Goal: Task Accomplishment & Management: Use online tool/utility

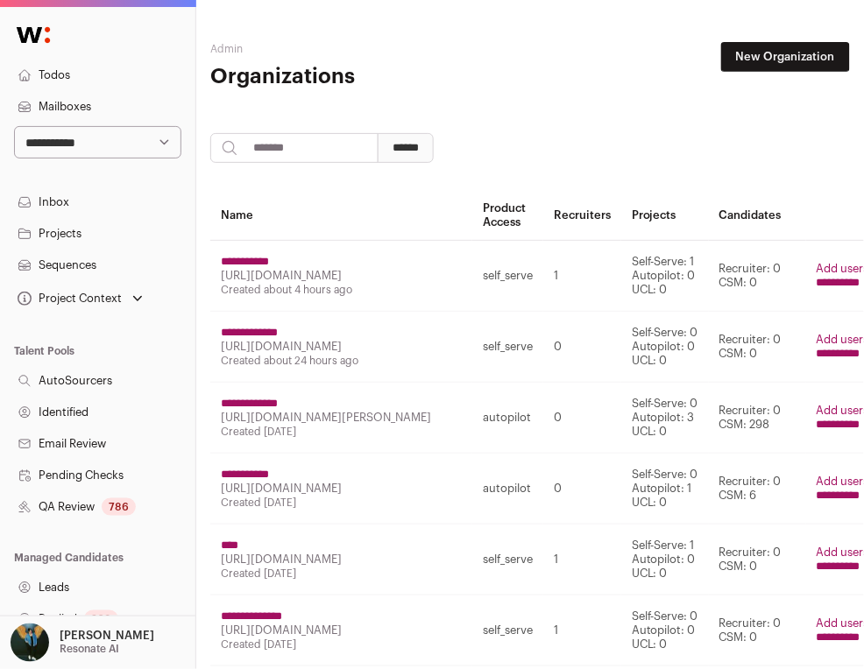
click at [264, 468] on input "**********" at bounding box center [245, 475] width 48 height 14
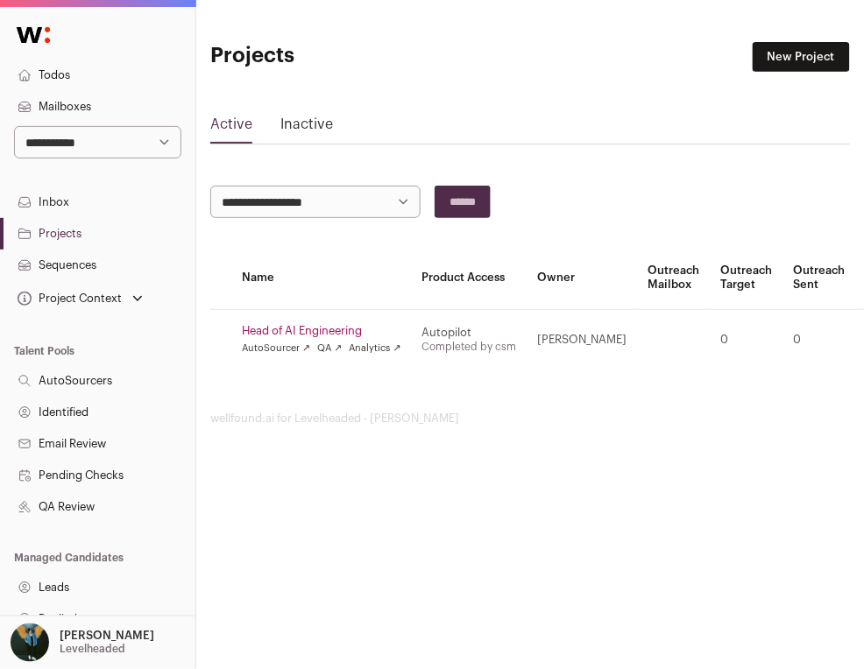
scroll to position [337, 0]
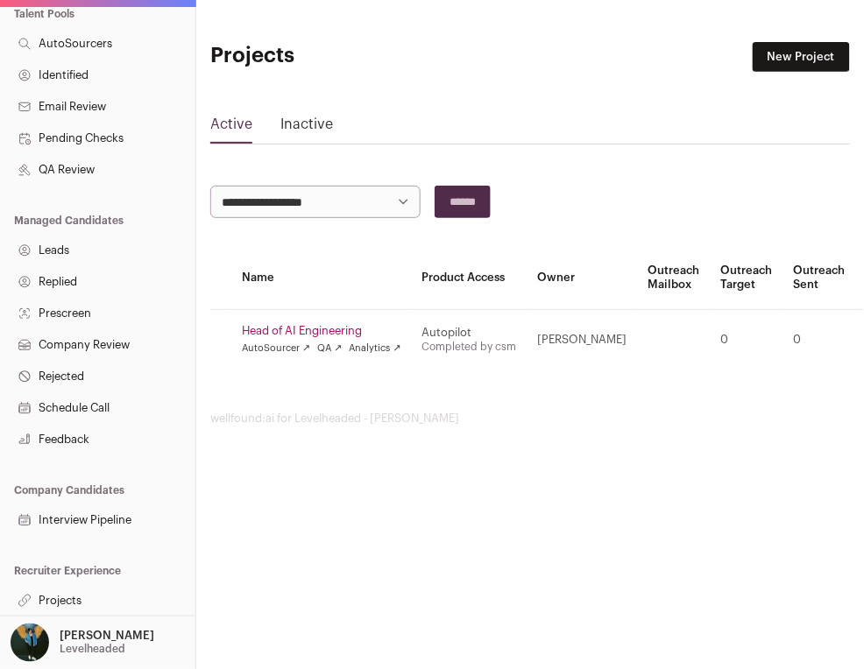
click at [81, 598] on link "Projects" at bounding box center [97, 601] width 195 height 32
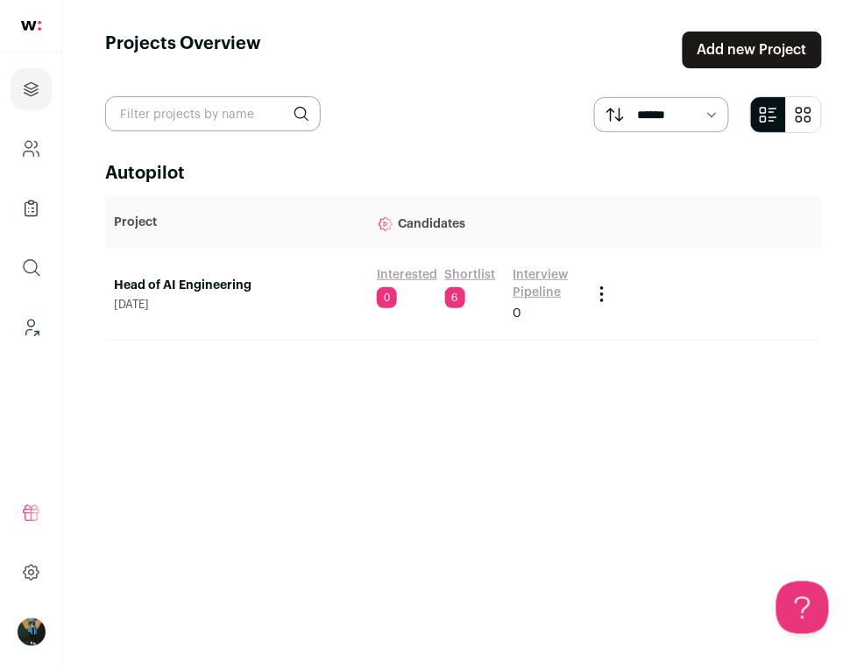
click at [195, 278] on link "Head of AI Engineering" at bounding box center [236, 286] width 245 height 18
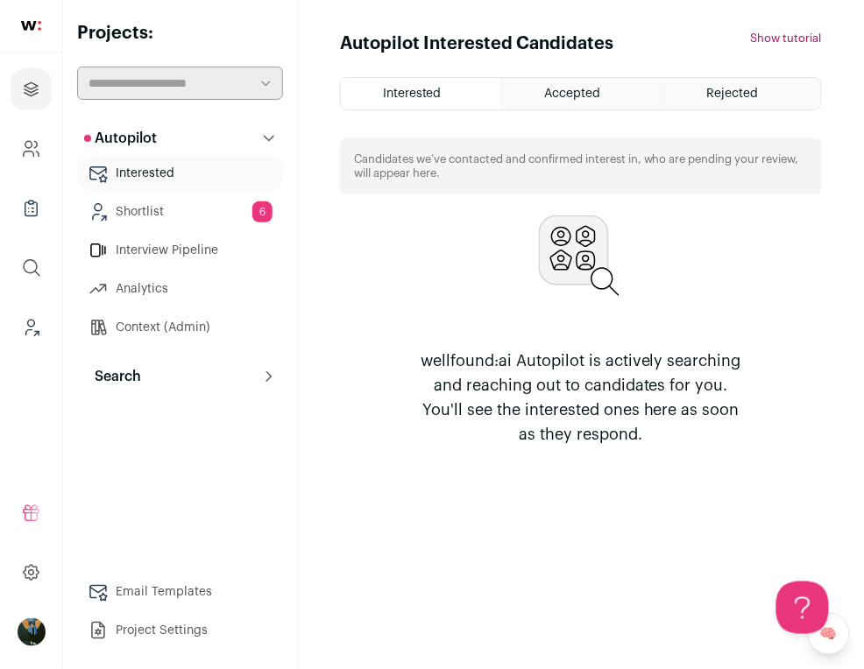
click at [181, 384] on button "Search" at bounding box center [180, 376] width 206 height 35
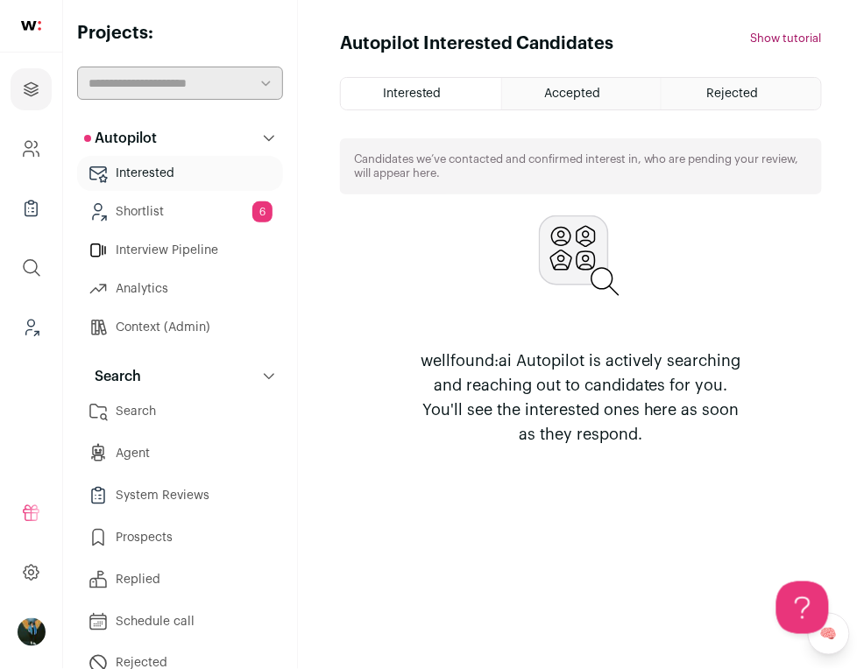
click at [172, 402] on link "Search" at bounding box center [180, 411] width 206 height 35
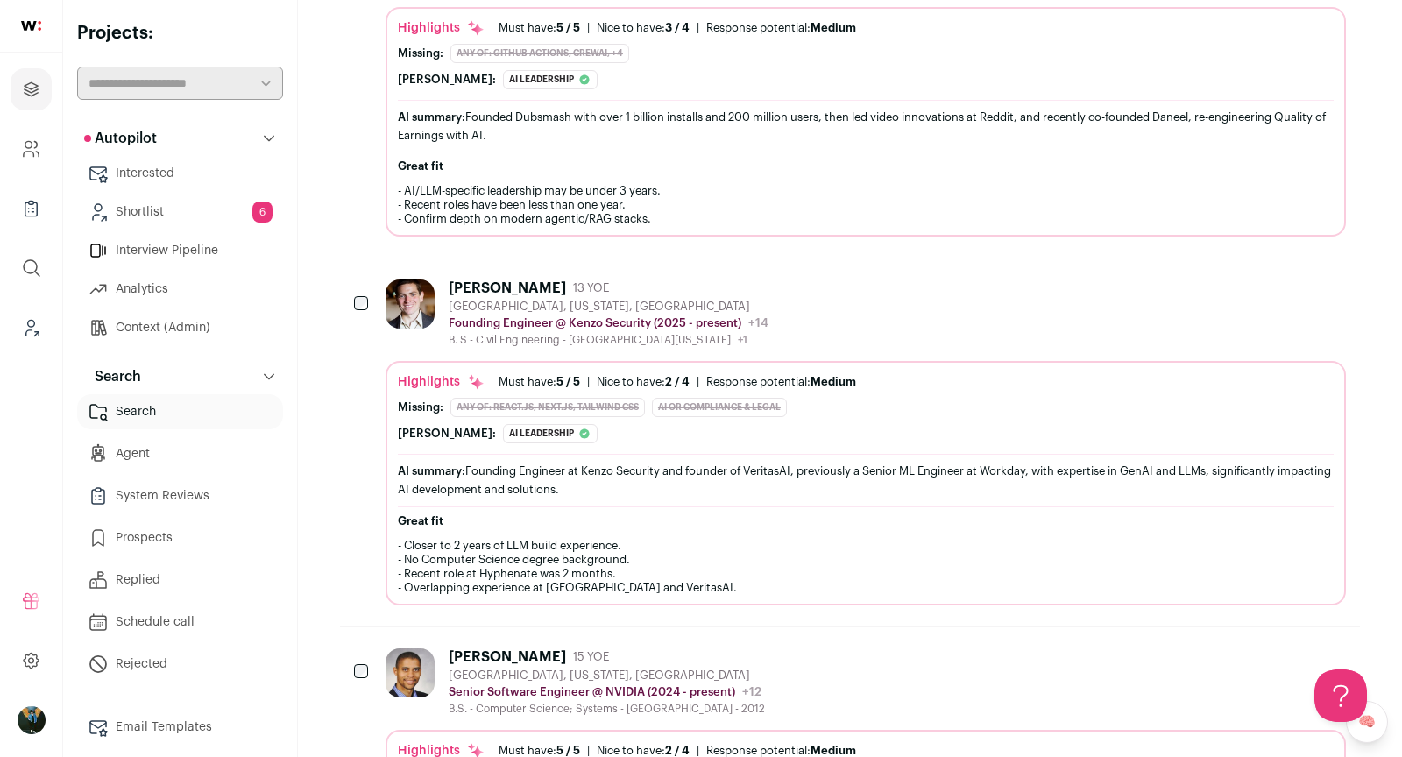
scroll to position [1908, 0]
click at [566, 279] on div "[PERSON_NAME] 13 YOE" at bounding box center [609, 288] width 320 height 18
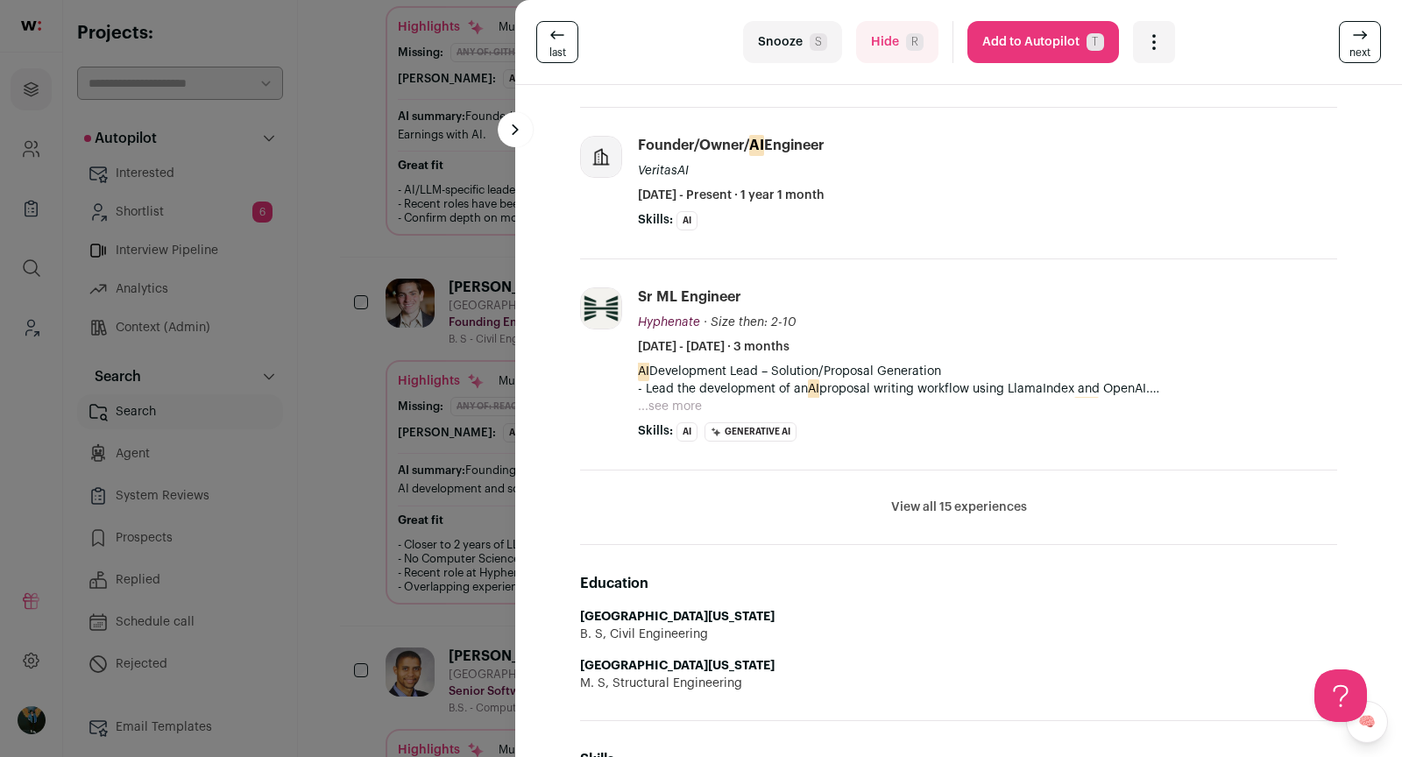
scroll to position [766, 0]
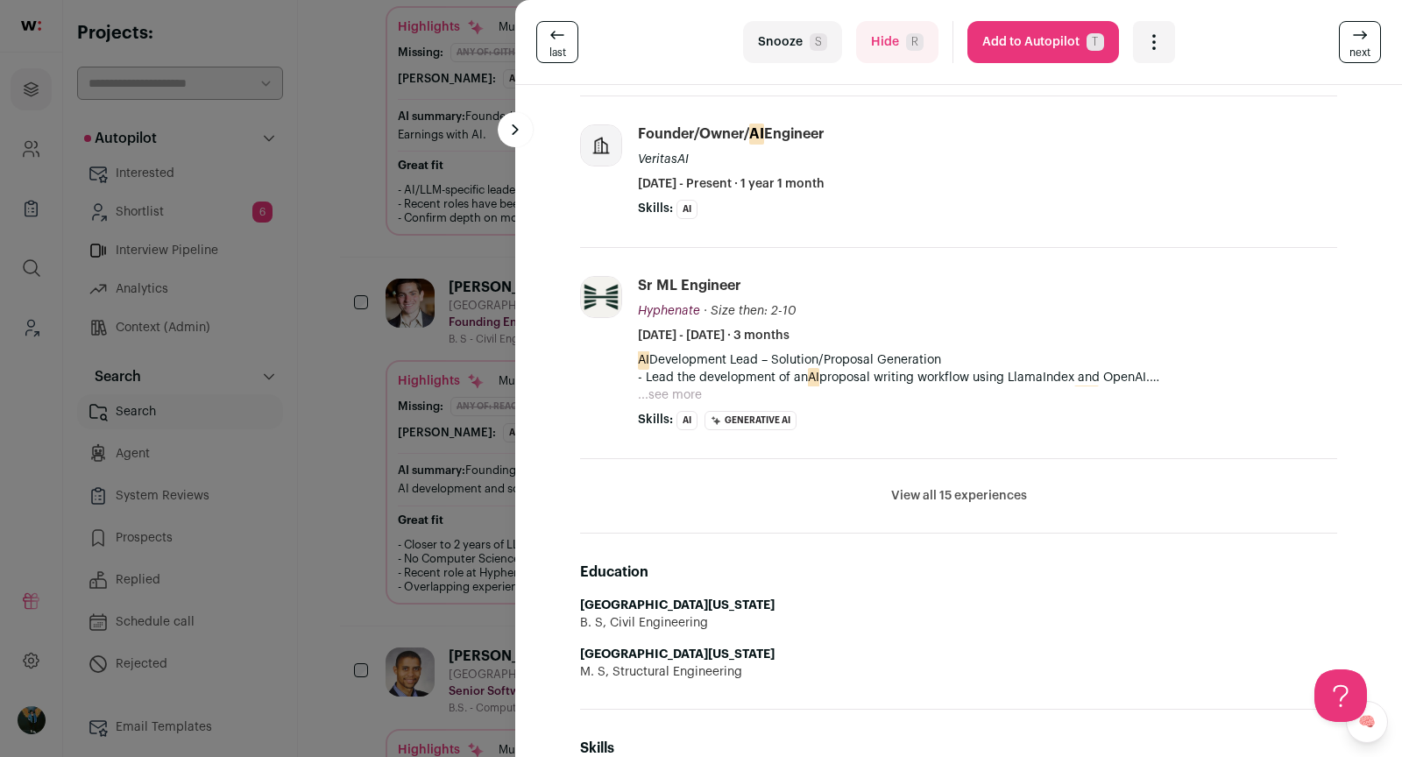
click at [468, 501] on div "last Snooze S Hide R Add to Autopilot T More actions Add to Shortlist Re-calibr…" at bounding box center [701, 378] width 1402 height 757
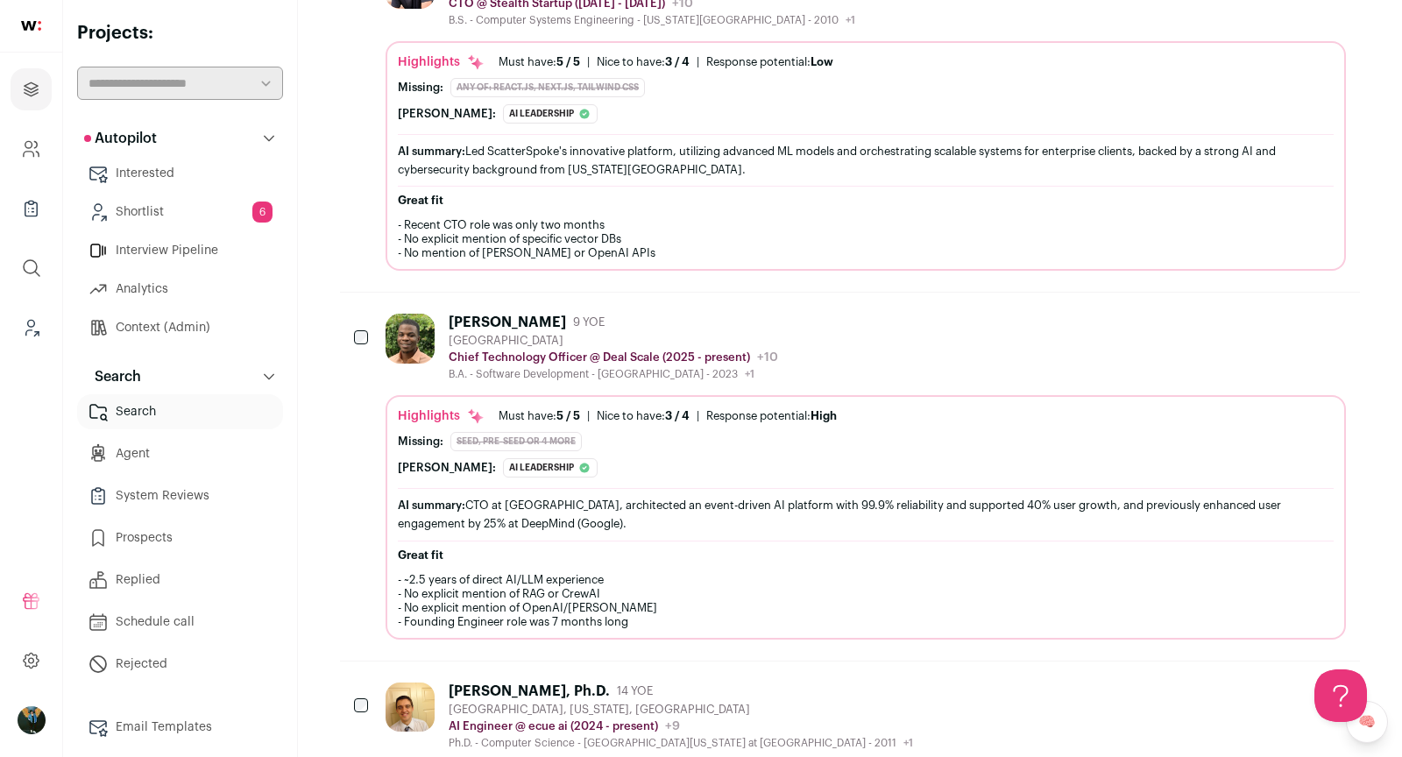
scroll to position [0, 0]
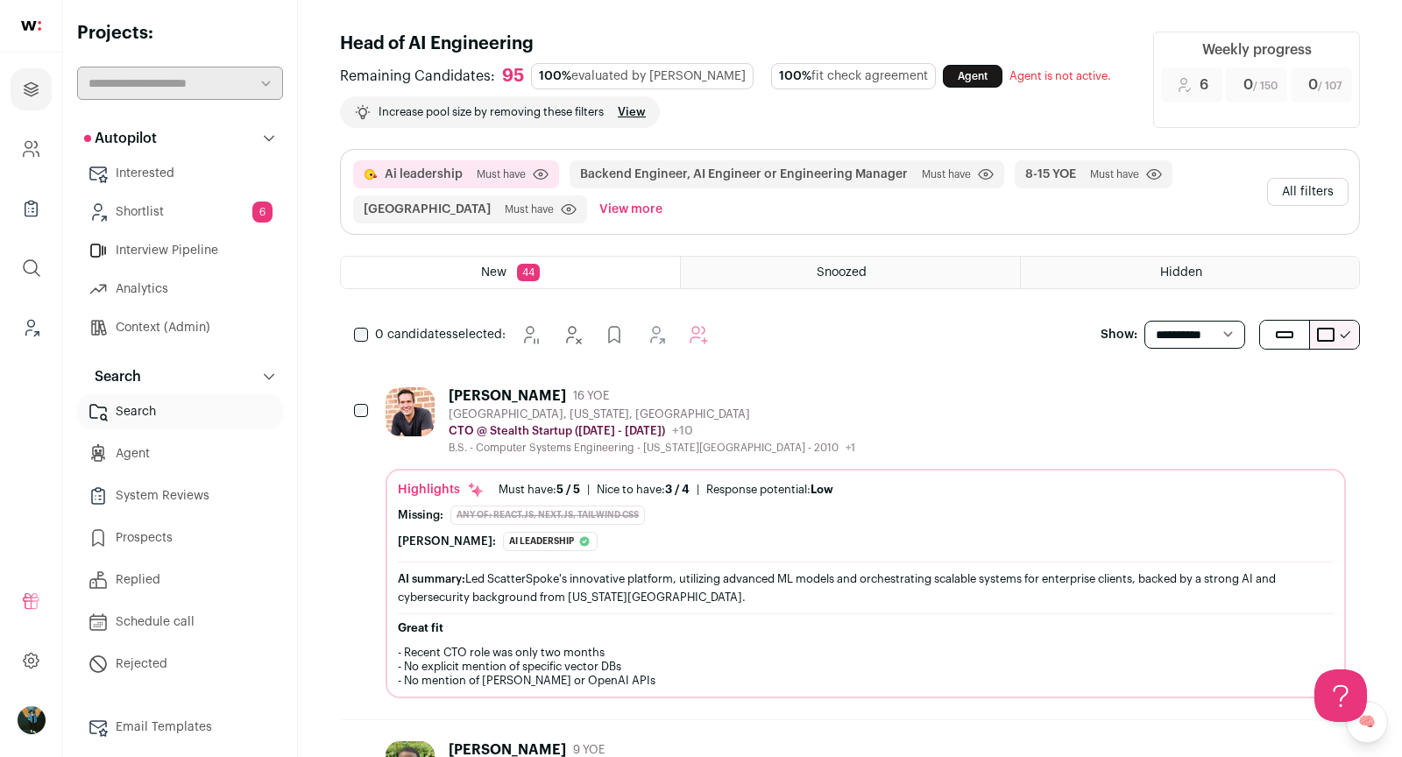
click at [863, 192] on button "All filters" at bounding box center [1307, 192] width 81 height 28
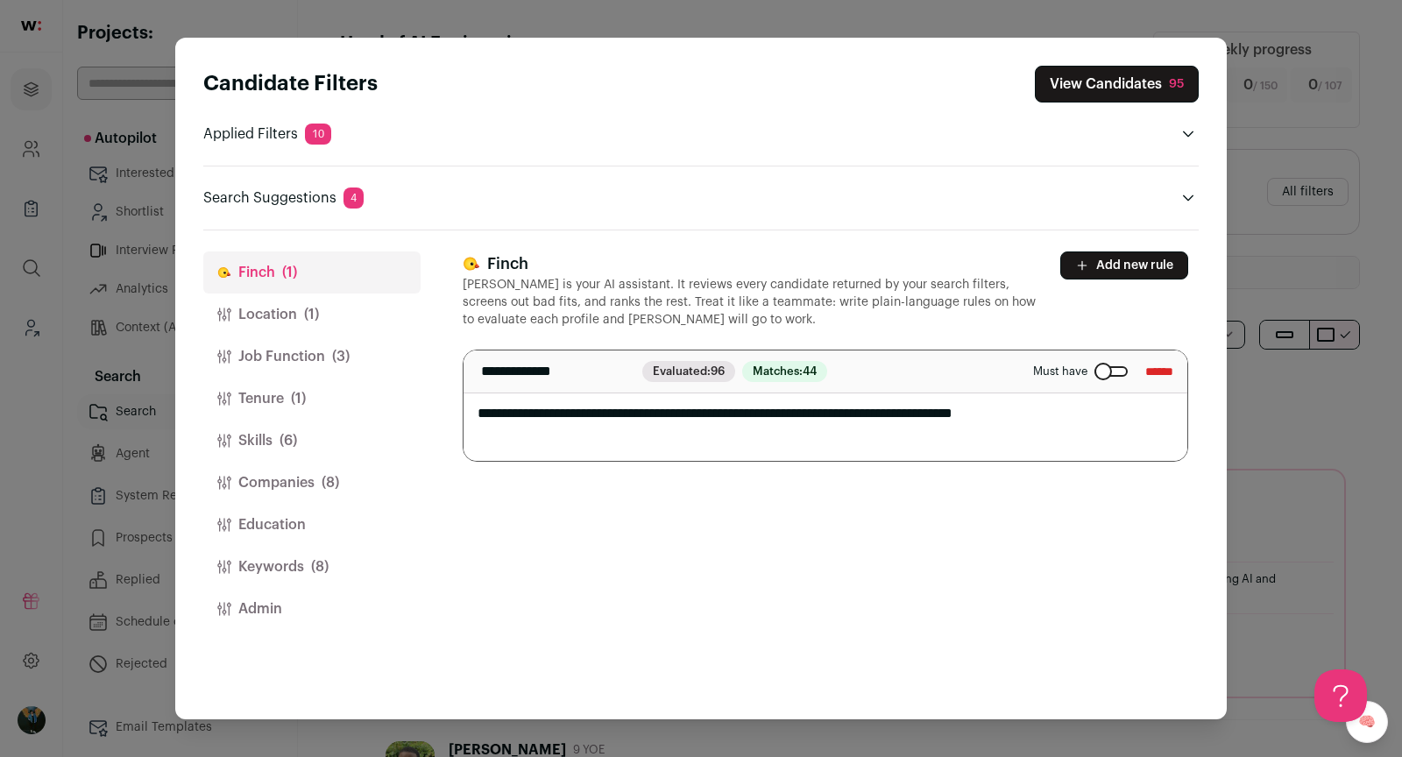
click at [863, 409] on textarea "**********" at bounding box center [826, 406] width 725 height 110
paste textarea "**********"
click at [485, 409] on textarea "**********" at bounding box center [826, 406] width 725 height 110
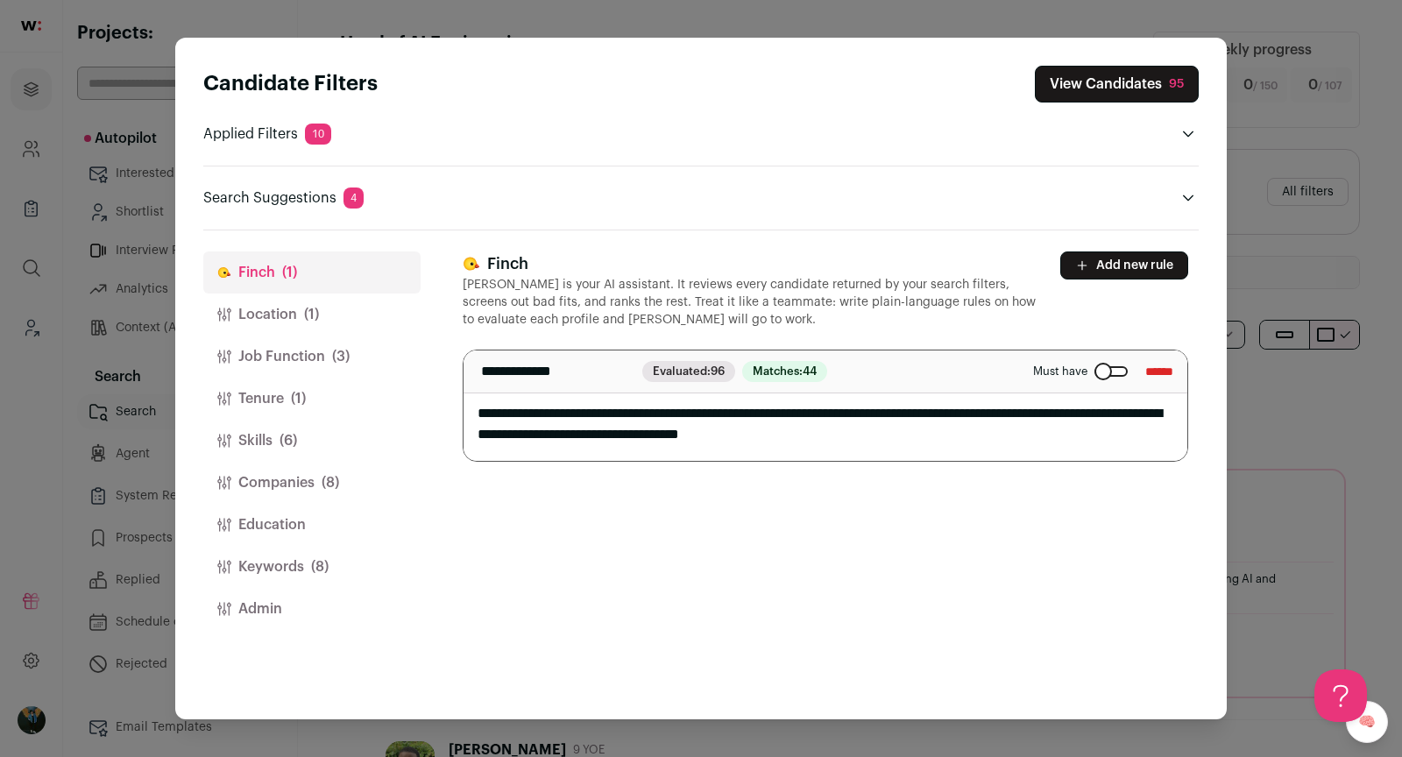
drag, startPoint x: 477, startPoint y: 409, endPoint x: 575, endPoint y: 409, distance: 98.1
click at [575, 409] on textarea "**********" at bounding box center [826, 406] width 725 height 110
type textarea "**********"
click at [863, 84] on button "View Candidates 95" at bounding box center [1117, 84] width 164 height 37
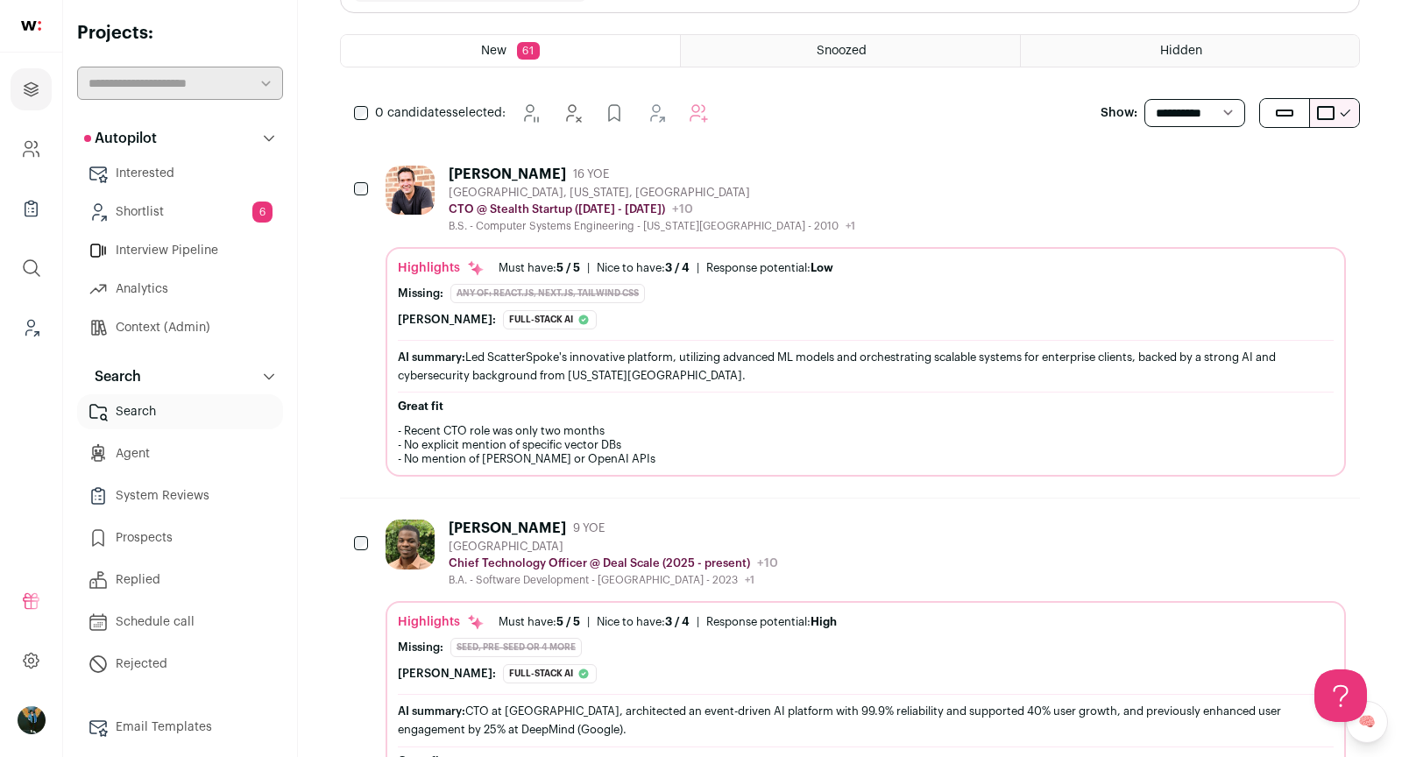
scroll to position [220, 0]
click at [687, 202] on div "CTO @ Stealth Startup (2024 - 2025) Stealth Startup Public / Private Private Va…" at bounding box center [652, 211] width 407 height 18
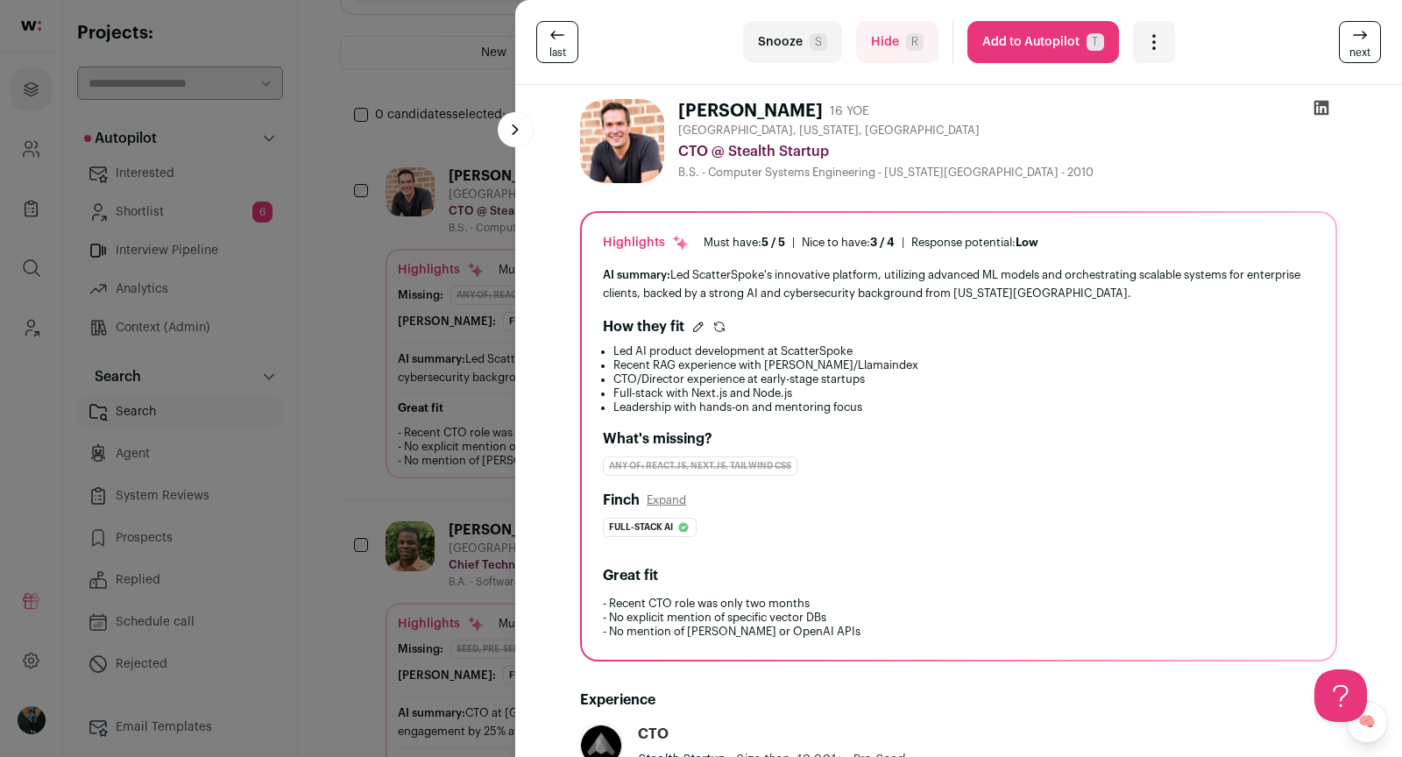
scroll to position [662, 0]
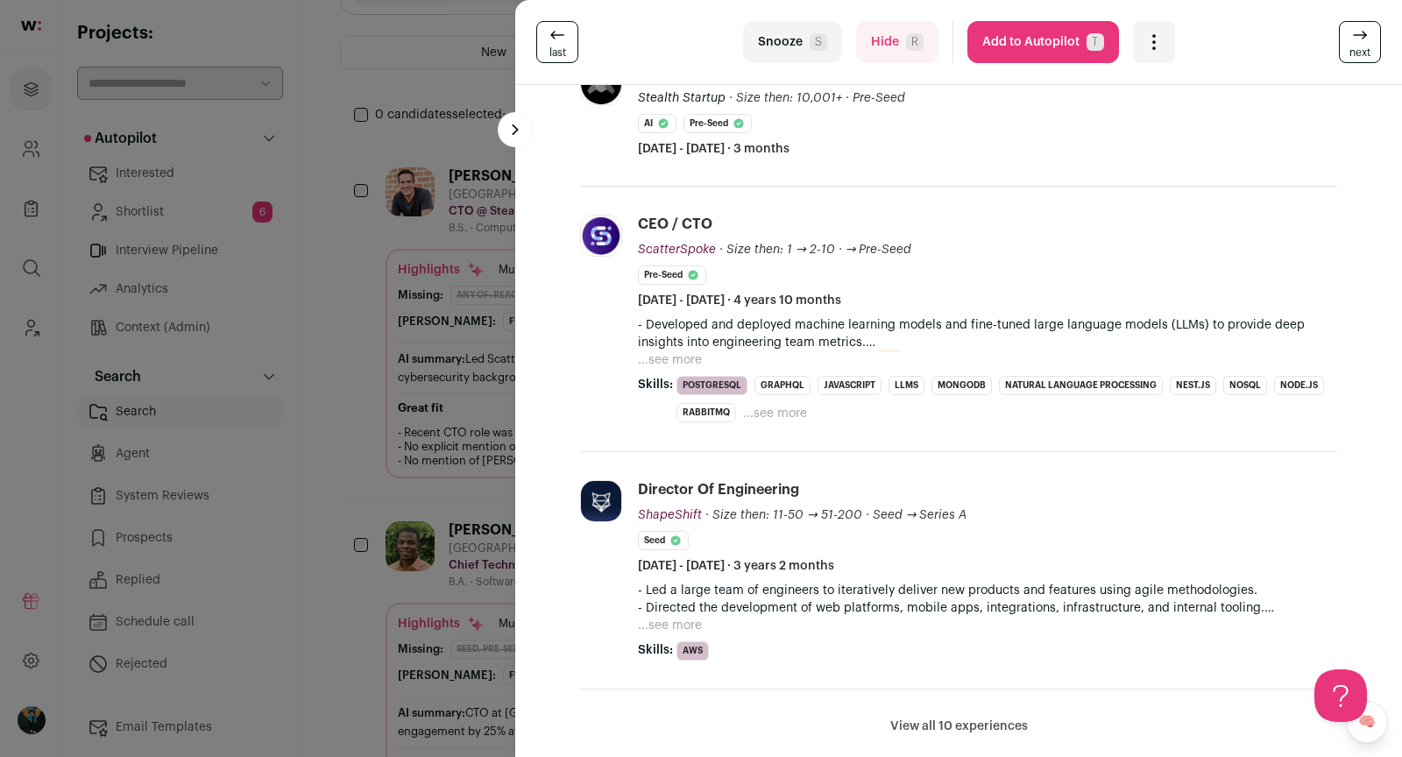
click at [443, 405] on div "last Snooze S Hide R Add to Autopilot T More actions Add to Shortlist Re-calibr…" at bounding box center [701, 378] width 1402 height 757
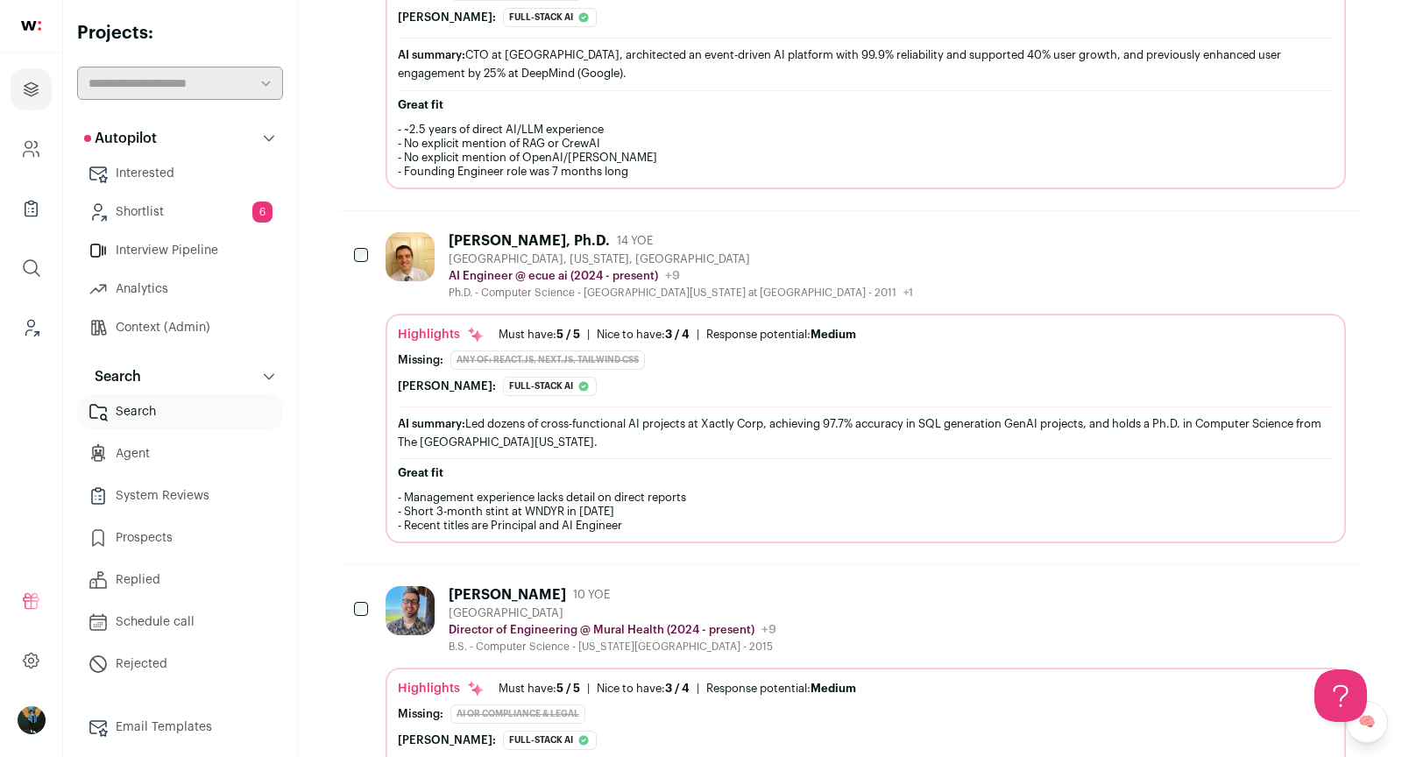
scroll to position [882, 0]
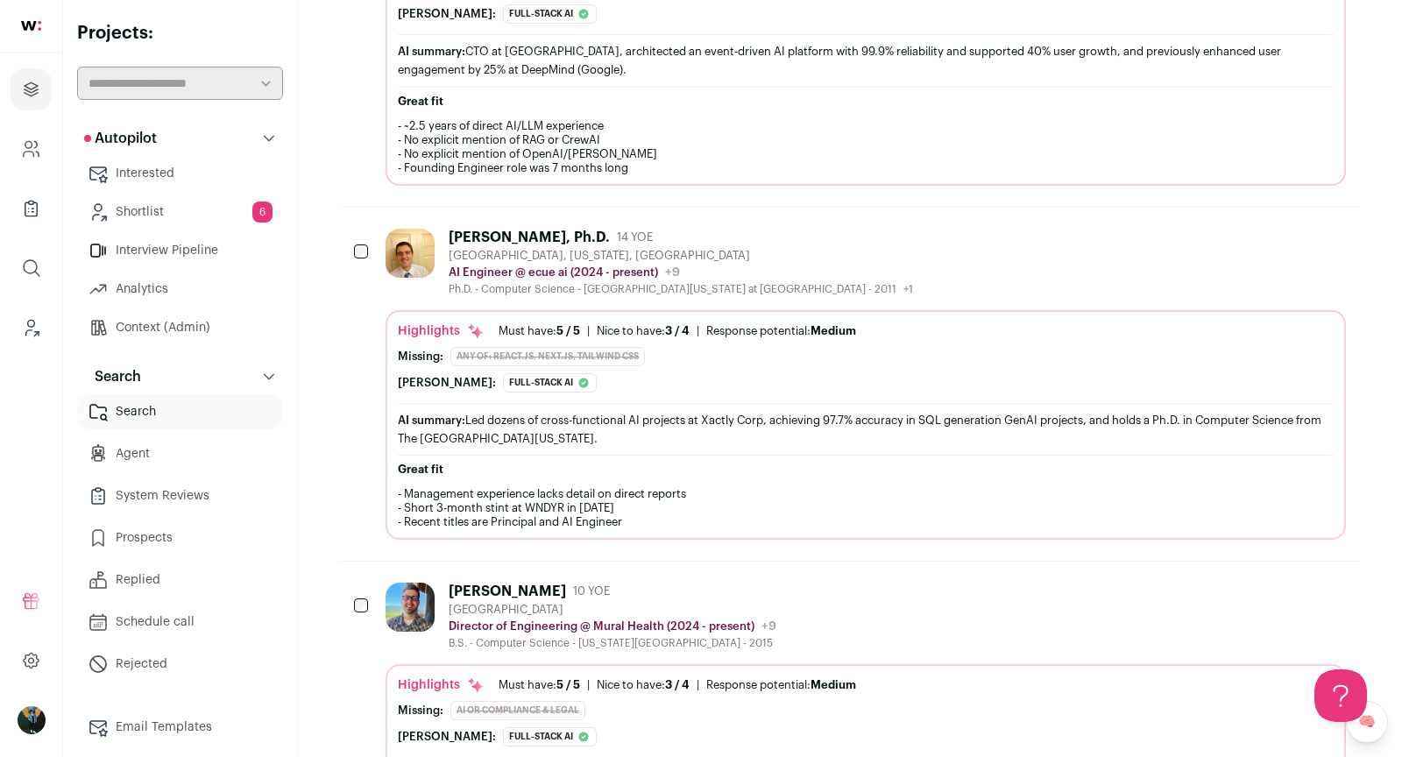
click at [790, 240] on div "Jeffrey Partyka, Ph.D. 14 YOE Denver, Colorado, United States AI Engineer @ ecu…" at bounding box center [866, 262] width 960 height 67
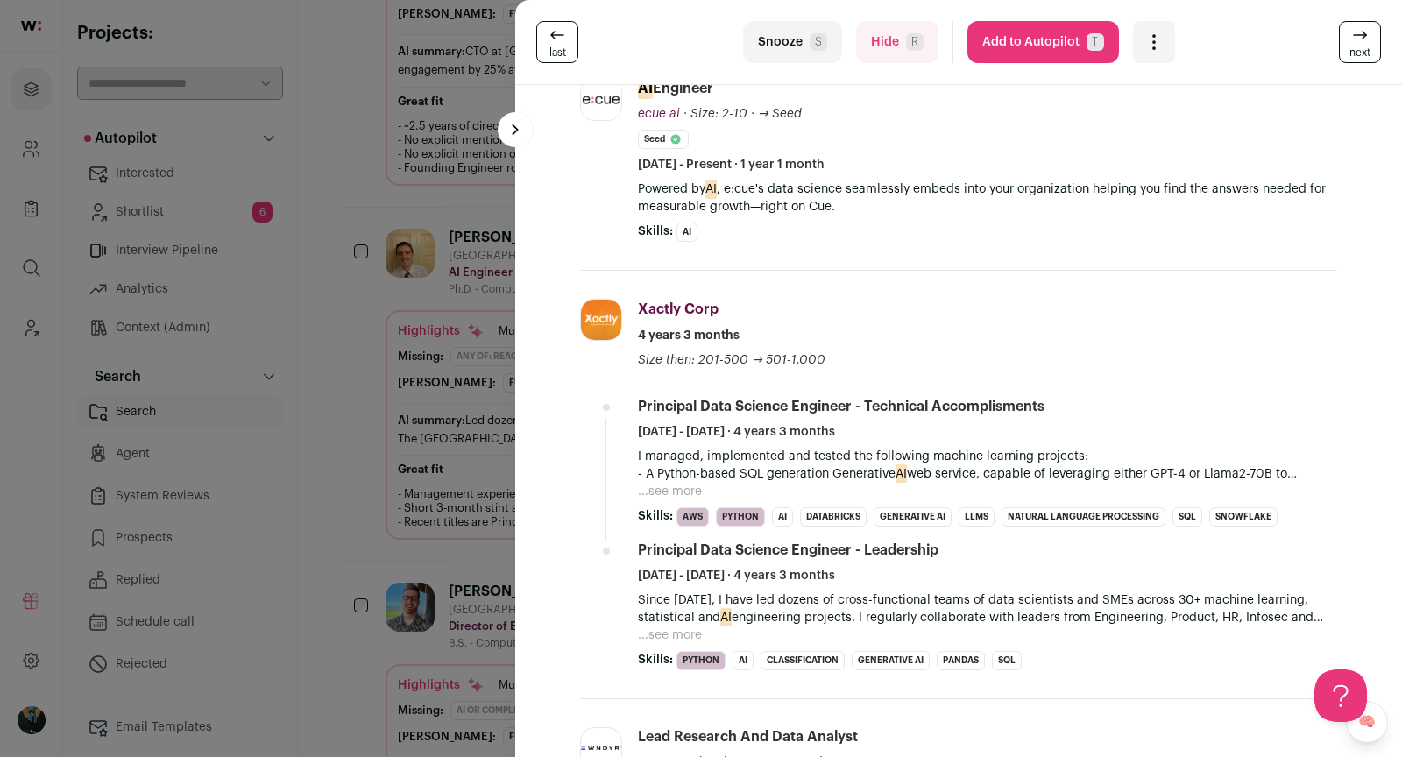
scroll to position [662, 0]
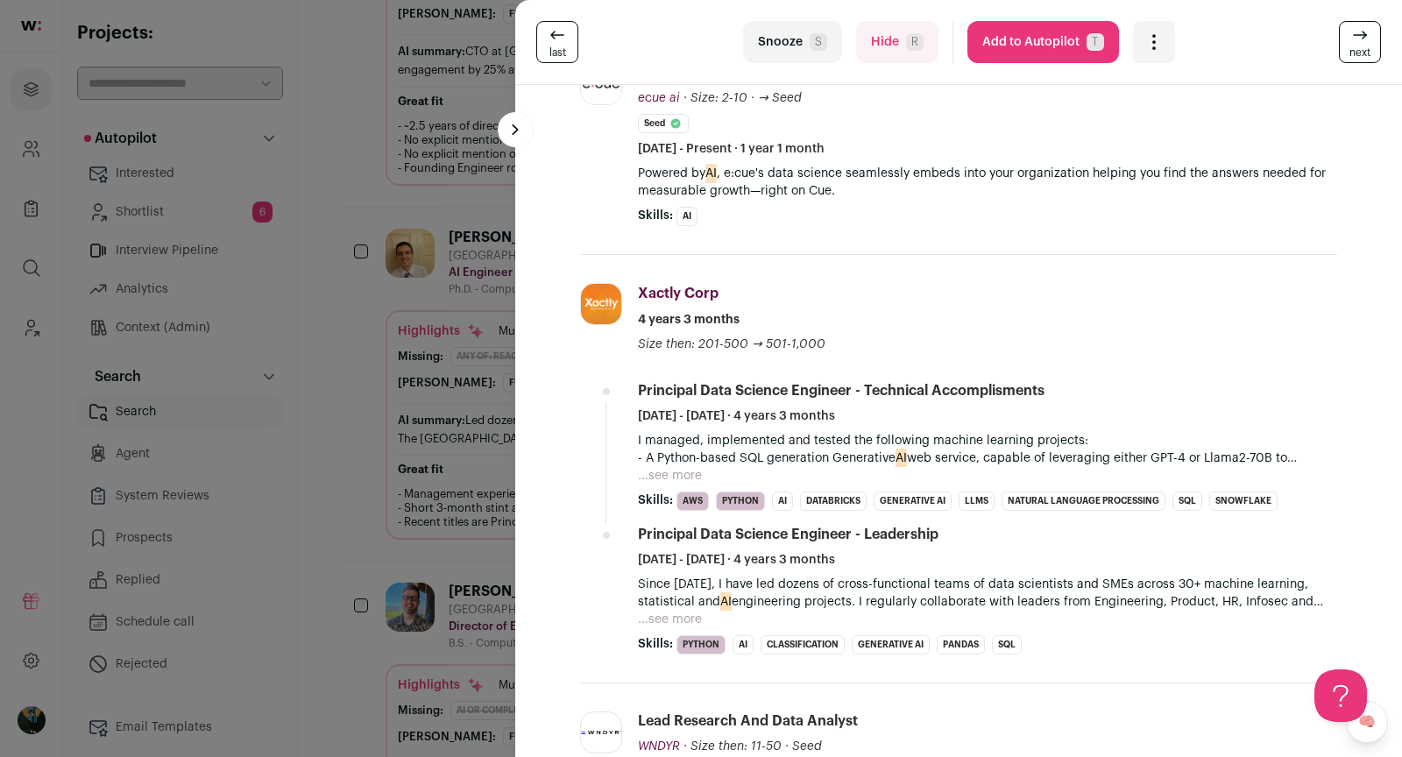
click at [450, 402] on div "last Snooze S Hide R Add to Autopilot T More actions Add to Shortlist Re-calibr…" at bounding box center [701, 378] width 1402 height 757
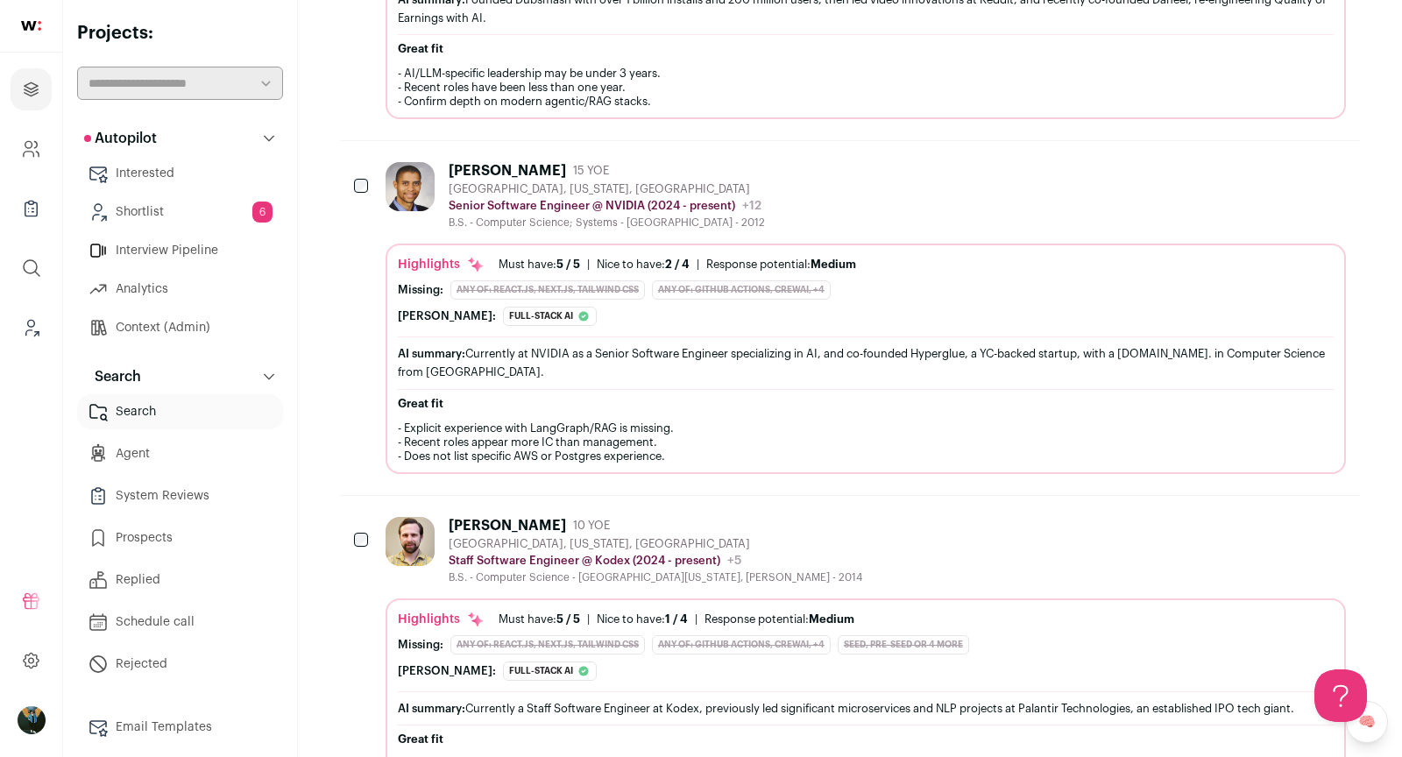
scroll to position [2025, 0]
click at [863, 506] on button "Add to Prospects" at bounding box center [1331, 524] width 37 height 37
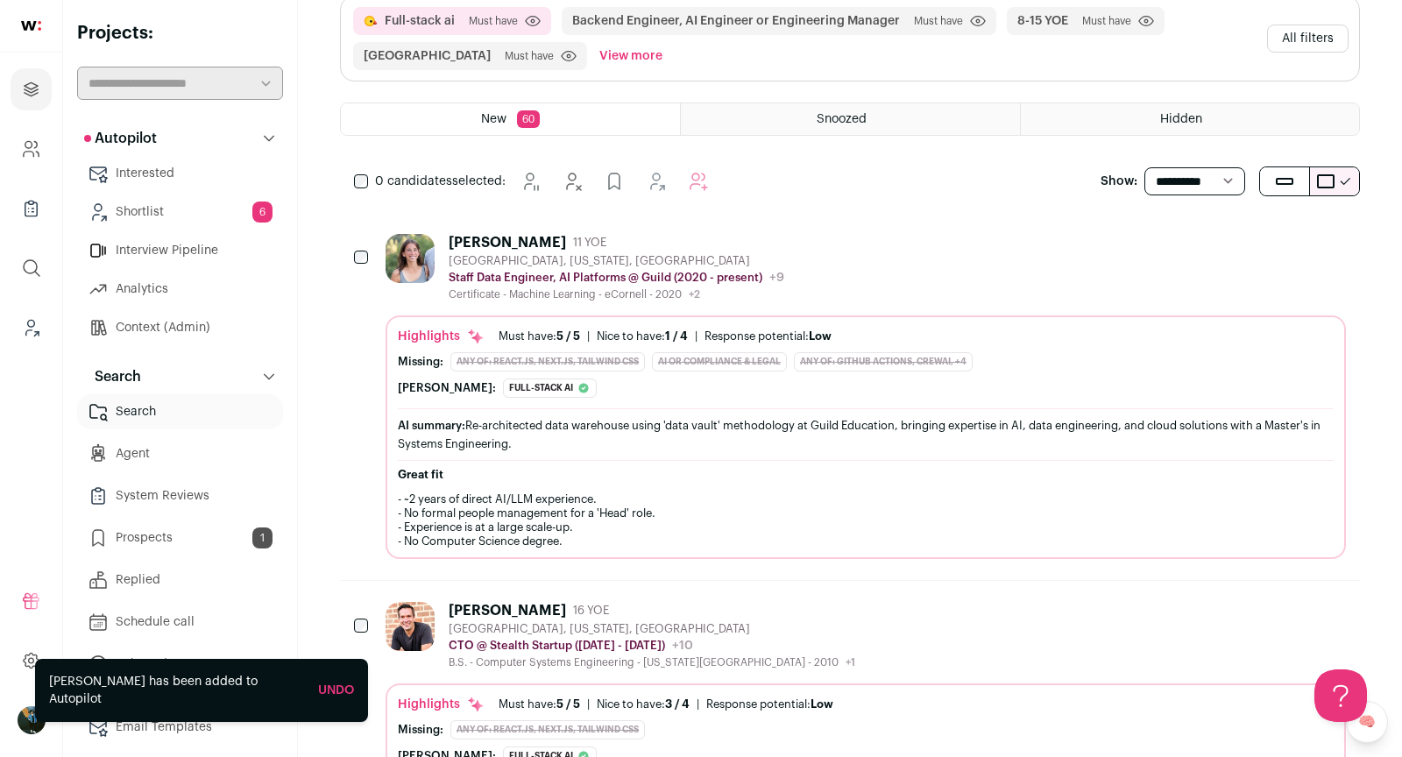
scroll to position [0, 0]
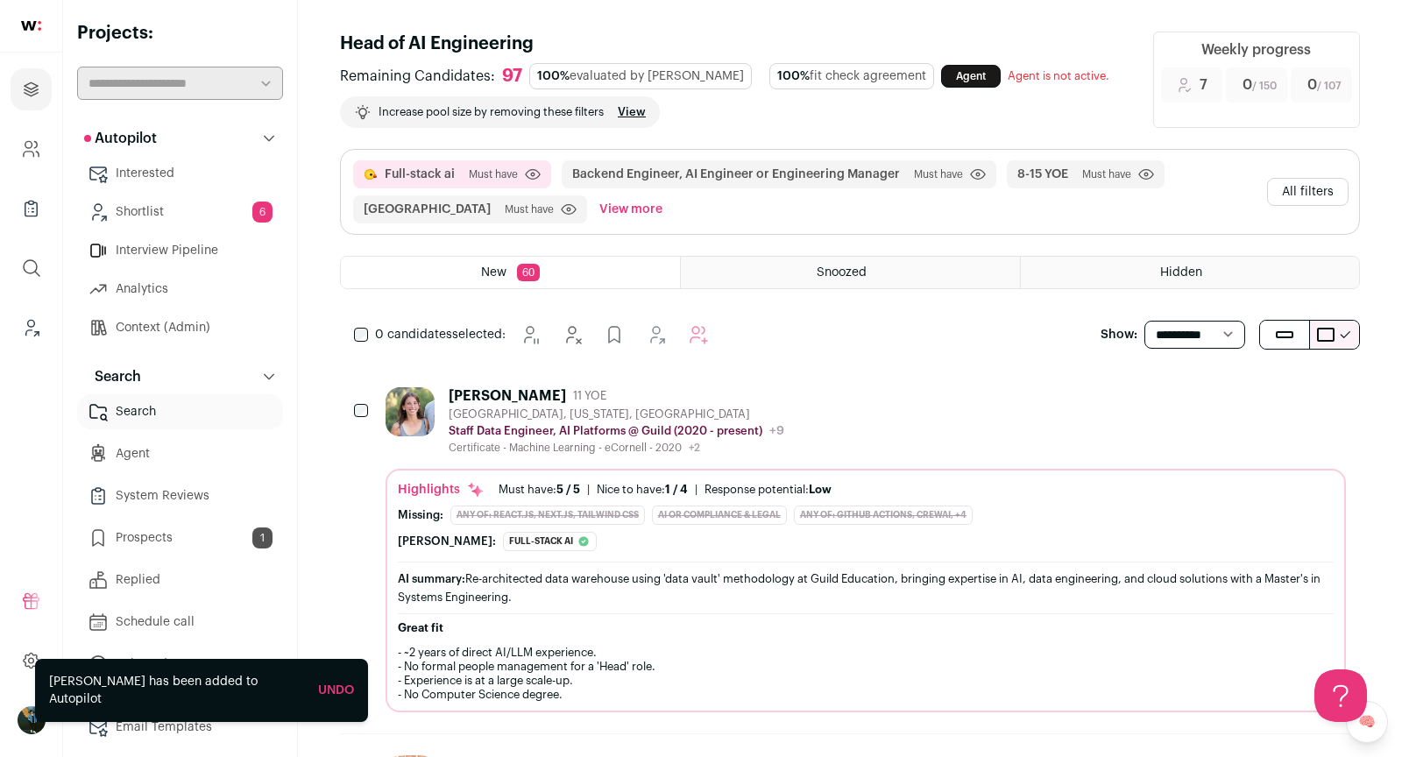
click at [863, 183] on button "All filters" at bounding box center [1307, 192] width 81 height 28
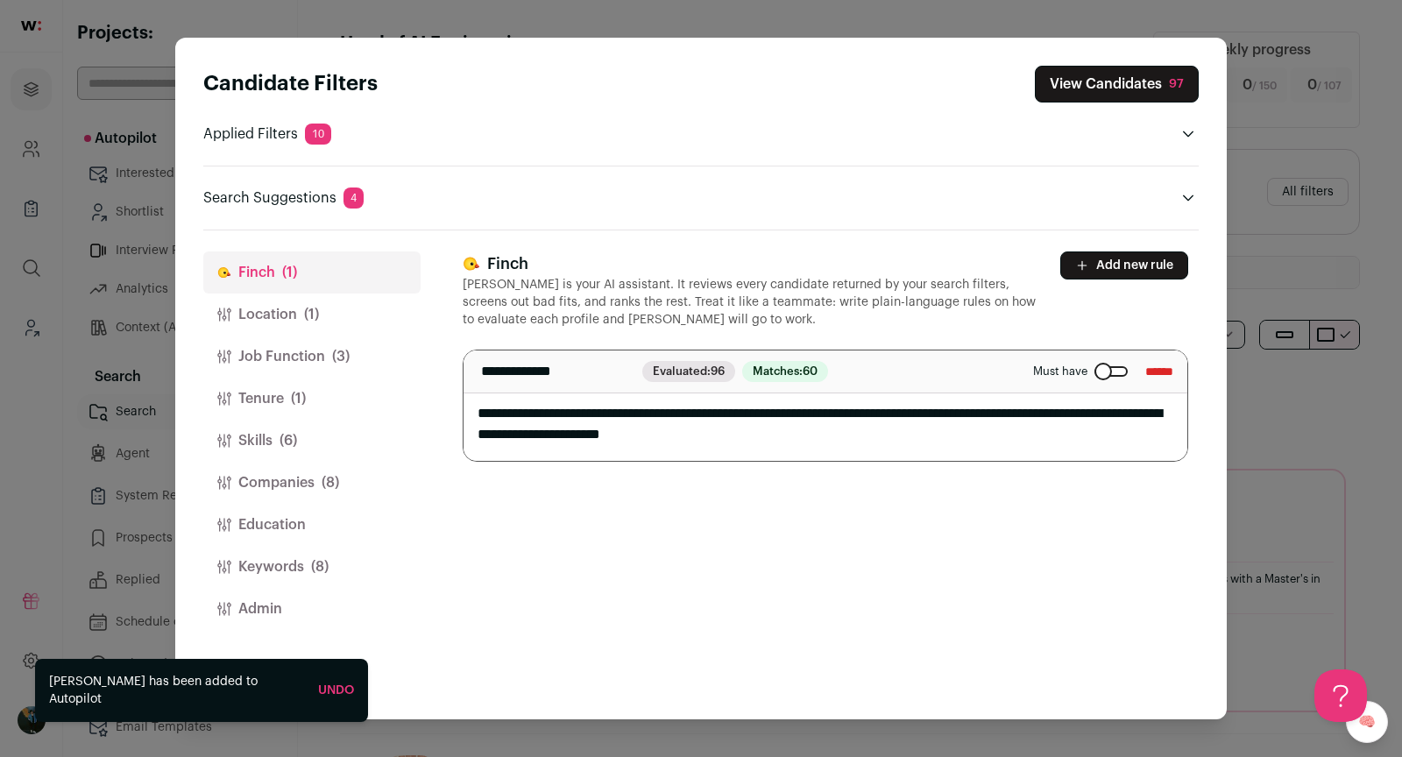
click at [364, 476] on button "Companies (8)" at bounding box center [311, 483] width 217 height 42
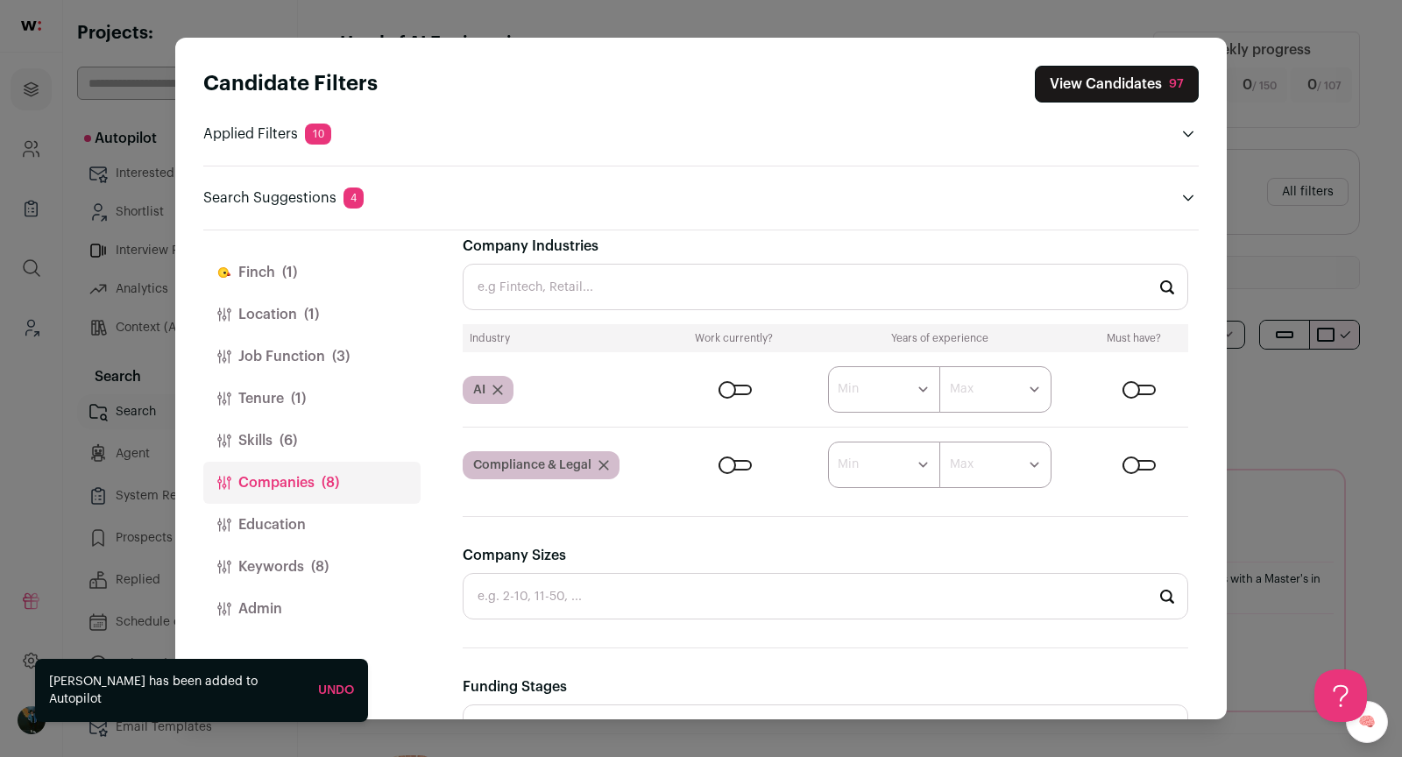
scroll to position [346, 0]
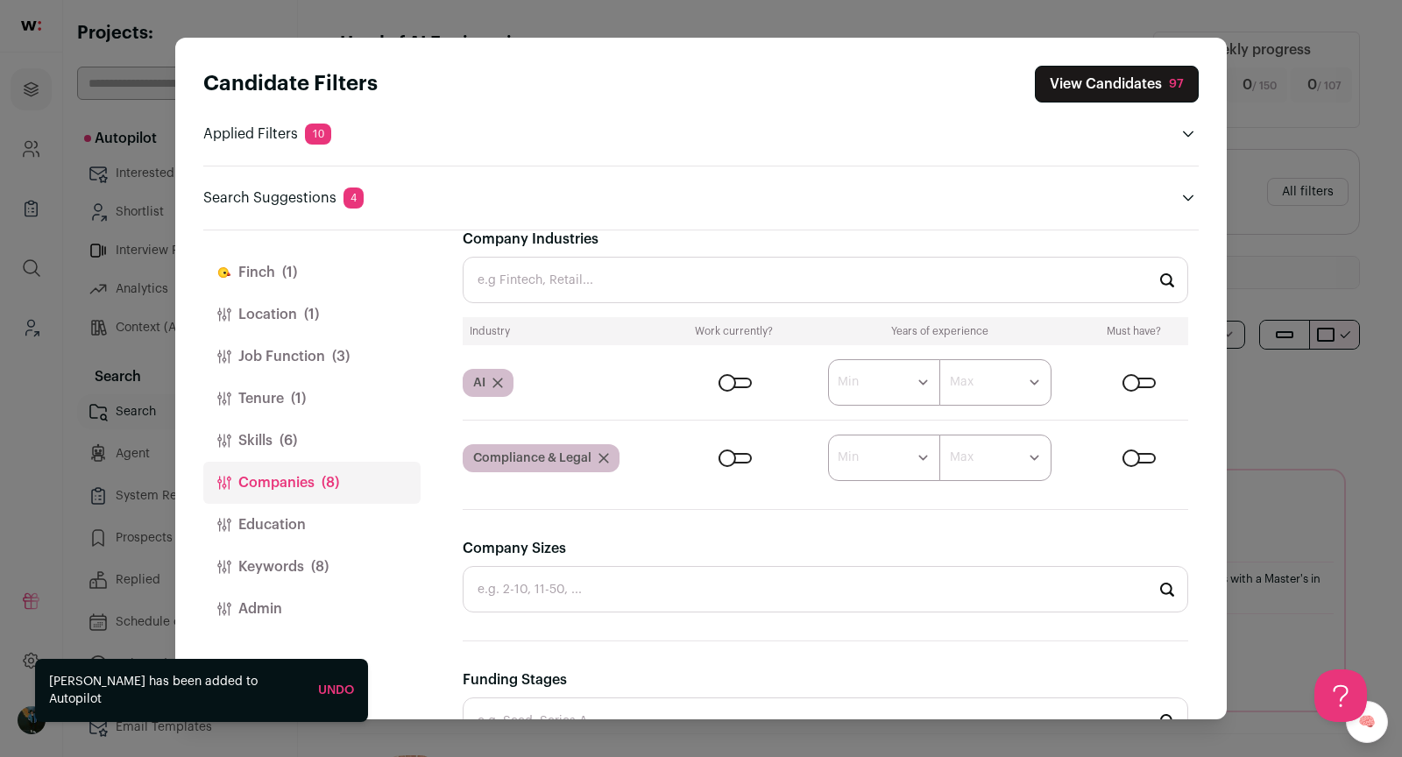
click at [308, 437] on button "Skills (6)" at bounding box center [311, 441] width 217 height 42
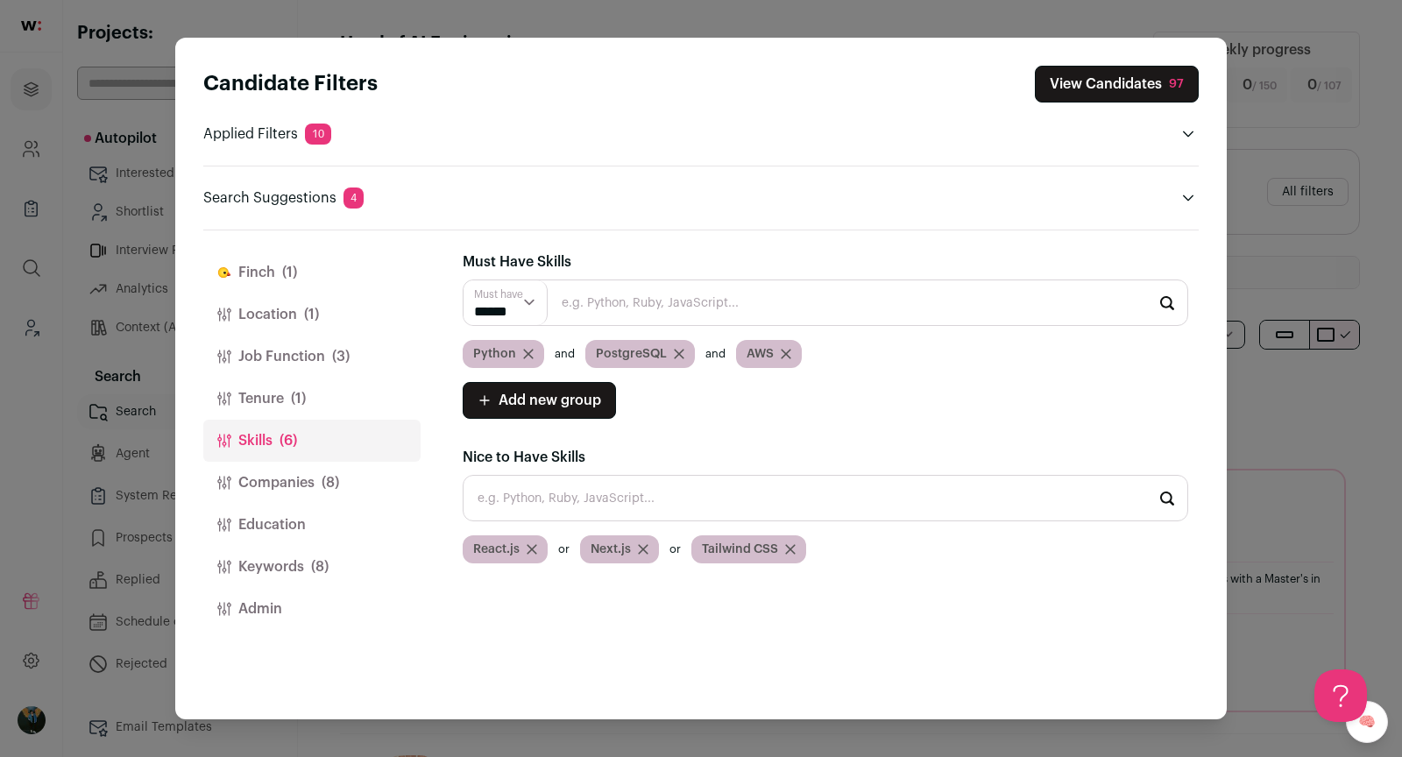
click at [273, 394] on button "Tenure (1)" at bounding box center [311, 399] width 217 height 42
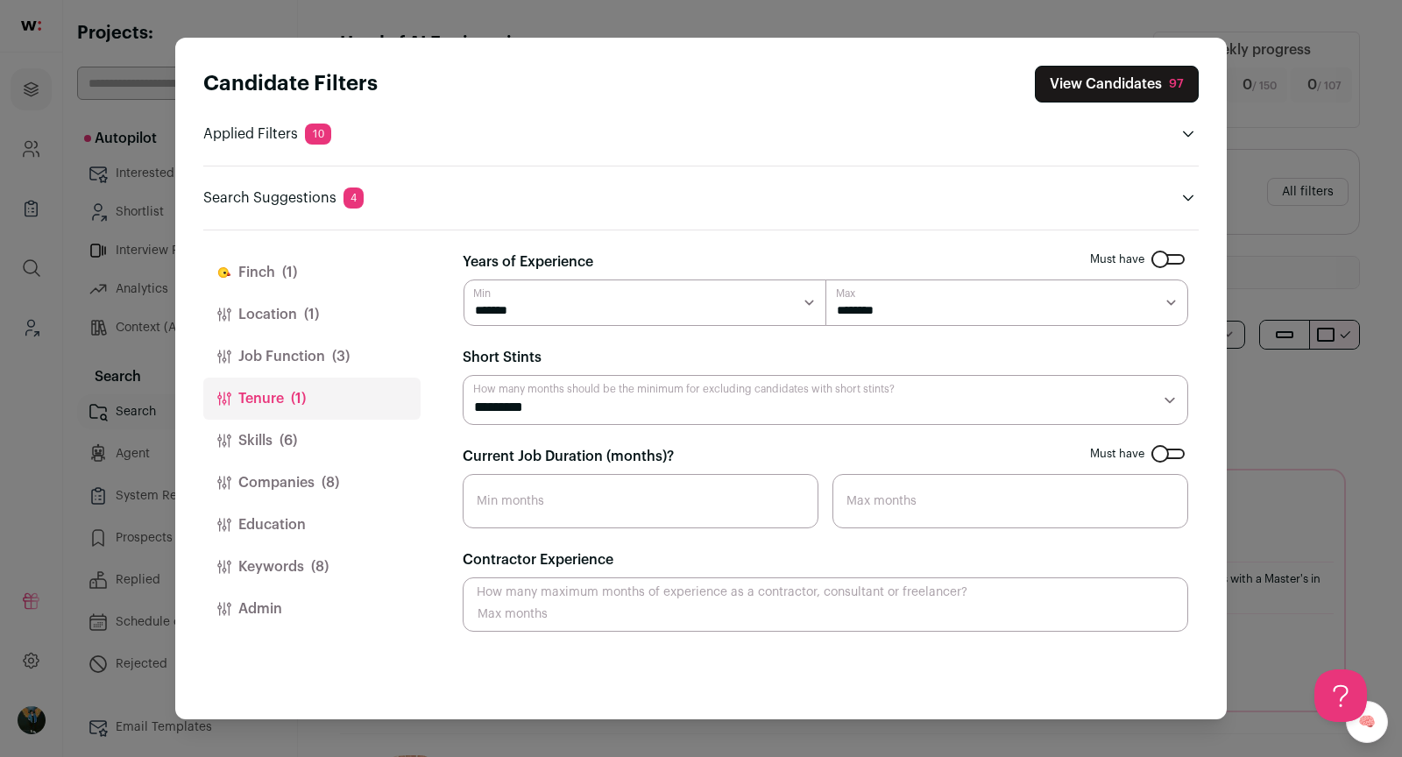
click at [280, 572] on button "Keywords (8)" at bounding box center [311, 567] width 217 height 42
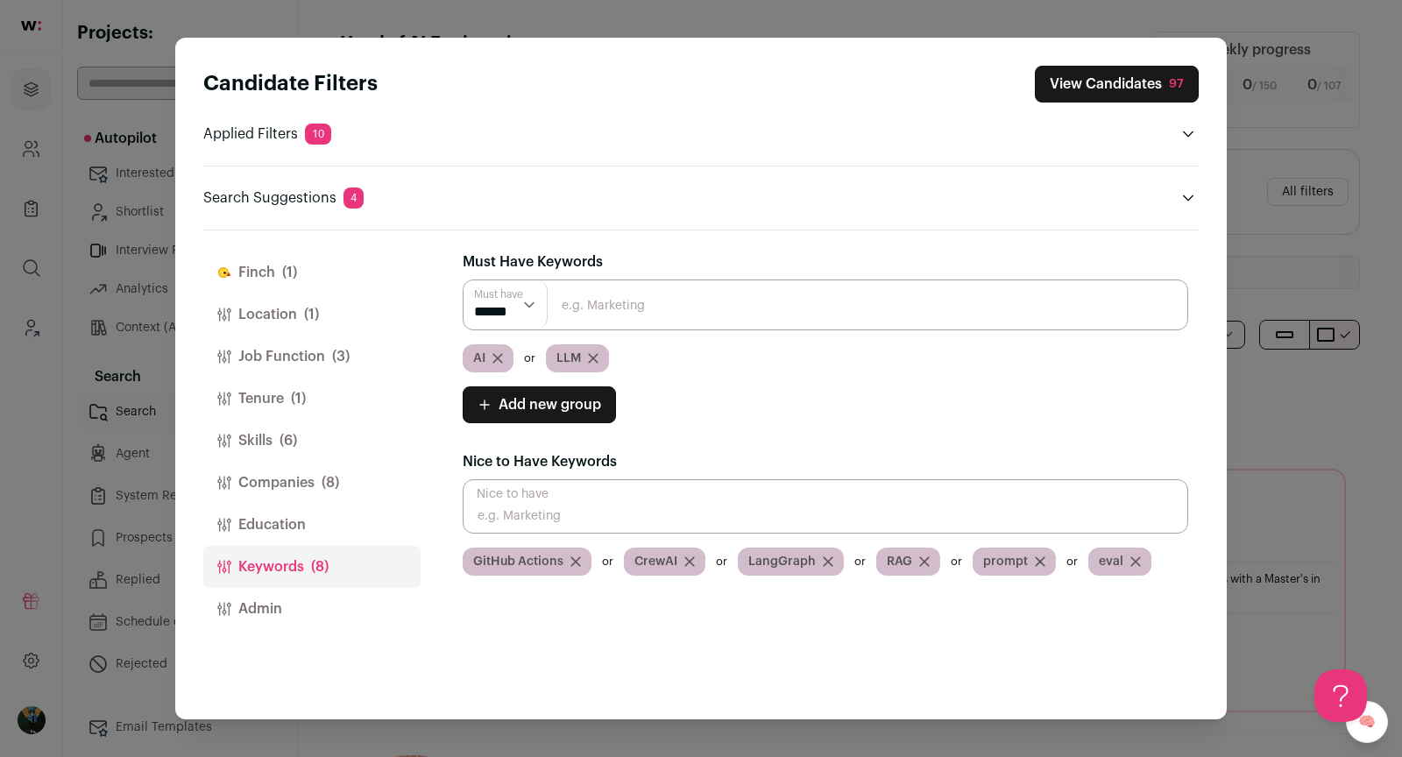
click at [310, 331] on button "Location (1)" at bounding box center [311, 315] width 217 height 42
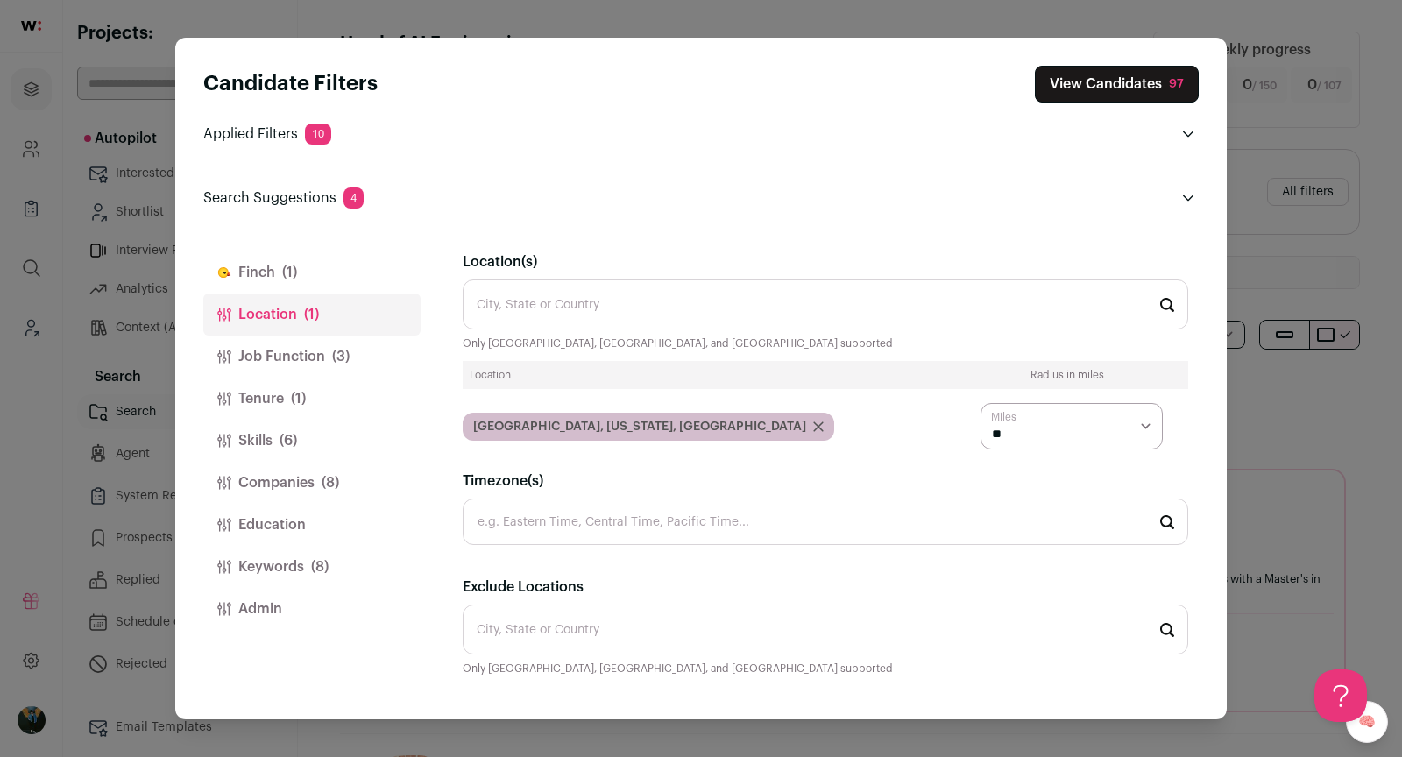
click at [863, 184] on div "Search Suggestions 4 Remove AI and LLM to increase pool size by 356 results ***…" at bounding box center [700, 187] width 995 height 43
click at [863, 193] on icon "Close modal via background" at bounding box center [1188, 198] width 14 height 14
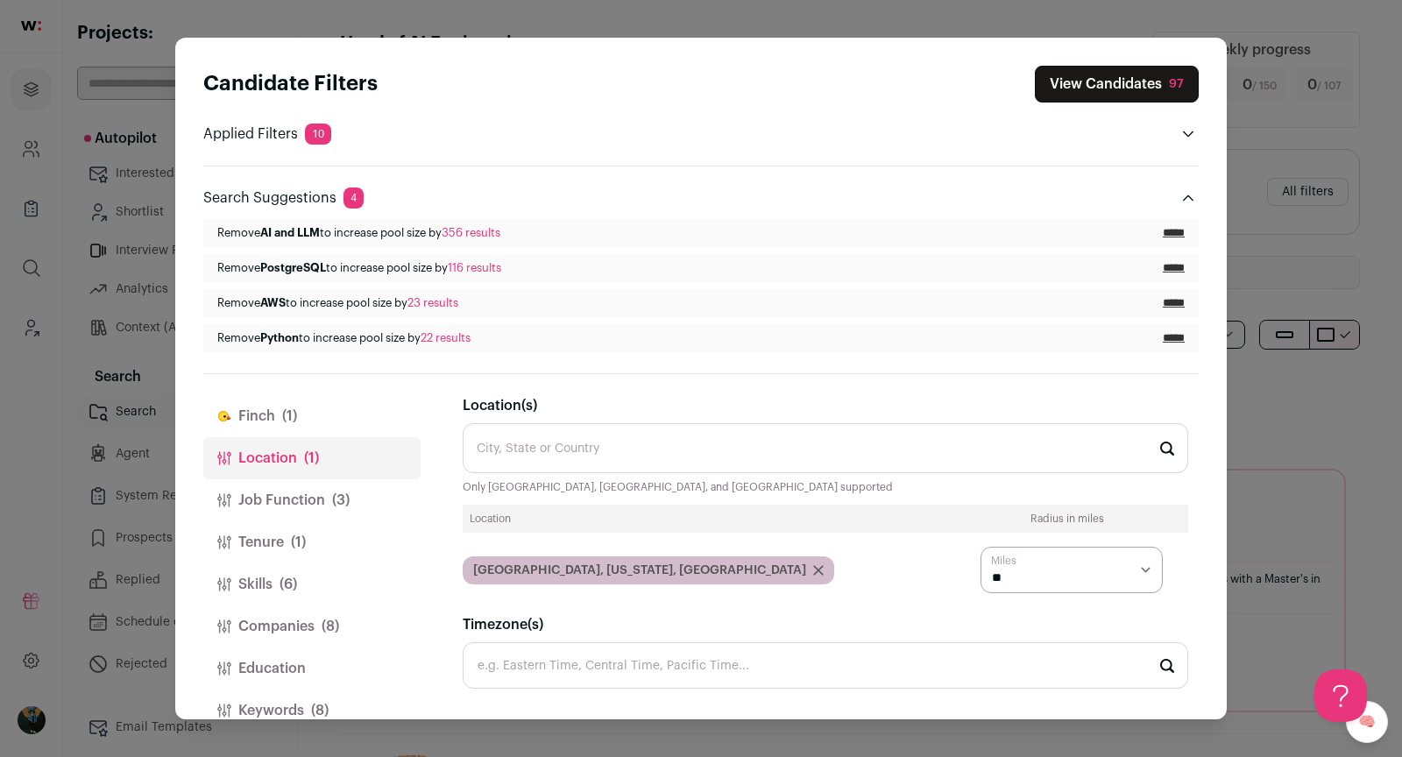
click at [863, 266] on input "*****" at bounding box center [1174, 268] width 22 height 14
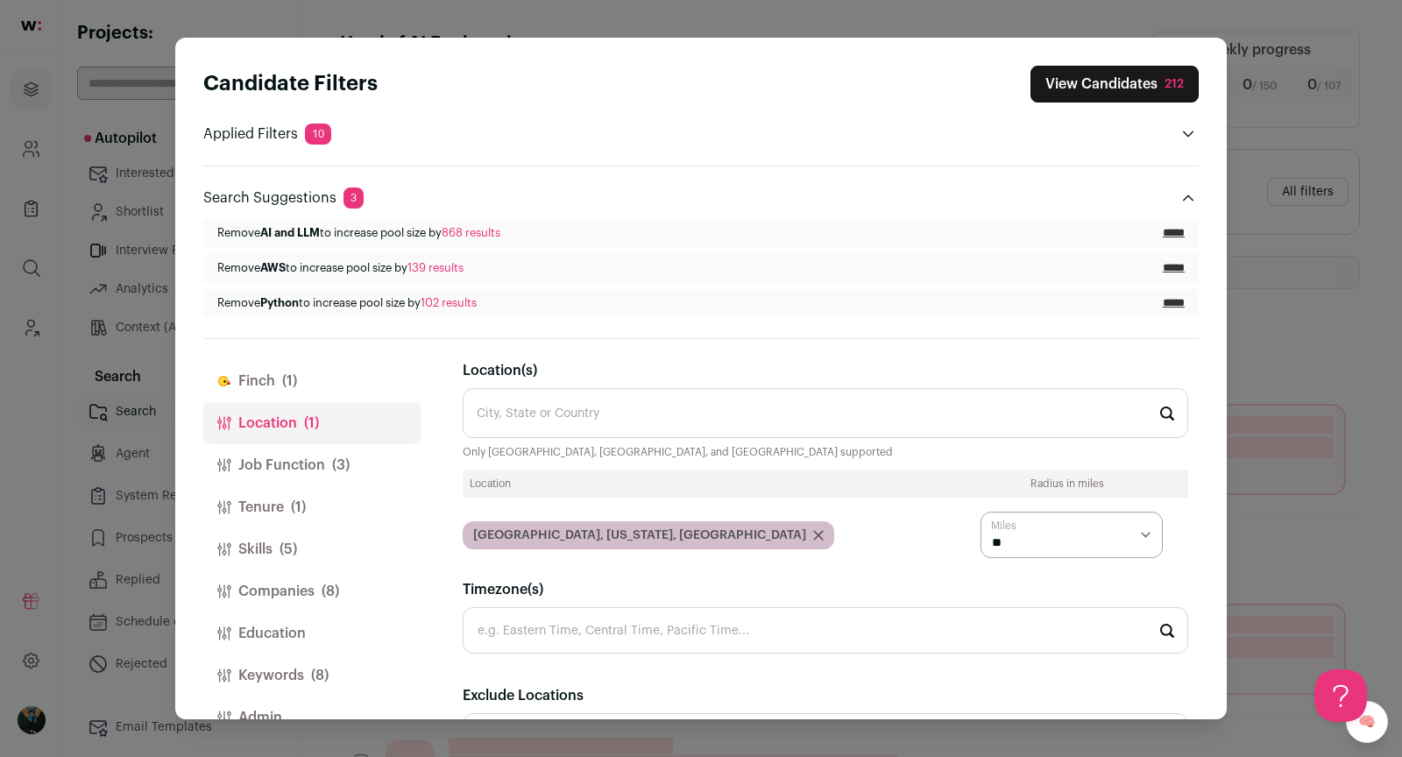
click at [863, 86] on div "212" at bounding box center [1174, 84] width 19 height 18
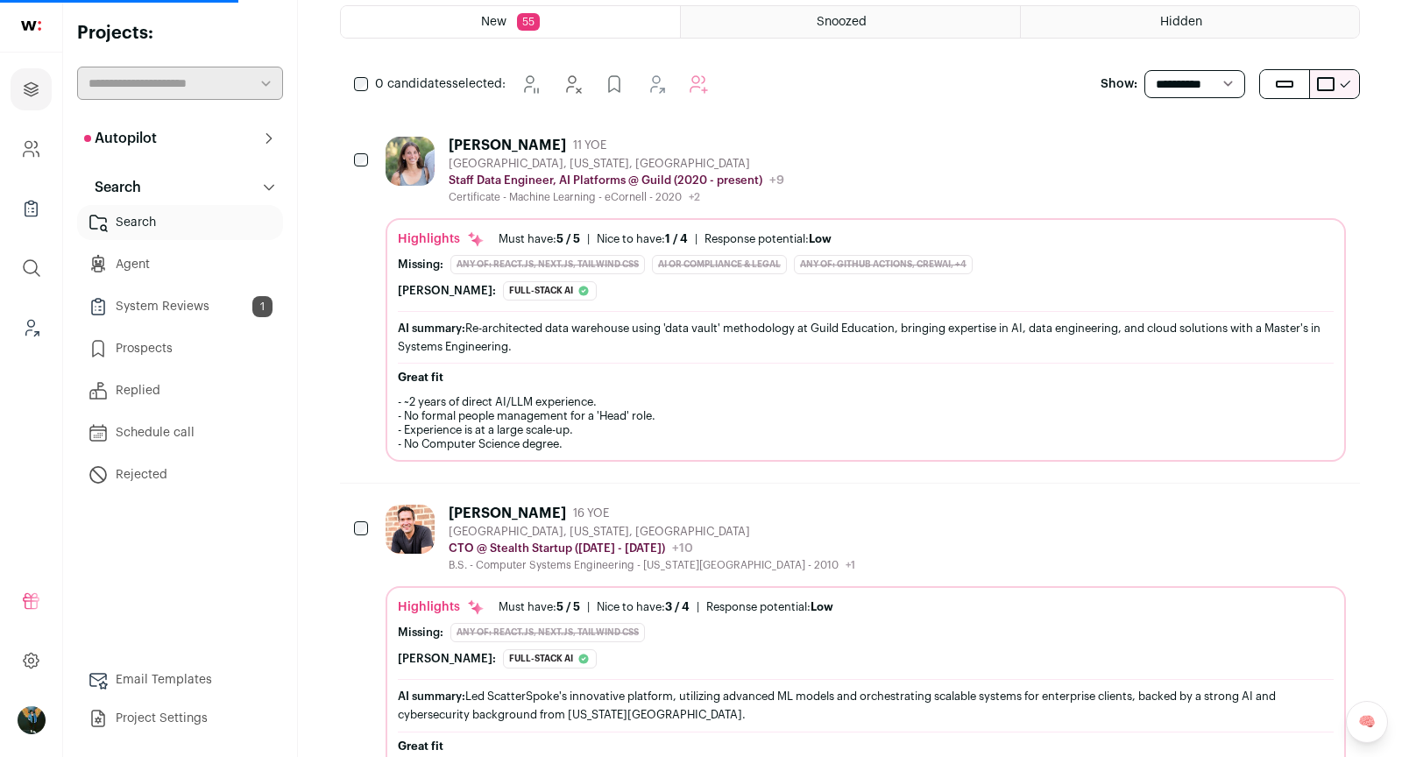
scroll to position [259, 0]
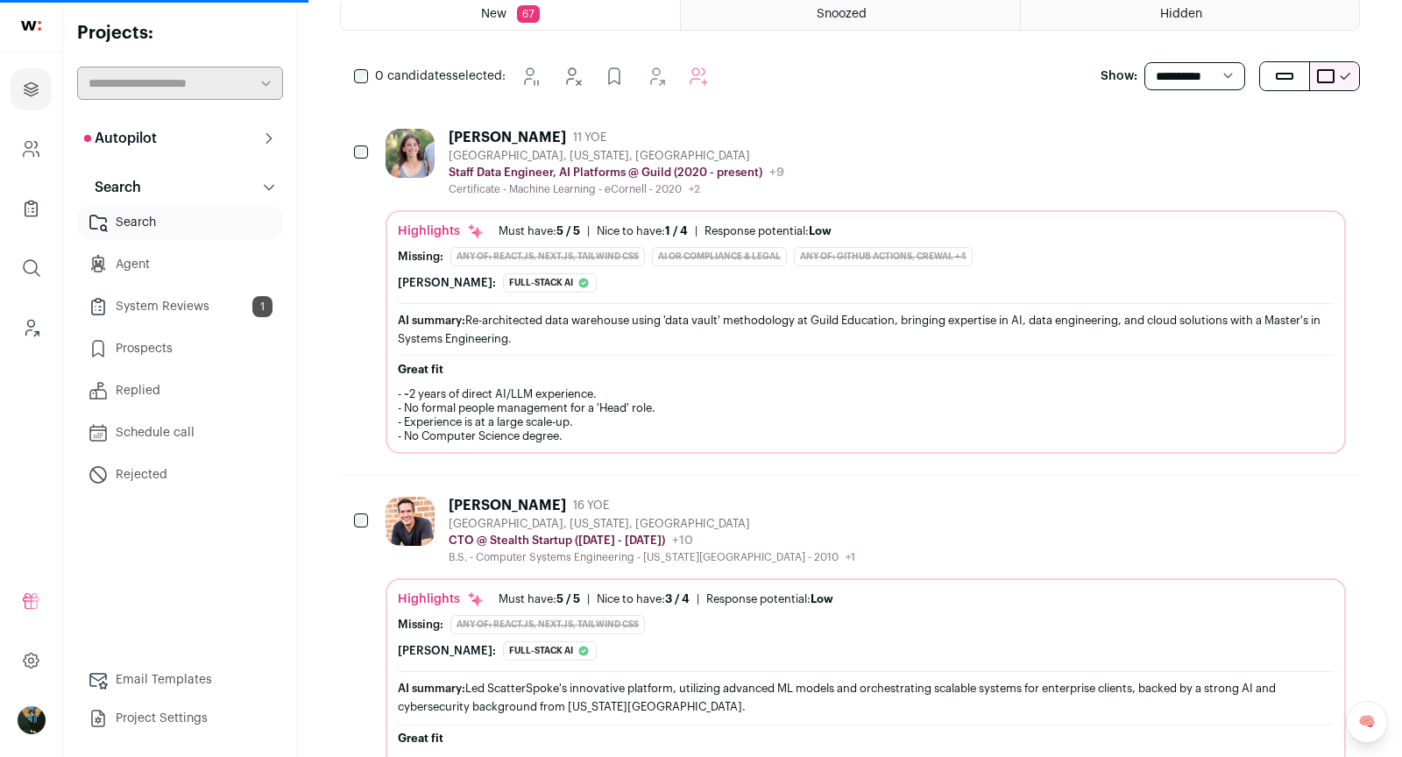
click at [863, 127] on icon "Hide" at bounding box center [1189, 136] width 21 height 21
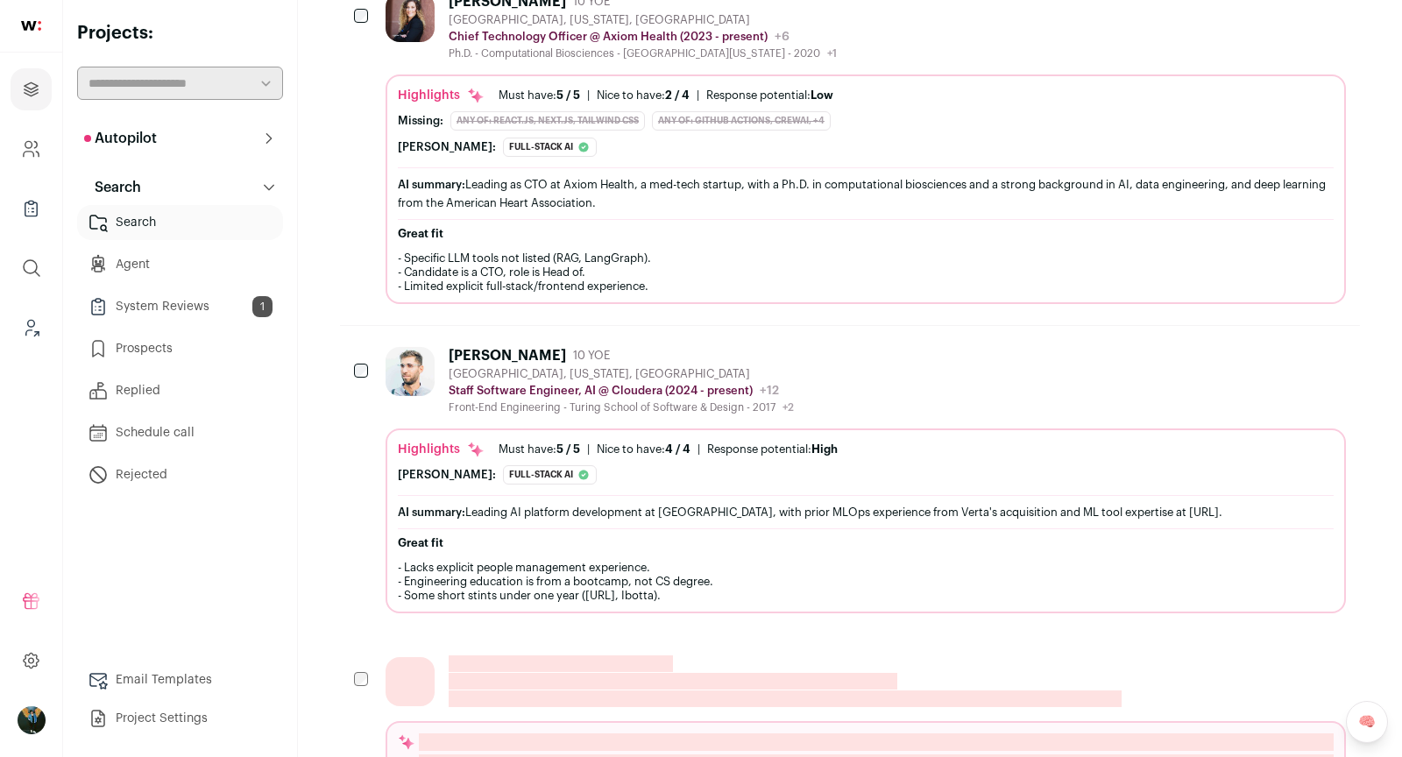
scroll to position [3193, 0]
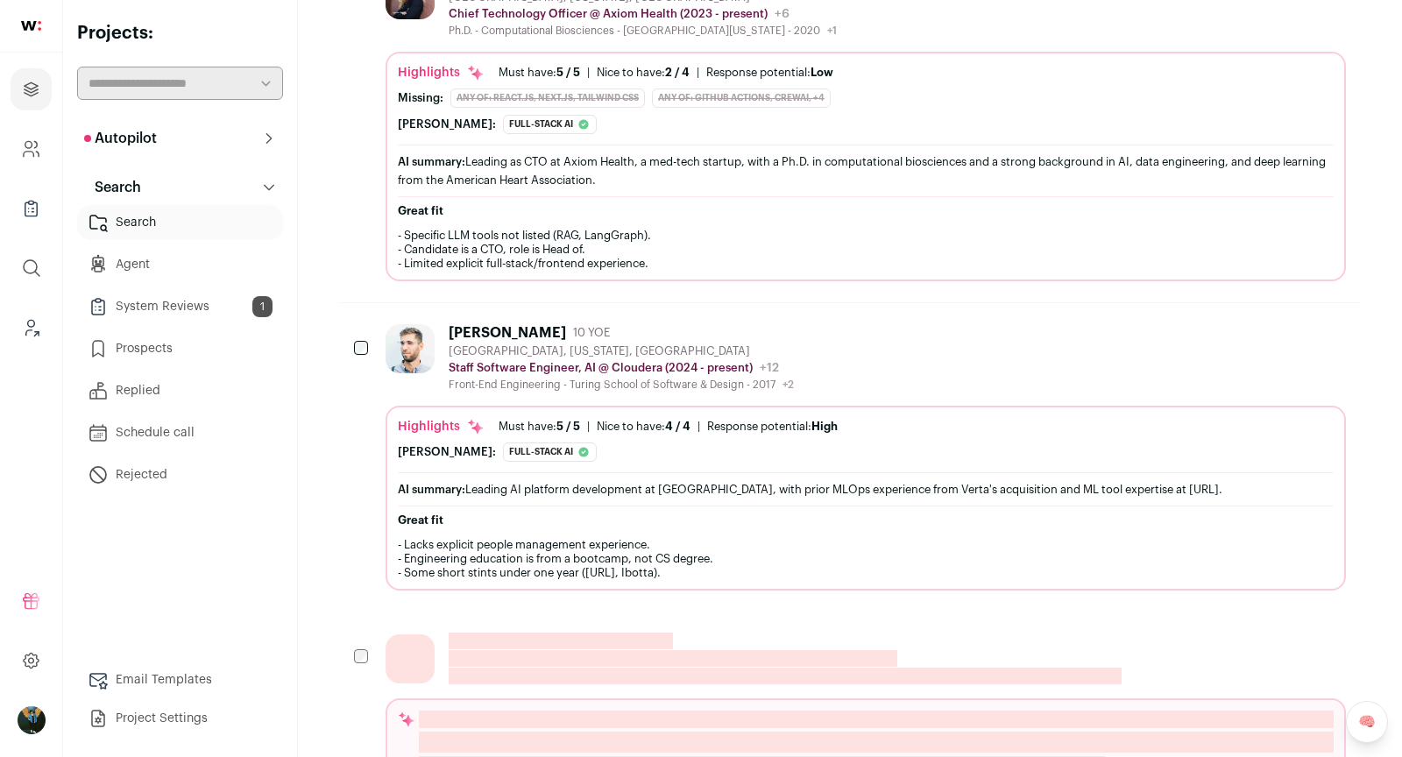
click at [863, 322] on icon "Add to Prospects" at bounding box center [1331, 332] width 21 height 21
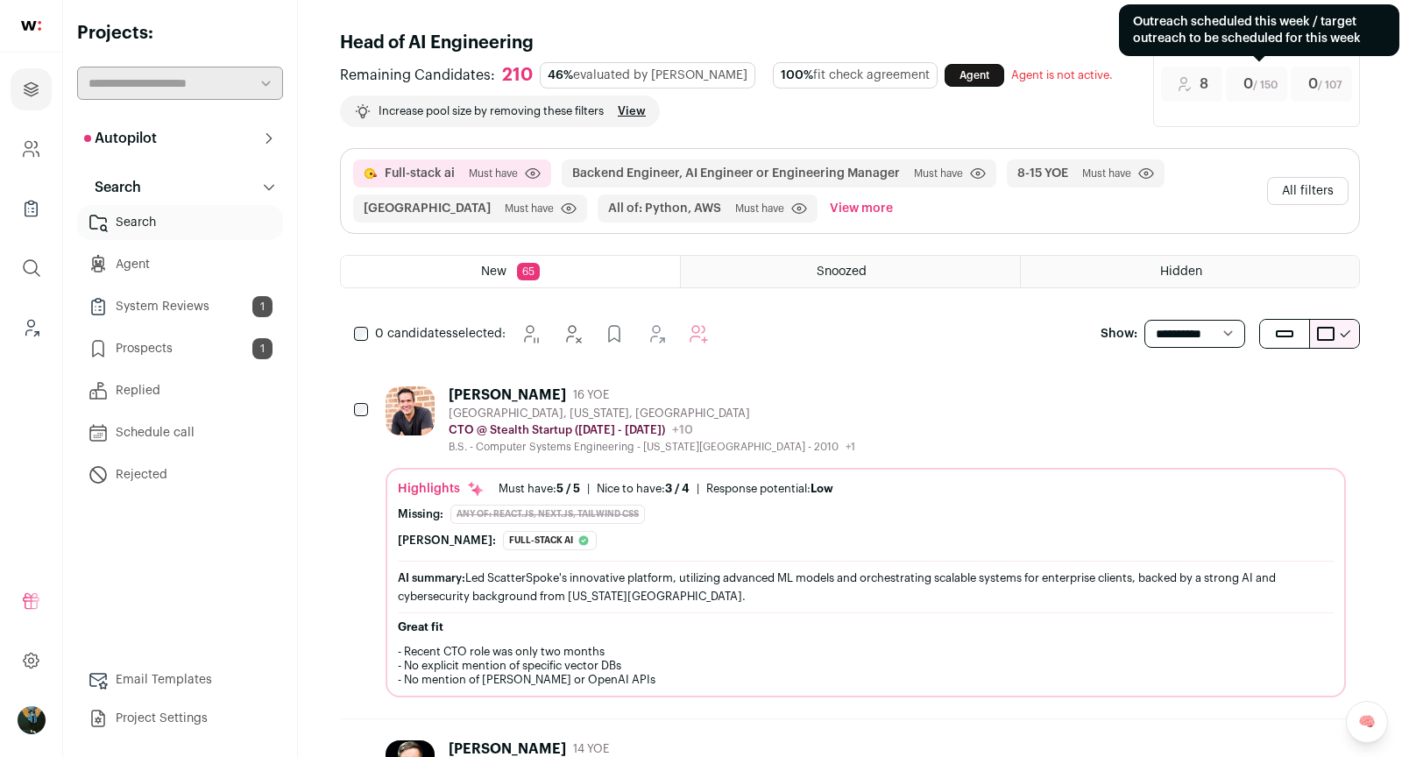
scroll to position [0, 0]
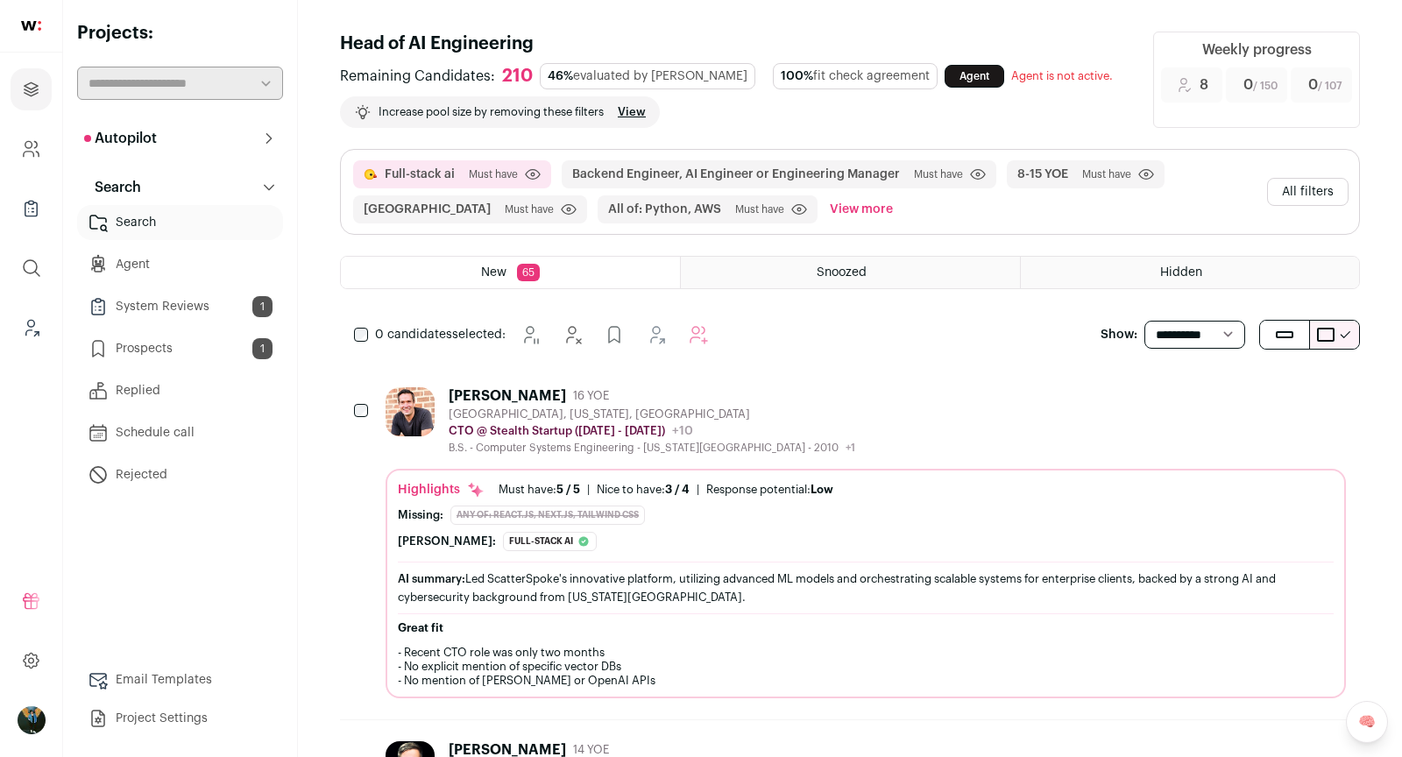
click at [863, 178] on button "All filters" at bounding box center [1307, 192] width 81 height 28
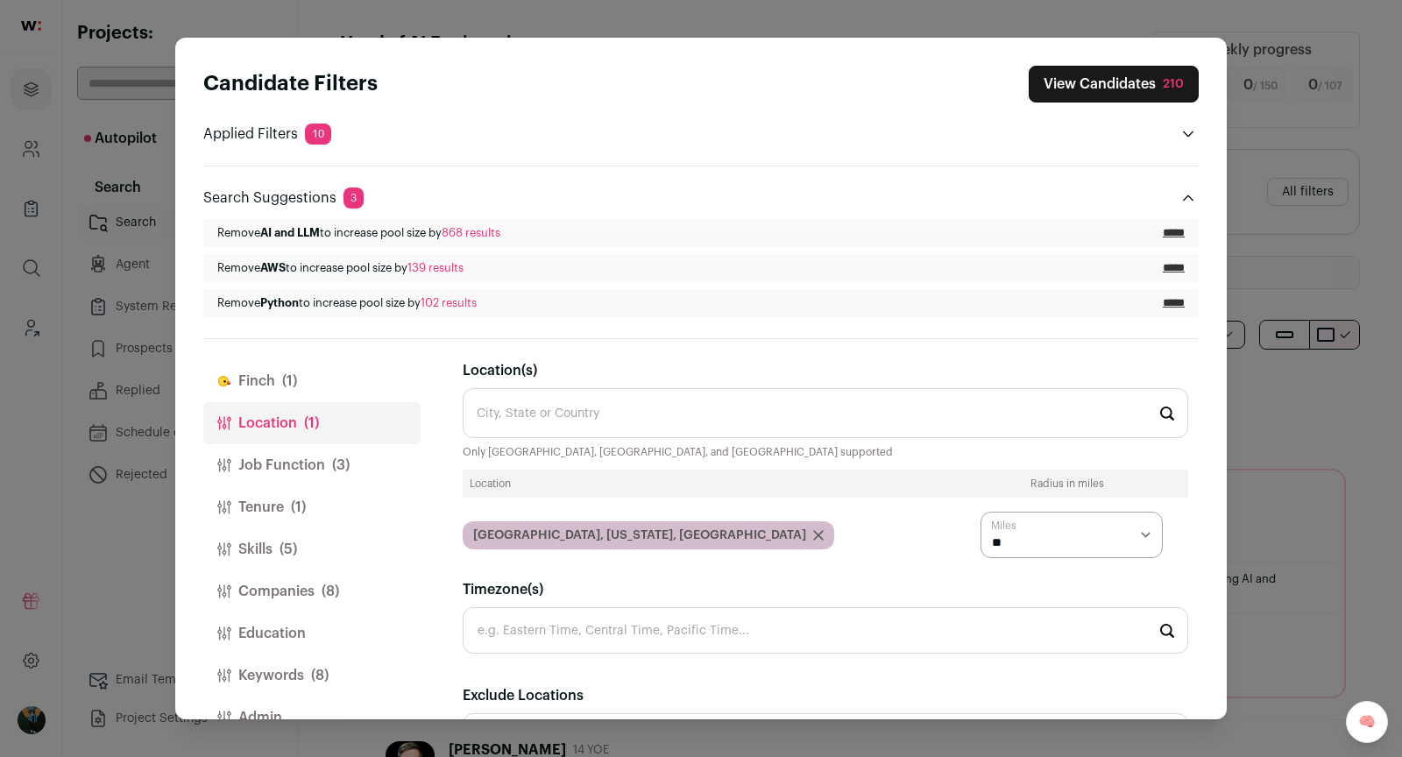
click at [378, 450] on button "Job Function (3)" at bounding box center [311, 465] width 217 height 42
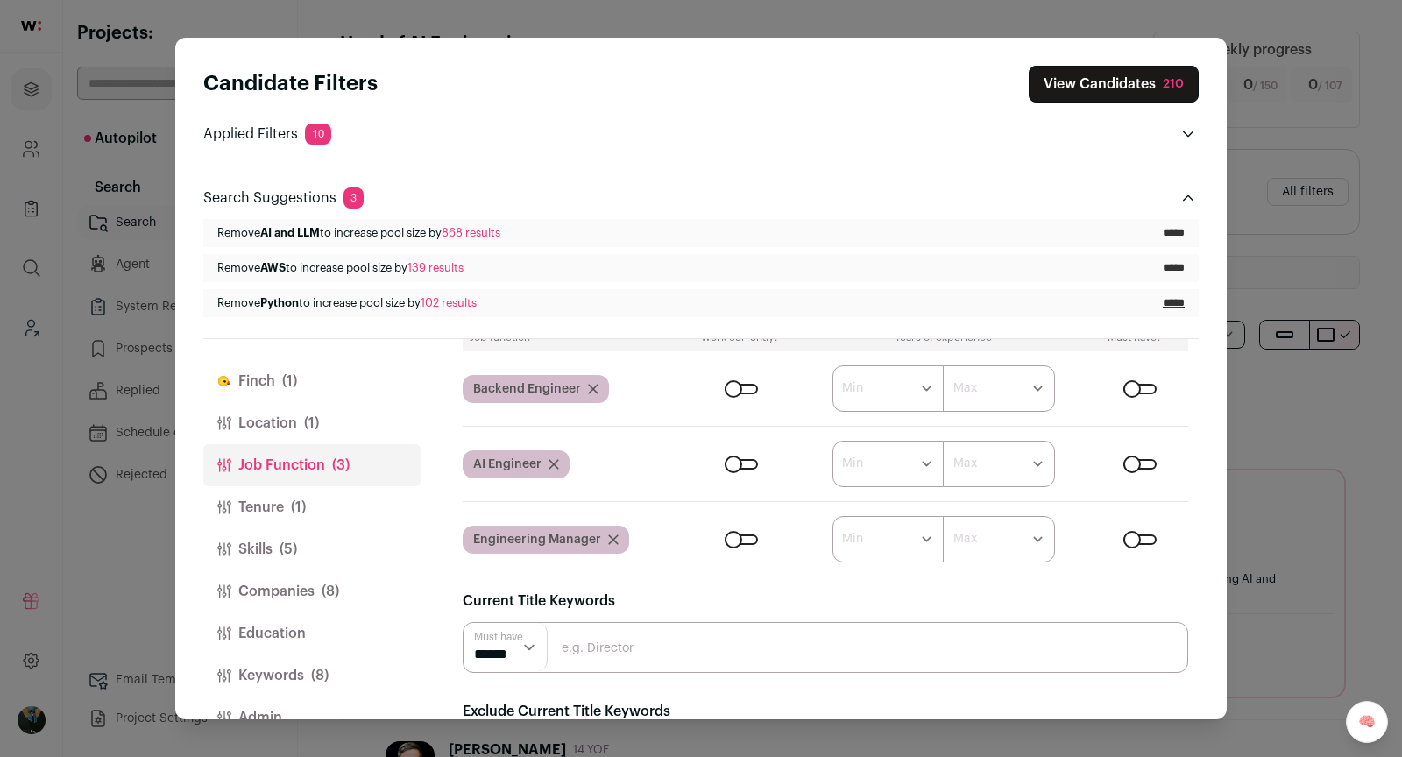
scroll to position [129, 0]
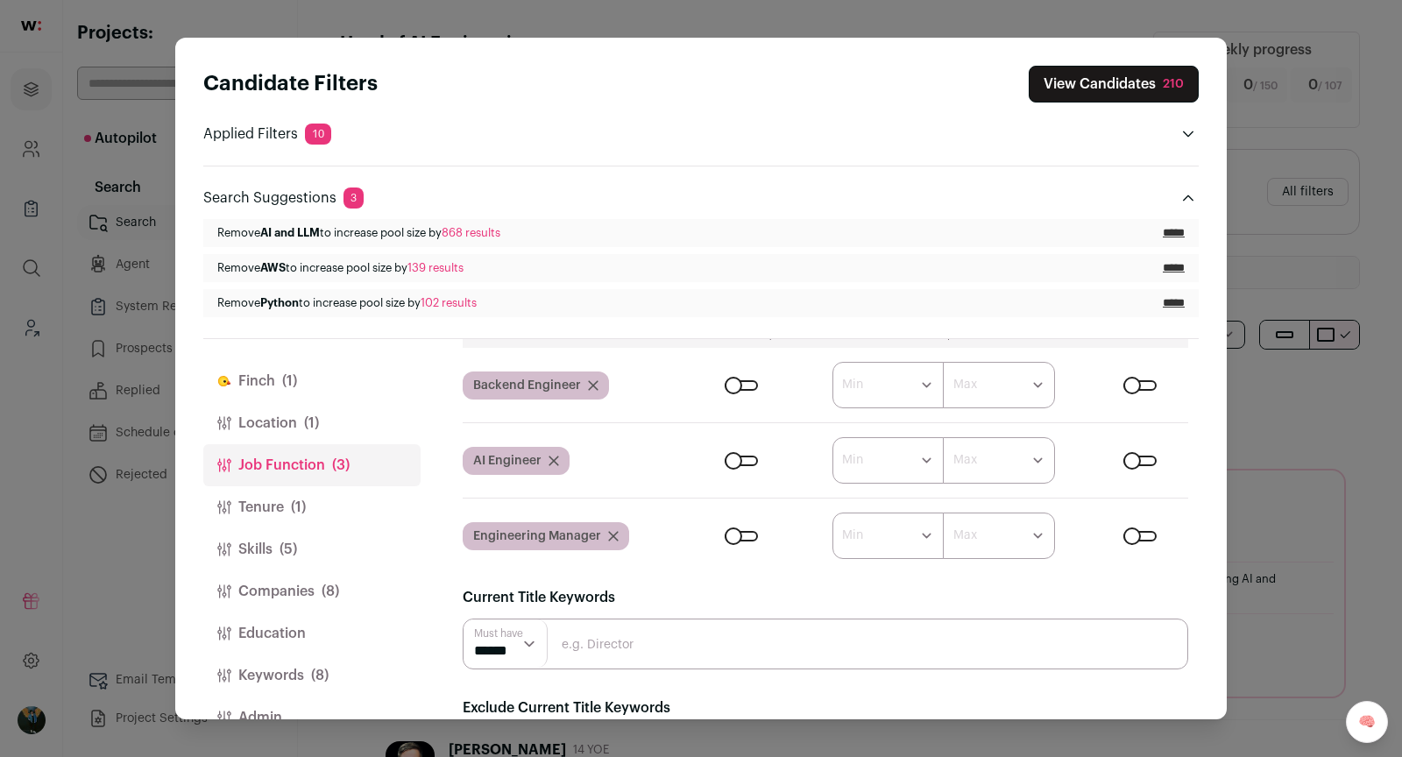
click at [592, 381] on icon "Close modal via background" at bounding box center [593, 385] width 9 height 9
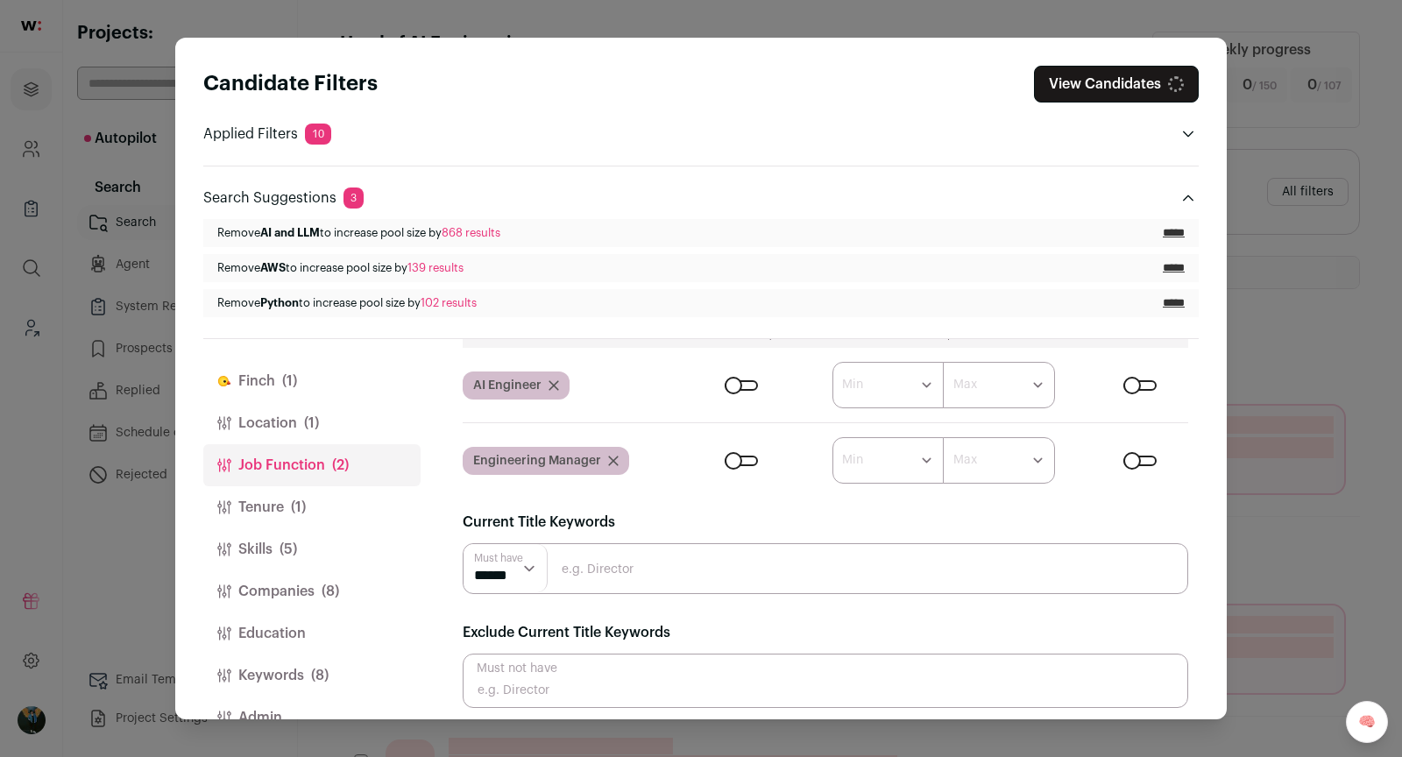
scroll to position [54, 0]
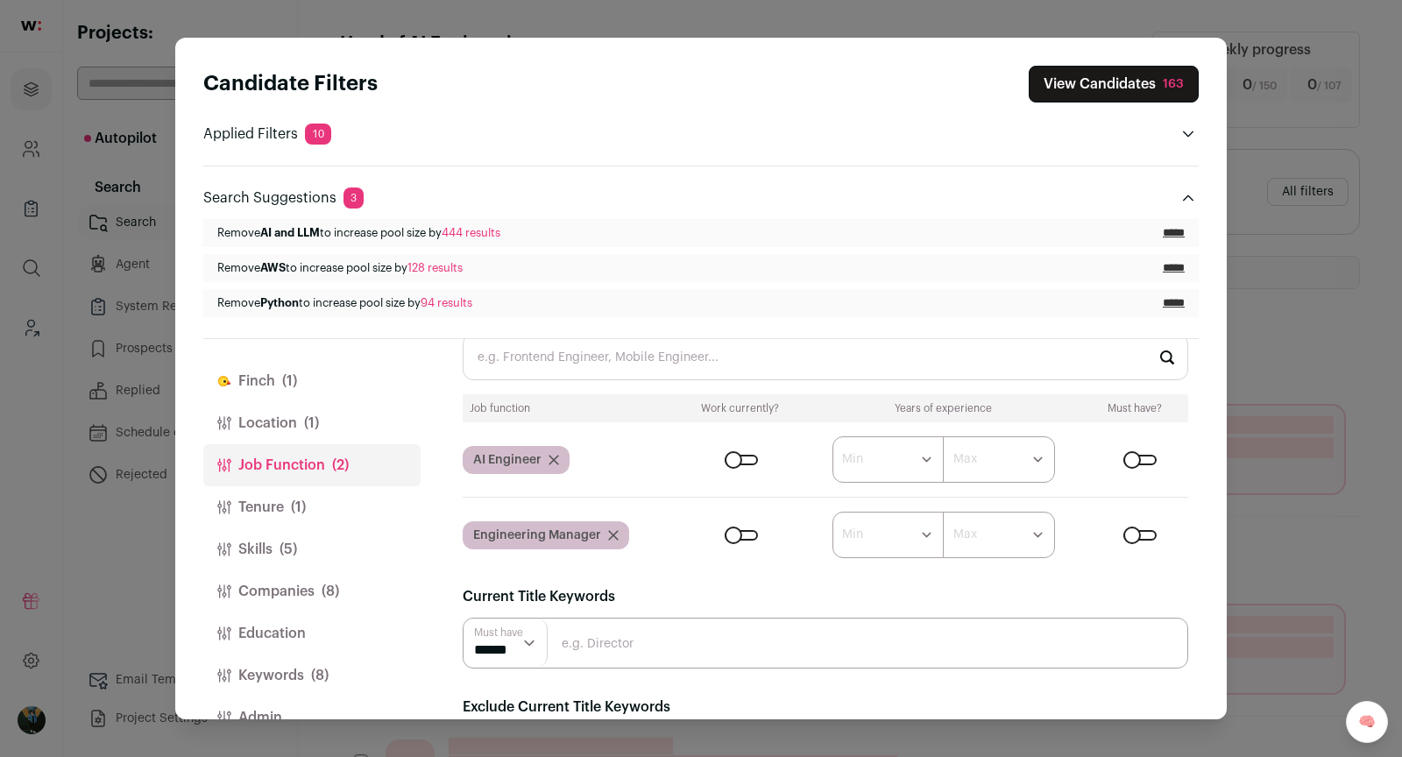
click at [863, 81] on div "163" at bounding box center [1173, 84] width 21 height 18
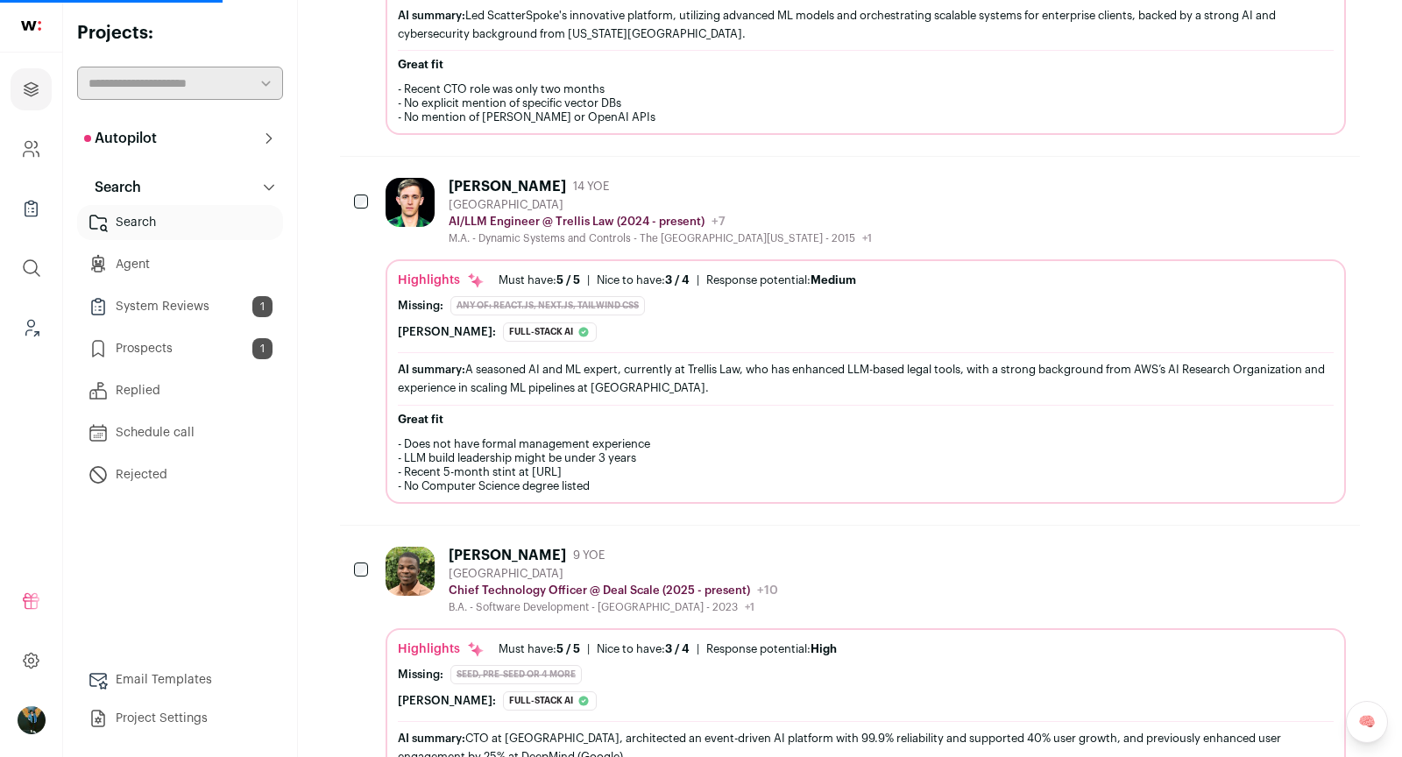
scroll to position [565, 0]
click at [863, 258] on div "Highlights Must have: 5 / 5 How many must haves have been fulfilled? | Nice to …" at bounding box center [866, 380] width 960 height 244
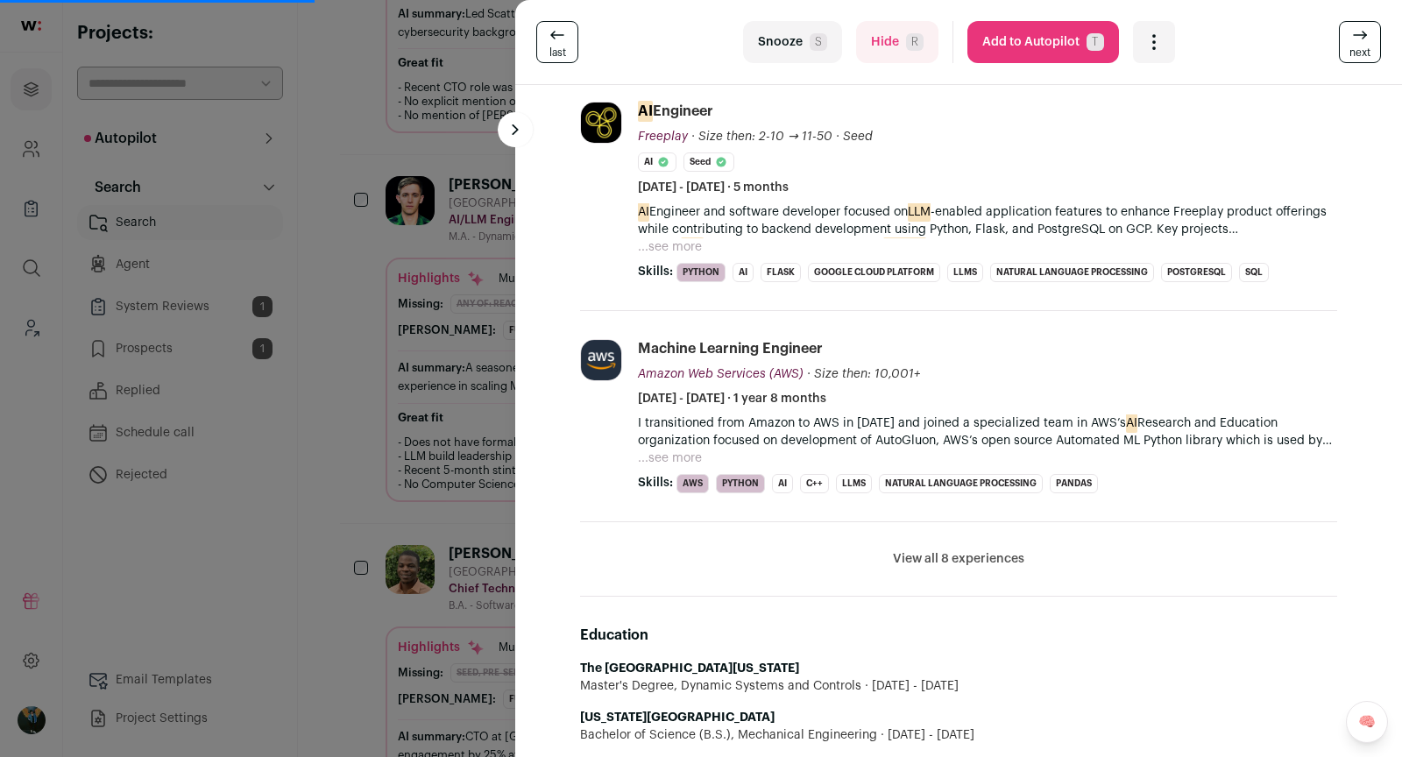
scroll to position [1034, 0]
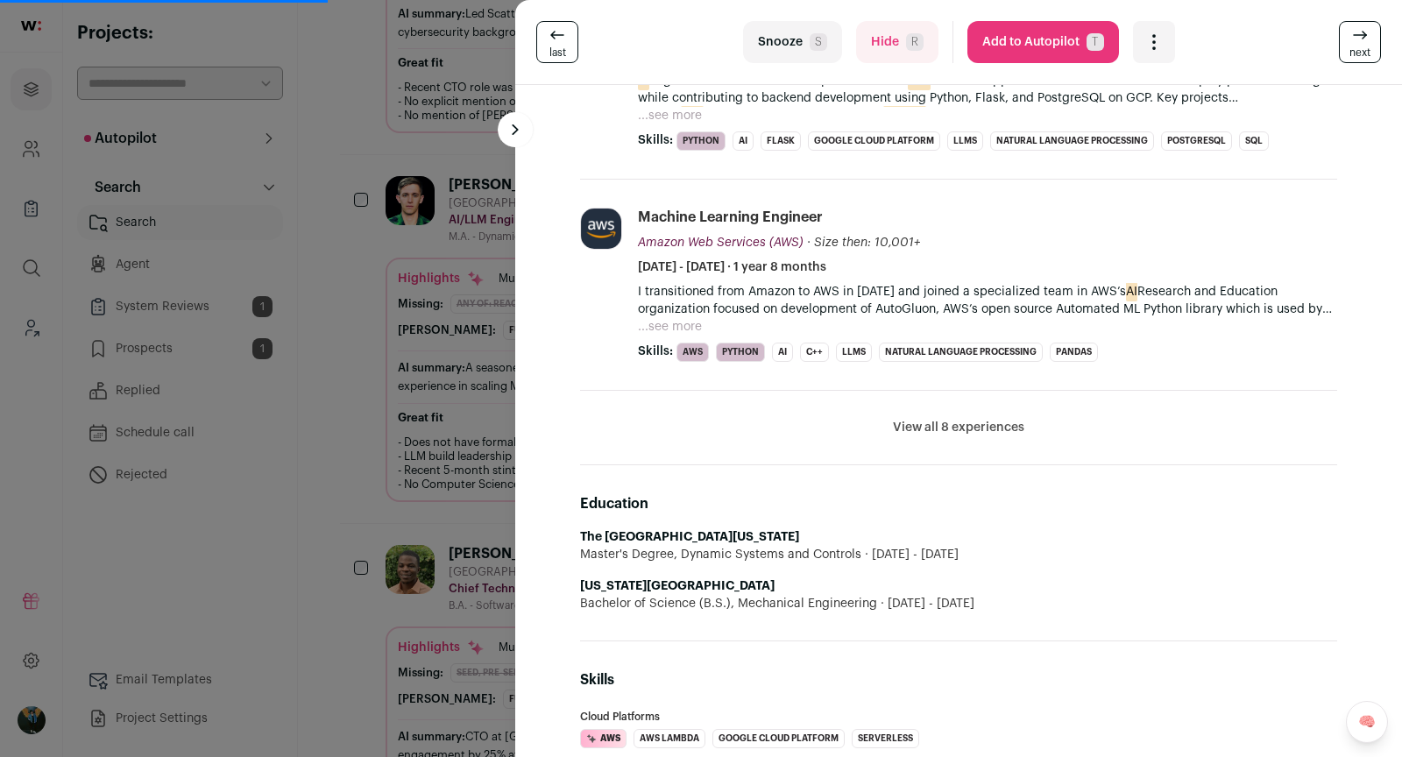
click at [863, 394] on li "View all 8 experiences View less" at bounding box center [958, 428] width 757 height 74
click at [863, 422] on button "View all 8 experiences" at bounding box center [958, 428] width 131 height 18
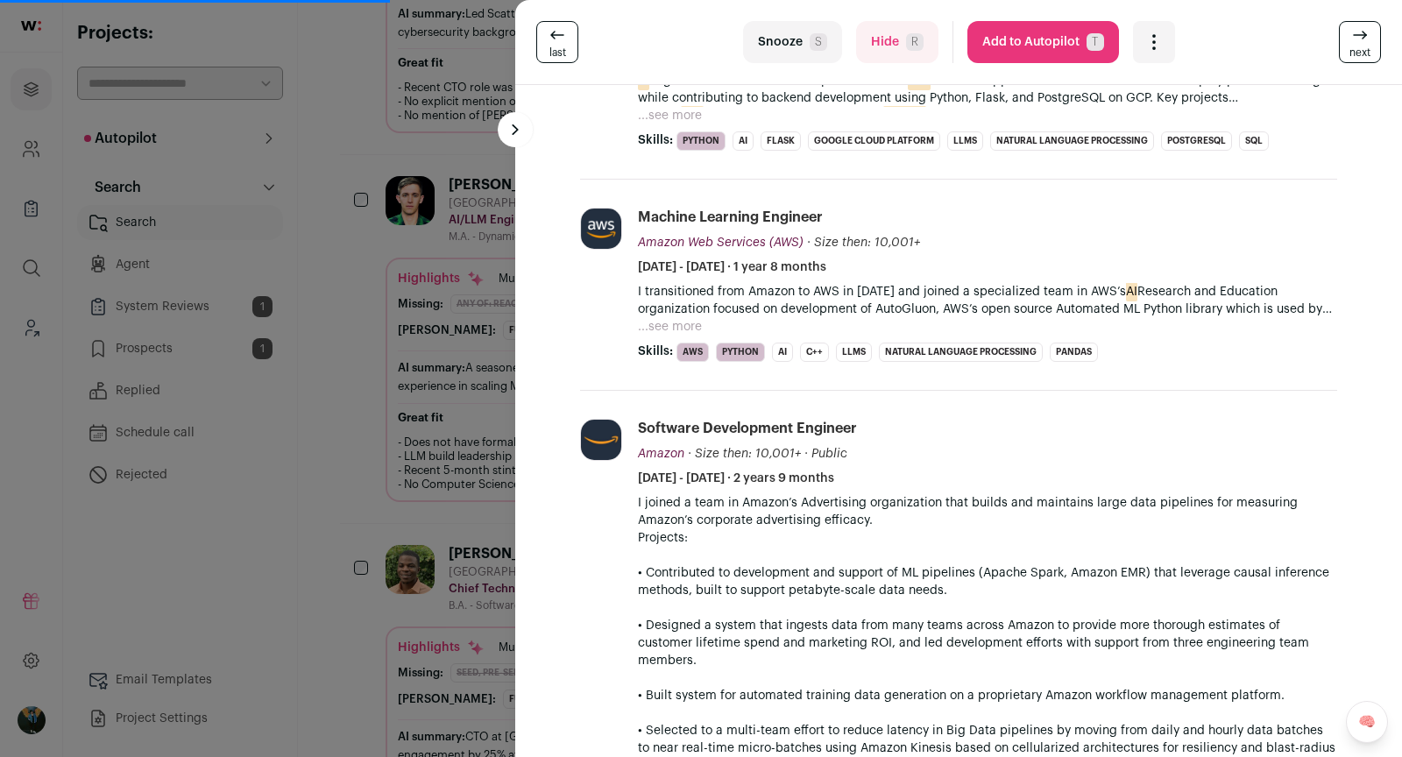
click at [356, 423] on div "last Snooze S Hide R Add to Autopilot T More actions Add to Shortlist Re-calibr…" at bounding box center [701, 378] width 1402 height 757
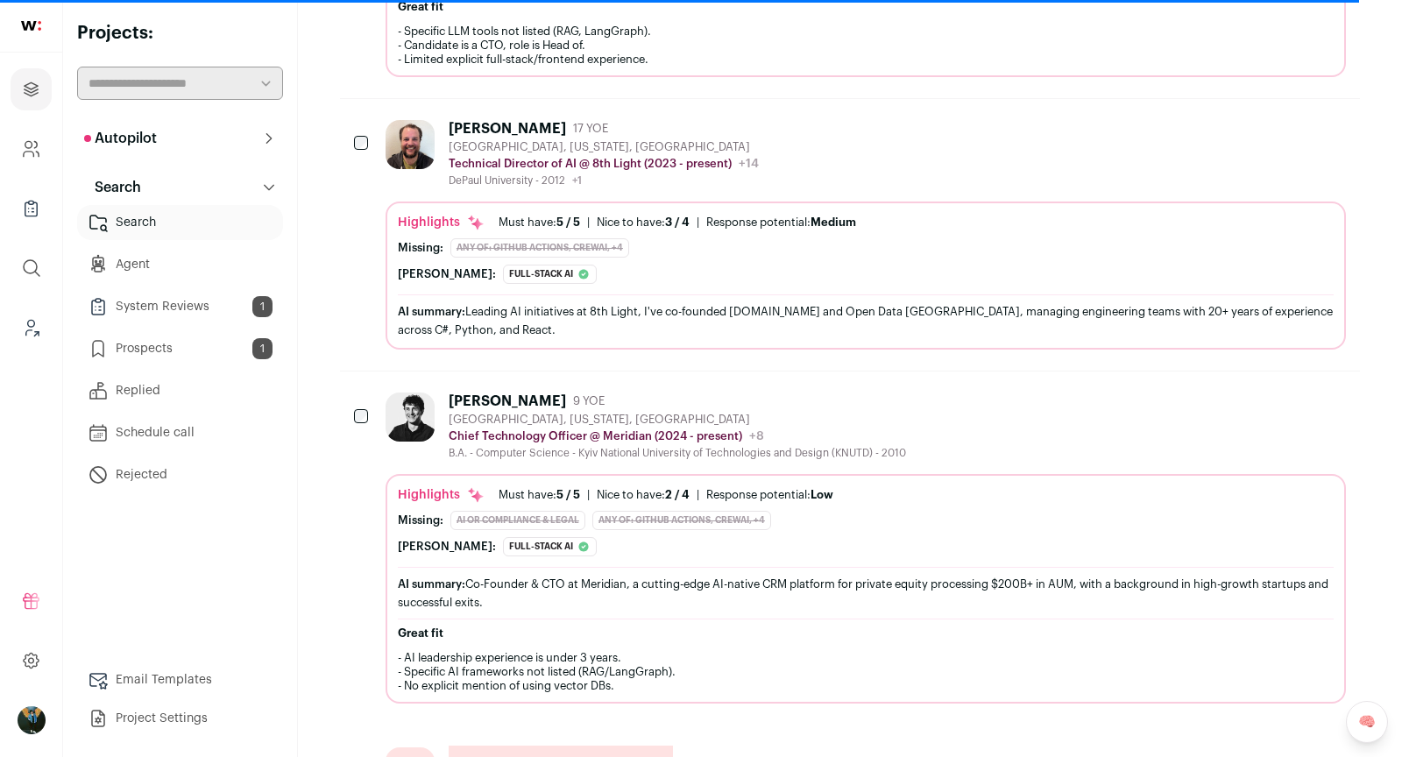
scroll to position [3127, 0]
click at [863, 118] on div "Travis Frisinger 17 YOE Erie, Colorado, United States Technical Director of AI …" at bounding box center [866, 151] width 960 height 67
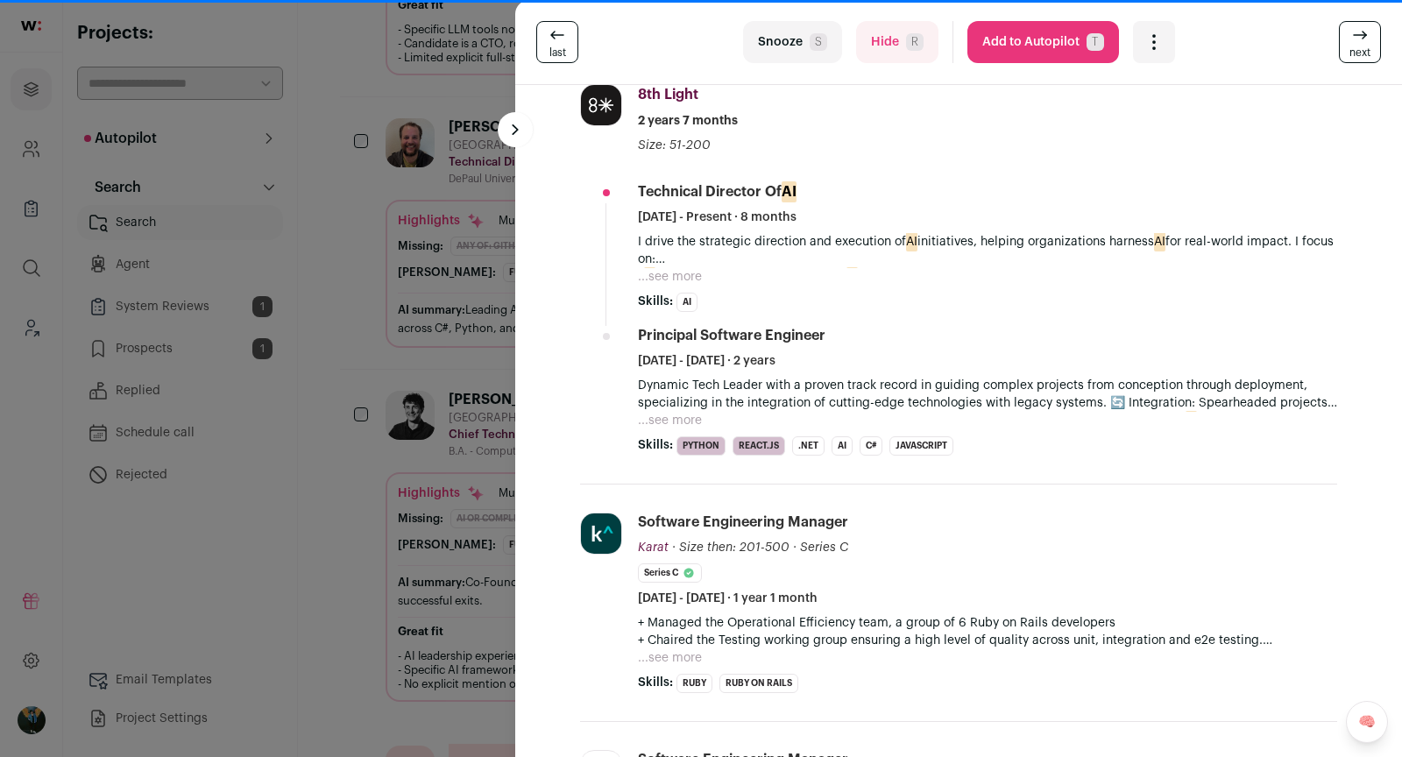
scroll to position [662, 0]
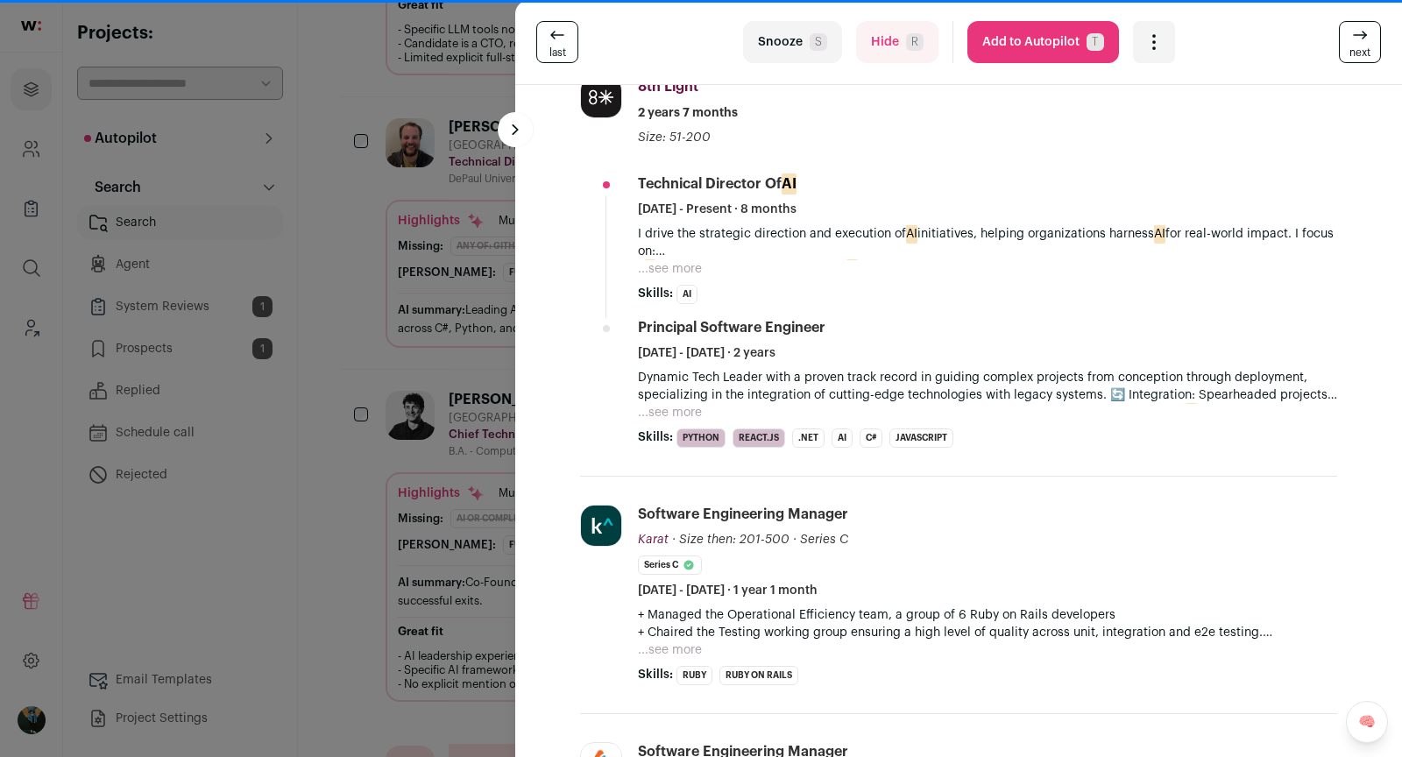
click at [863, 49] on button "Add to Autopilot T" at bounding box center [1043, 42] width 152 height 42
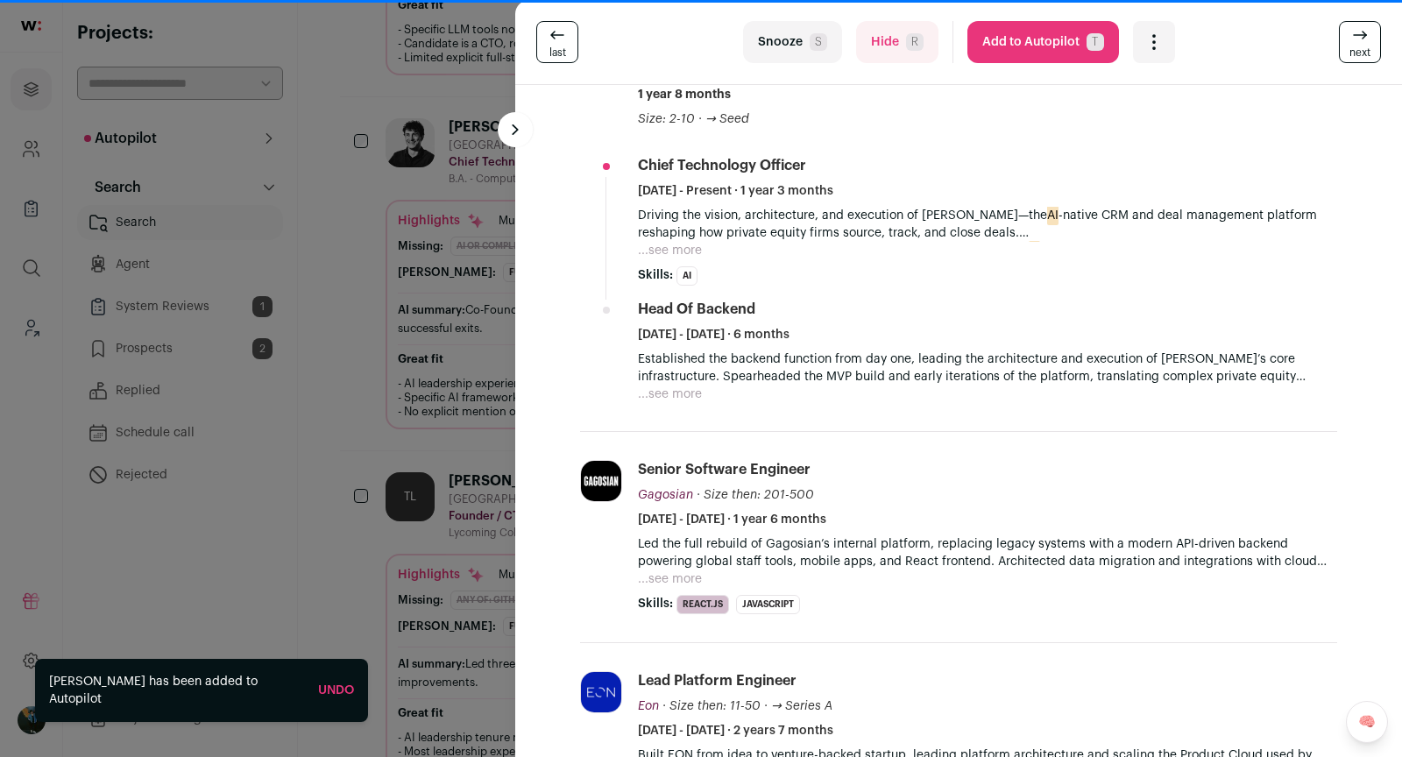
scroll to position [697, 0]
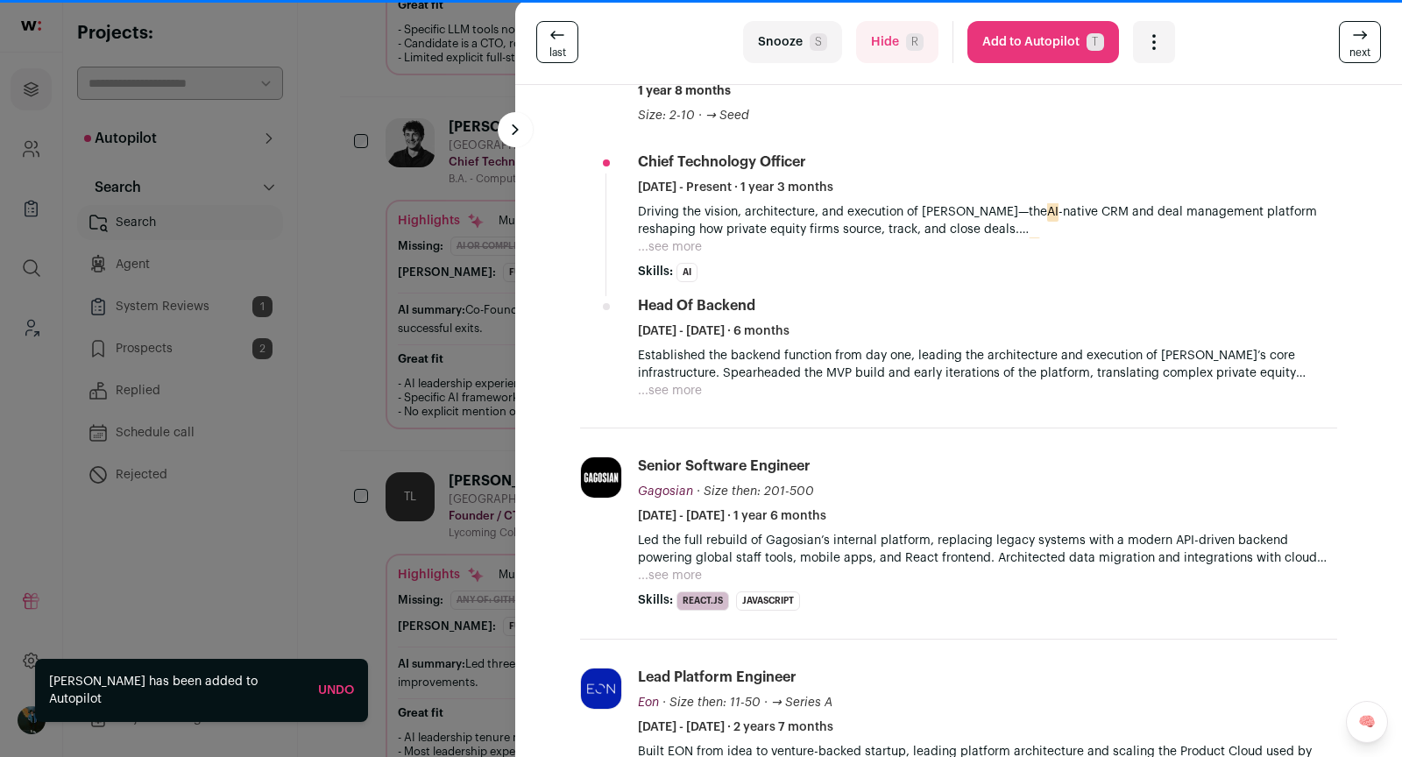
click at [863, 52] on span "next" at bounding box center [1360, 53] width 21 height 14
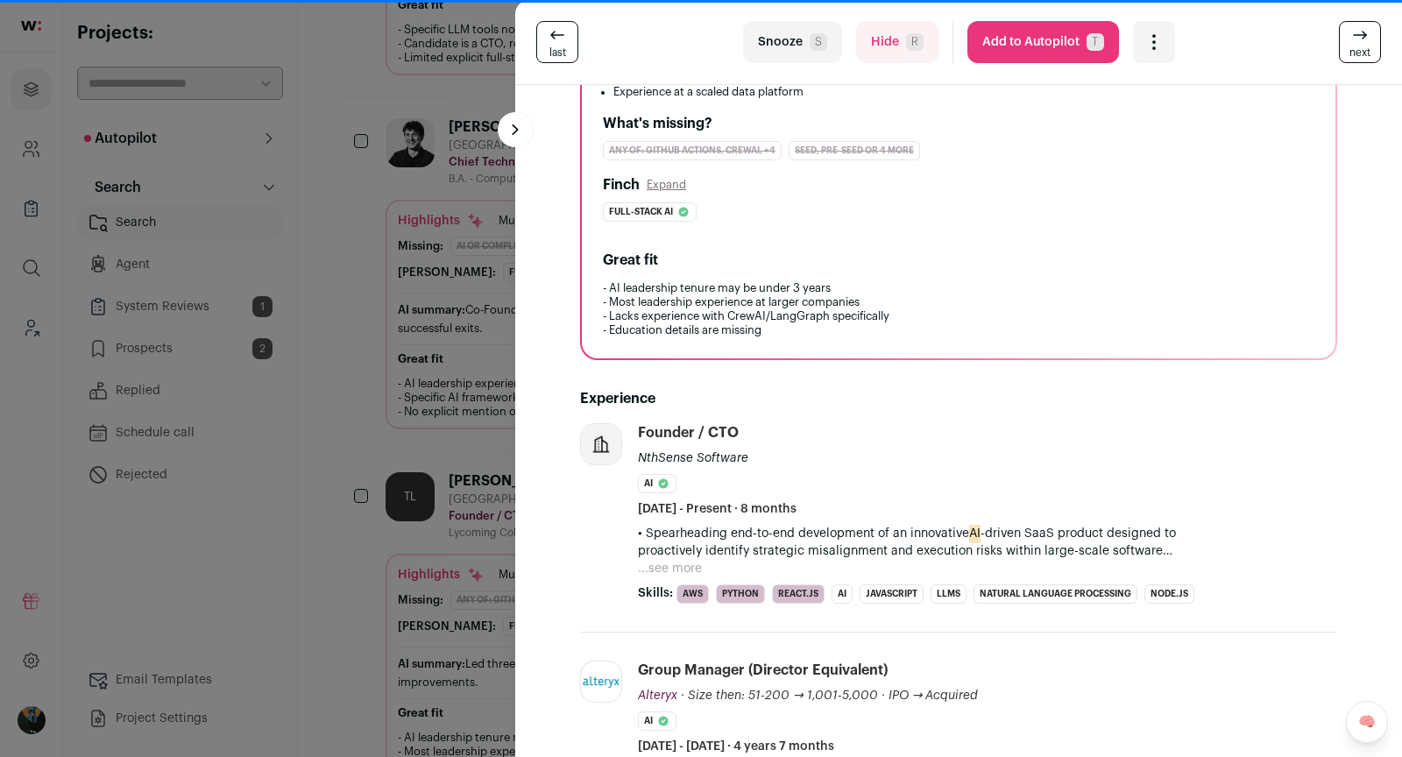
scroll to position [178, 0]
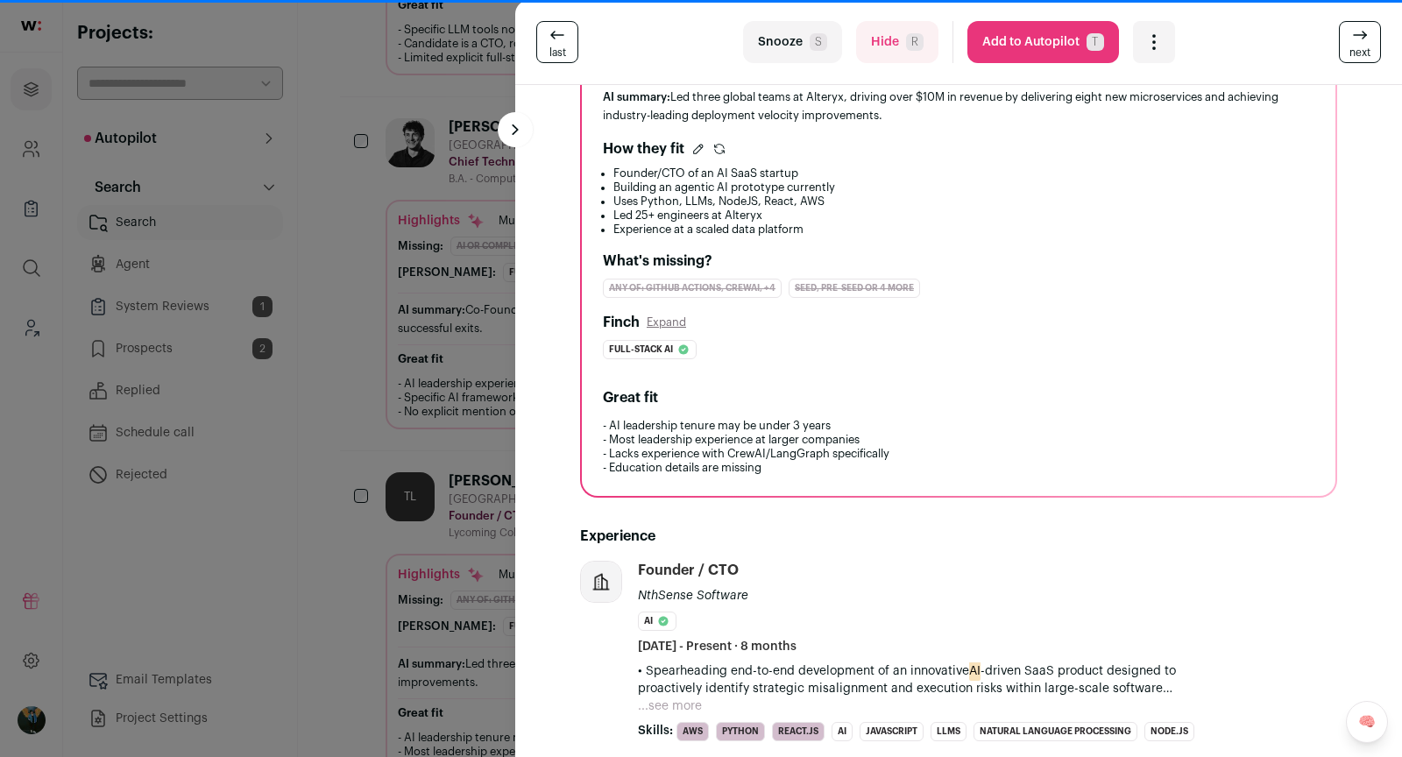
click at [863, 55] on span "next" at bounding box center [1360, 53] width 21 height 14
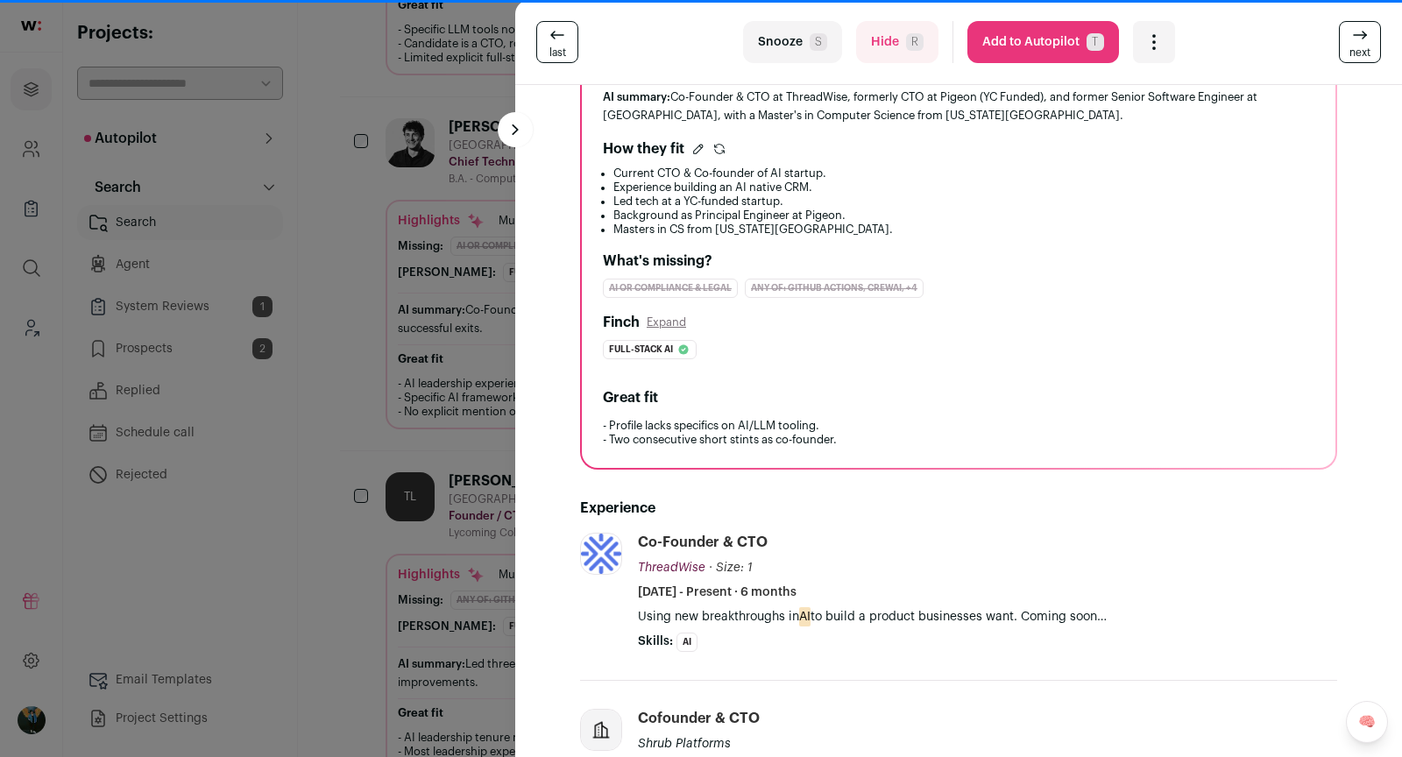
click at [863, 63] on div "last Snooze S Hide R Add to Autopilot T More actions Add to Shortlist Re-calibr…" at bounding box center [958, 42] width 887 height 85
click at [863, 42] on icon at bounding box center [1360, 35] width 21 height 21
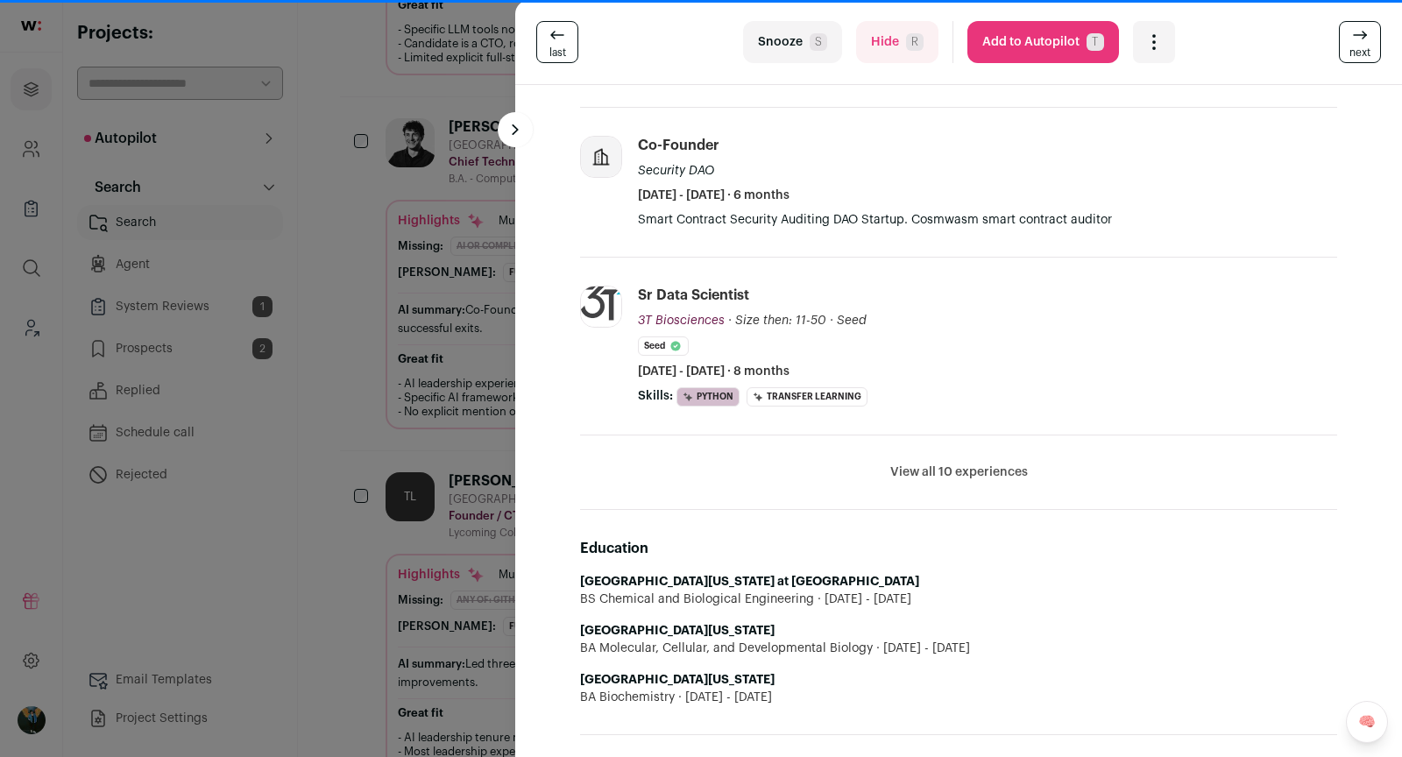
click at [863, 43] on icon at bounding box center [1360, 35] width 21 height 21
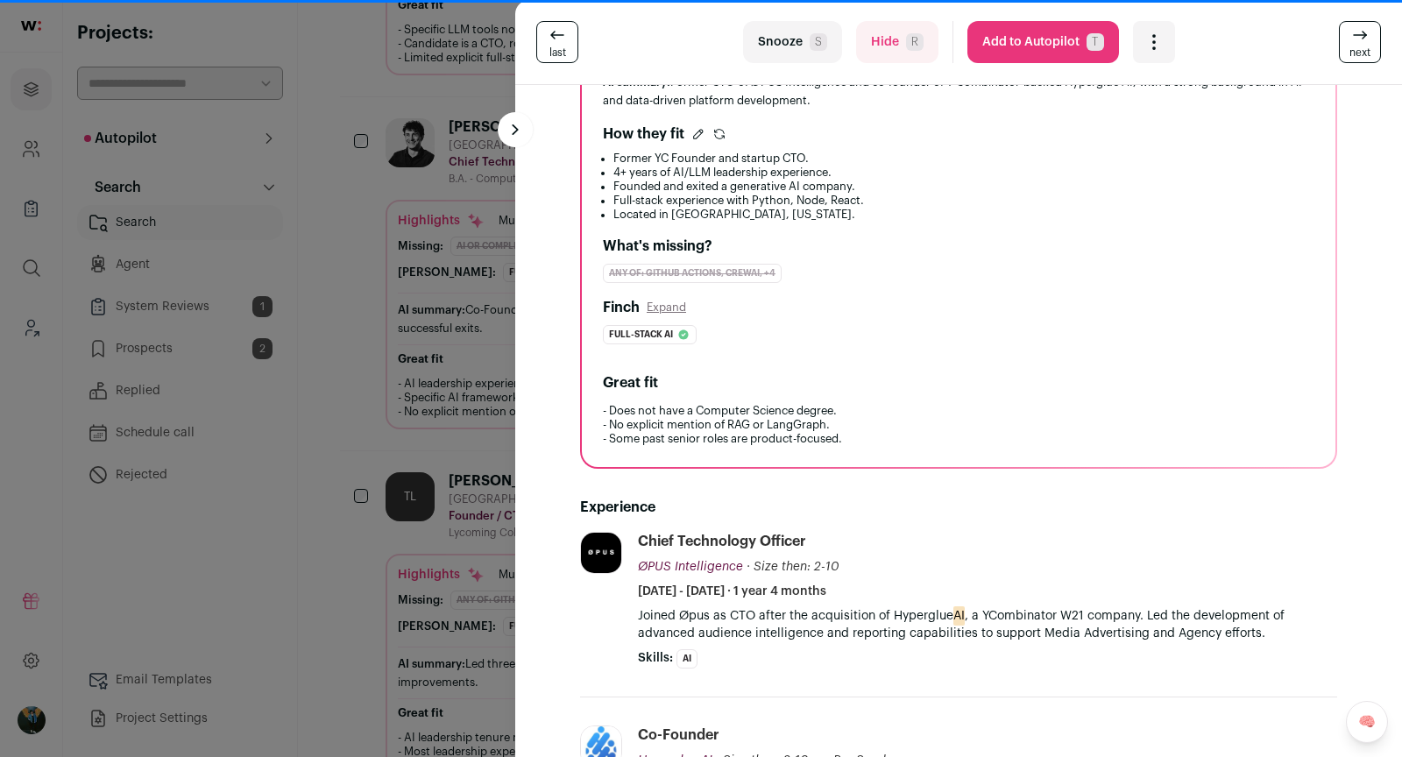
scroll to position [191, 0]
click at [863, 53] on button "Add to Autopilot T" at bounding box center [1043, 42] width 152 height 42
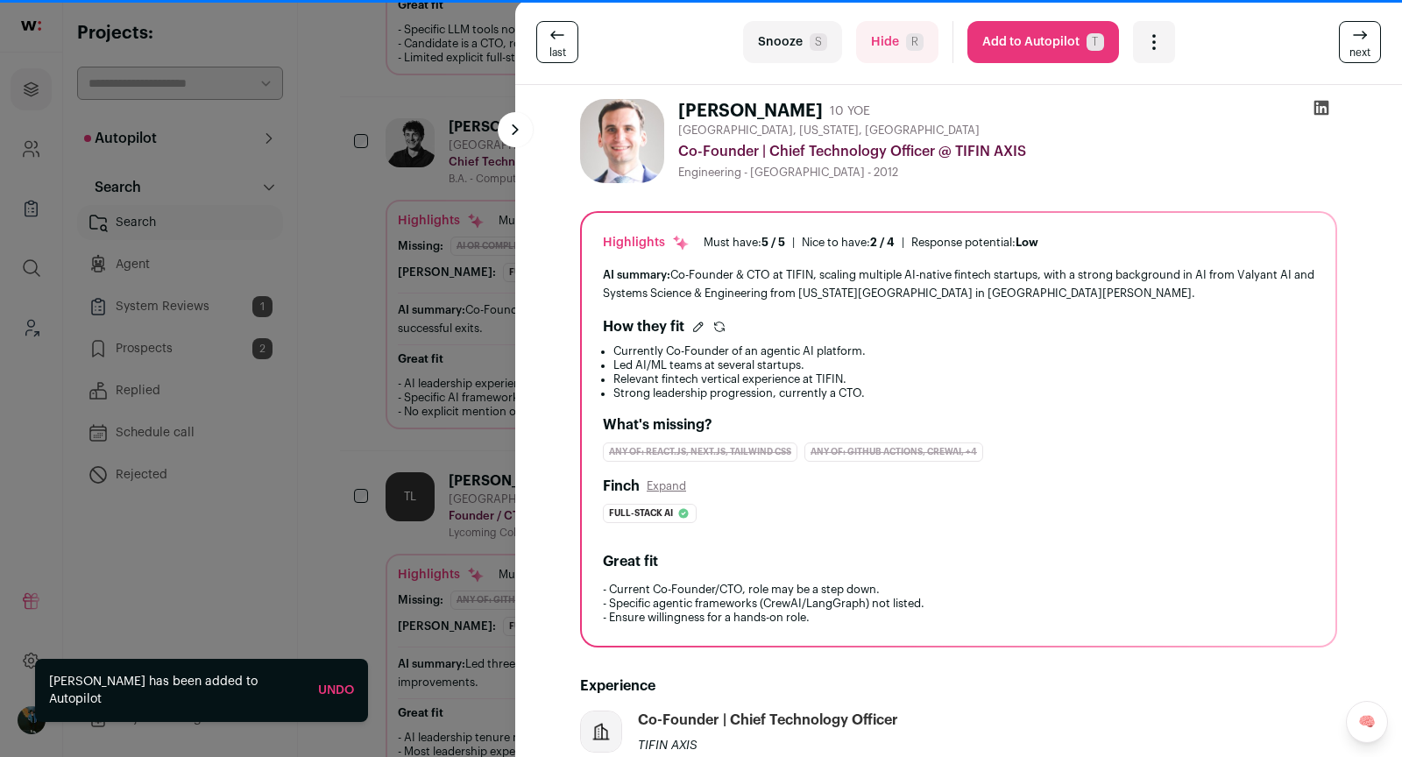
click at [863, 68] on div "last Snooze S Hide R Add to Autopilot T More actions Add to Shortlist Re-calibr…" at bounding box center [958, 42] width 887 height 85
click at [863, 39] on icon at bounding box center [1360, 35] width 21 height 21
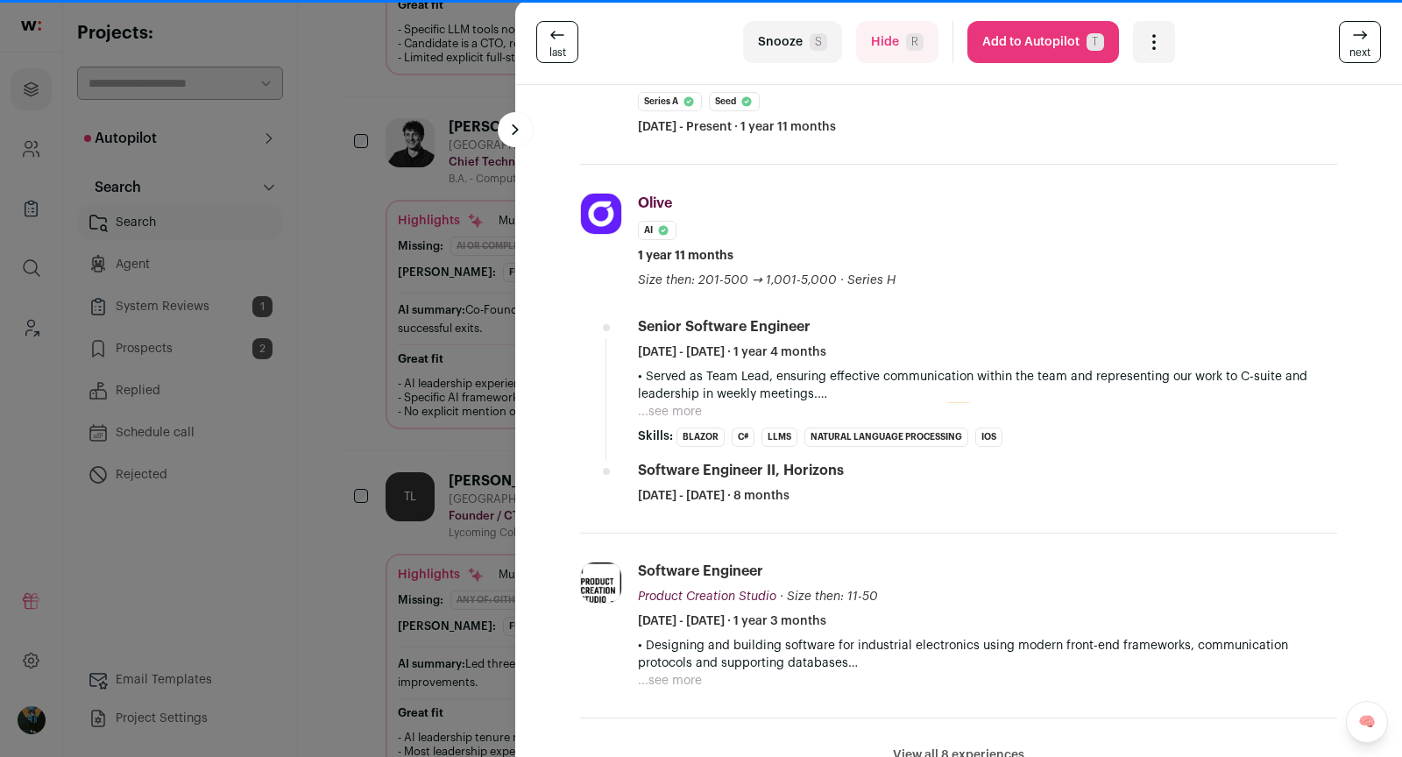
scroll to position [794, 0]
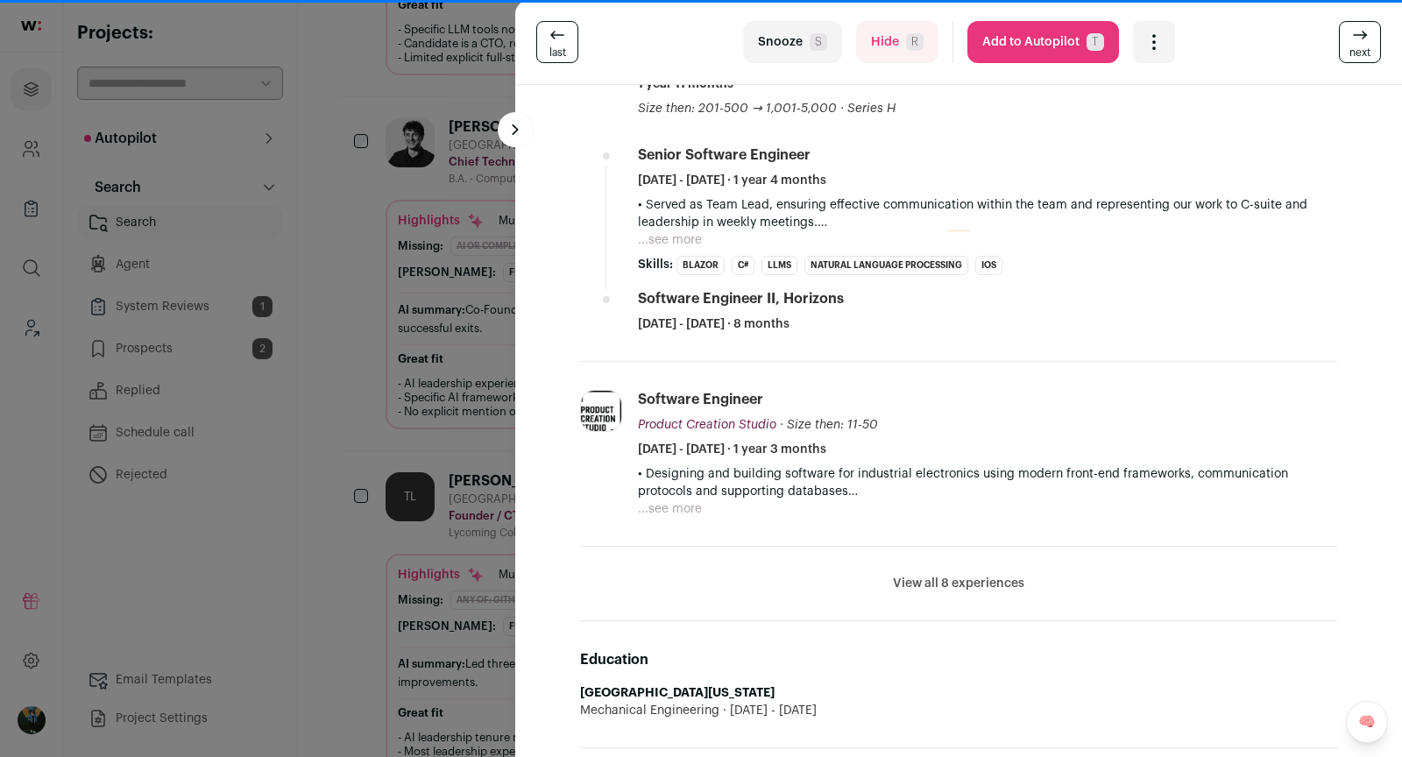
click at [863, 575] on button "View all 8 experiences" at bounding box center [958, 584] width 131 height 18
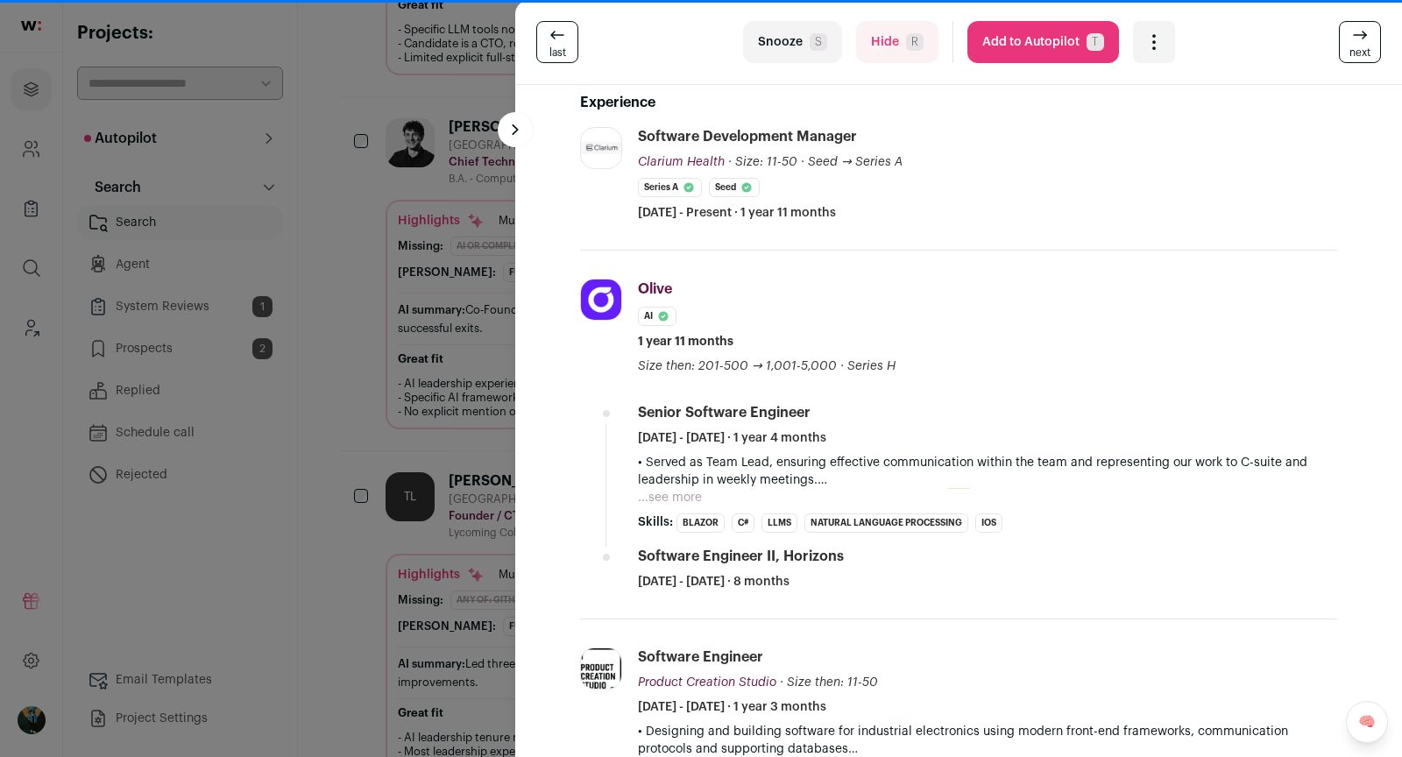
scroll to position [487, 0]
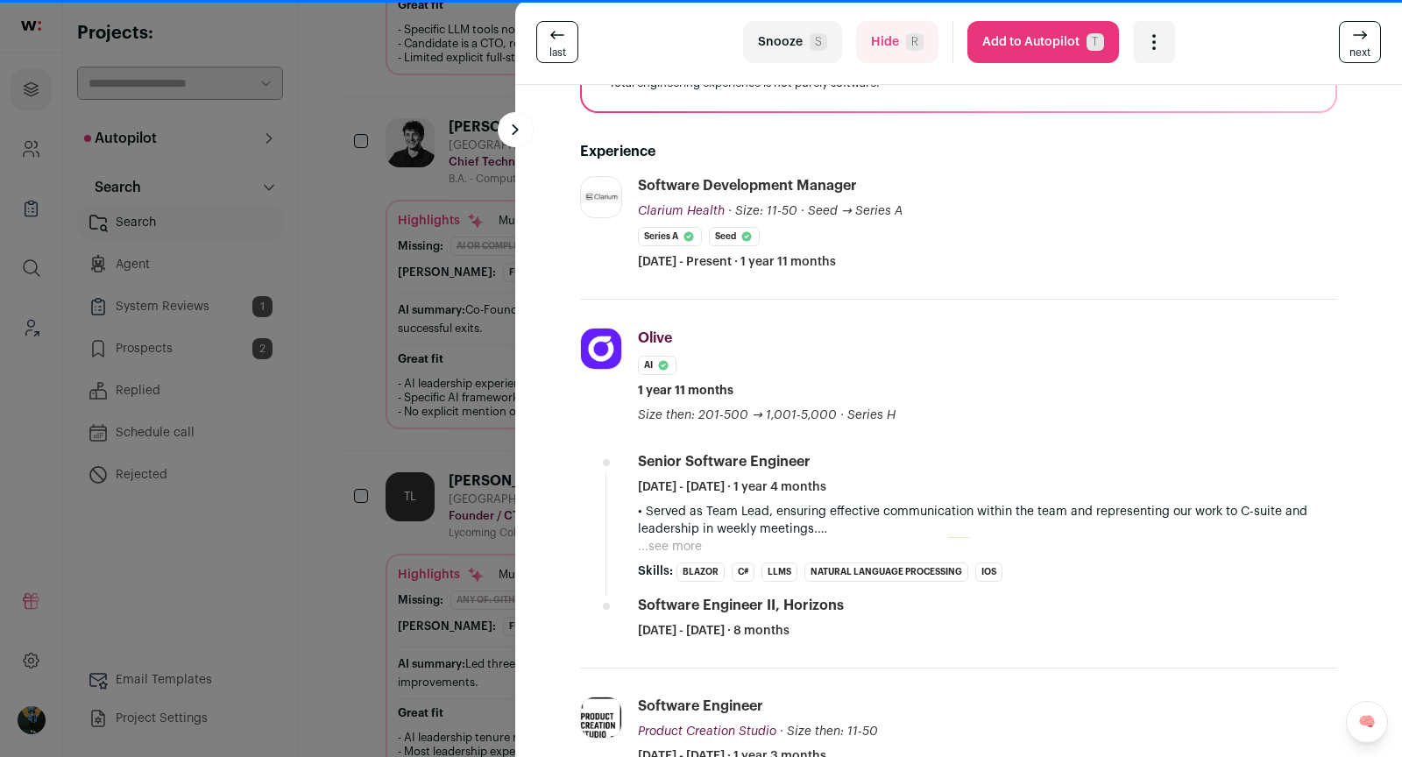
click at [863, 53] on button "Add to Autopilot T" at bounding box center [1043, 42] width 152 height 42
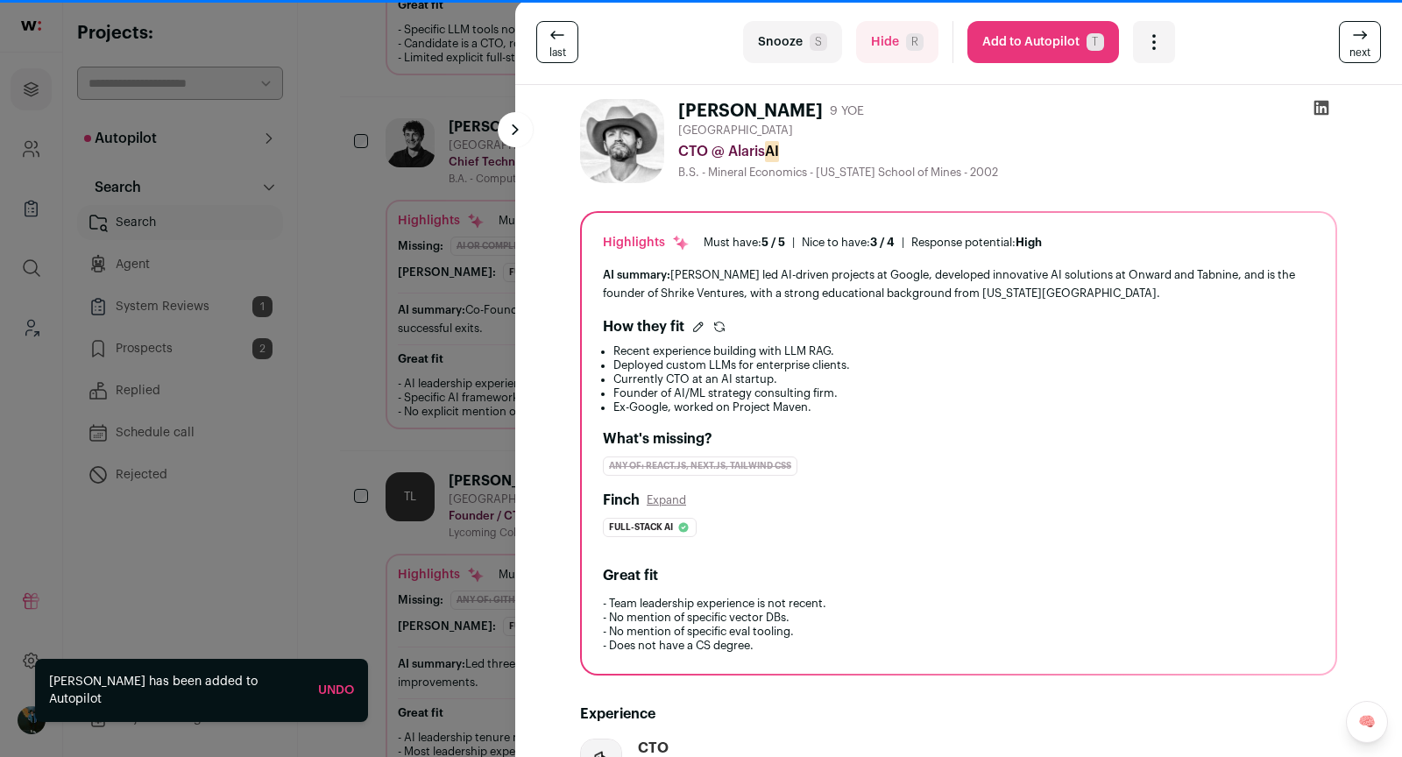
click at [863, 41] on link "next" at bounding box center [1360, 42] width 42 height 42
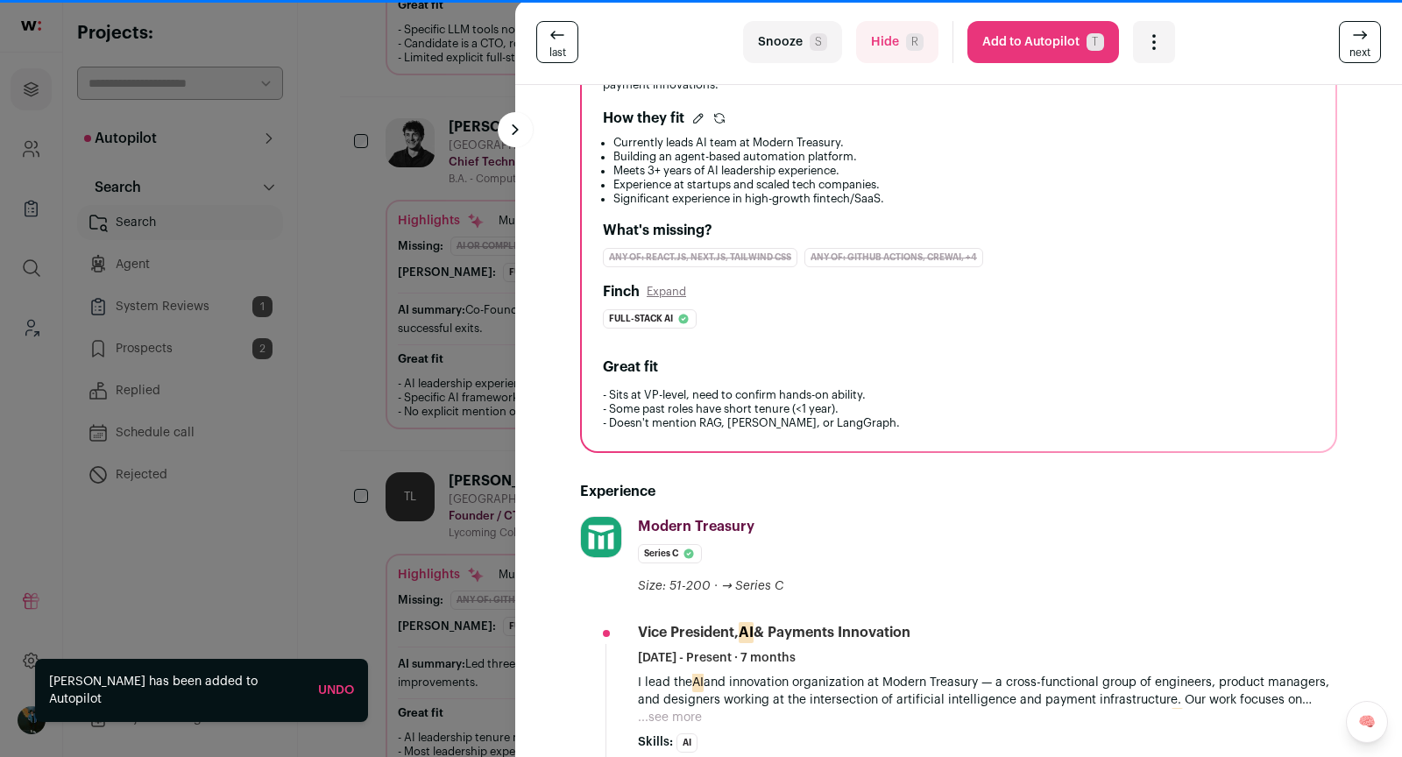
scroll to position [214, 0]
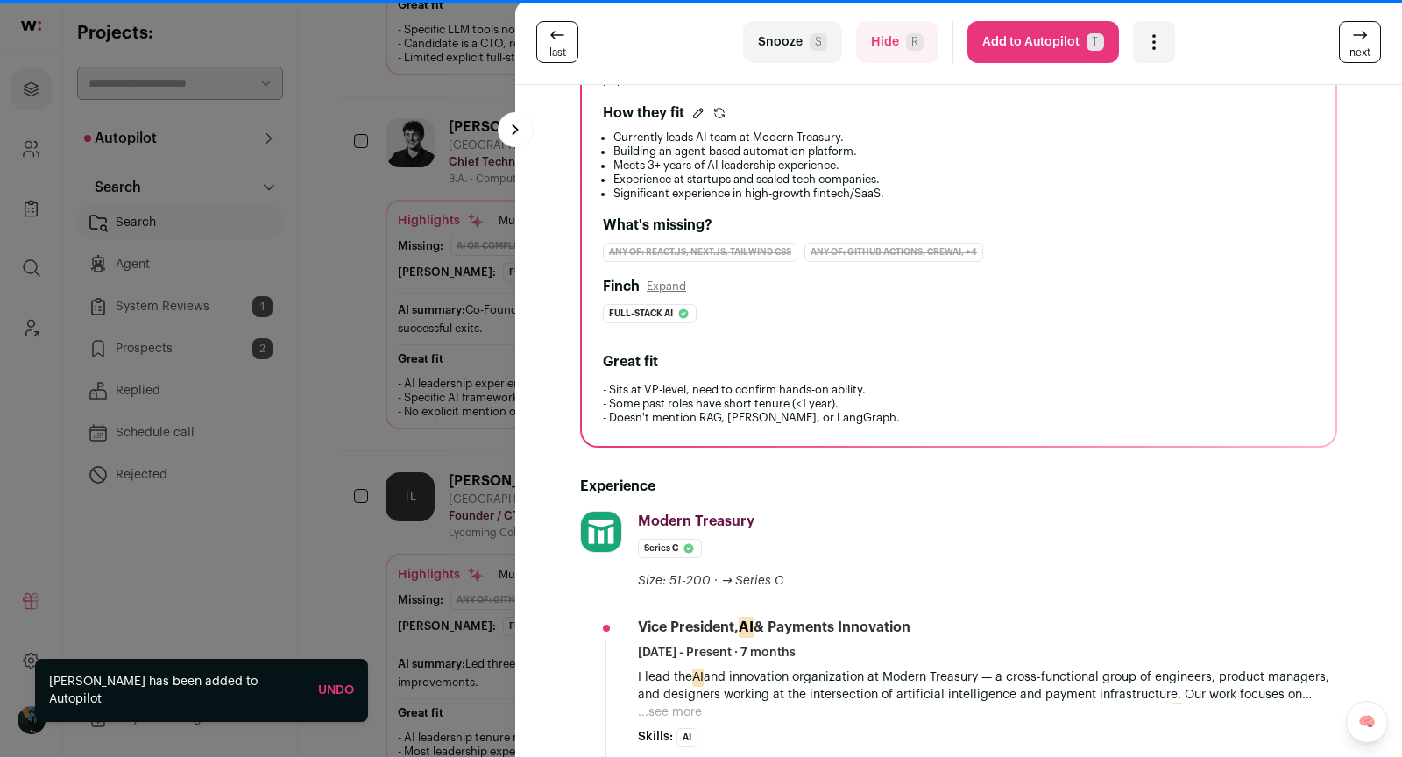
click at [863, 41] on link "next" at bounding box center [1360, 42] width 42 height 42
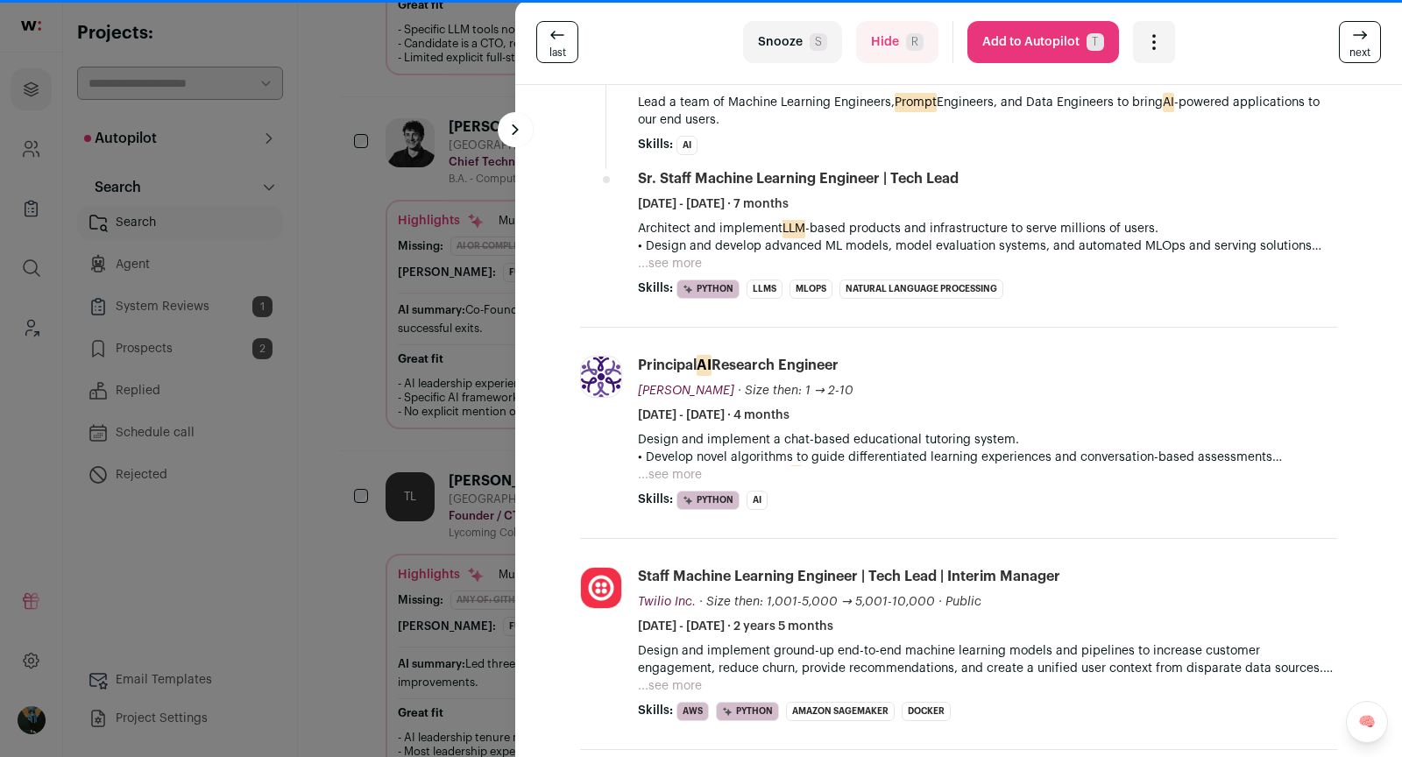
scroll to position [1000, 0]
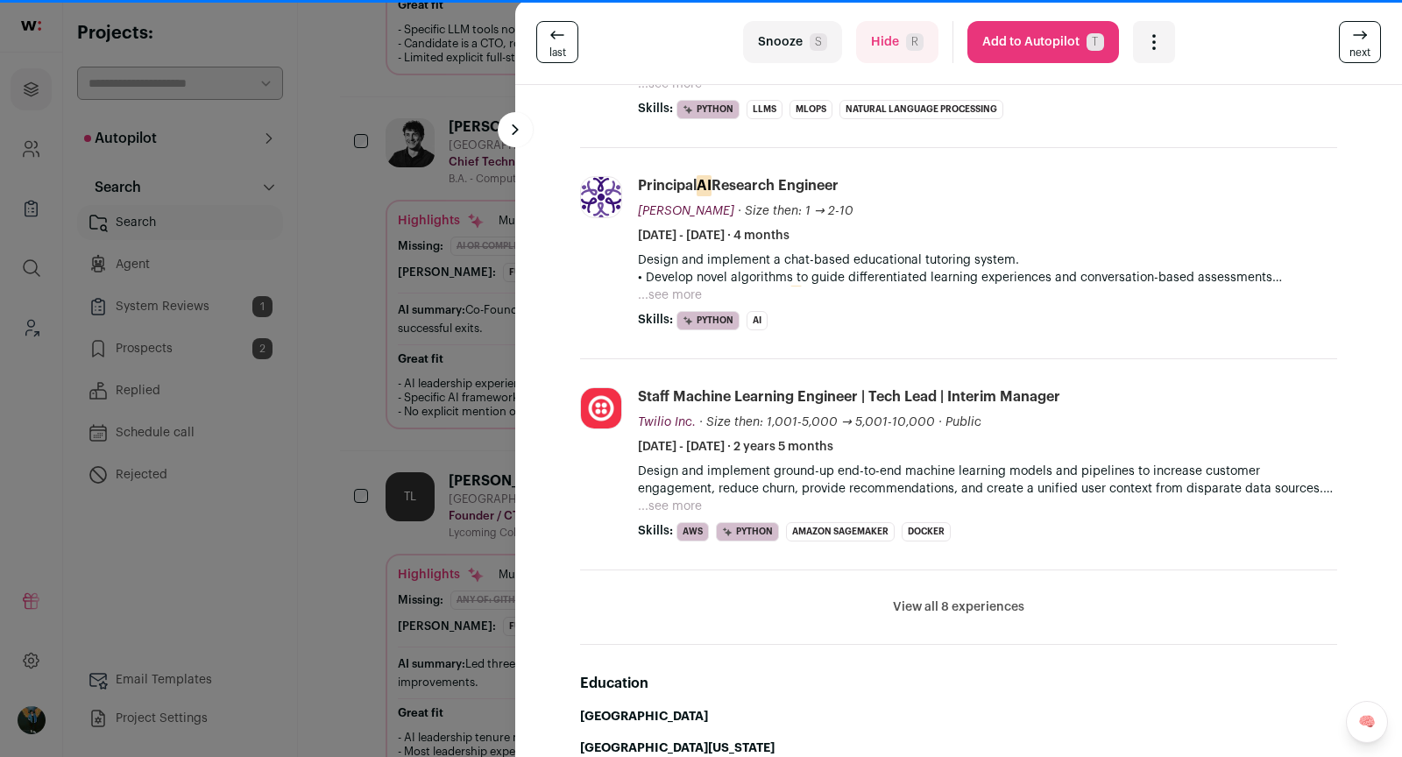
click at [863, 599] on button "View all 8 experiences" at bounding box center [958, 608] width 131 height 18
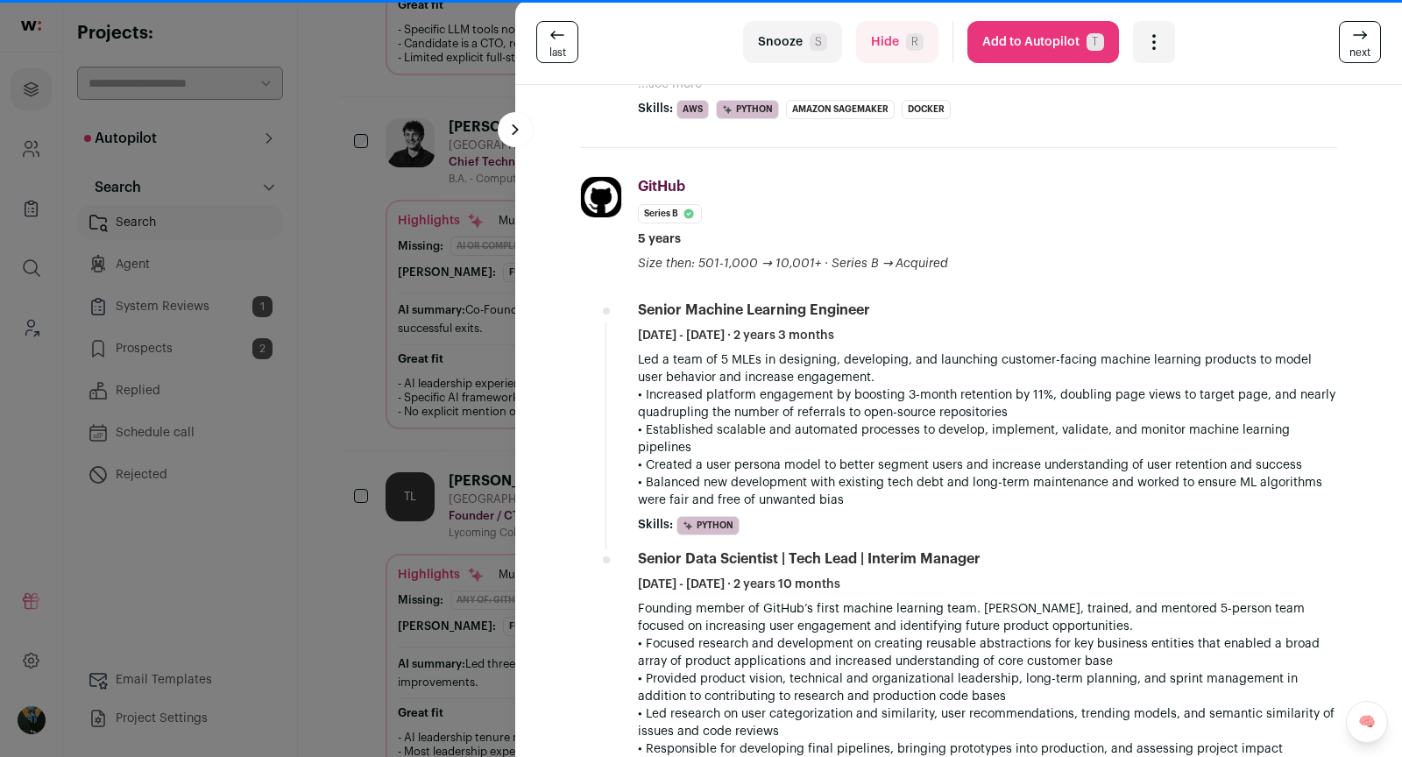
scroll to position [1825, 0]
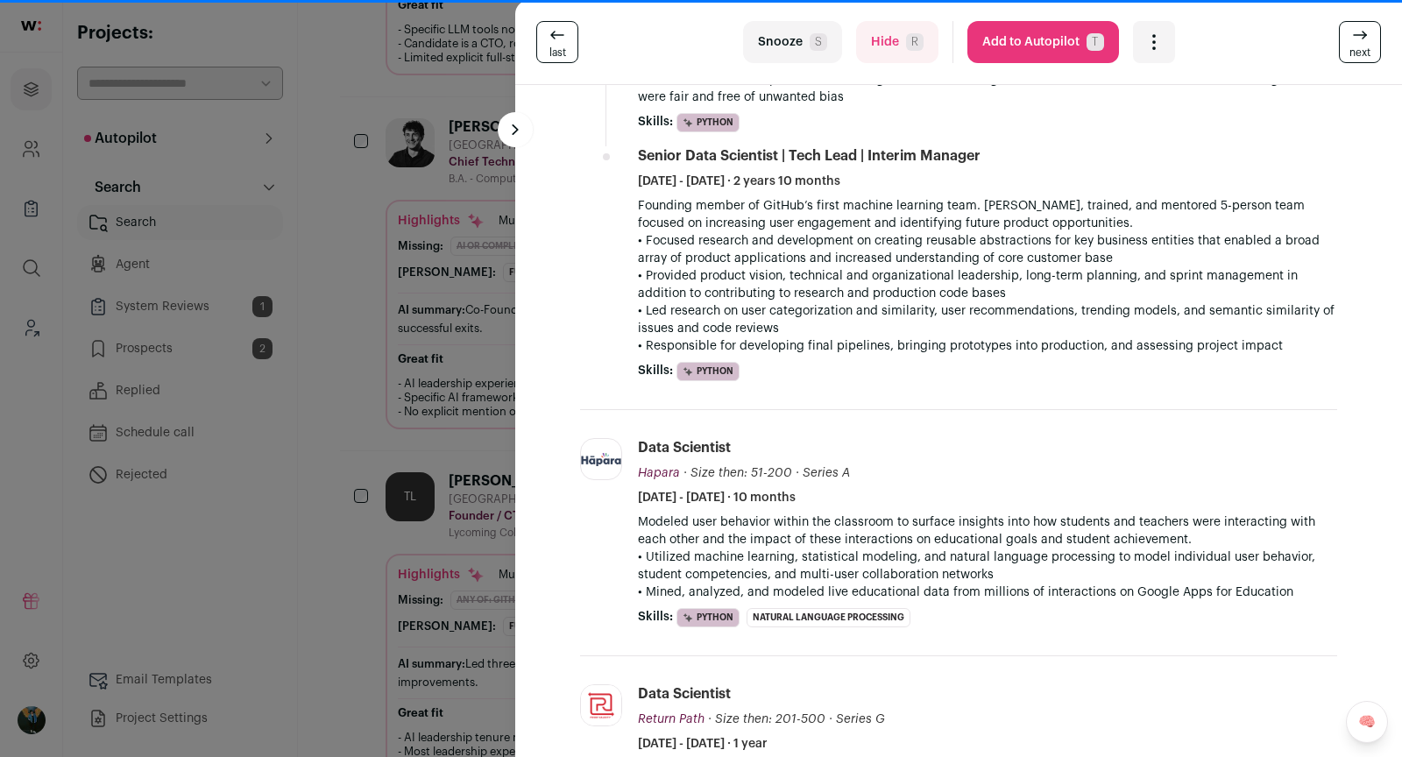
click at [863, 44] on button "Add to Autopilot T" at bounding box center [1043, 42] width 152 height 42
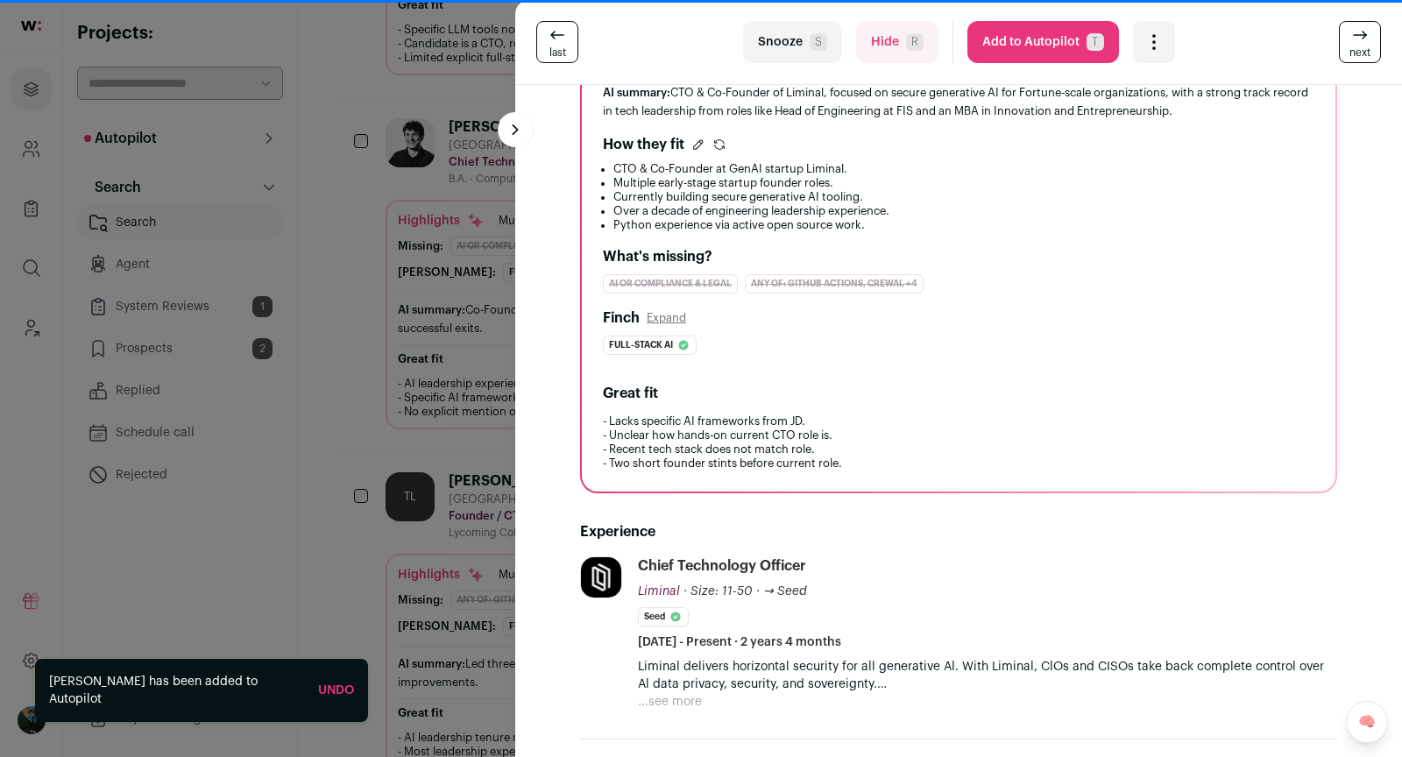
scroll to position [396, 0]
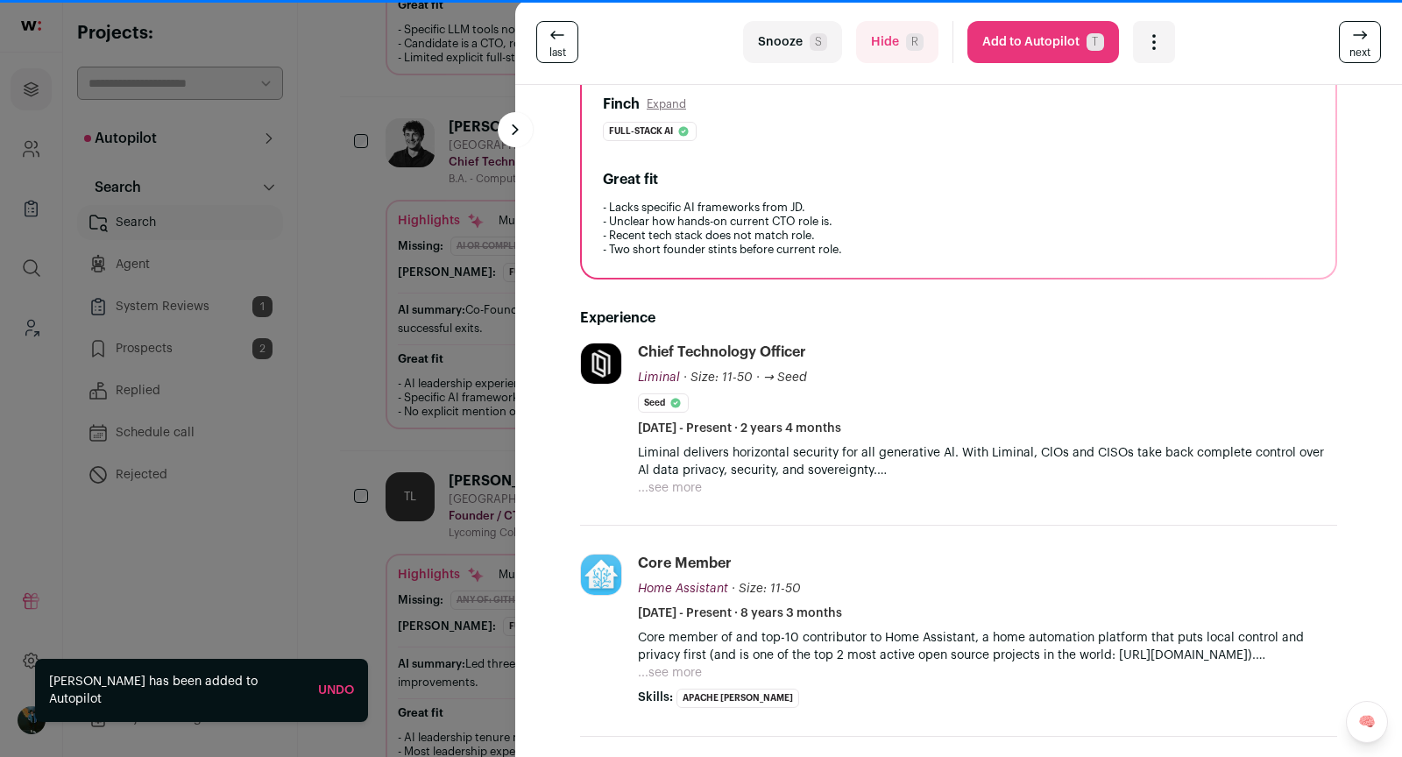
click at [863, 53] on span "next" at bounding box center [1360, 53] width 21 height 14
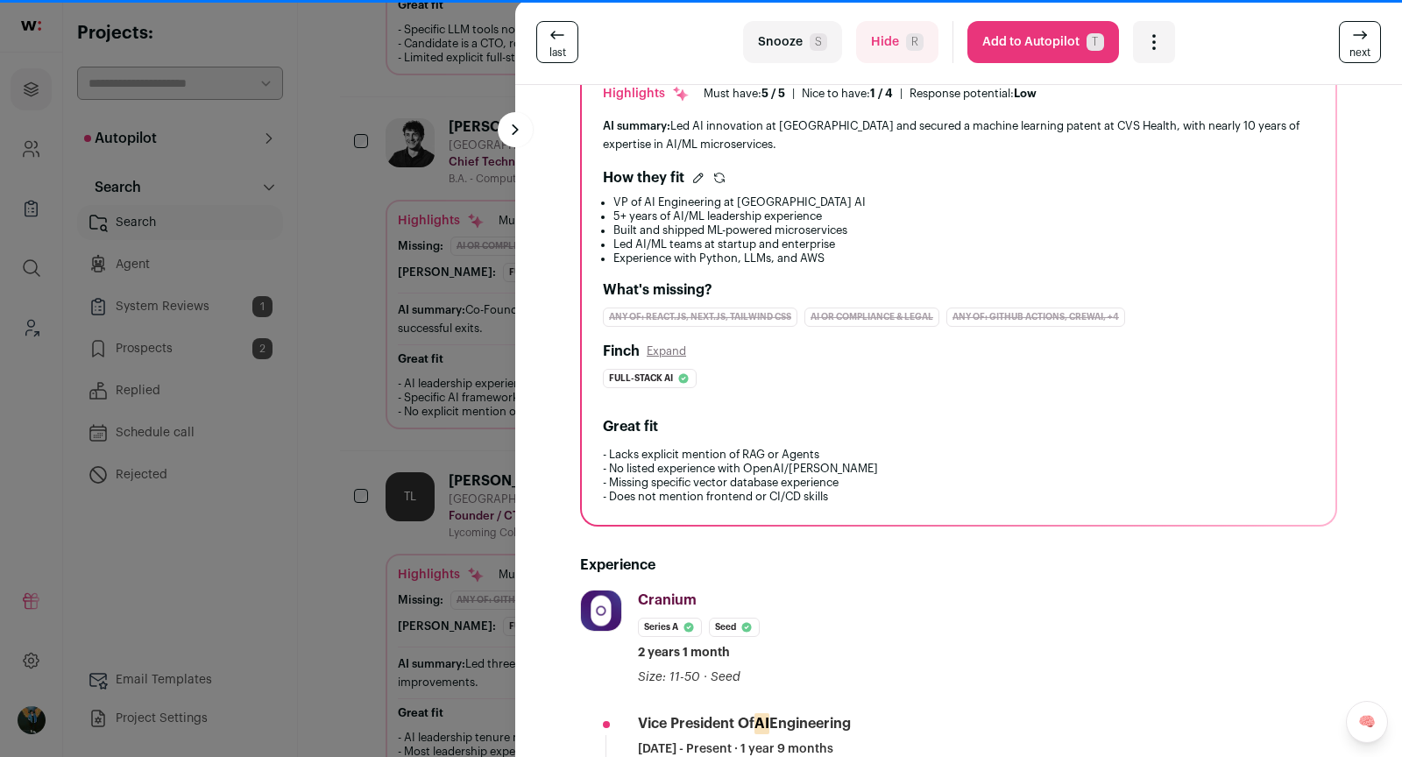
scroll to position [0, 0]
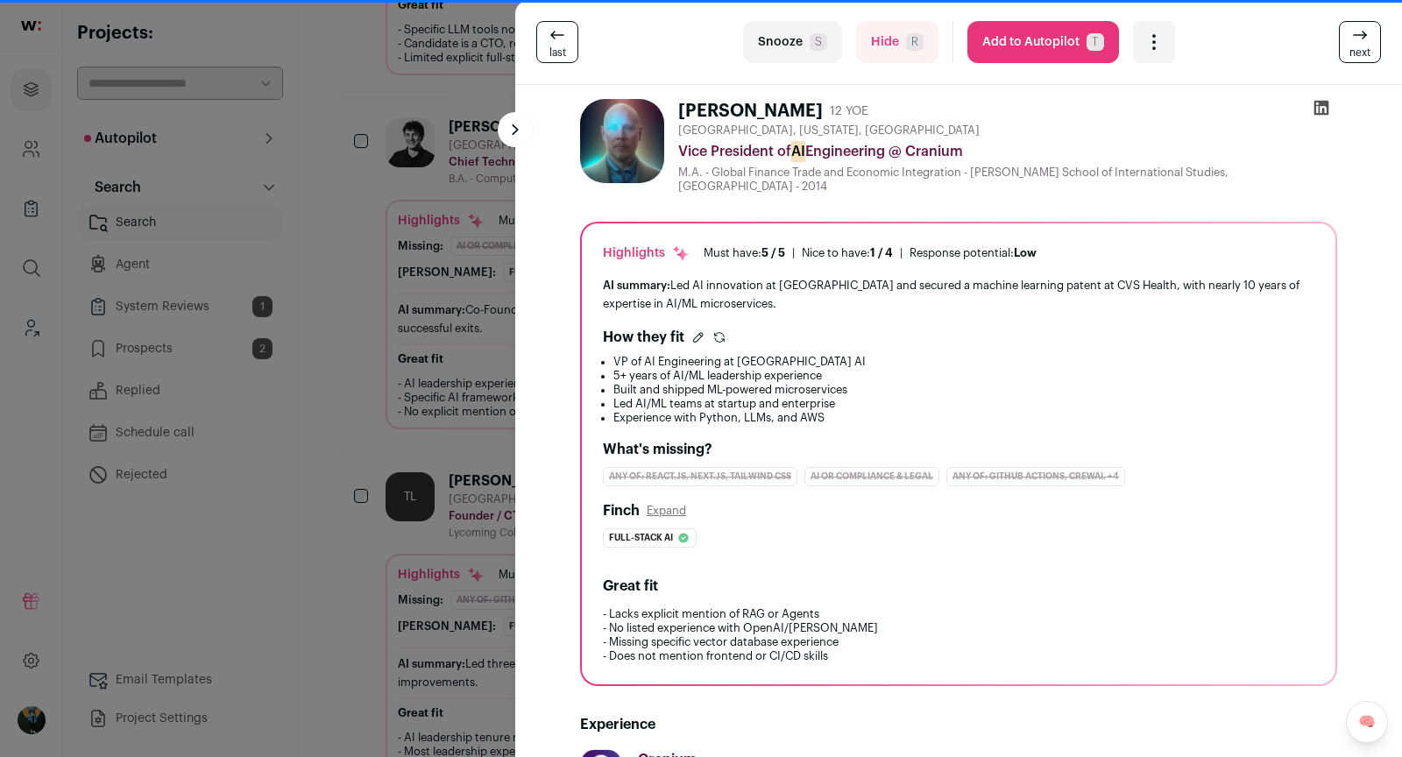
click at [863, 48] on link "next" at bounding box center [1360, 42] width 42 height 42
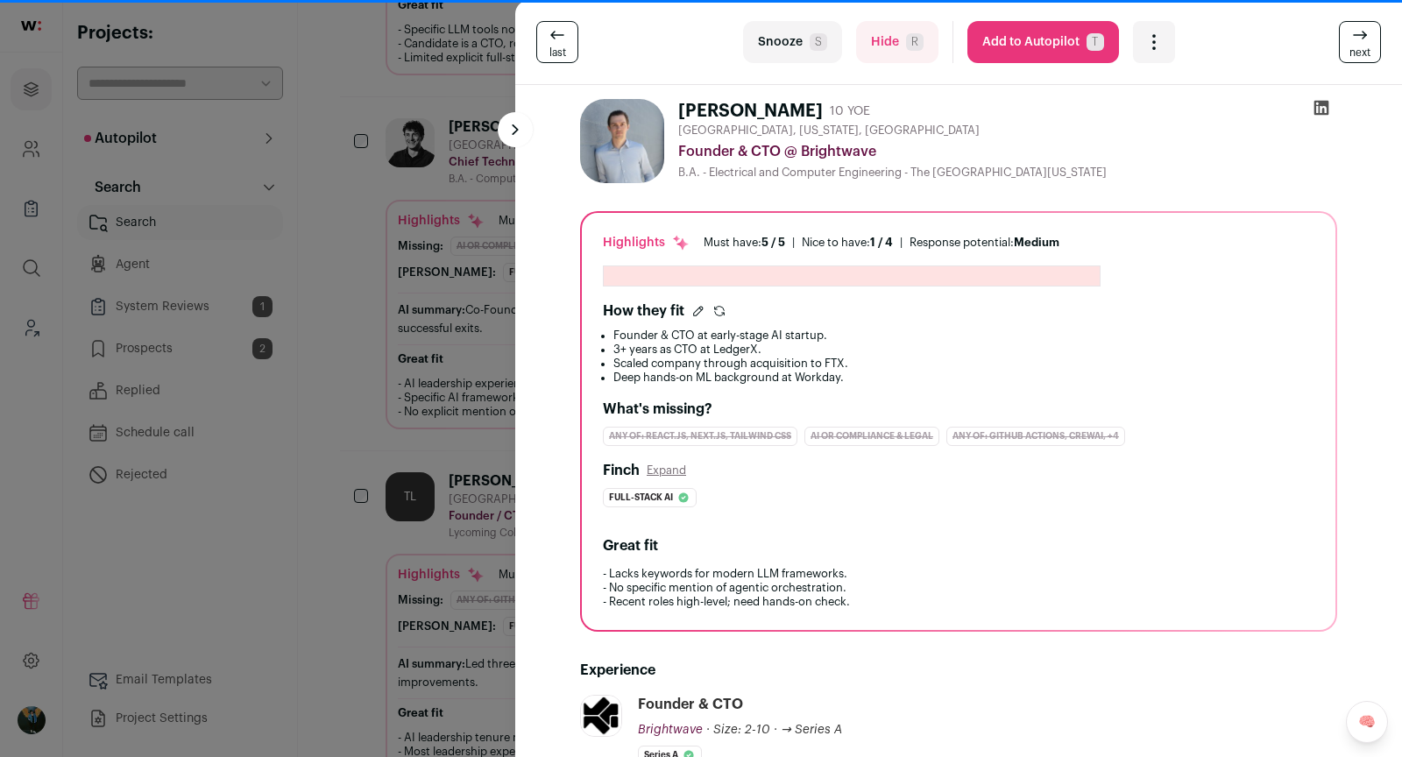
click at [863, 48] on link "next" at bounding box center [1360, 42] width 42 height 42
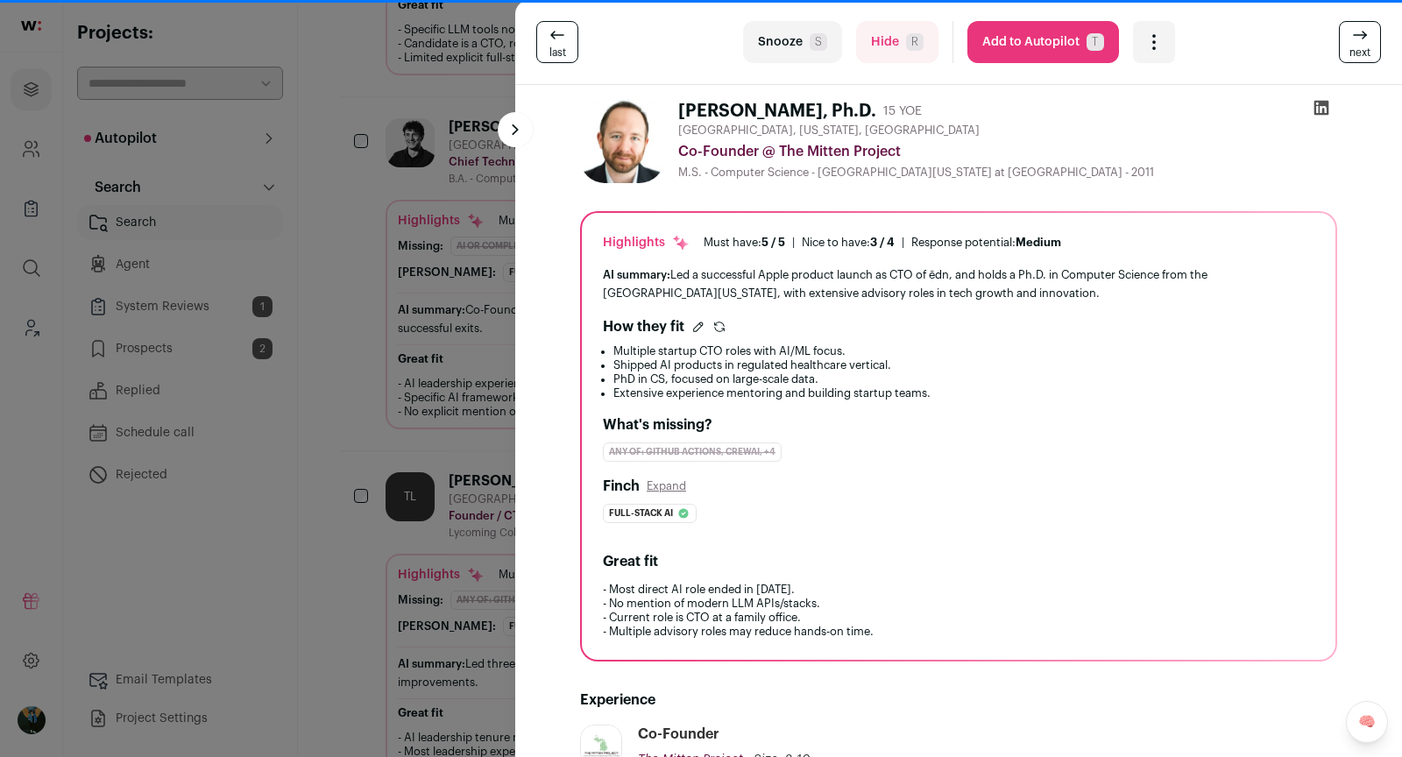
click at [863, 48] on link "next" at bounding box center [1360, 42] width 42 height 42
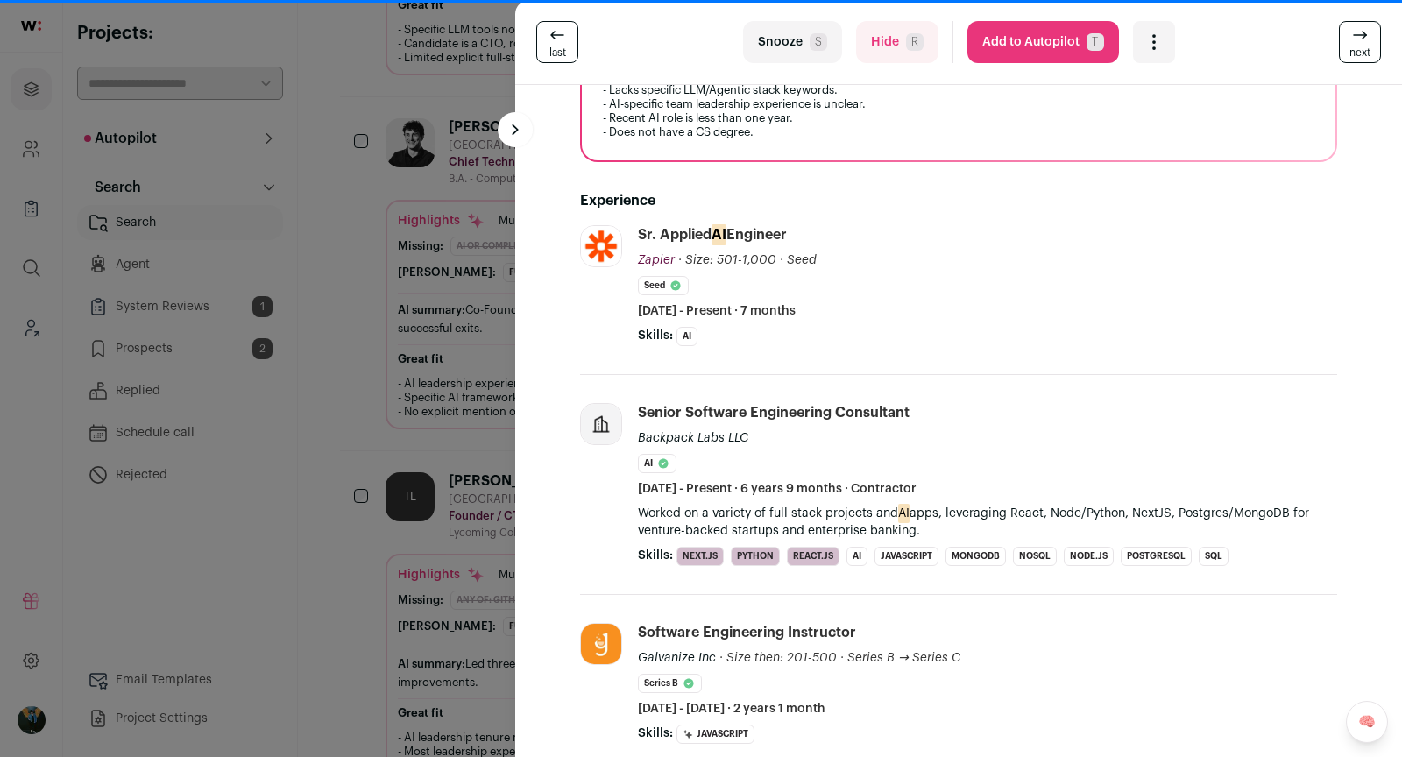
scroll to position [585, 0]
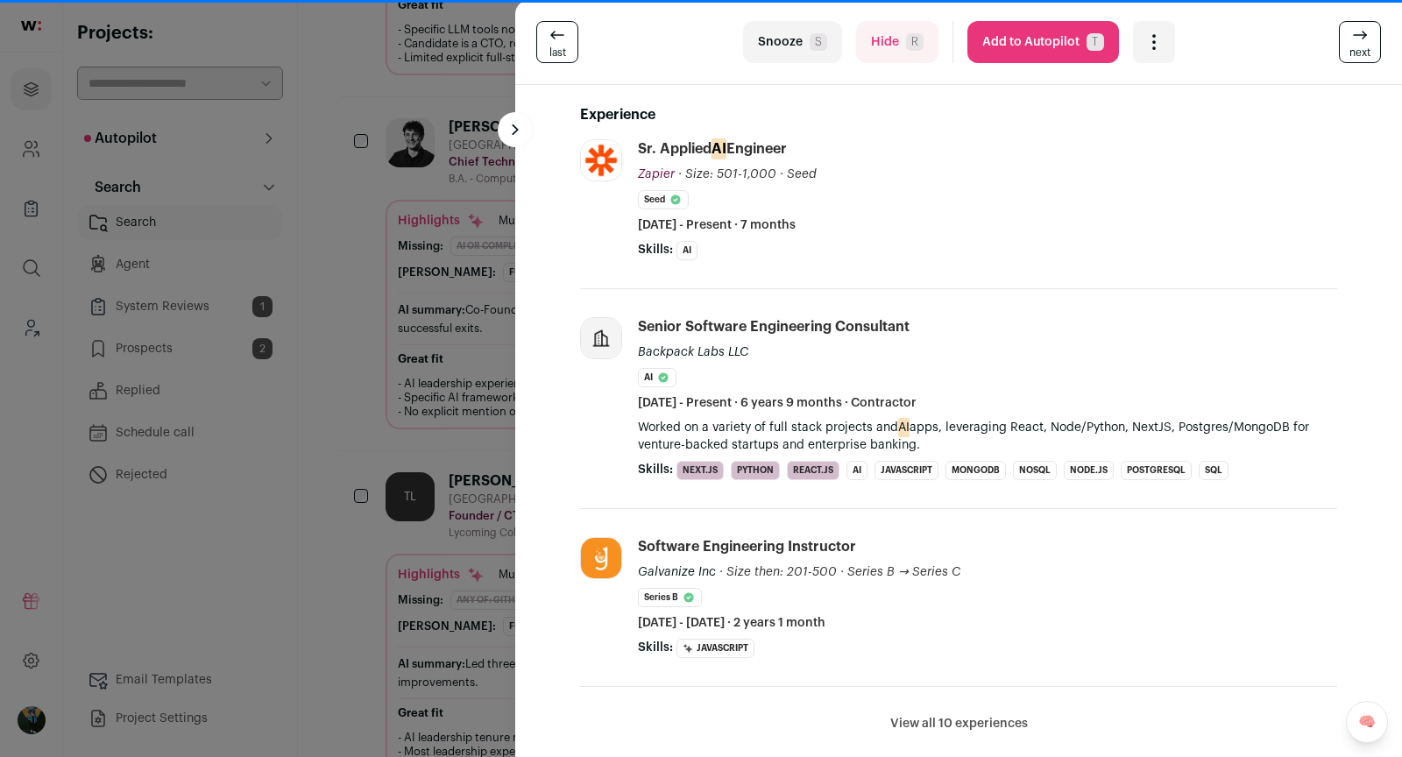
click at [863, 32] on icon at bounding box center [1360, 35] width 21 height 21
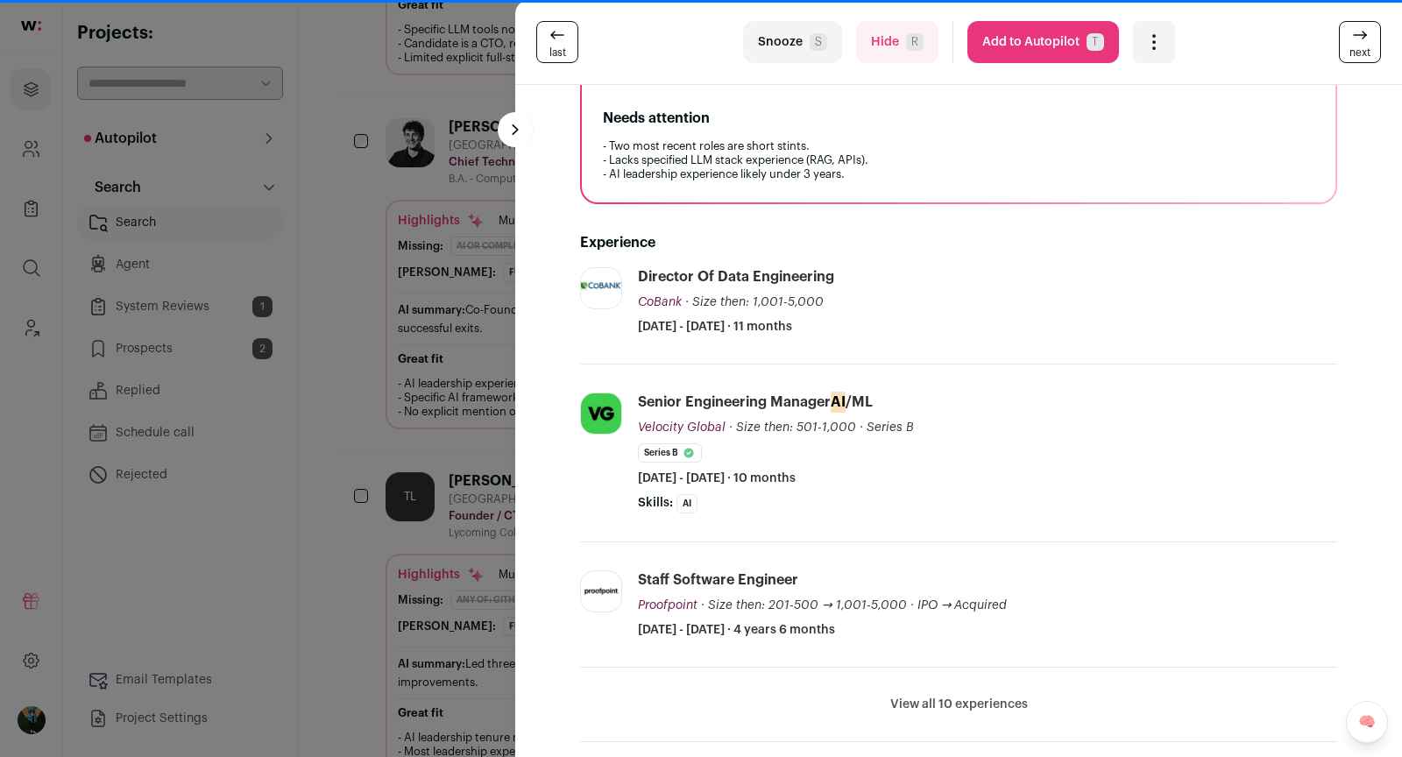
scroll to position [108, 0]
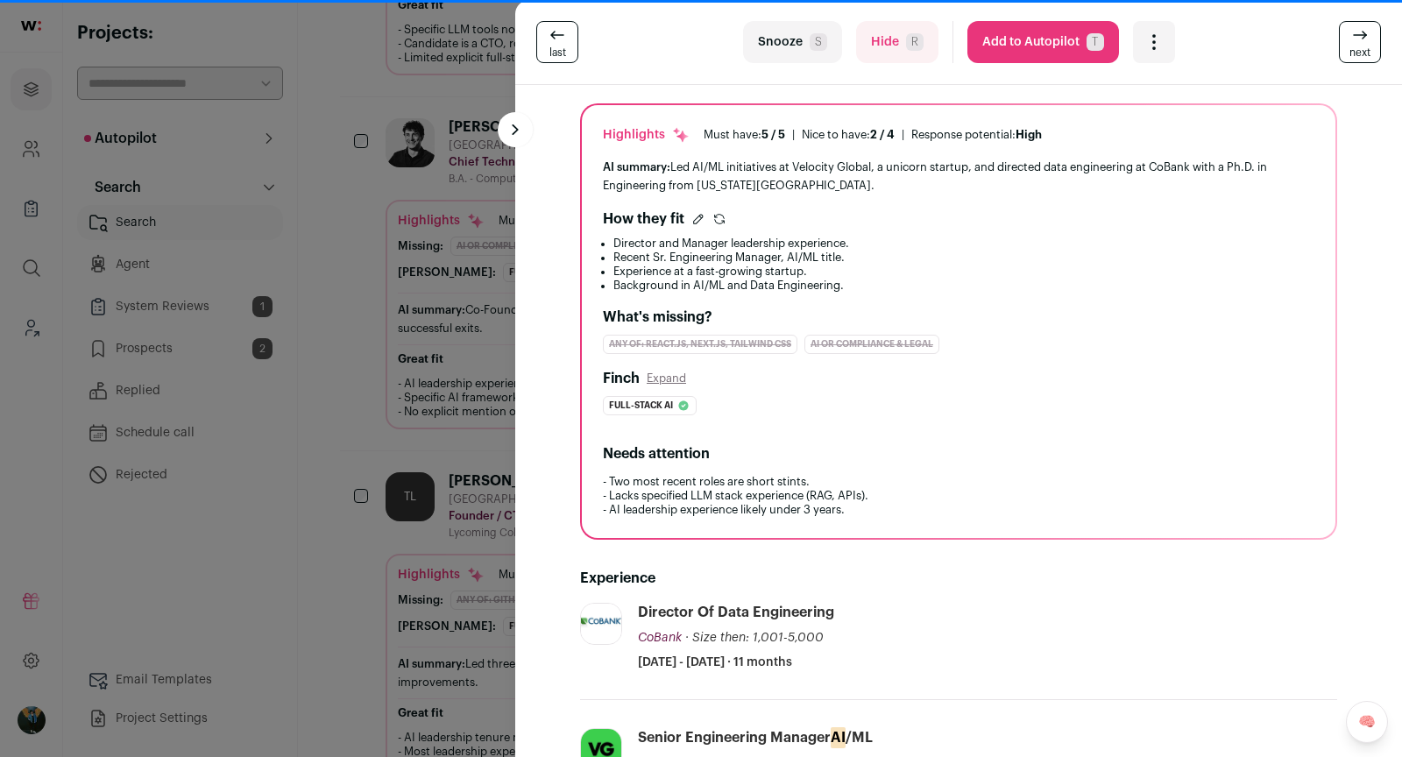
click at [863, 57] on span "next" at bounding box center [1360, 53] width 21 height 14
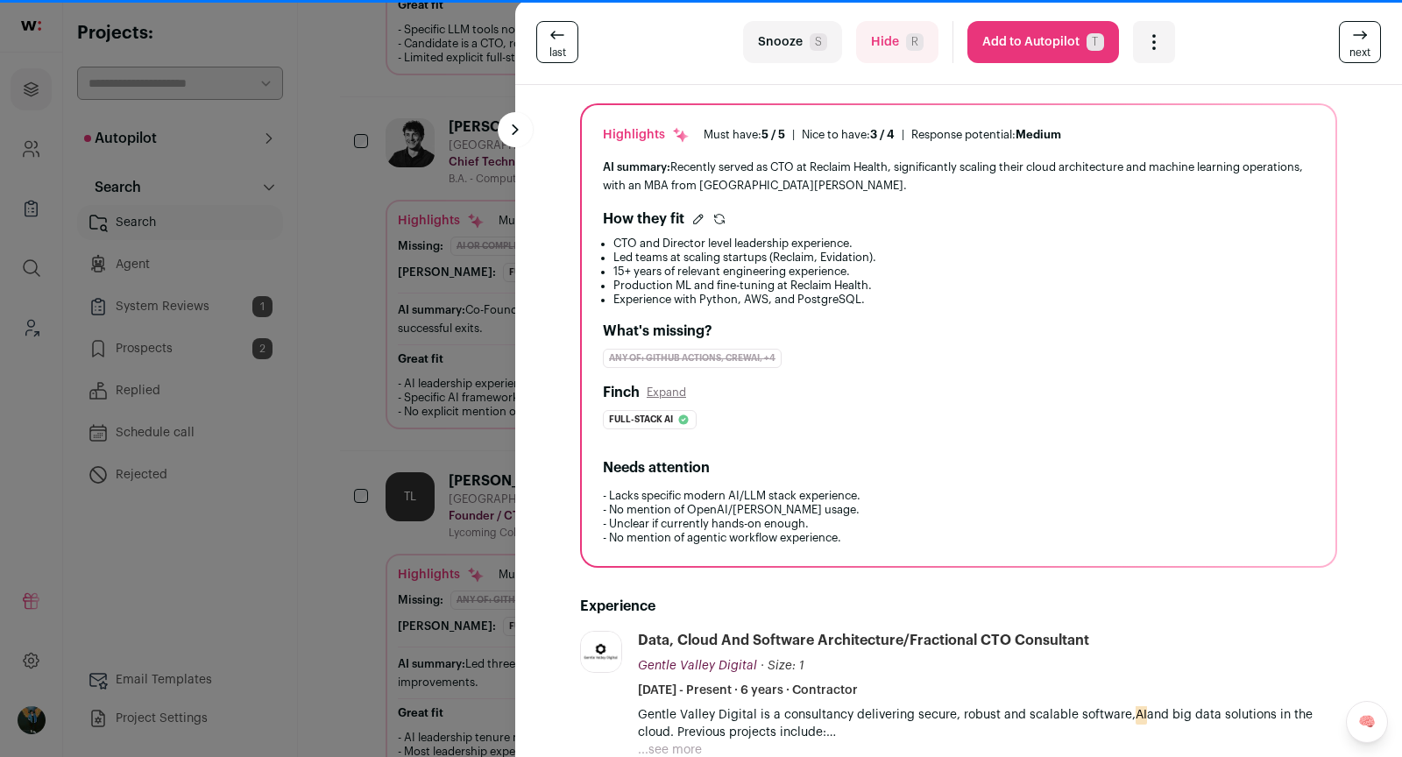
click at [863, 48] on span "next" at bounding box center [1360, 53] width 21 height 14
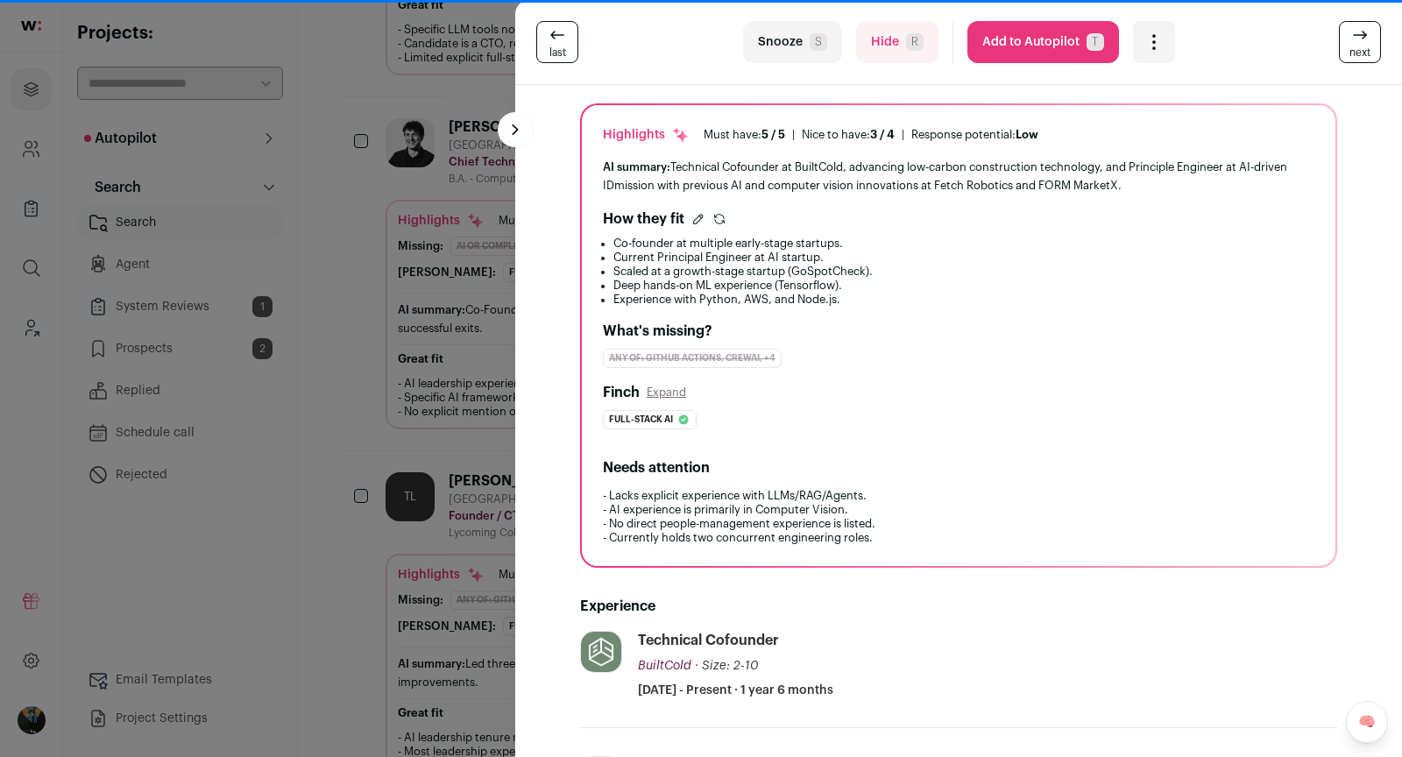
click at [215, 279] on div "last Snooze S Hide R Add to Autopilot T More actions Add to Shortlist Re-calibr…" at bounding box center [701, 378] width 1402 height 757
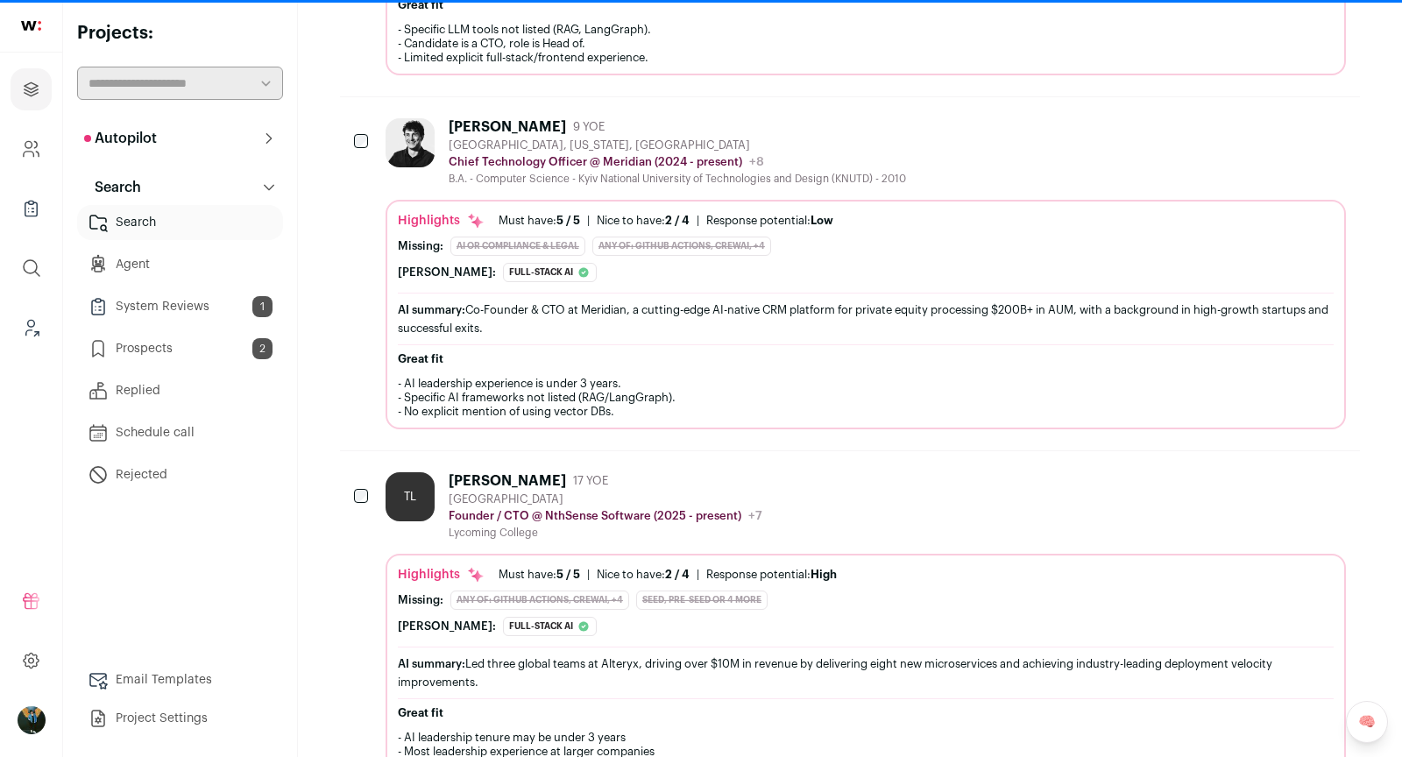
click at [266, 140] on icon at bounding box center [269, 138] width 14 height 14
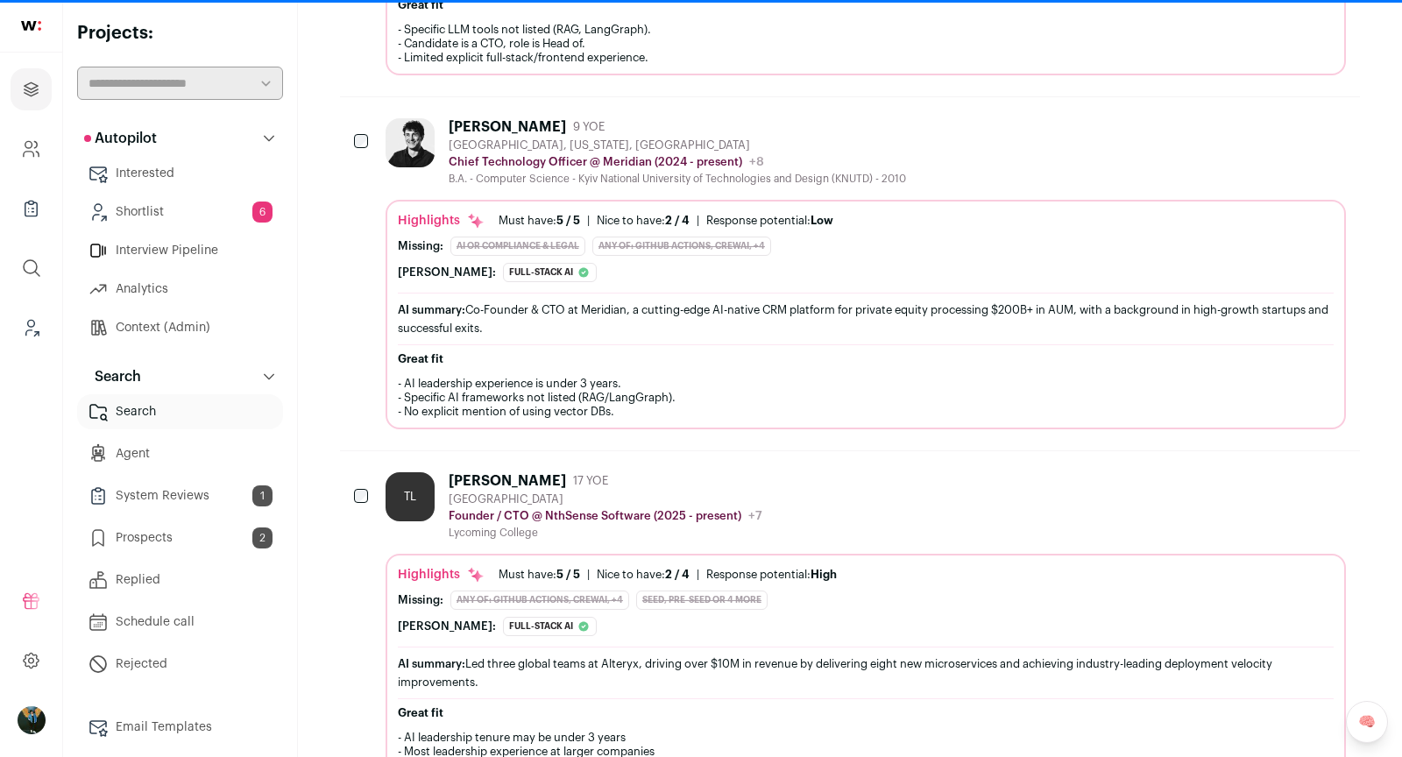
click at [253, 216] on span "6" at bounding box center [262, 212] width 20 height 21
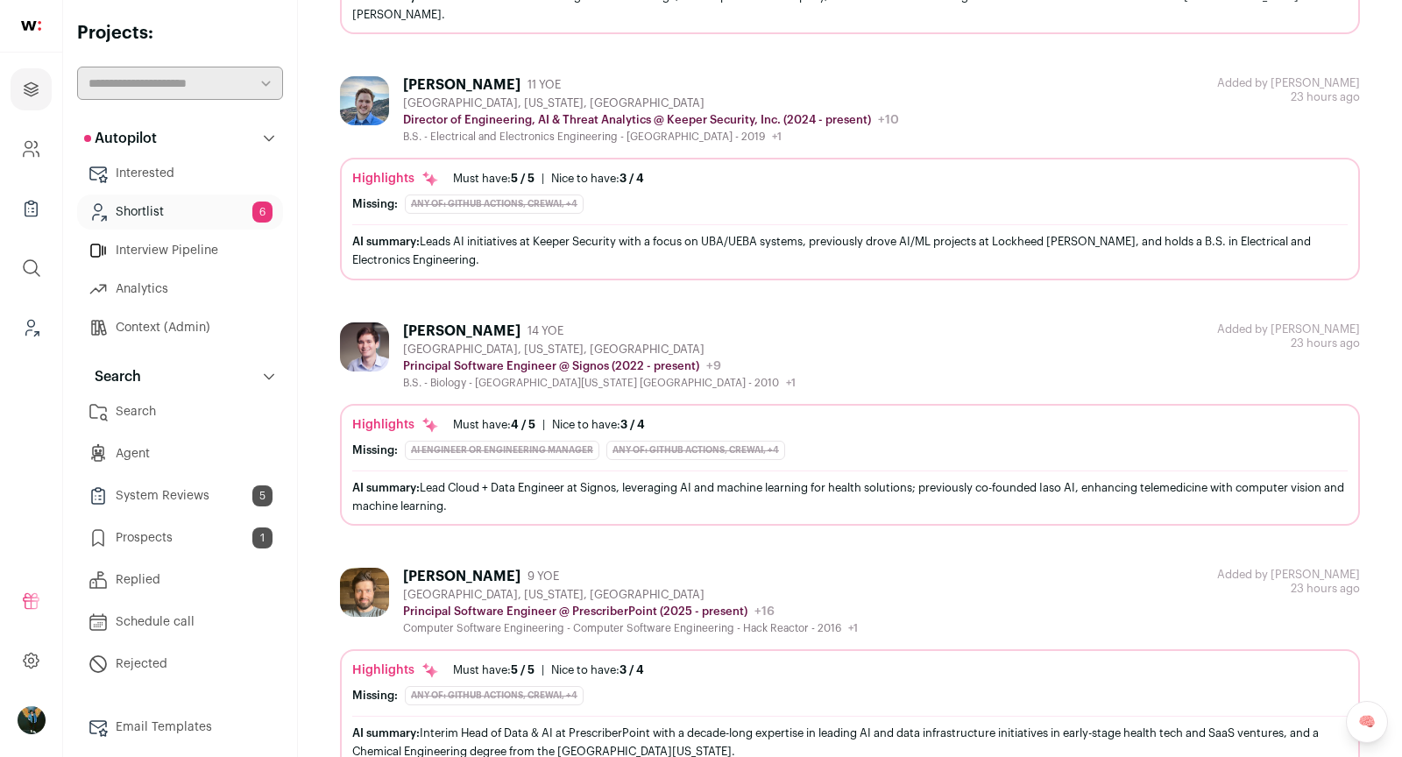
scroll to position [104, 0]
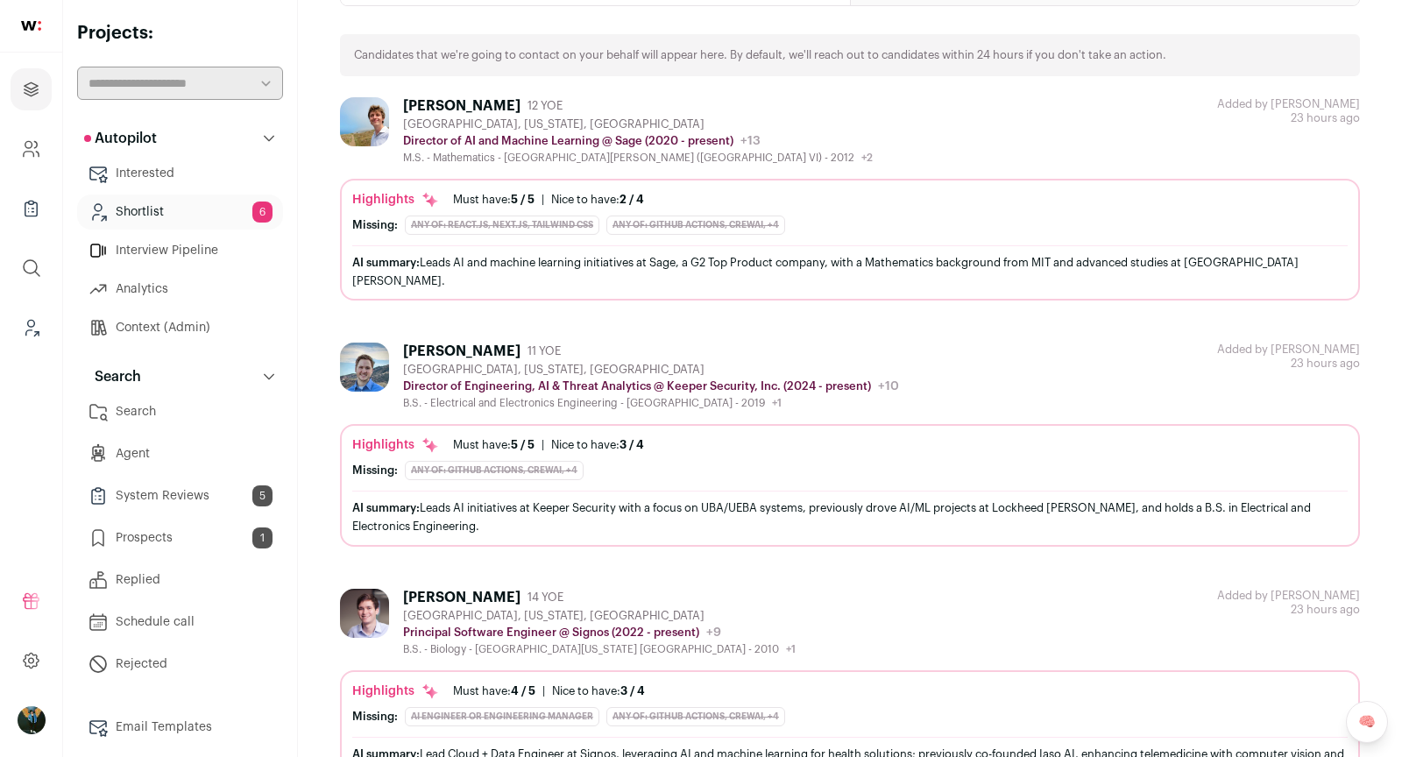
click at [228, 500] on link "System Reviews 5" at bounding box center [180, 495] width 206 height 35
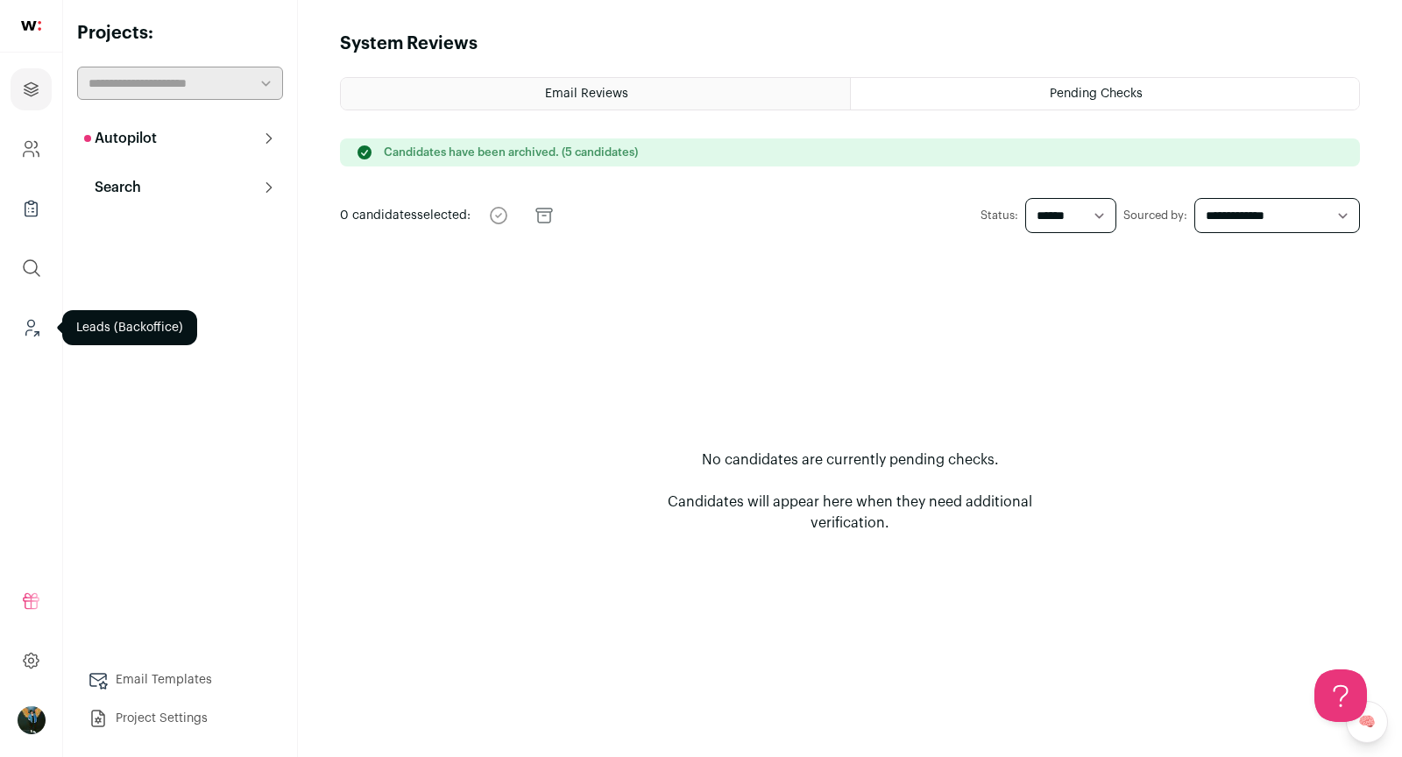
click at [35, 311] on link "Leads (Backoffice)" at bounding box center [31, 328] width 41 height 42
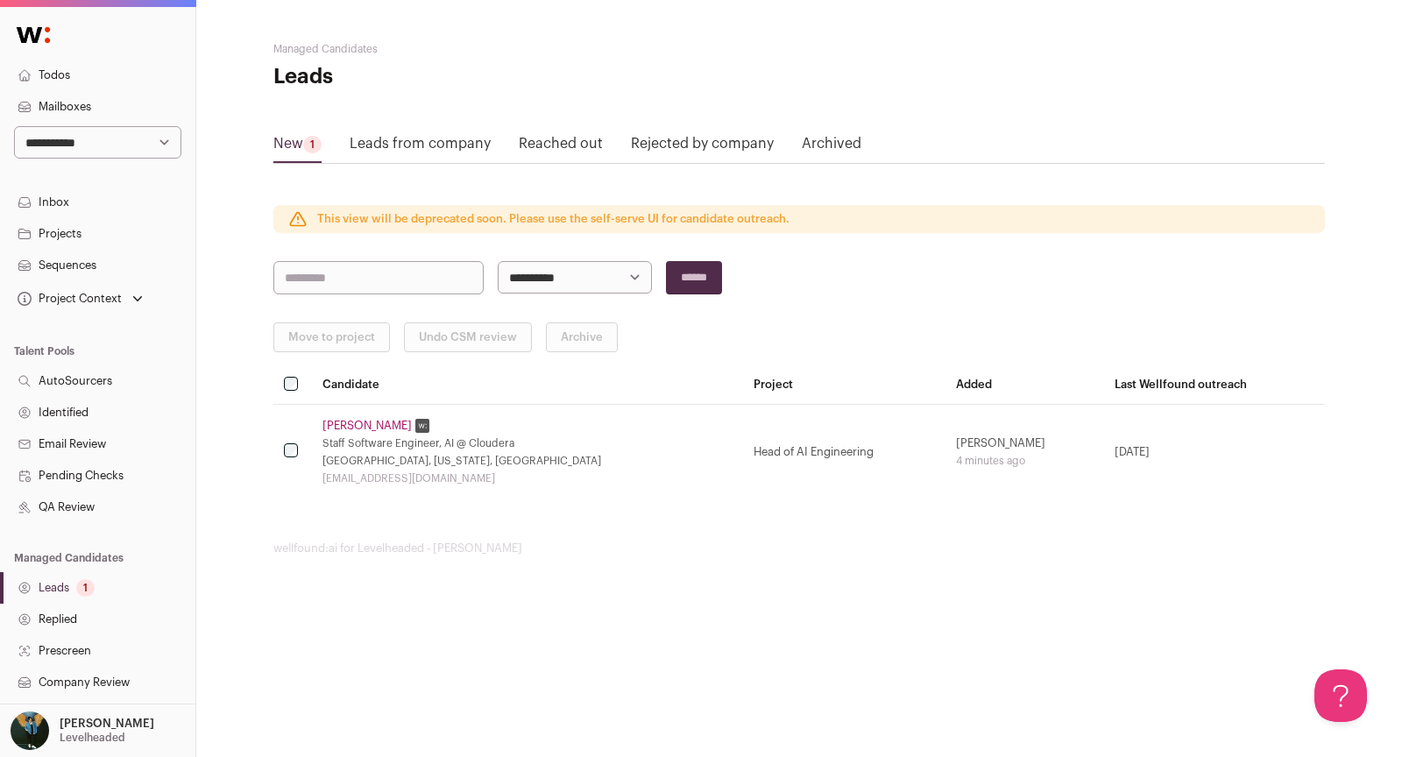
click at [832, 142] on link "Archived" at bounding box center [832, 147] width 60 height 28
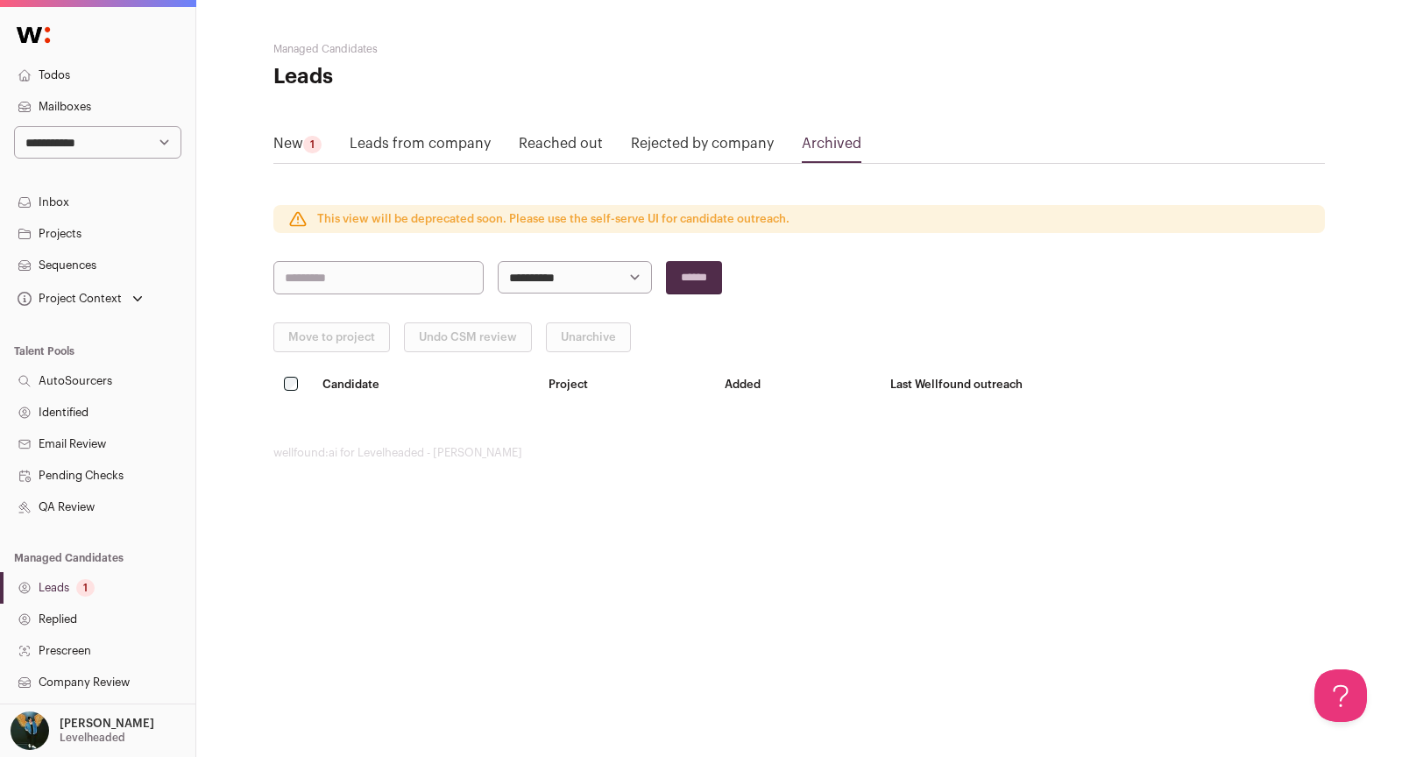
click at [95, 587] on link "Leads 1" at bounding box center [97, 588] width 195 height 32
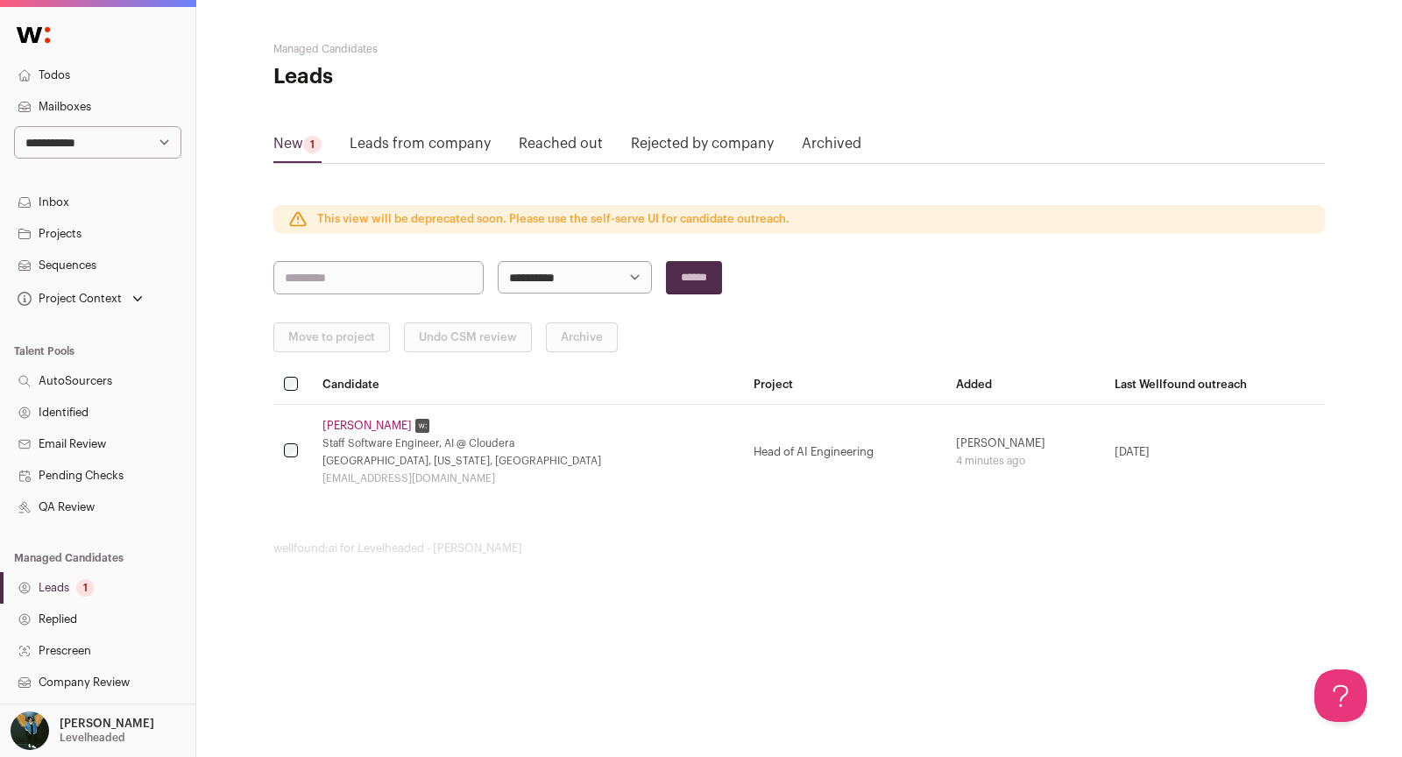
click at [810, 157] on link "Archived" at bounding box center [832, 147] width 60 height 28
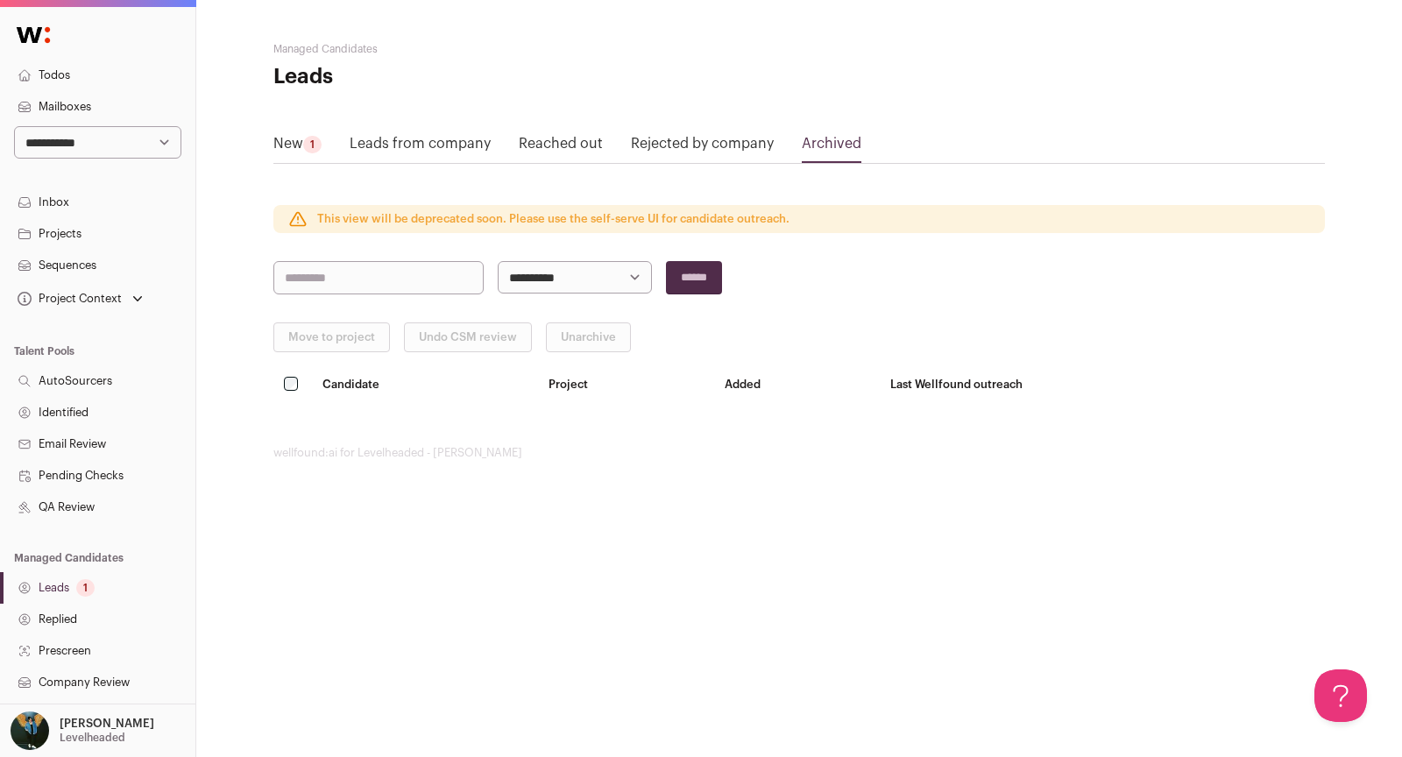
click at [85, 473] on link "Pending Checks" at bounding box center [97, 476] width 195 height 32
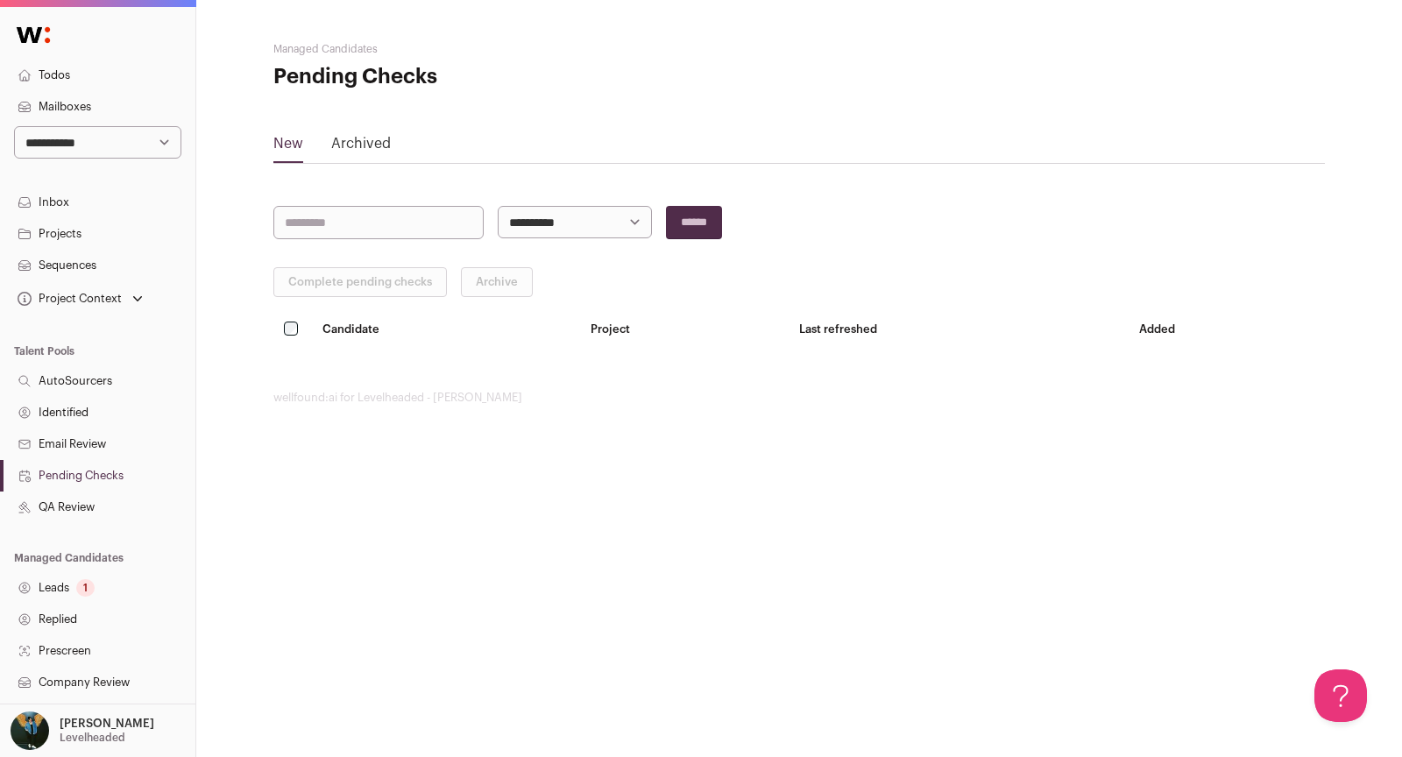
click at [368, 128] on main "**********" at bounding box center [799, 223] width 1052 height 447
click at [367, 145] on link "Archived" at bounding box center [361, 147] width 60 height 28
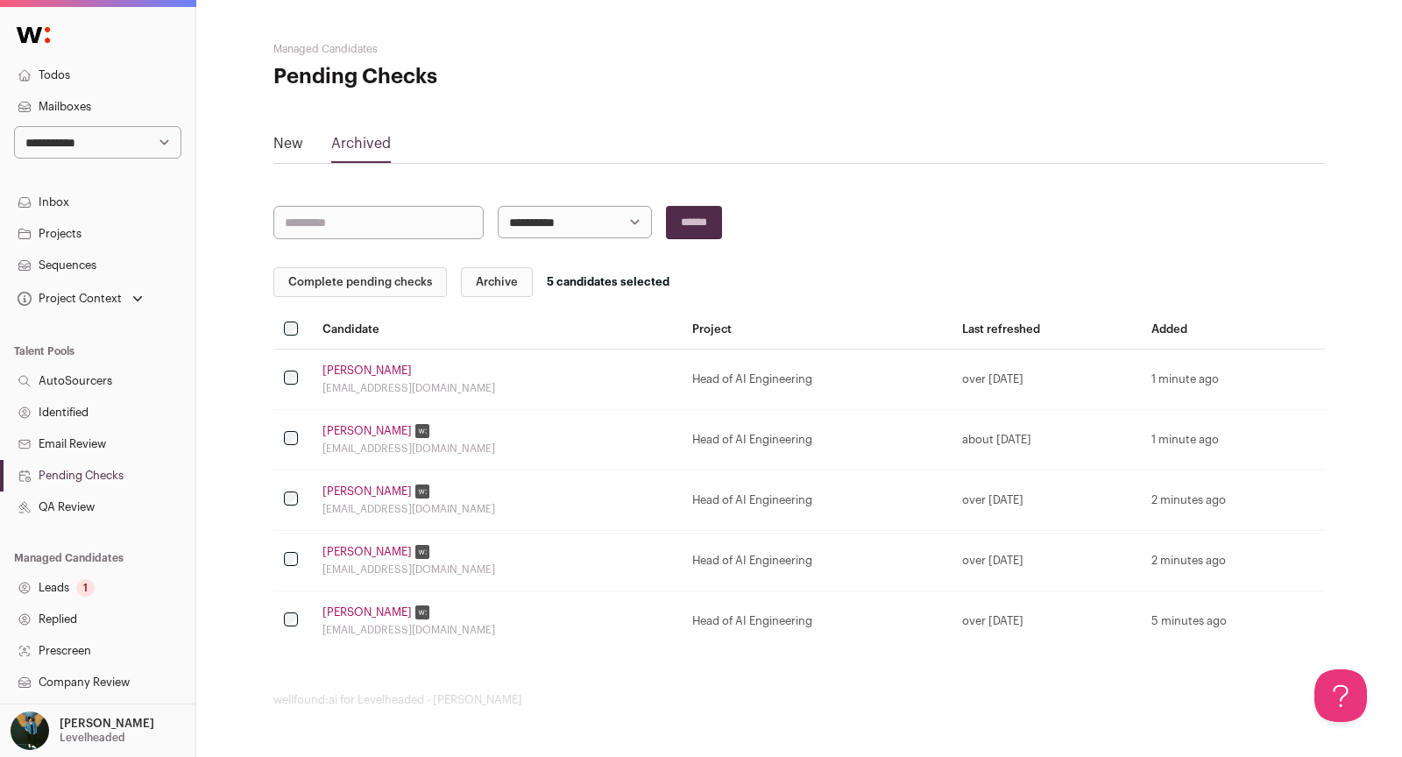
click at [316, 287] on button "Complete pending checks" at bounding box center [360, 282] width 174 height 30
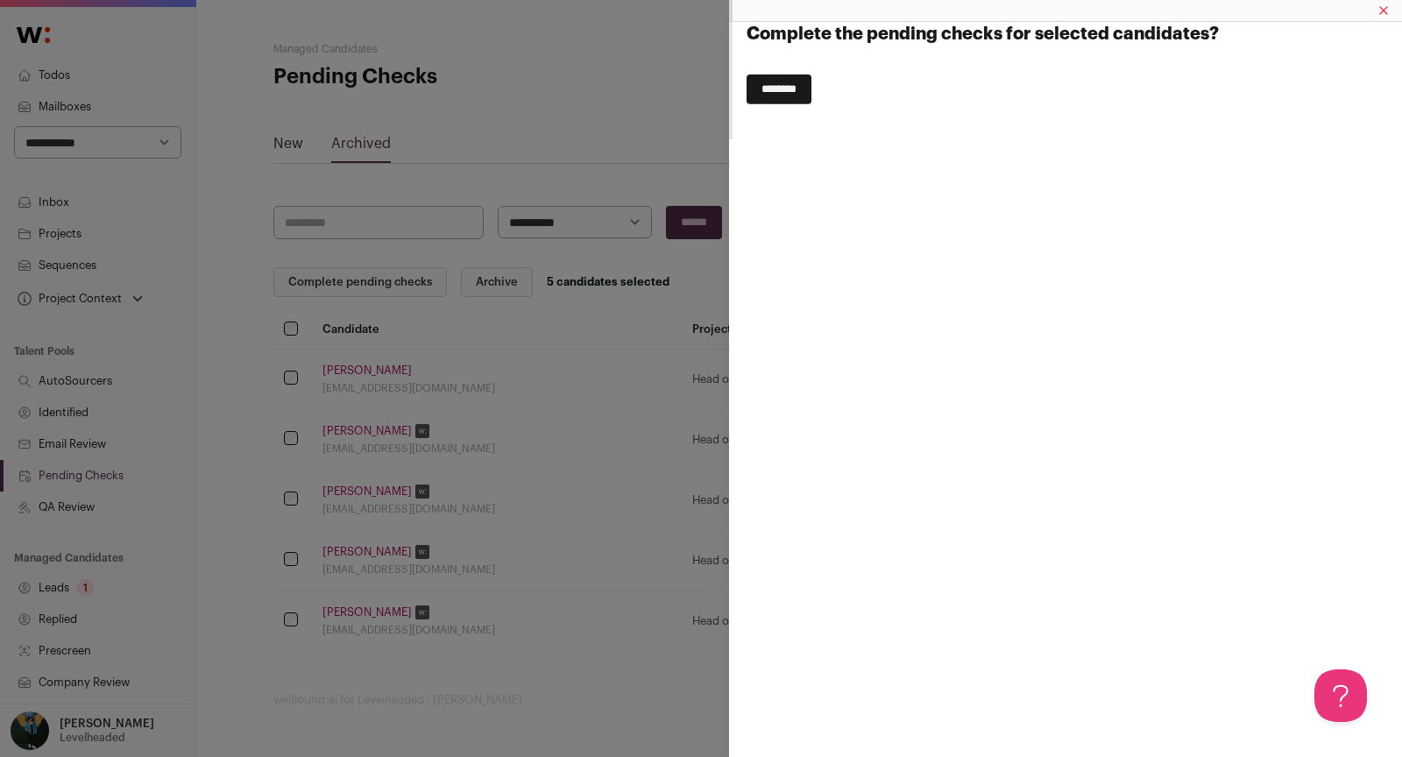
click at [790, 85] on input "********" at bounding box center [779, 89] width 65 height 30
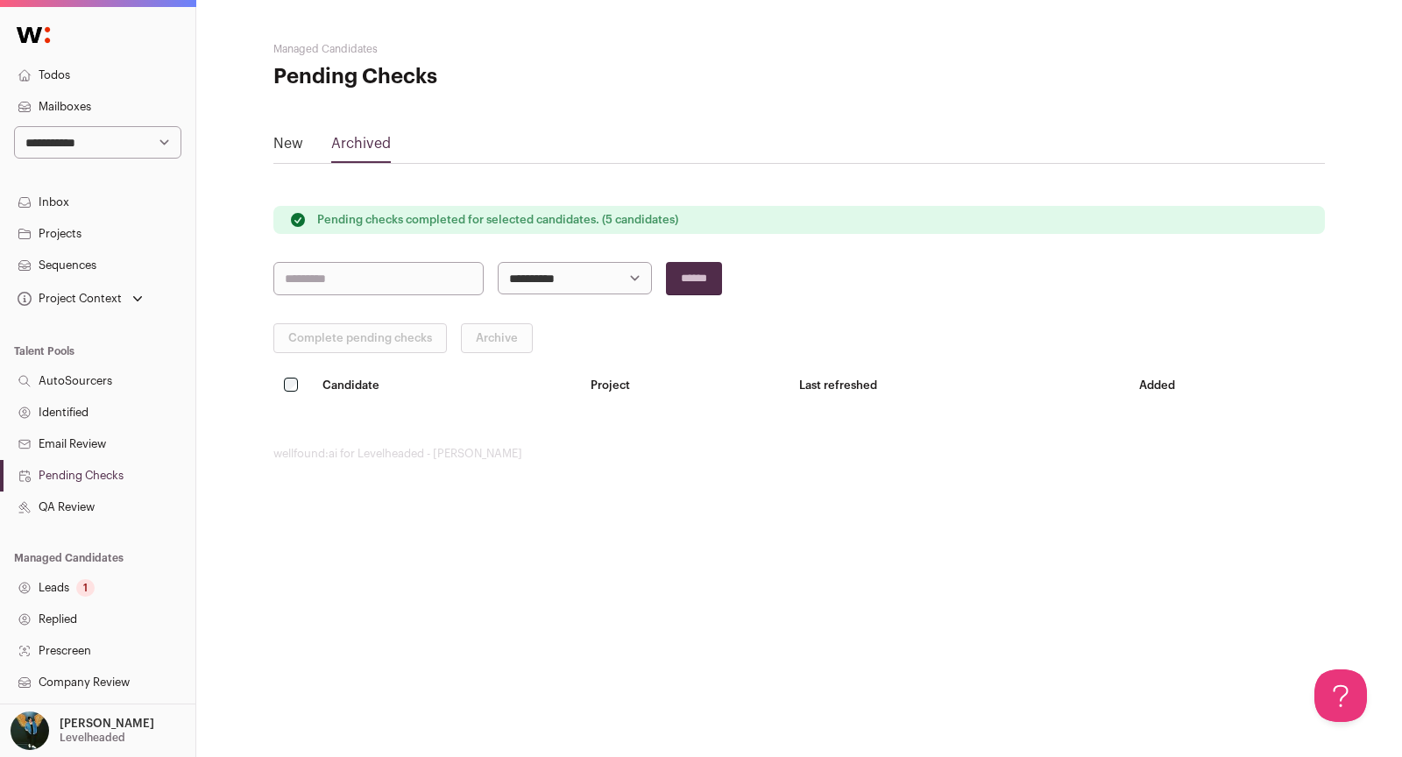
scroll to position [250, 0]
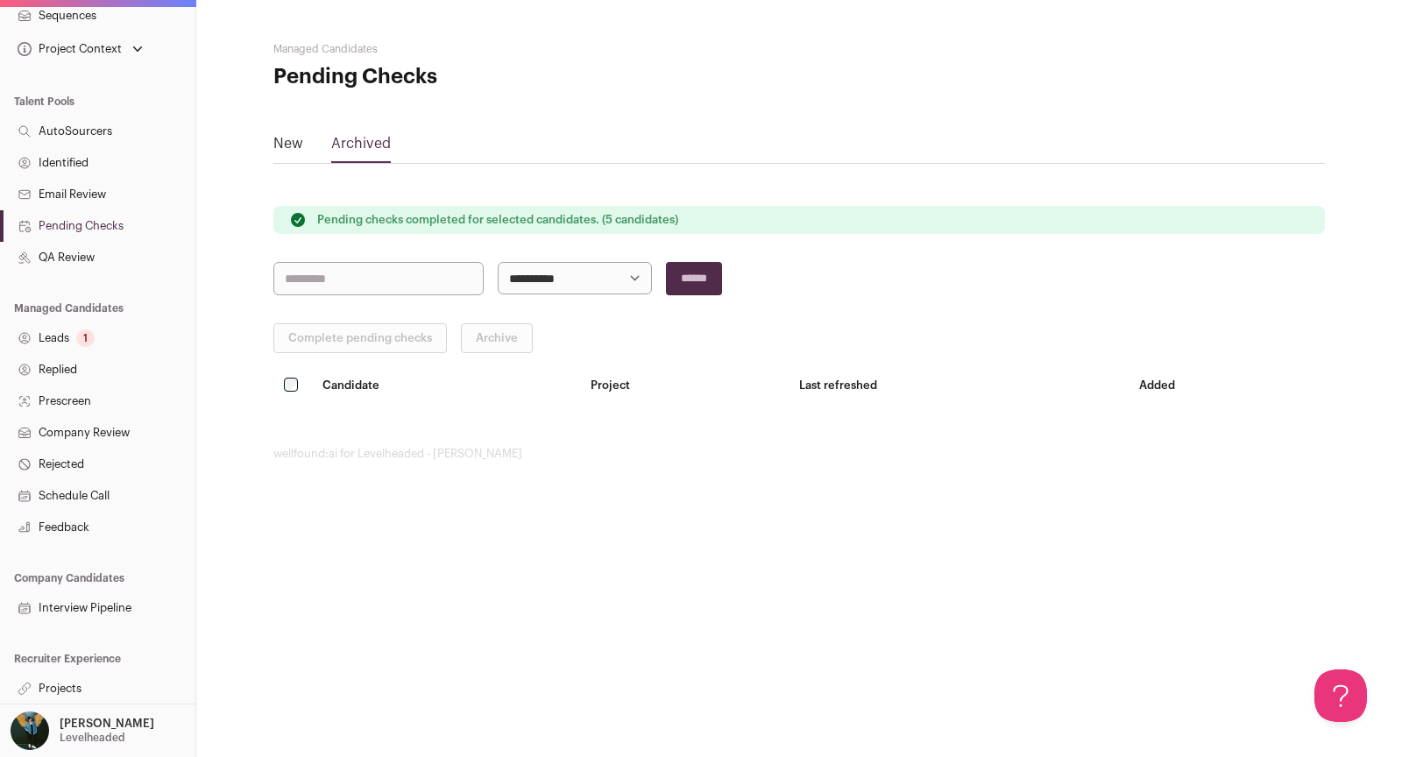
click at [69, 681] on link "Projects" at bounding box center [97, 689] width 195 height 32
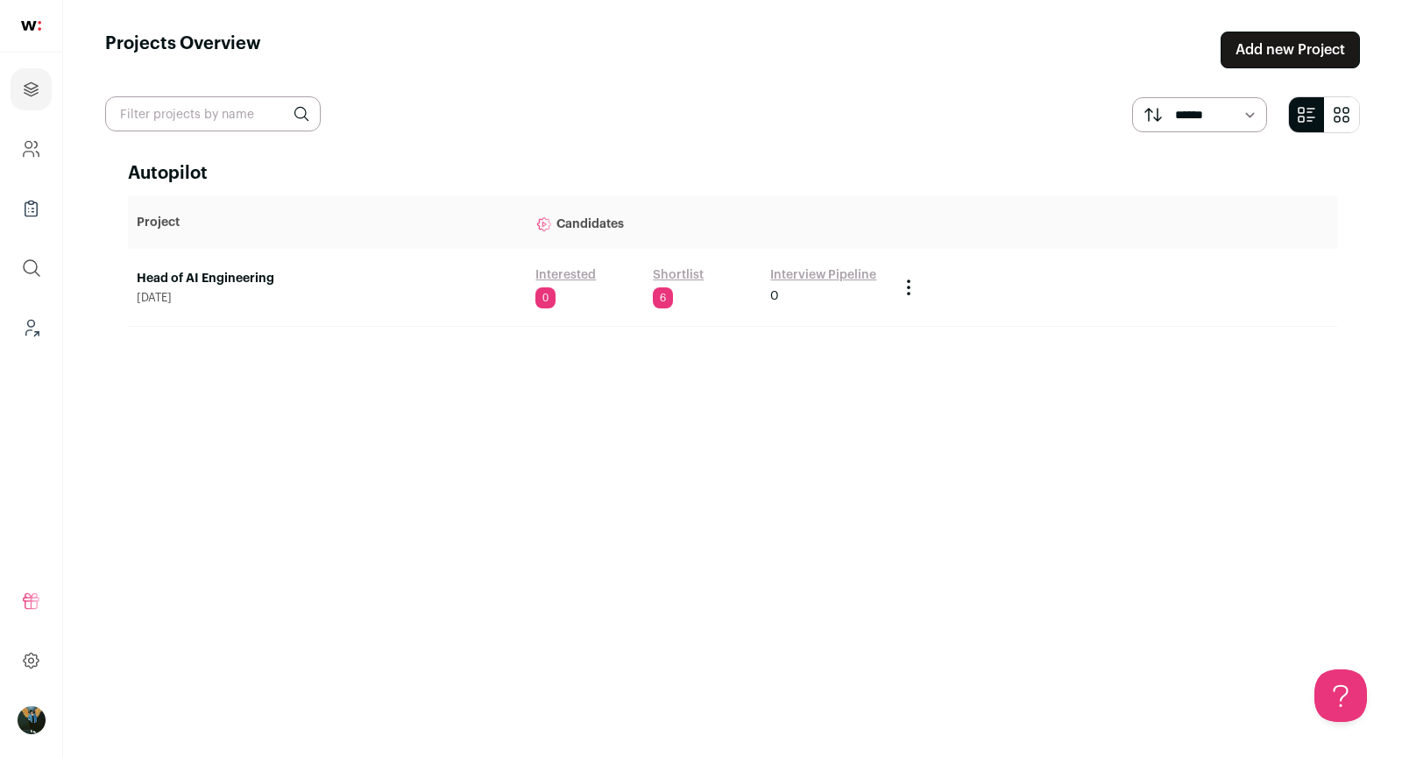
click at [222, 278] on link "Head of AI Engineering" at bounding box center [327, 279] width 381 height 18
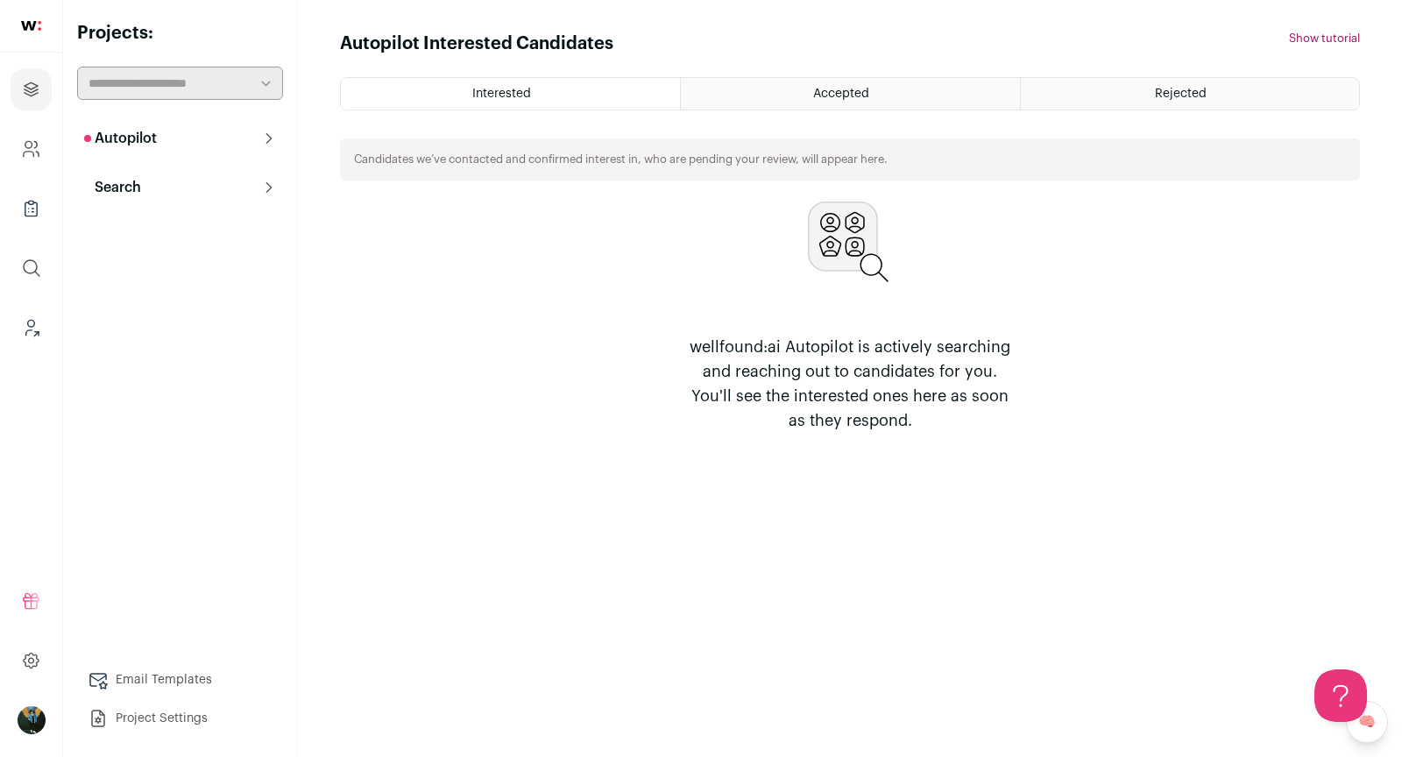
click at [109, 192] on p "Search" at bounding box center [112, 187] width 57 height 21
click at [157, 238] on link "Search" at bounding box center [180, 222] width 206 height 35
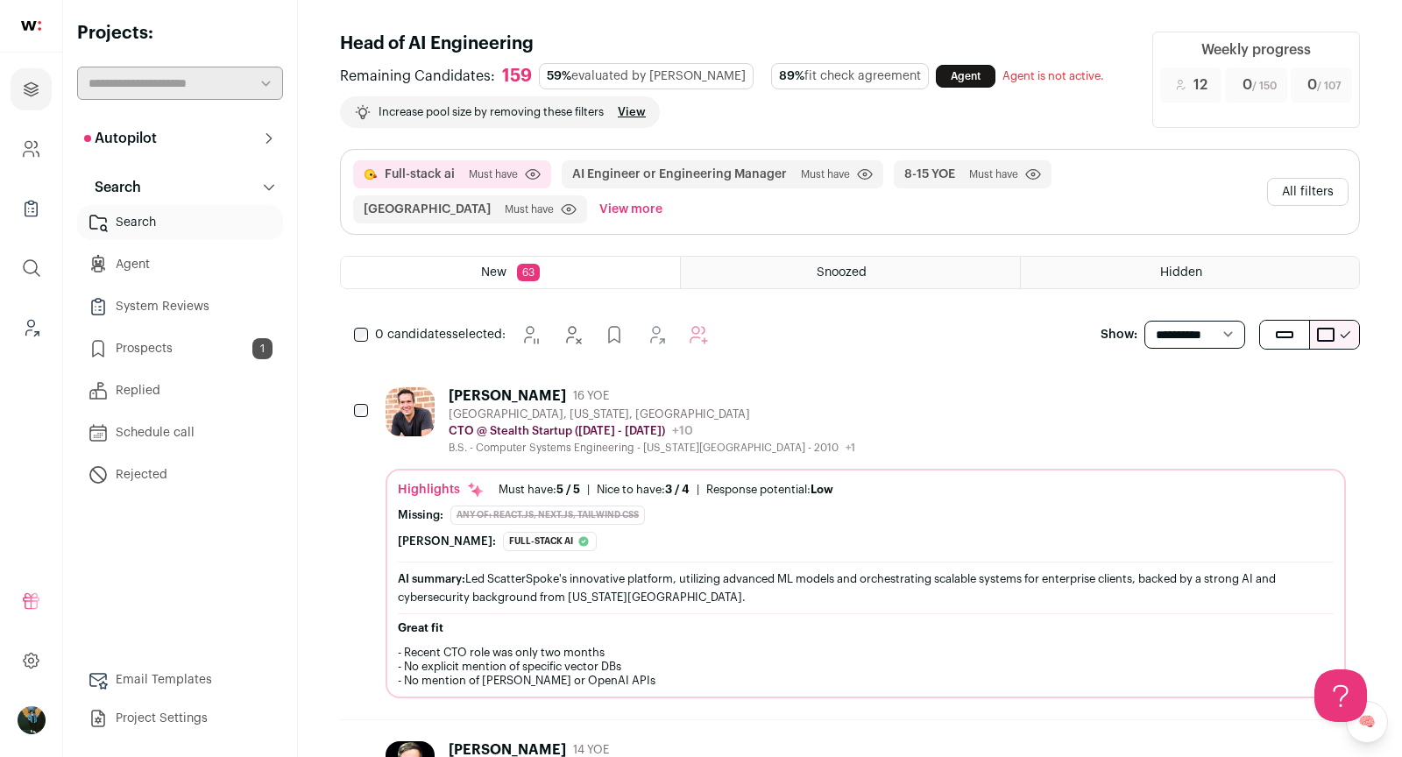
click at [1336, 187] on button "All filters" at bounding box center [1307, 192] width 81 height 28
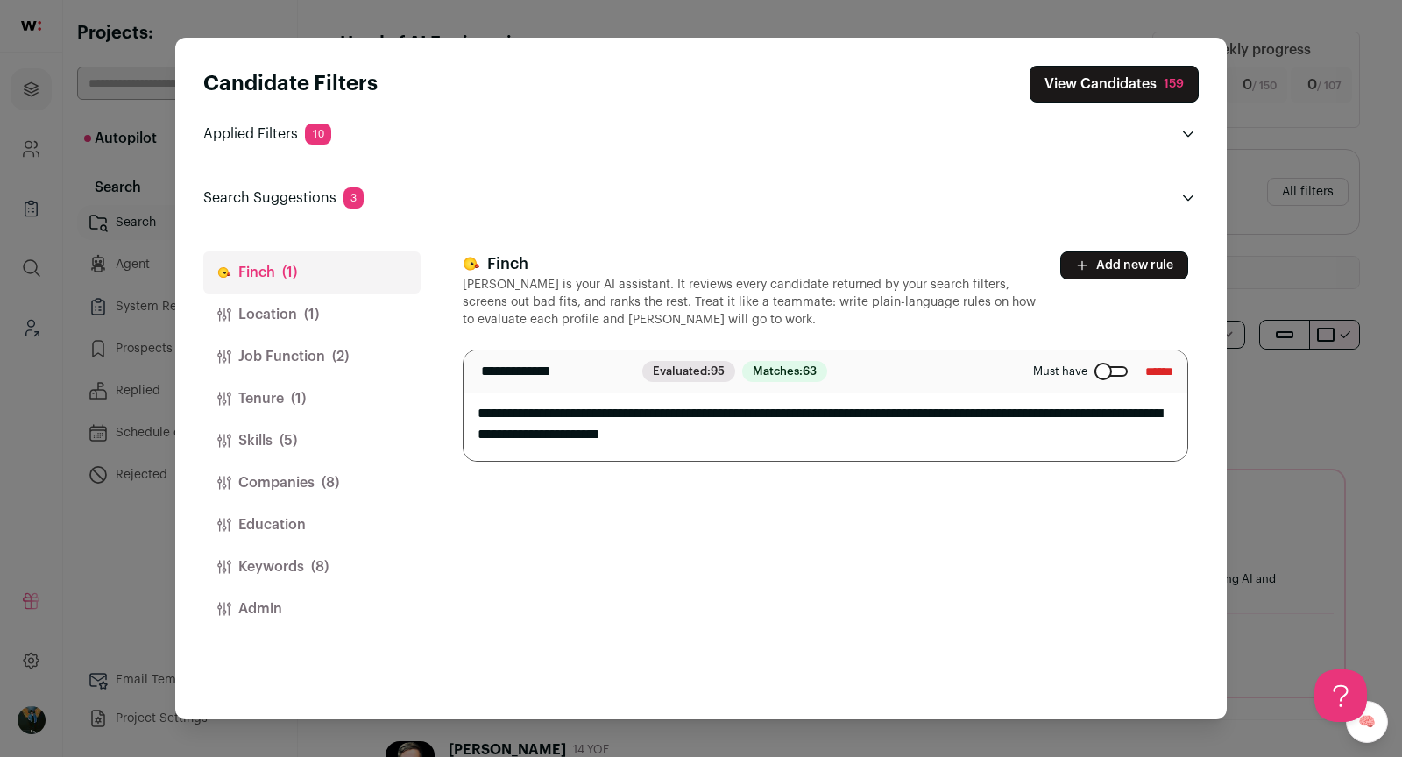
click at [341, 313] on button "Location (1)" at bounding box center [311, 315] width 217 height 42
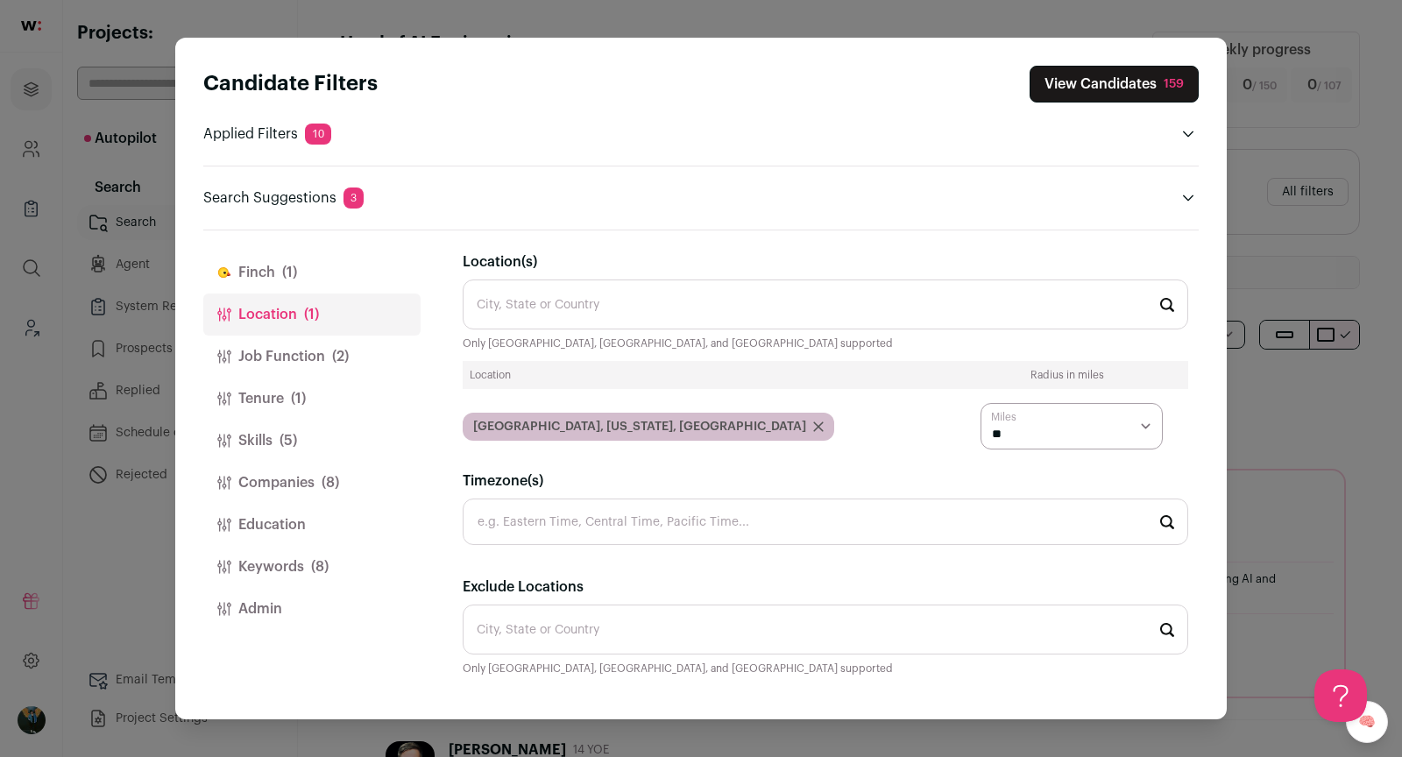
click at [625, 422] on div "Denver, Colorado, USA" at bounding box center [649, 427] width 372 height 28
click at [813, 422] on icon "Close modal via background" at bounding box center [818, 427] width 11 height 11
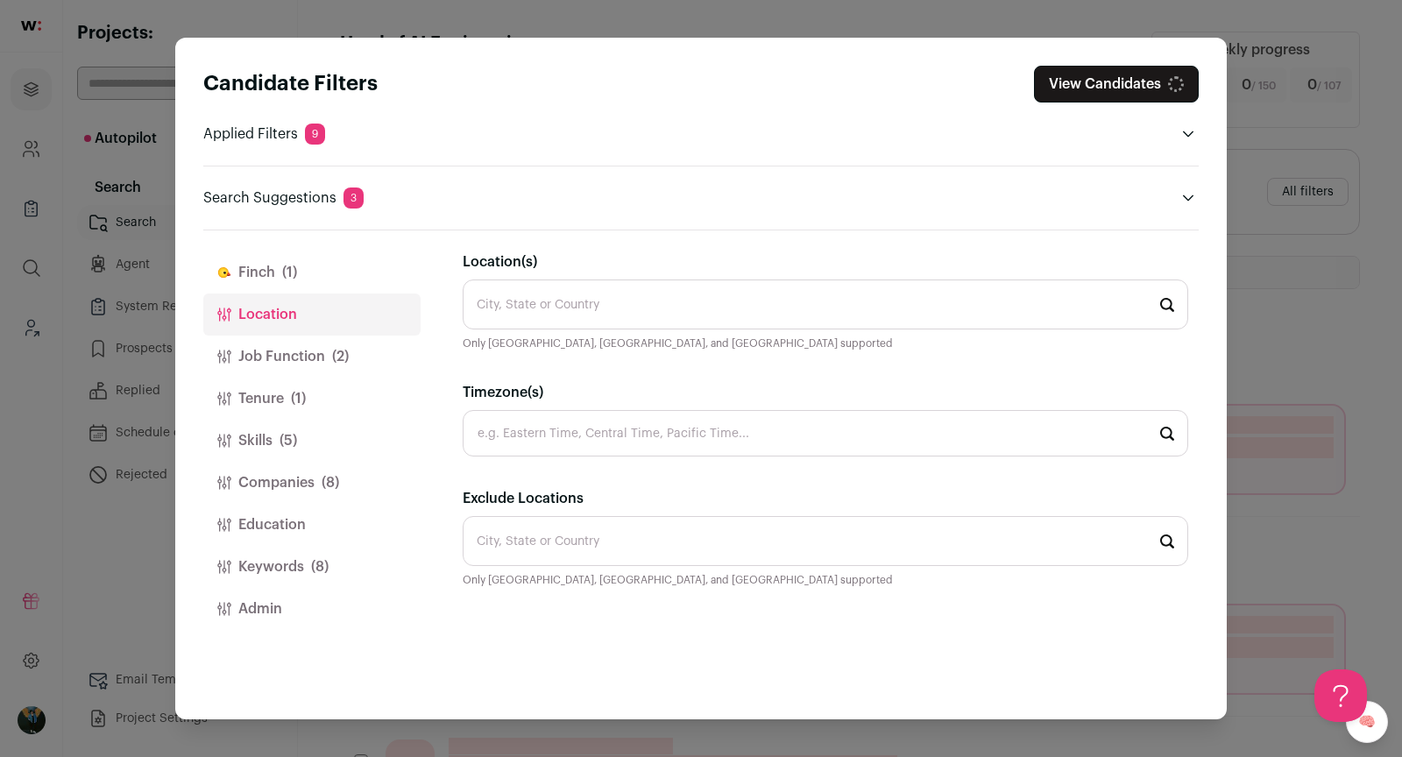
click at [574, 315] on input "Location(s)" at bounding box center [826, 305] width 726 height 50
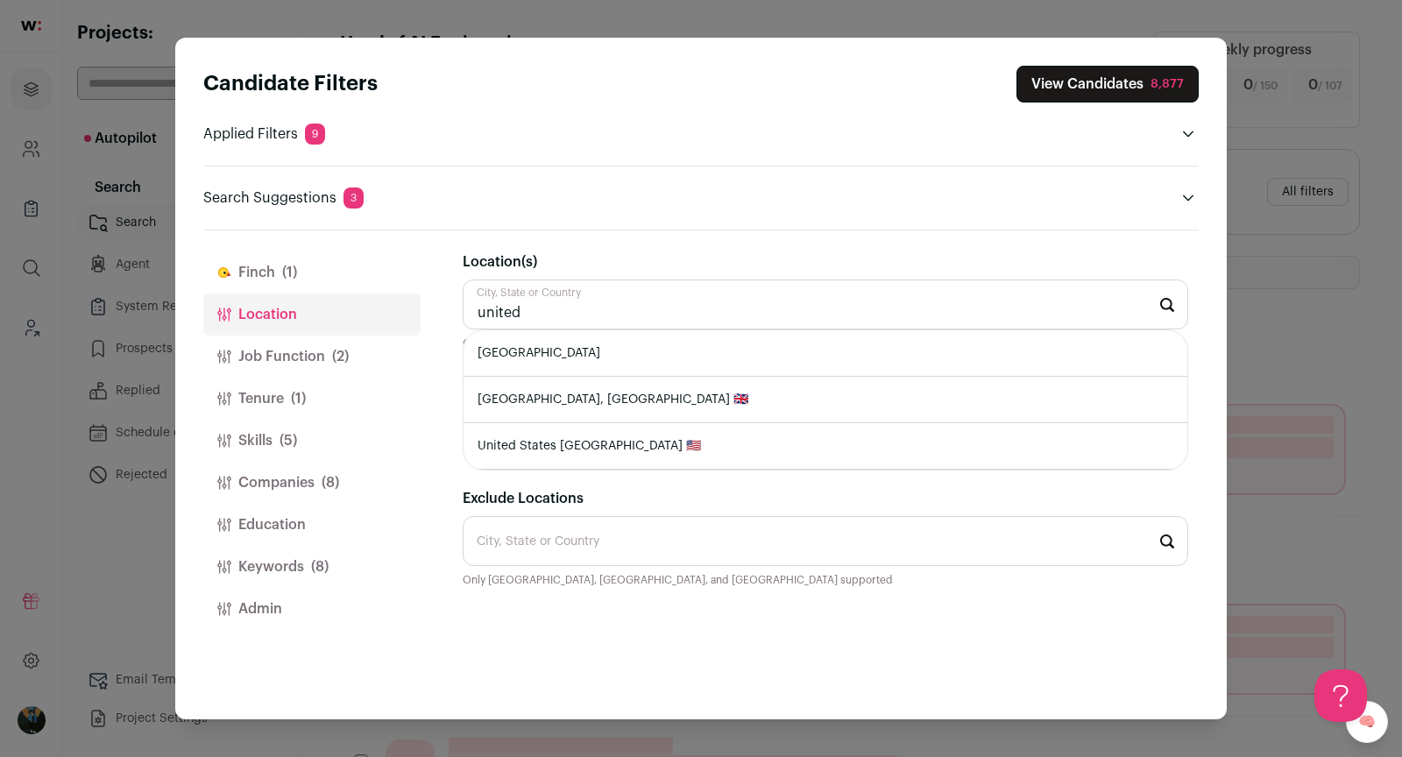
click at [562, 362] on li "[GEOGRAPHIC_DATA]" at bounding box center [826, 353] width 724 height 46
type input "[GEOGRAPHIC_DATA]"
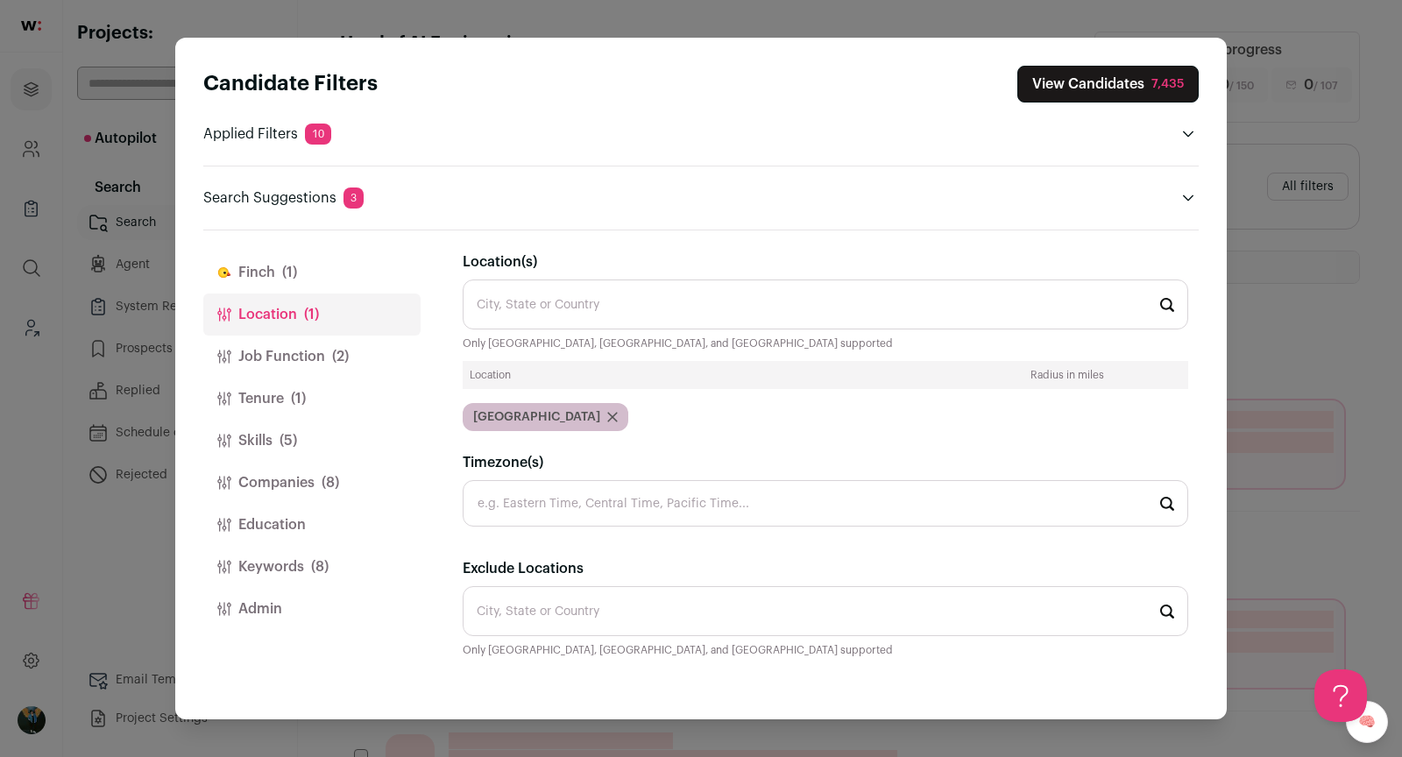
click at [1167, 83] on div "7,435" at bounding box center [1167, 84] width 32 height 18
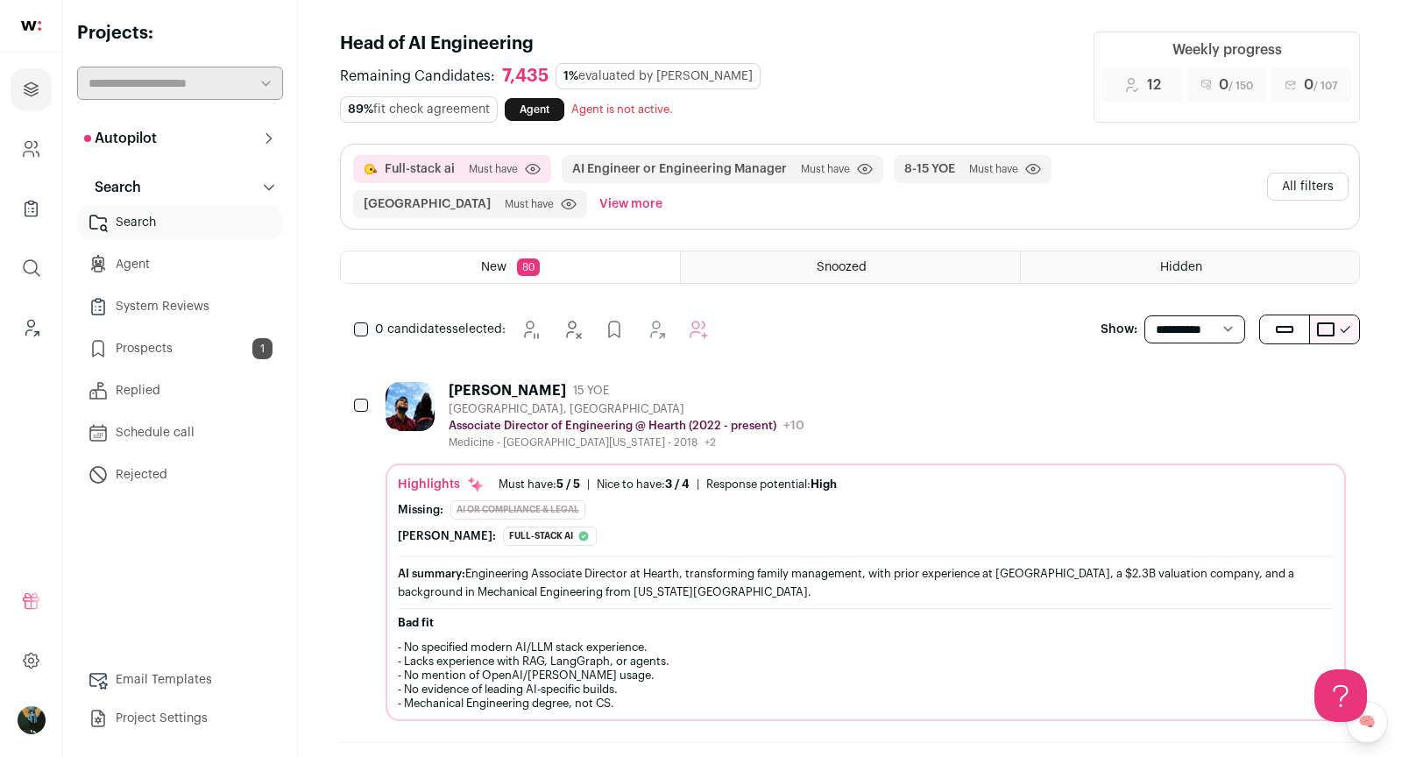
scroll to position [1, 0]
click at [1181, 324] on select "**********" at bounding box center [1194, 329] width 101 height 28
select select "**"
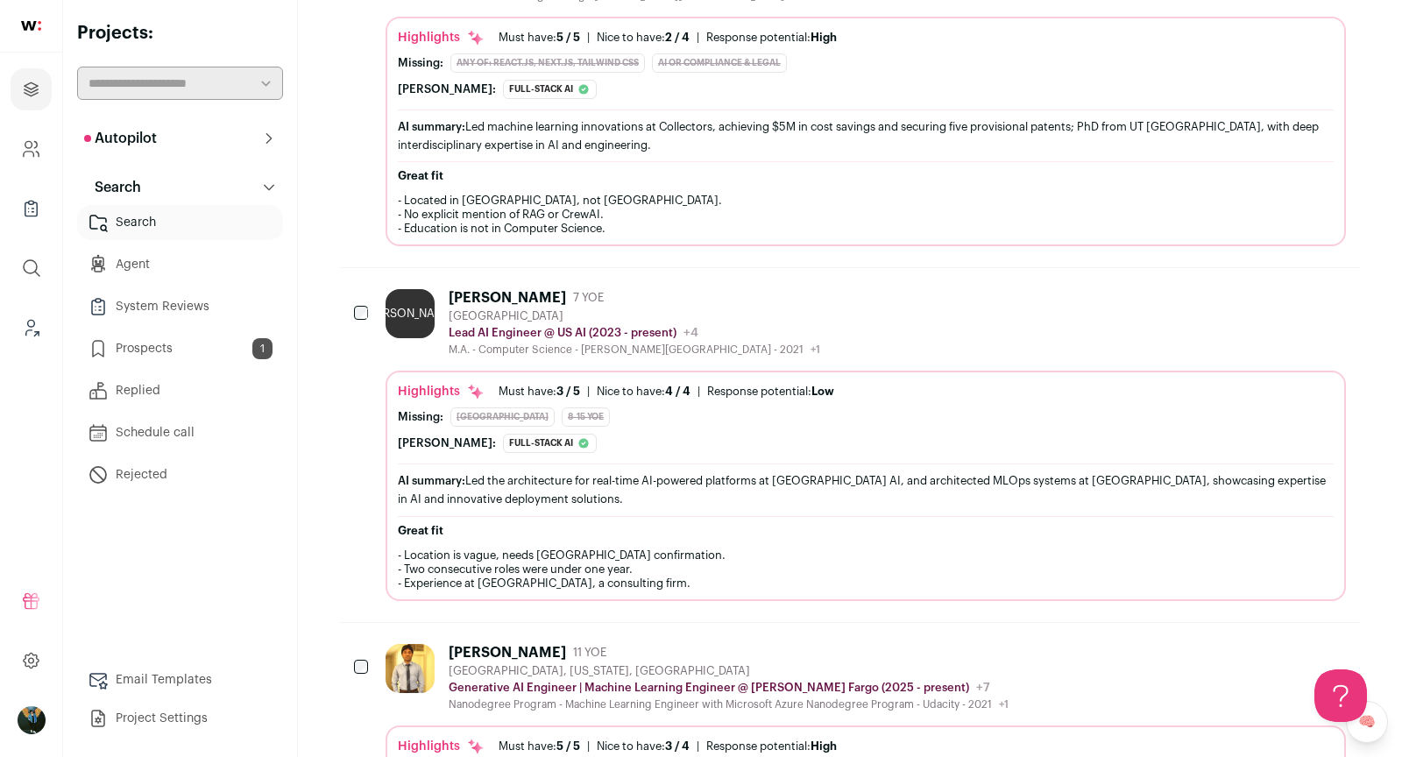
scroll to position [449, 0]
click at [837, 314] on div "JA Justin Adams 7 YOE United States Lead AI Engineer @ US AI (2023 - present) U…" at bounding box center [866, 320] width 960 height 67
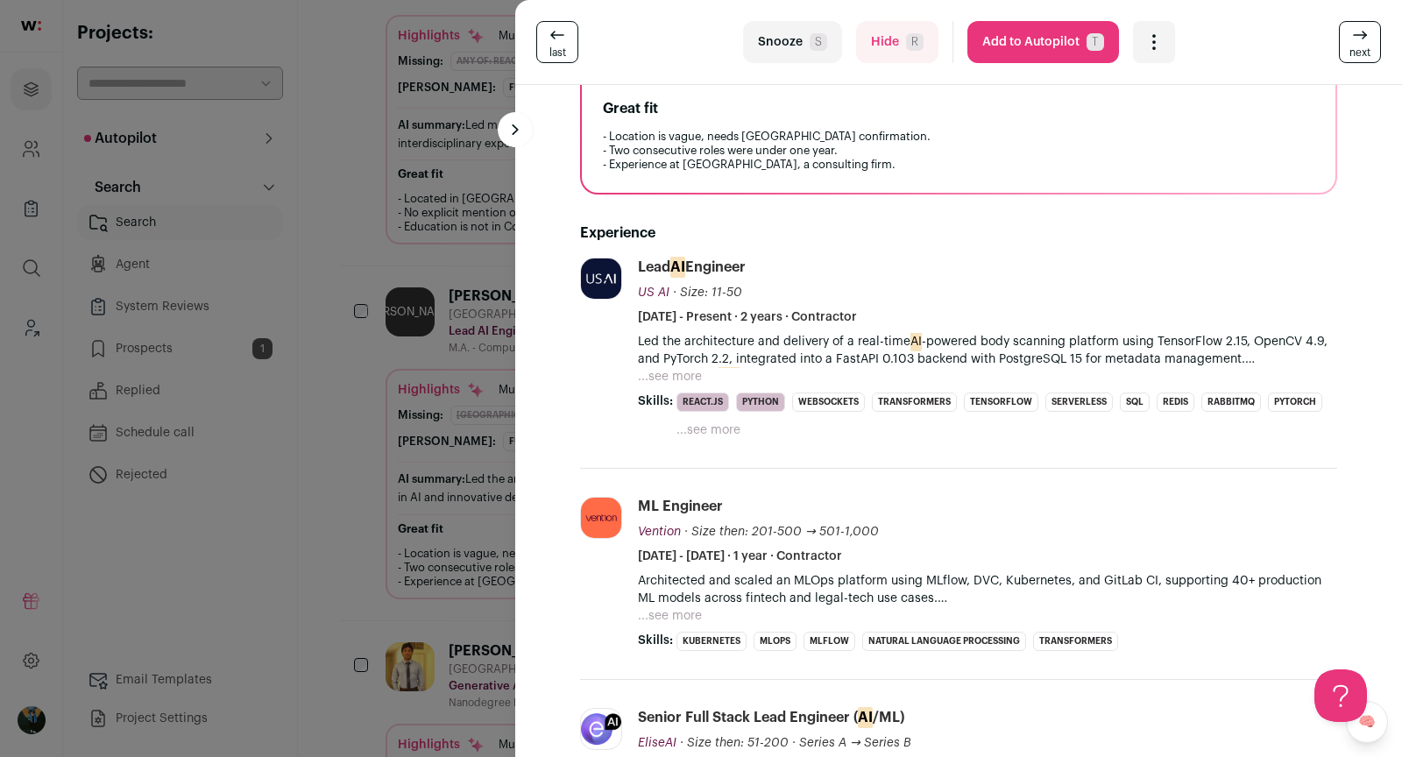
scroll to position [500, 0]
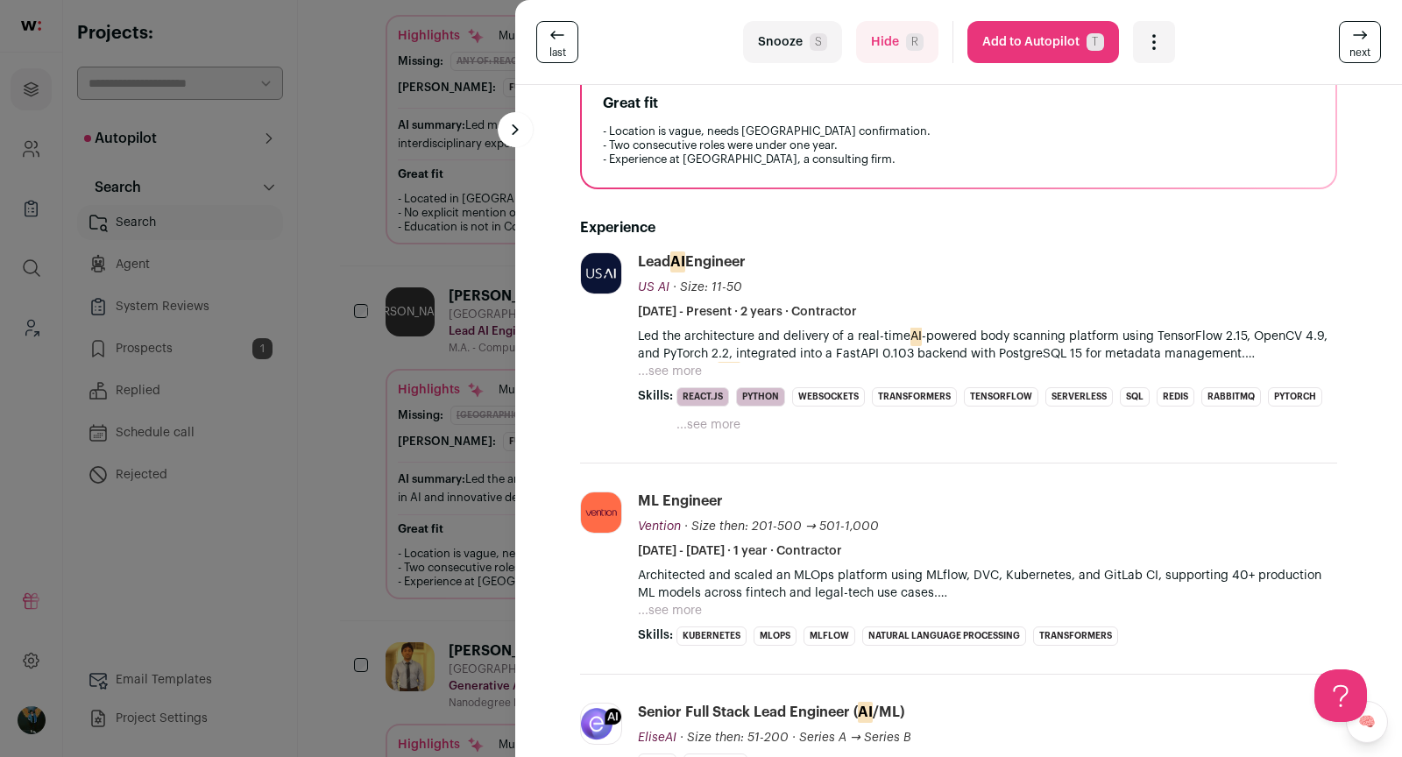
click at [284, 545] on div "last Snooze S Hide R Add to Autopilot T More actions Add to Shortlist Re-calibr…" at bounding box center [701, 378] width 1402 height 757
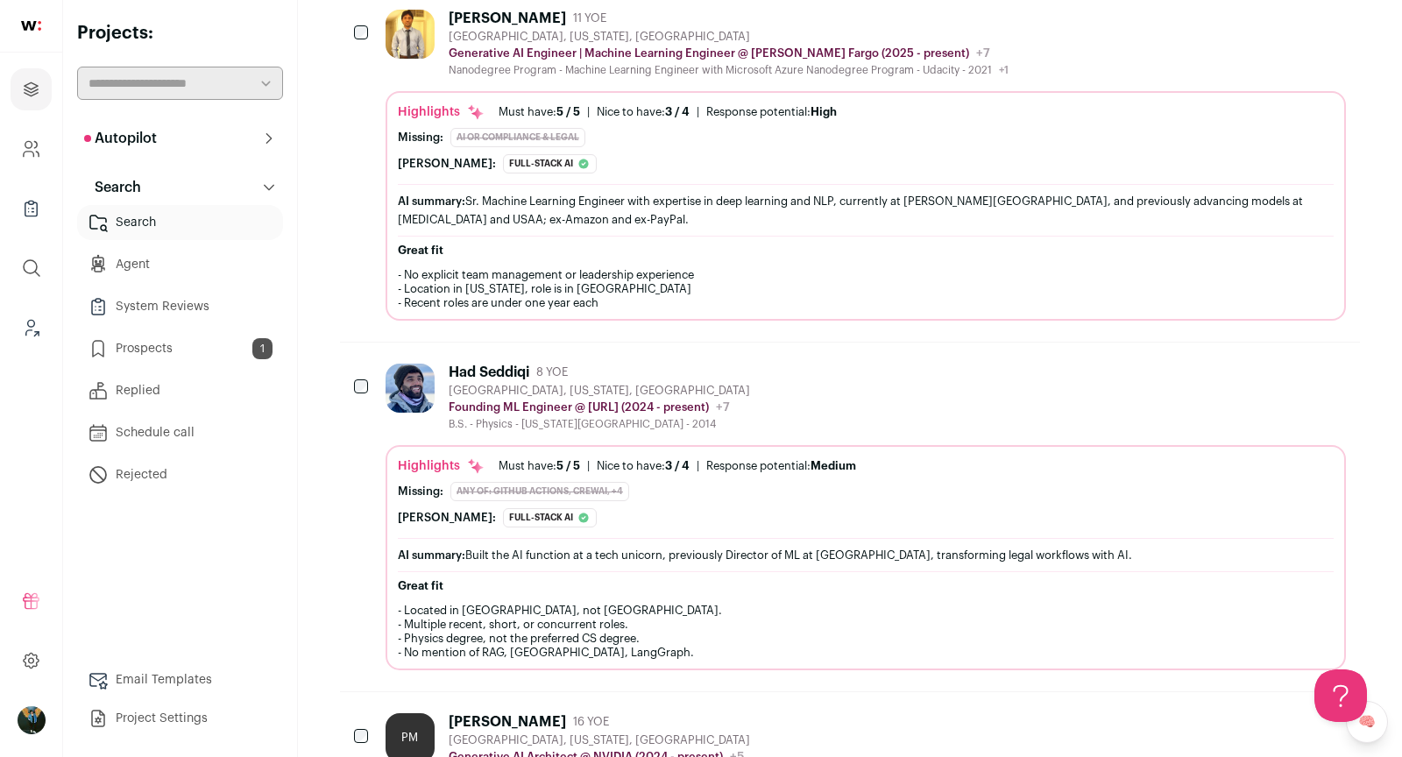
scroll to position [1080, 0]
click at [749, 365] on div "Had Seddiqi 8 YOE San Francisco, California, United States Founding ML Engineer…" at bounding box center [599, 398] width 301 height 67
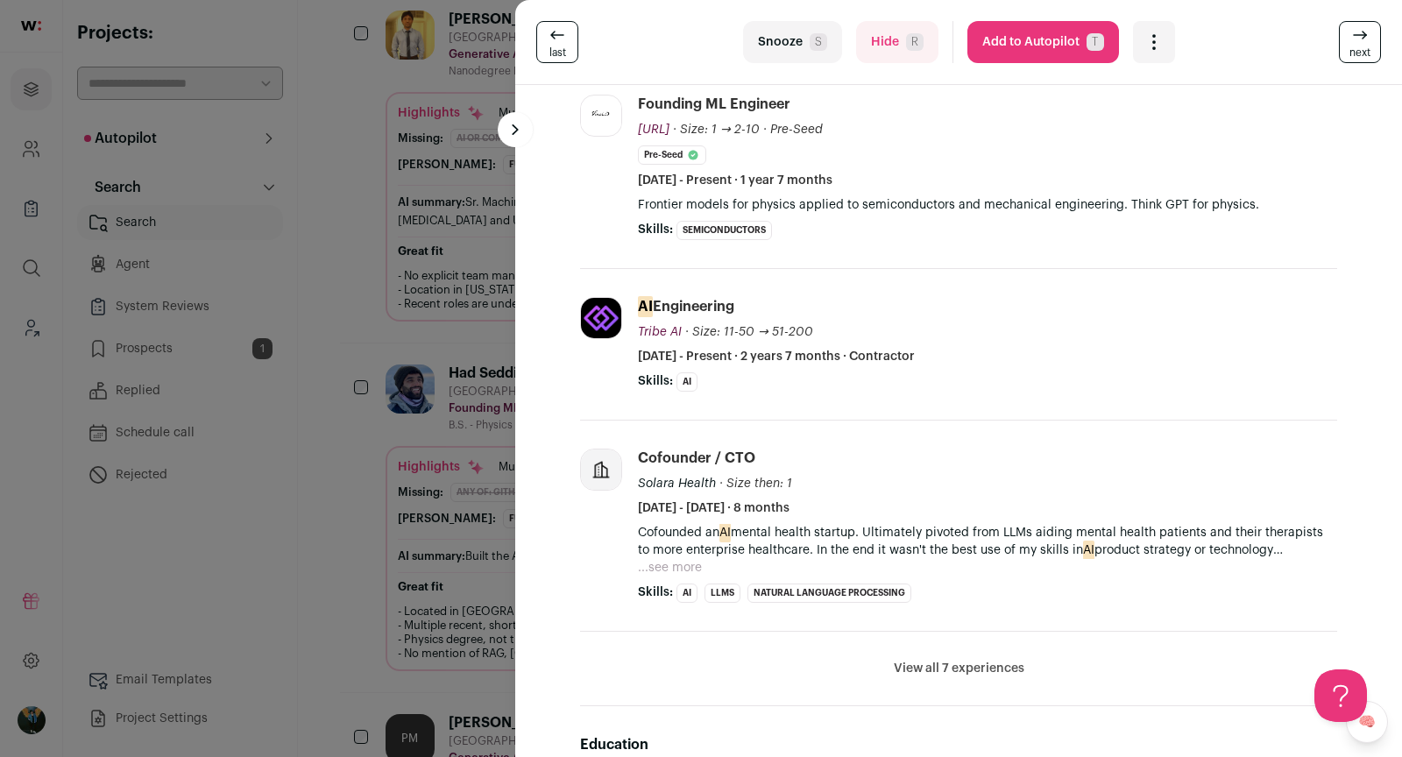
scroll to position [657, 0]
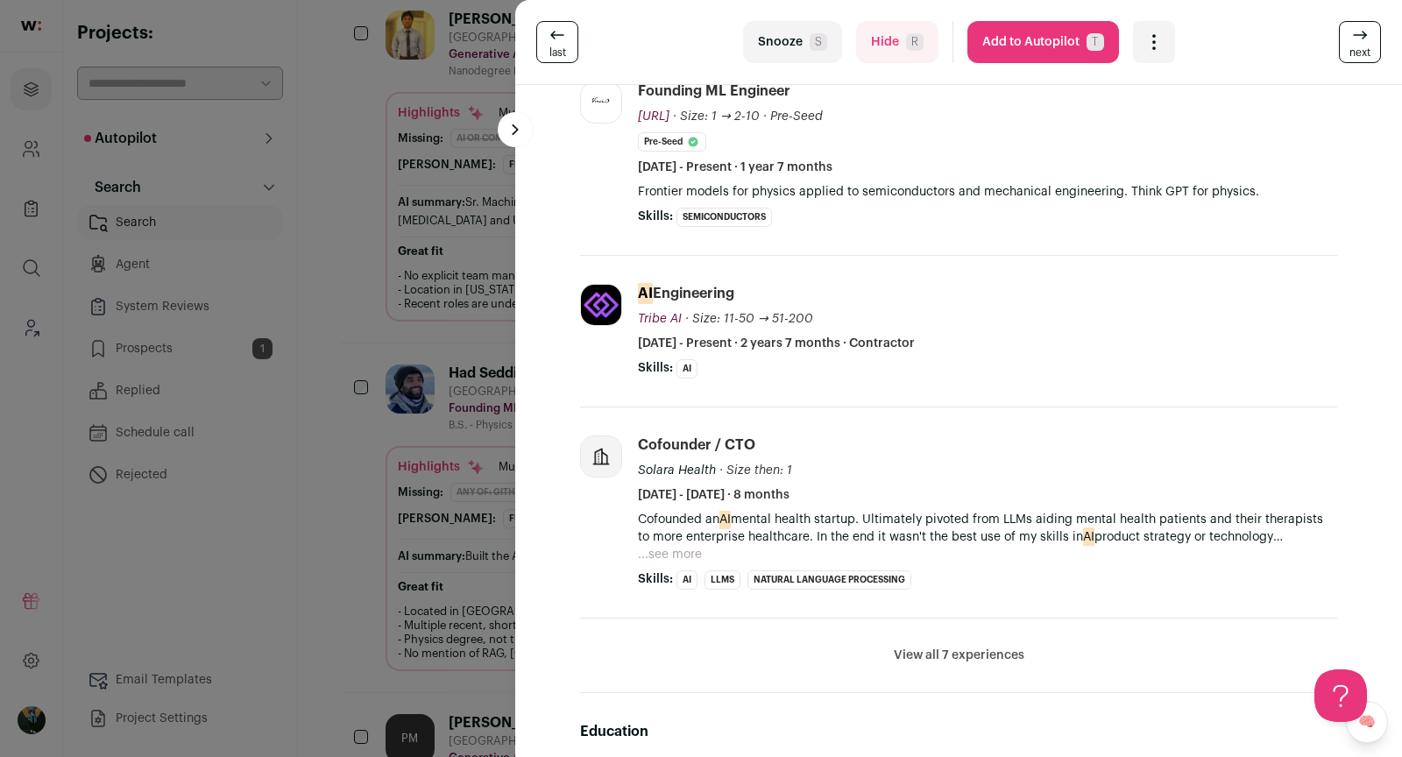
click at [404, 579] on div "last Snooze S Hide R Add to Autopilot T More actions Add to Shortlist Re-calibr…" at bounding box center [701, 378] width 1402 height 757
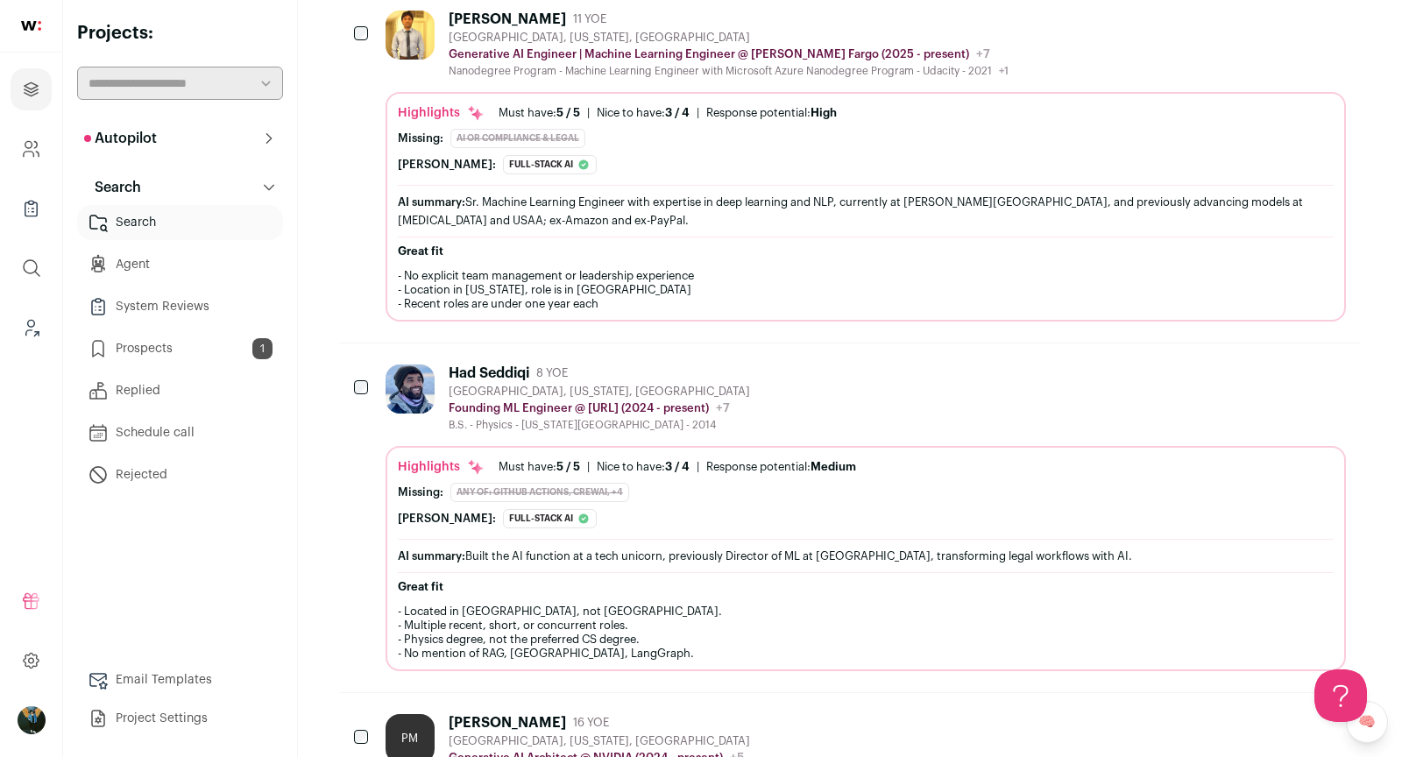
click at [1333, 363] on icon "Add to Prospects" at bounding box center [1331, 372] width 21 height 21
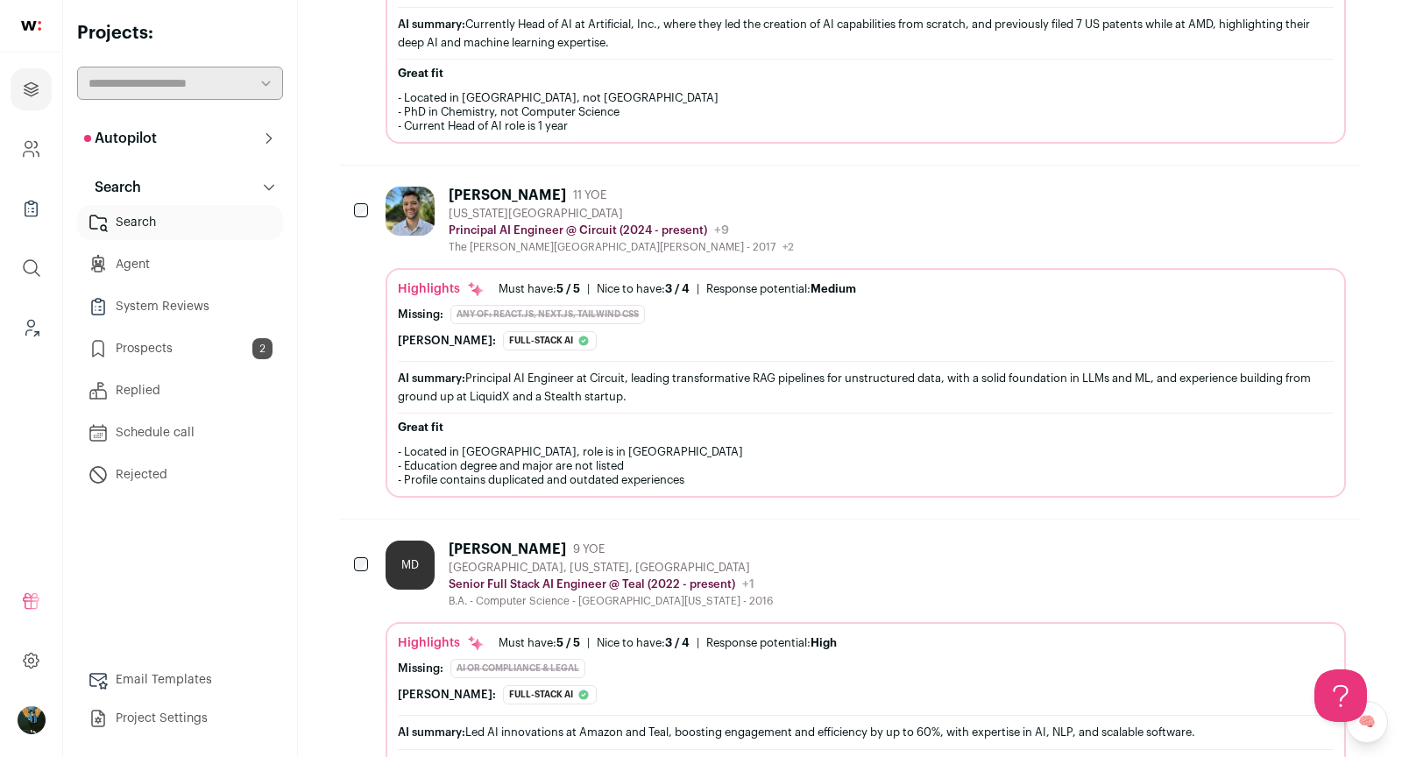
scroll to position [3367, 0]
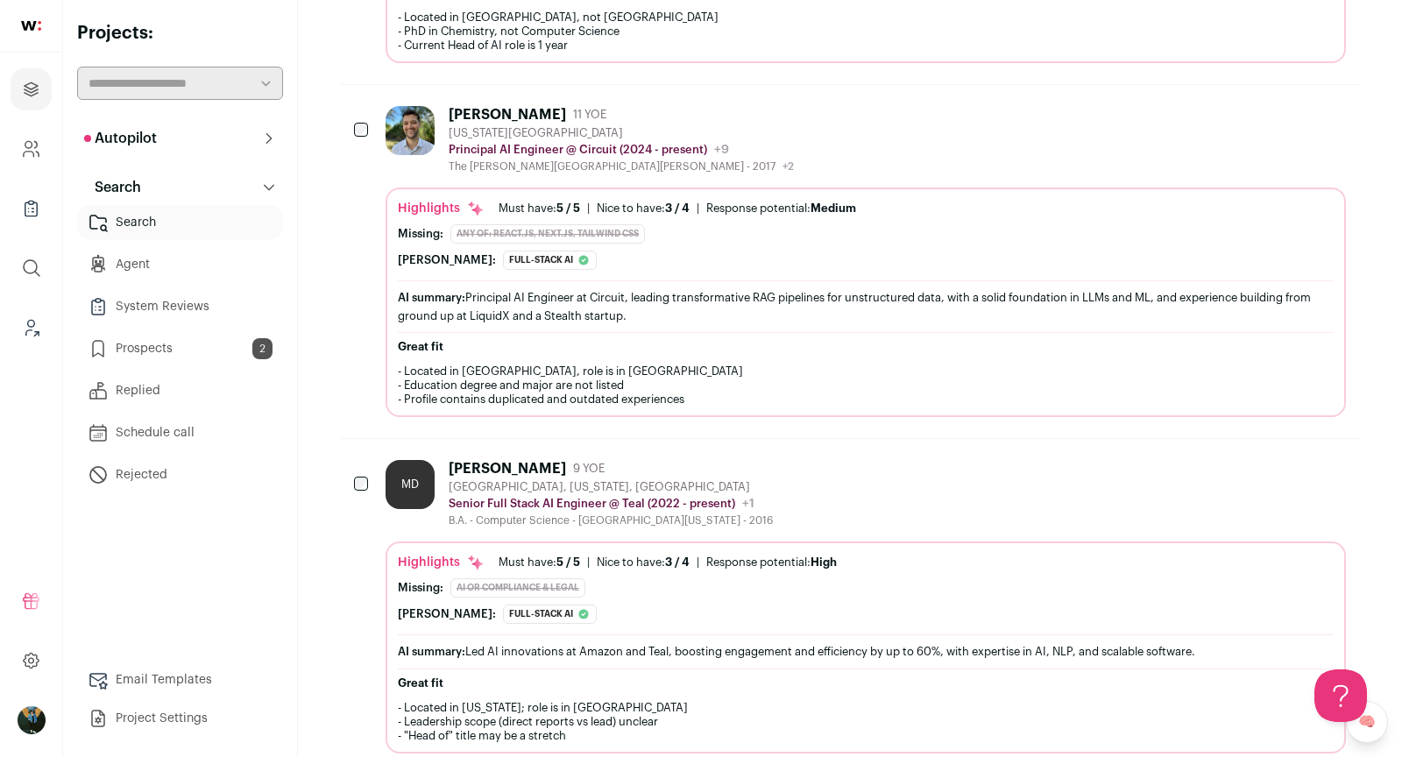
click at [1339, 103] on icon "Add to Prospects" at bounding box center [1331, 113] width 21 height 21
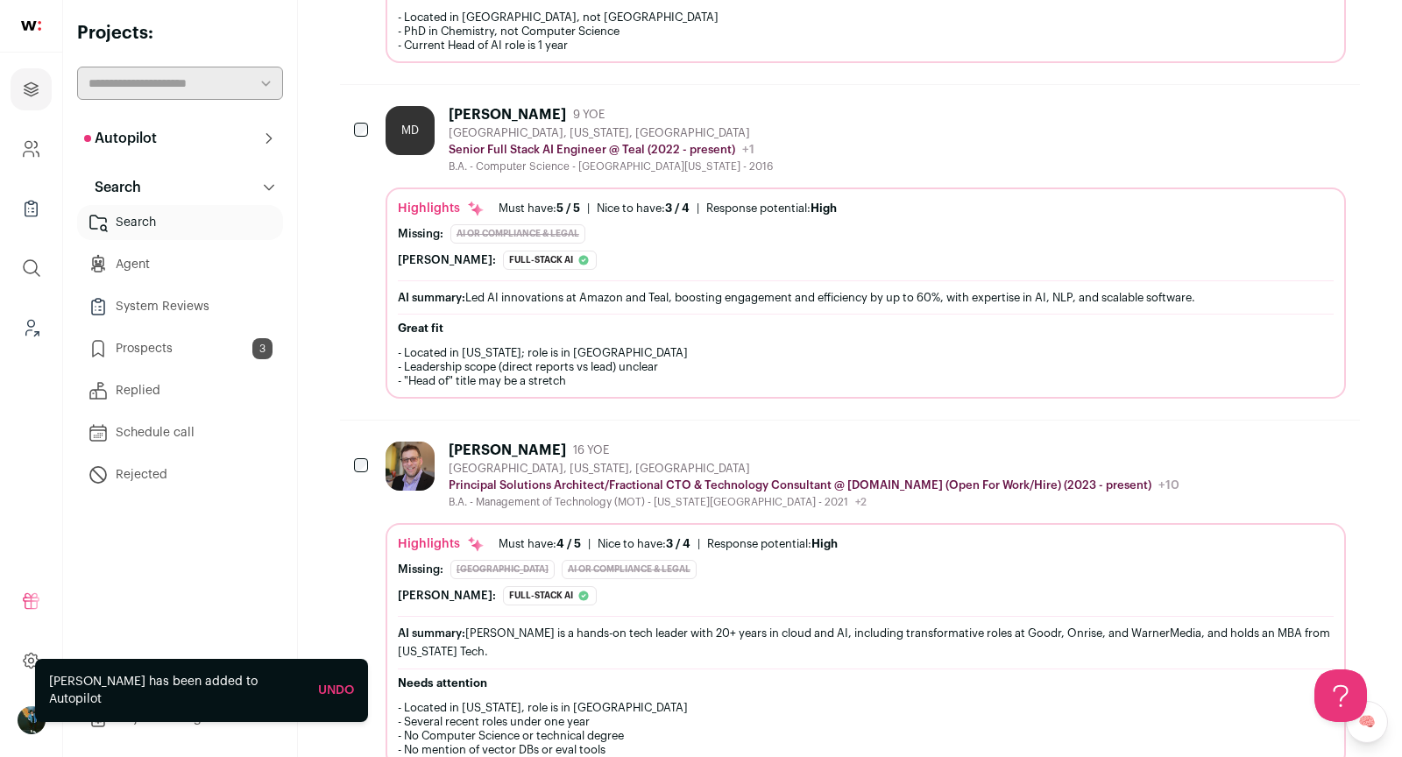
click at [1059, 114] on div "MD Matthew Dolan 9 YOE Sioux Falls, South Dakota, United States Senior Full Sta…" at bounding box center [866, 139] width 960 height 67
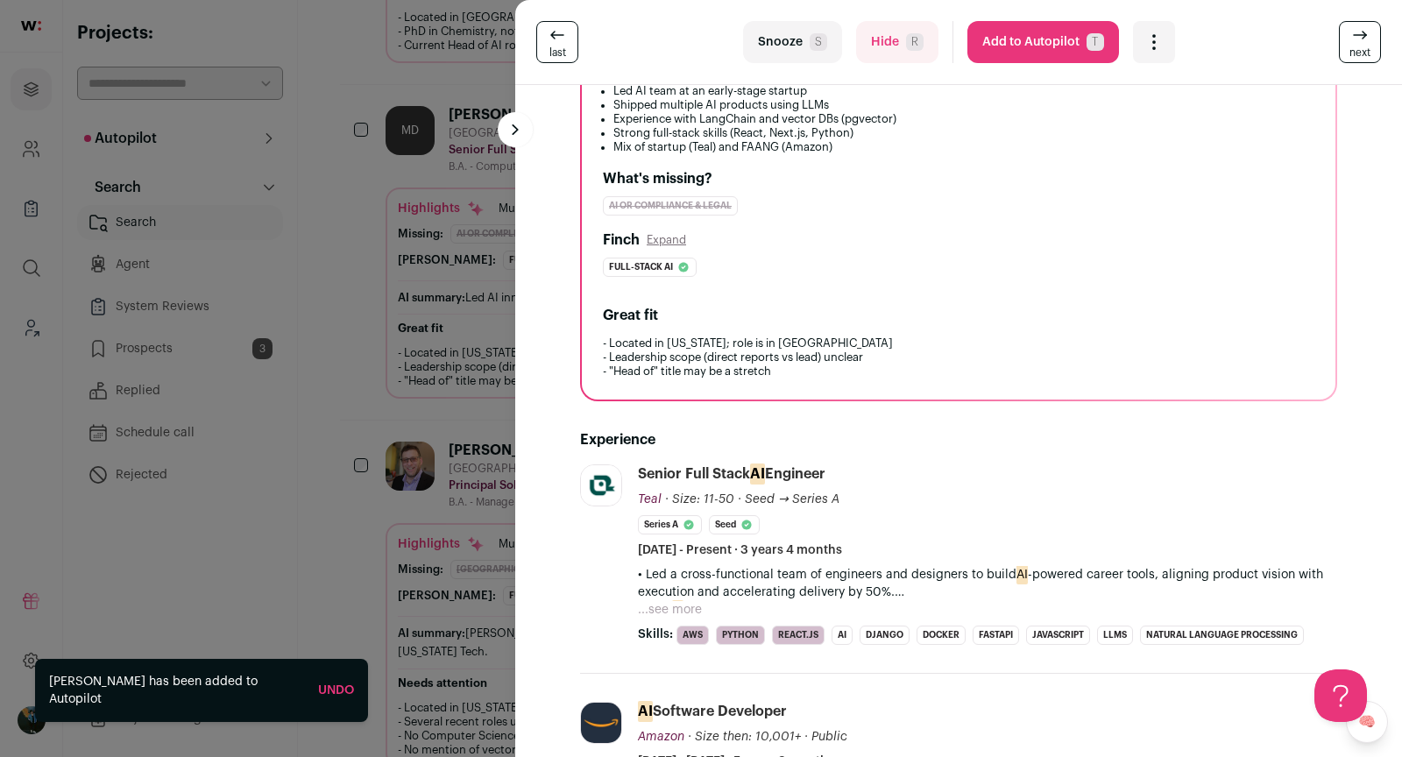
scroll to position [299, 0]
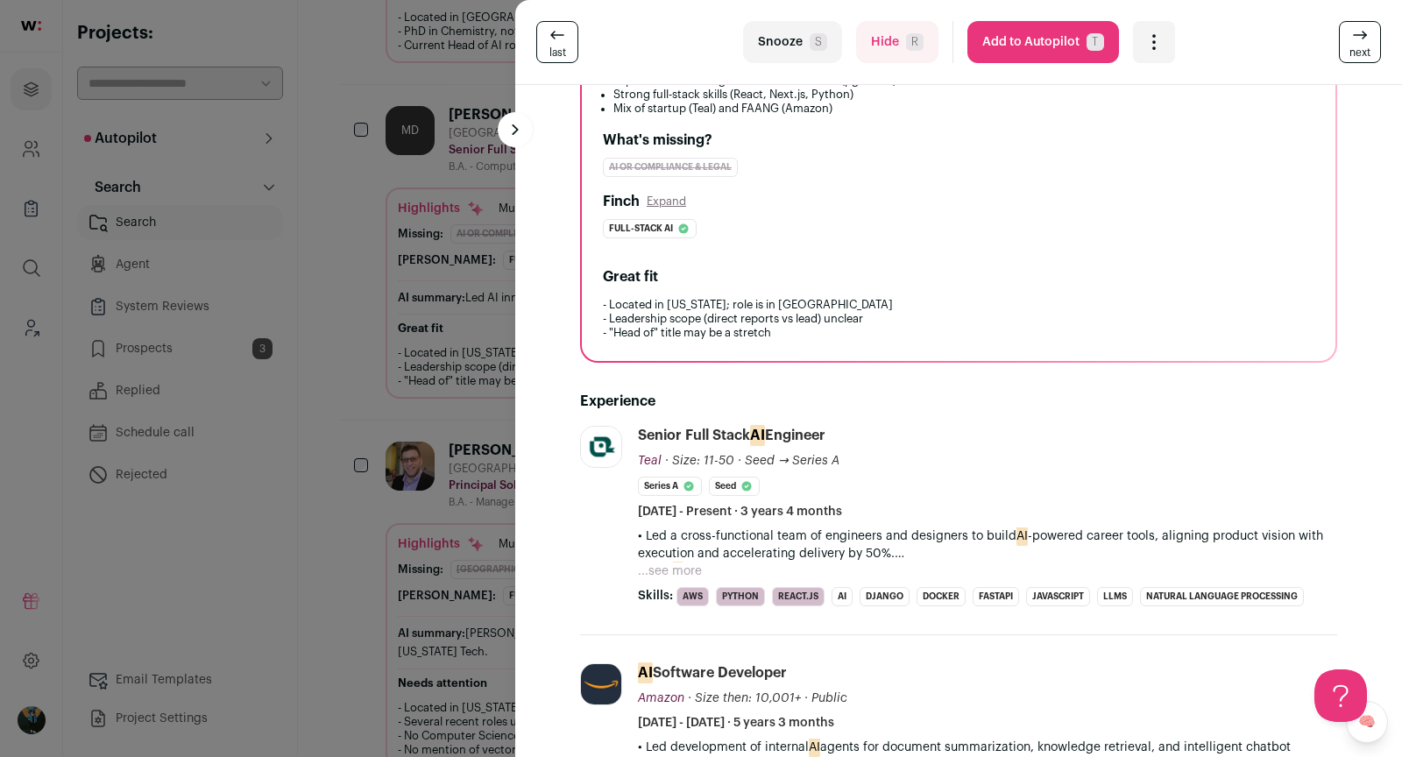
click at [1065, 52] on button "Add to Autopilot T" at bounding box center [1043, 42] width 152 height 42
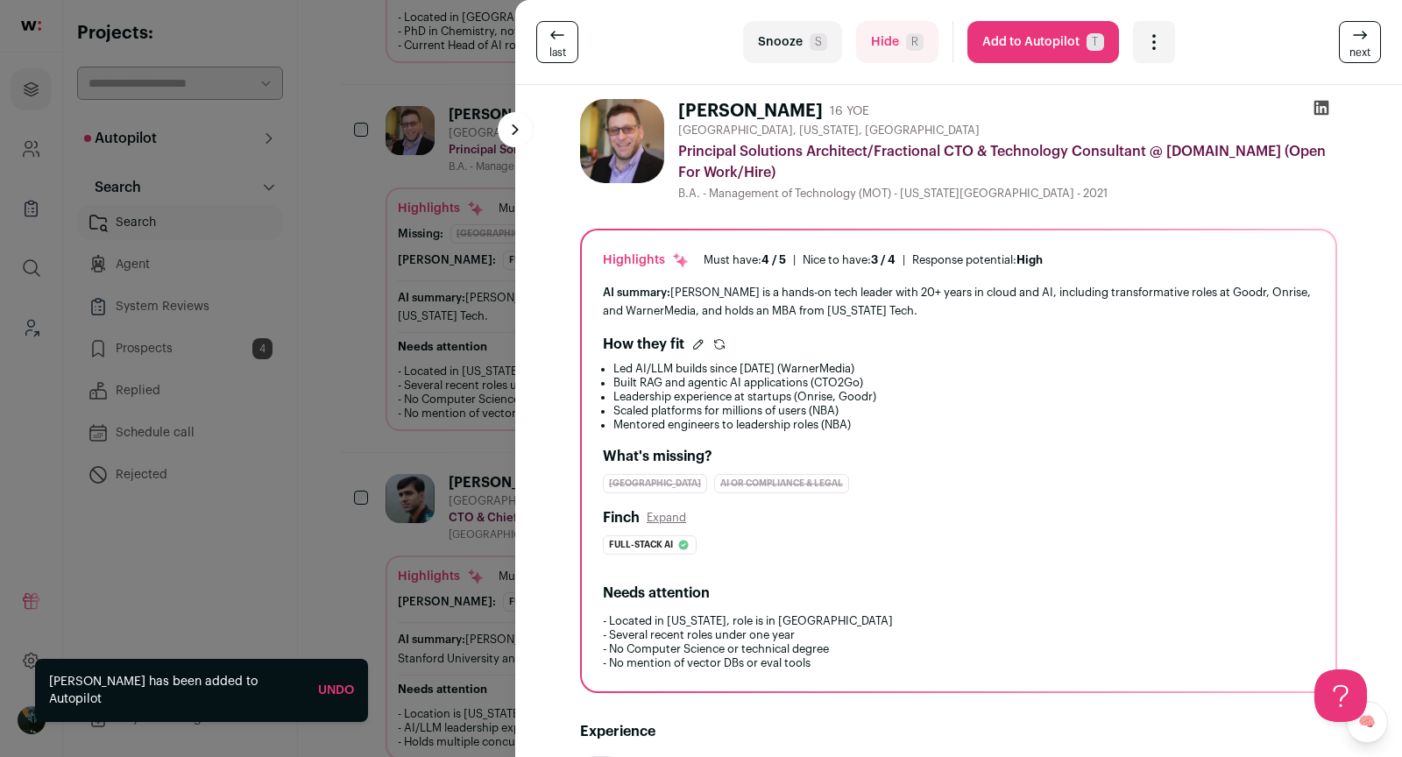
click at [378, 425] on div "last Snooze S Hide R Add to Autopilot T More actions Add to Shortlist Re-calibr…" at bounding box center [701, 378] width 1402 height 757
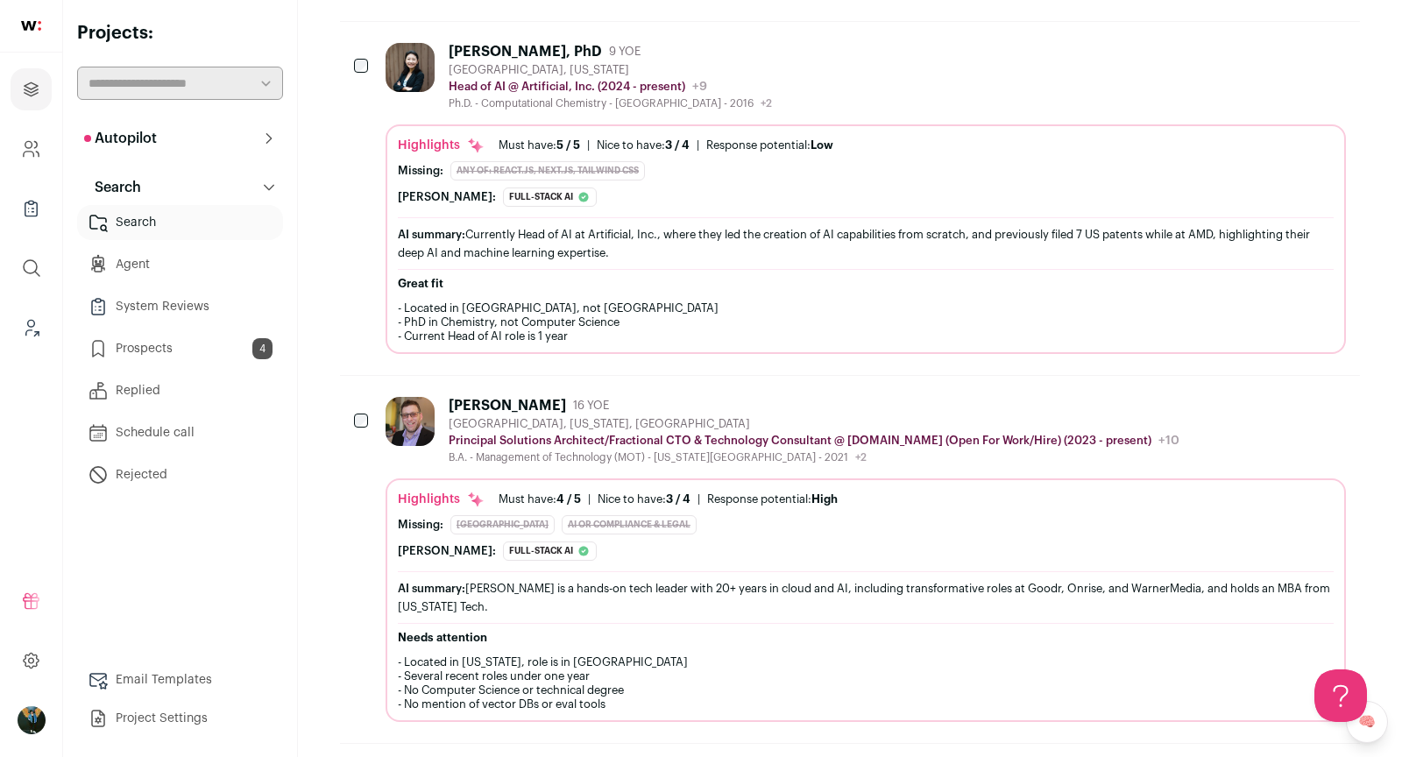
scroll to position [2441, 0]
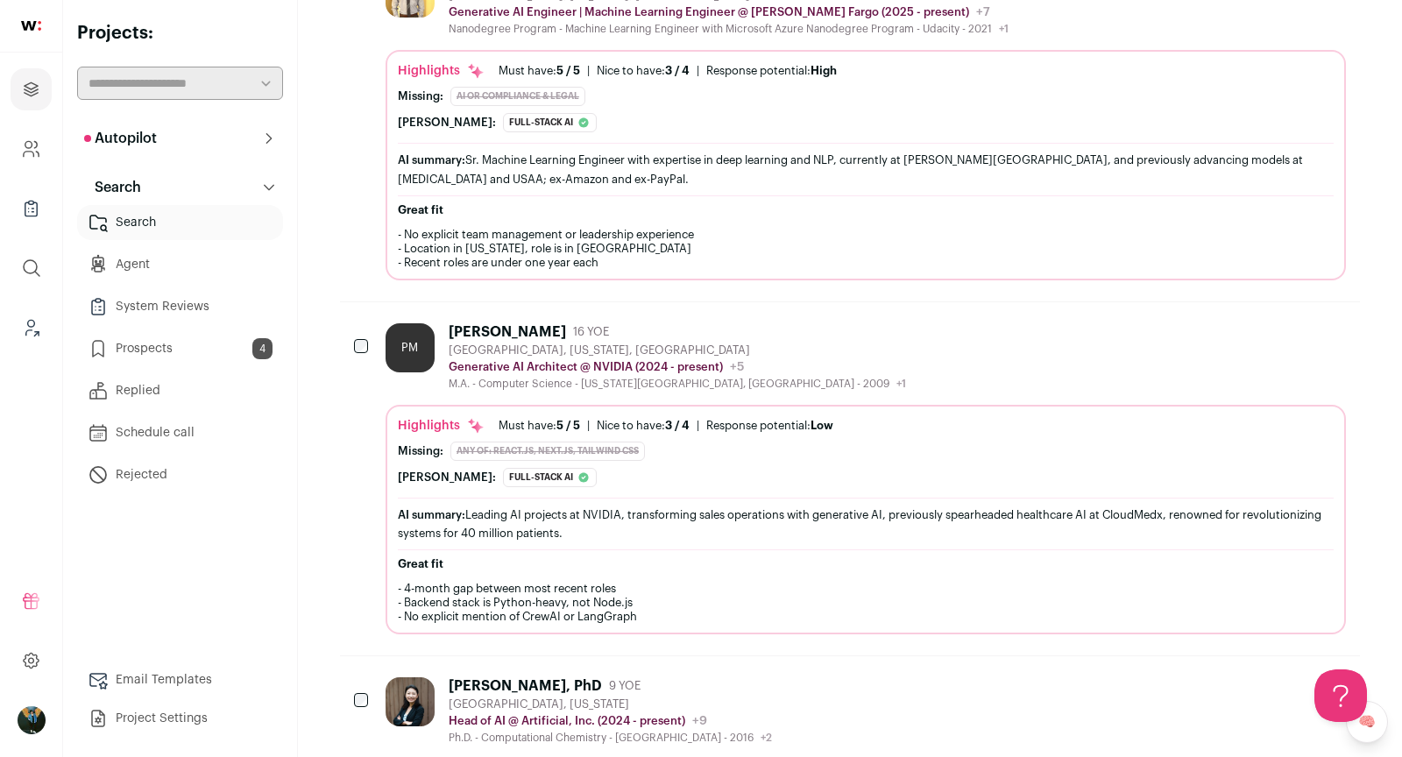
click at [161, 136] on button "Autopilot" at bounding box center [180, 138] width 206 height 35
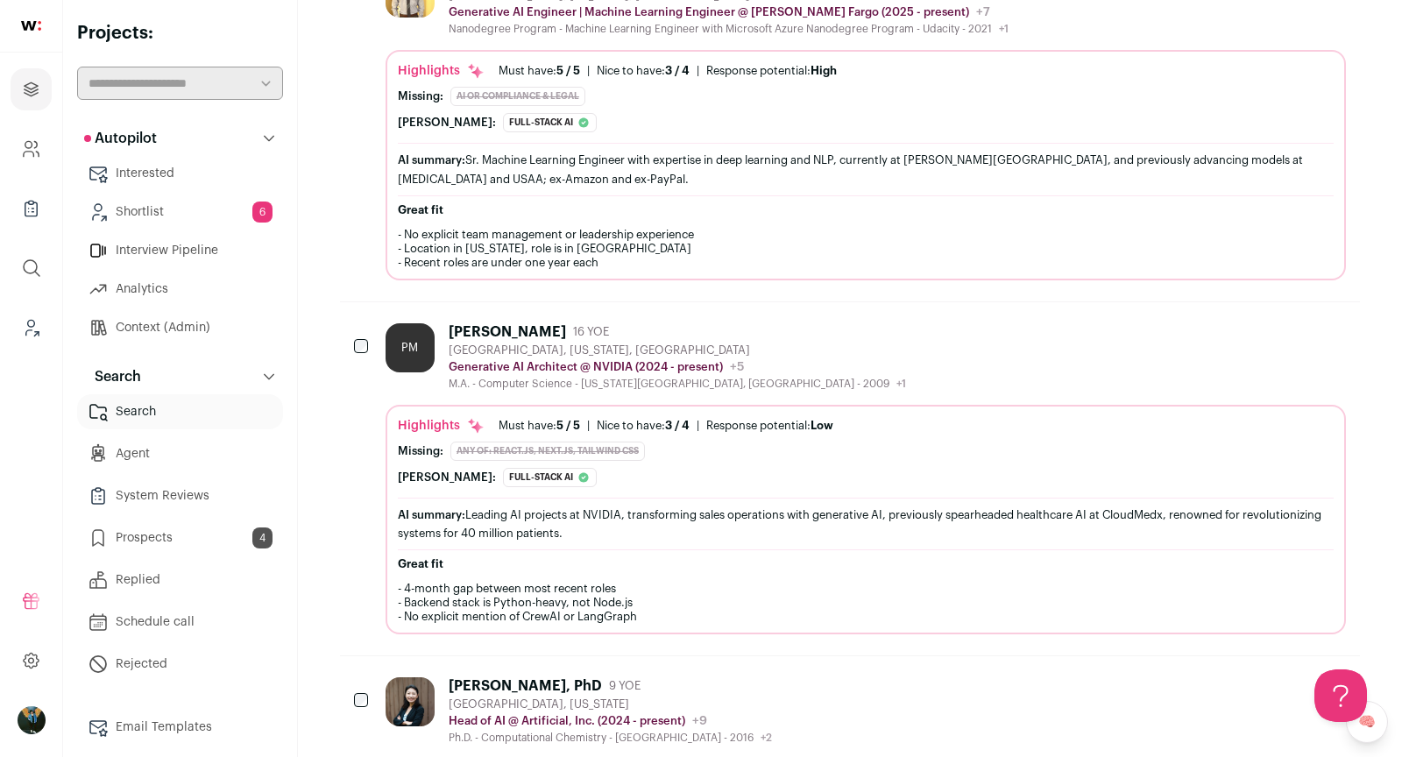
click at [188, 322] on link "Context (Admin)" at bounding box center [180, 327] width 206 height 35
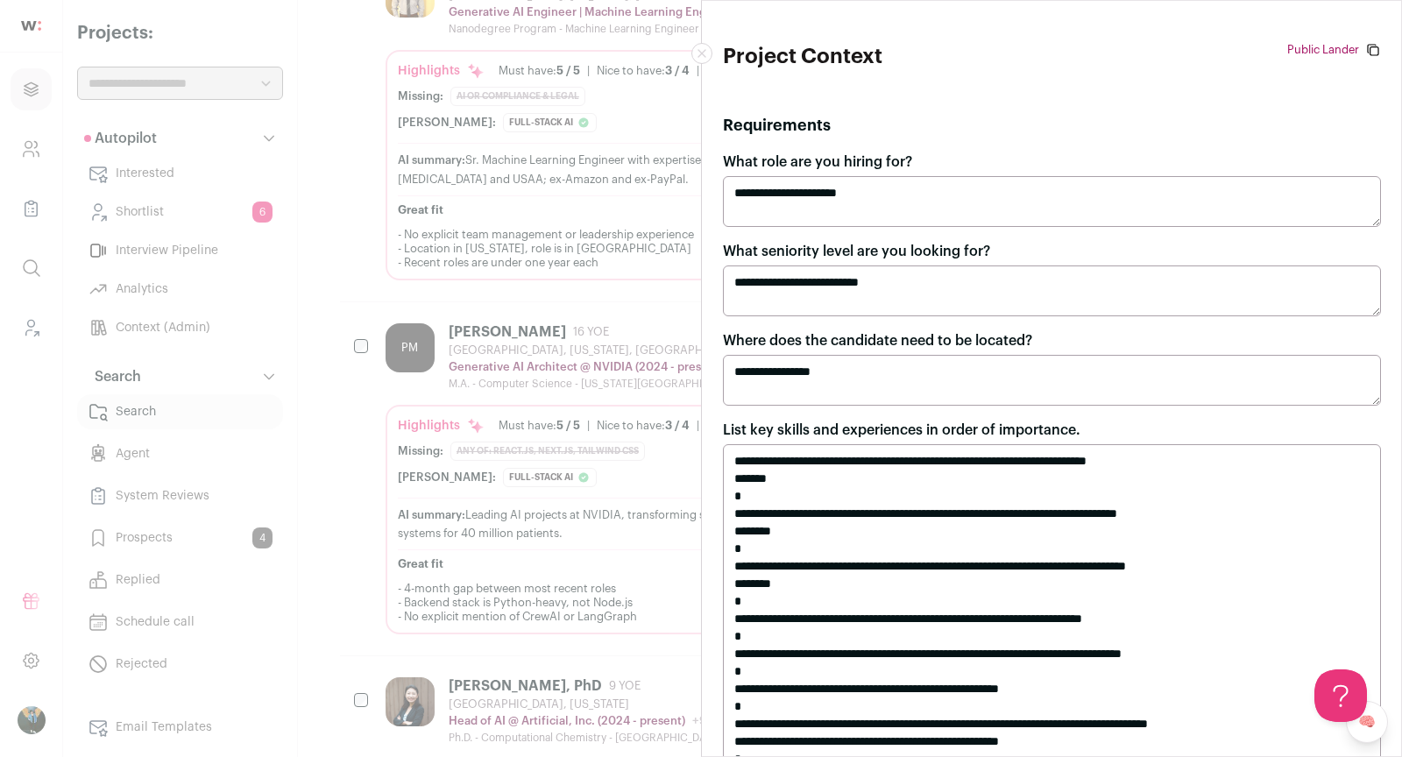
click at [884, 383] on textarea "**********" at bounding box center [1052, 380] width 658 height 51
type textarea "**********"
click at [464, 332] on div "**********" at bounding box center [701, 378] width 1402 height 757
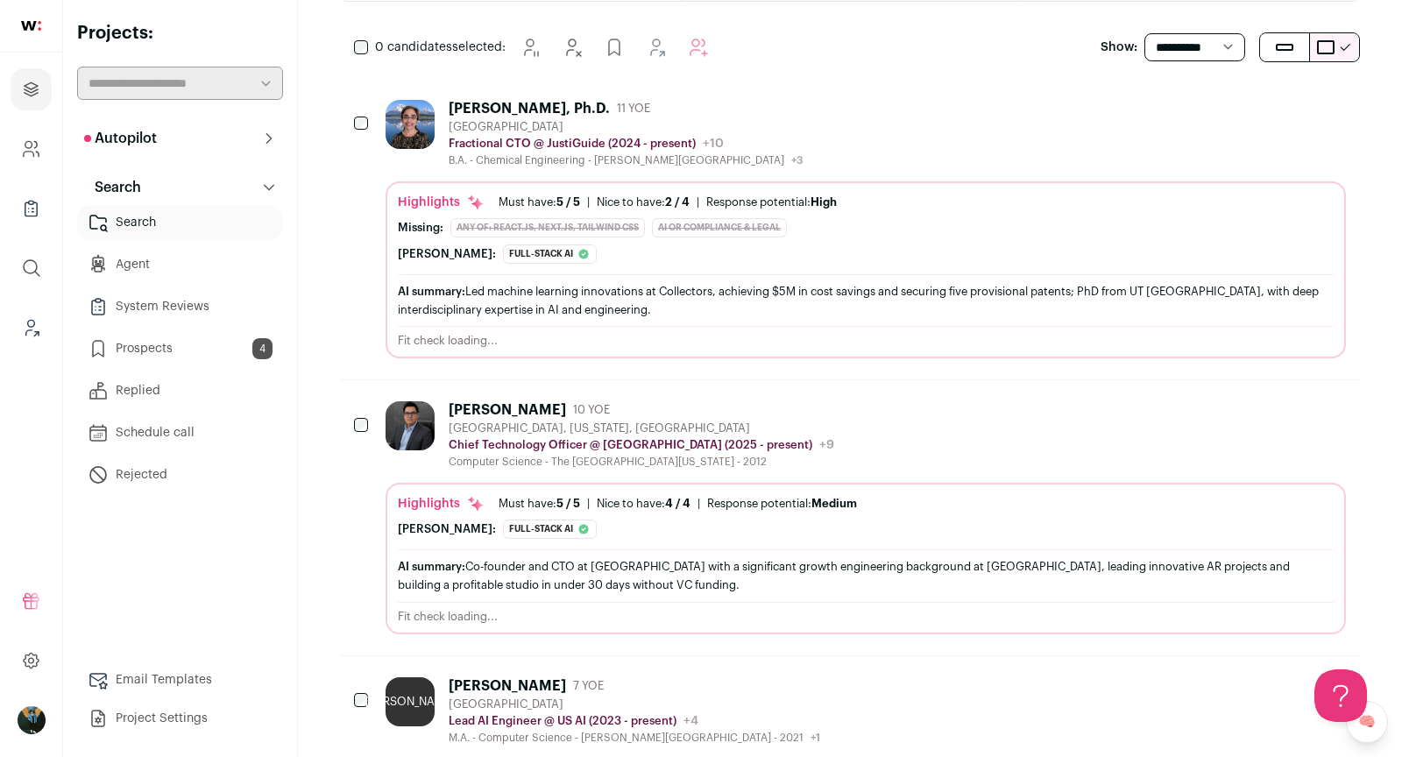
scroll to position [304, 0]
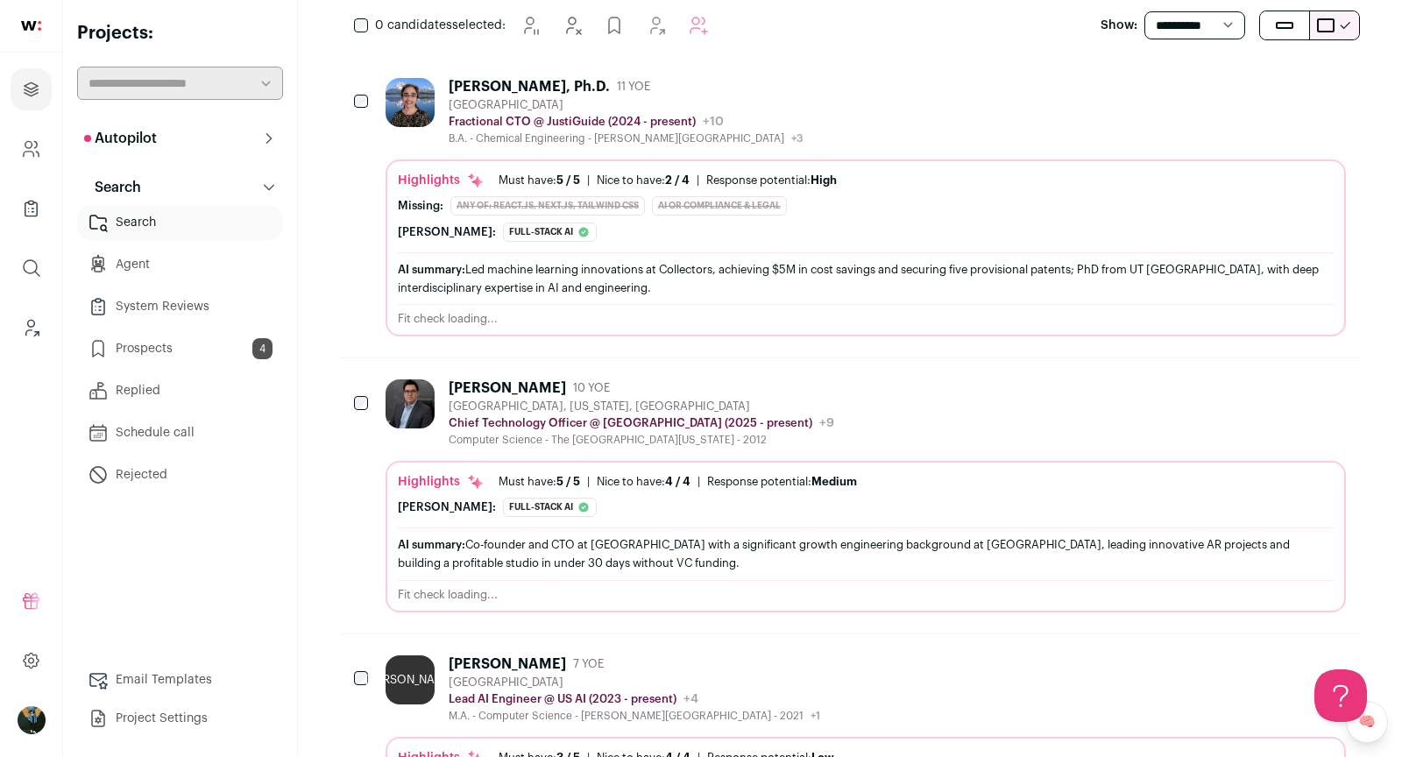
click at [524, 78] on div "[PERSON_NAME], Ph.D." at bounding box center [529, 87] width 161 height 18
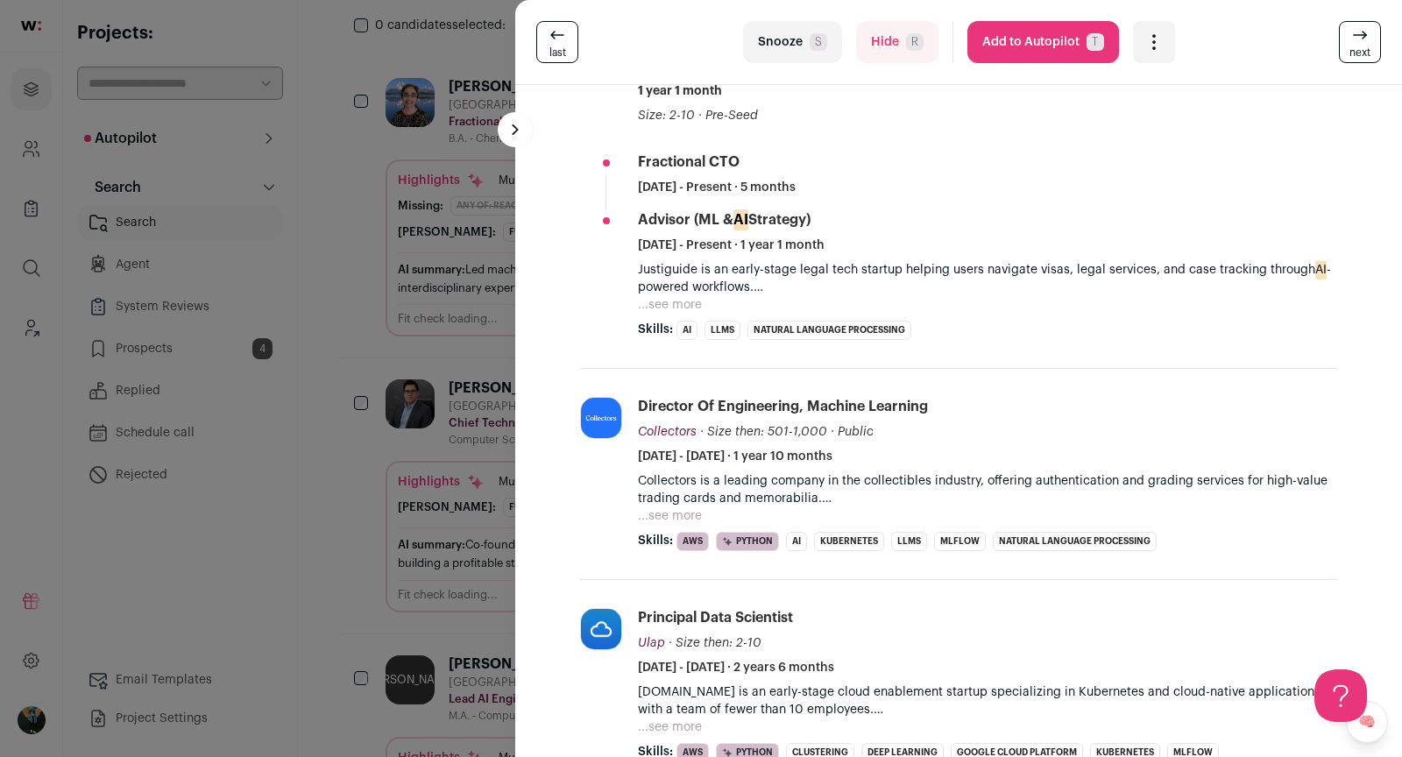
scroll to position [587, 0]
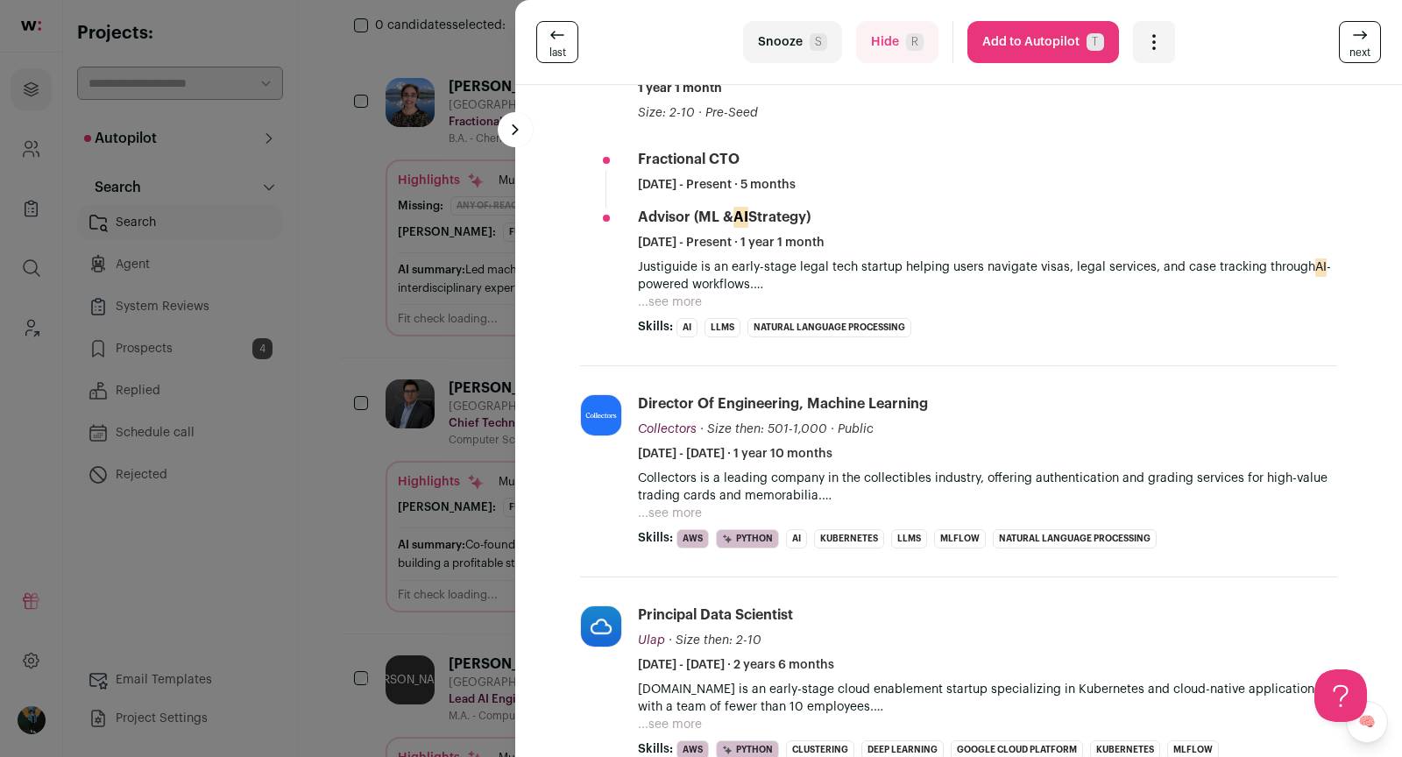
click at [379, 565] on div "last Snooze S Hide R Add to Autopilot T More actions Add to Shortlist Re-calibr…" at bounding box center [701, 378] width 1402 height 757
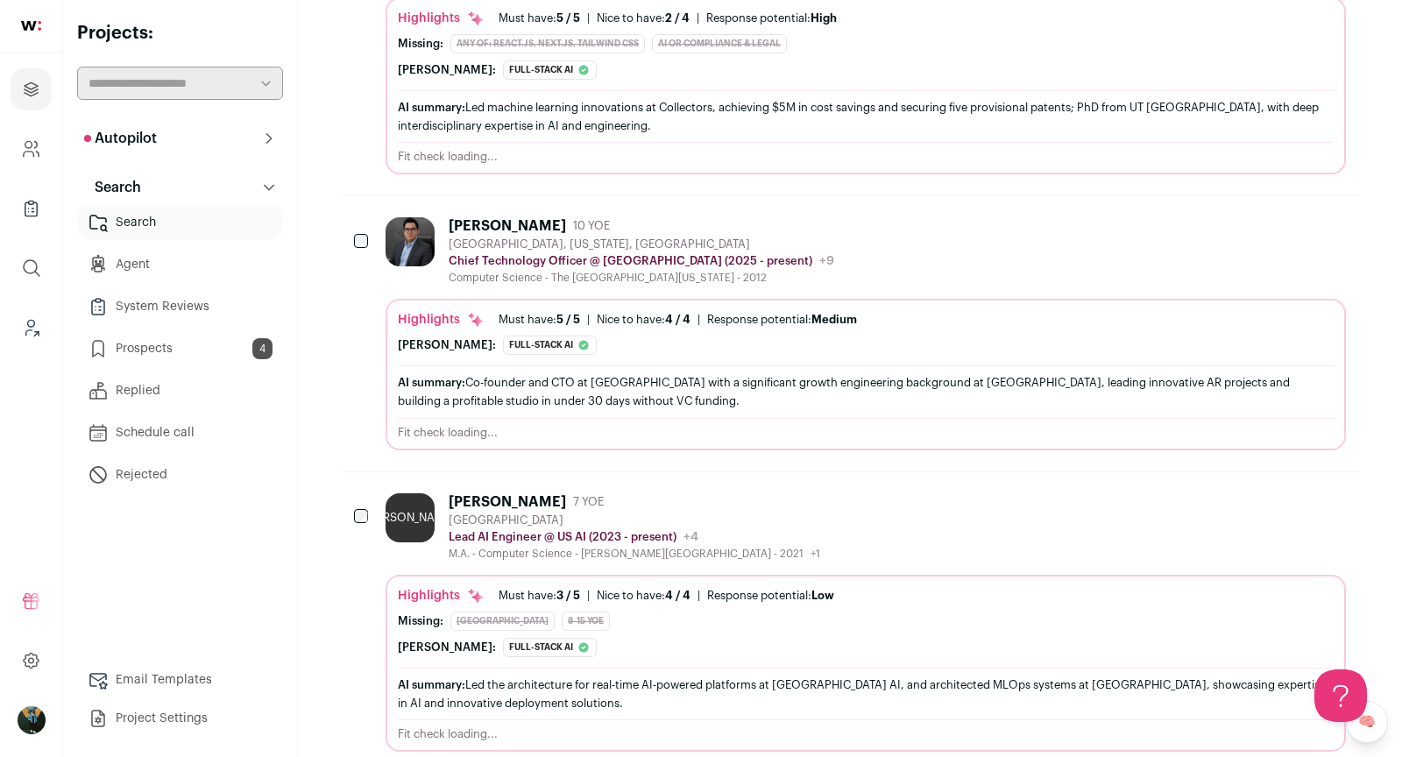
scroll to position [475, 0]
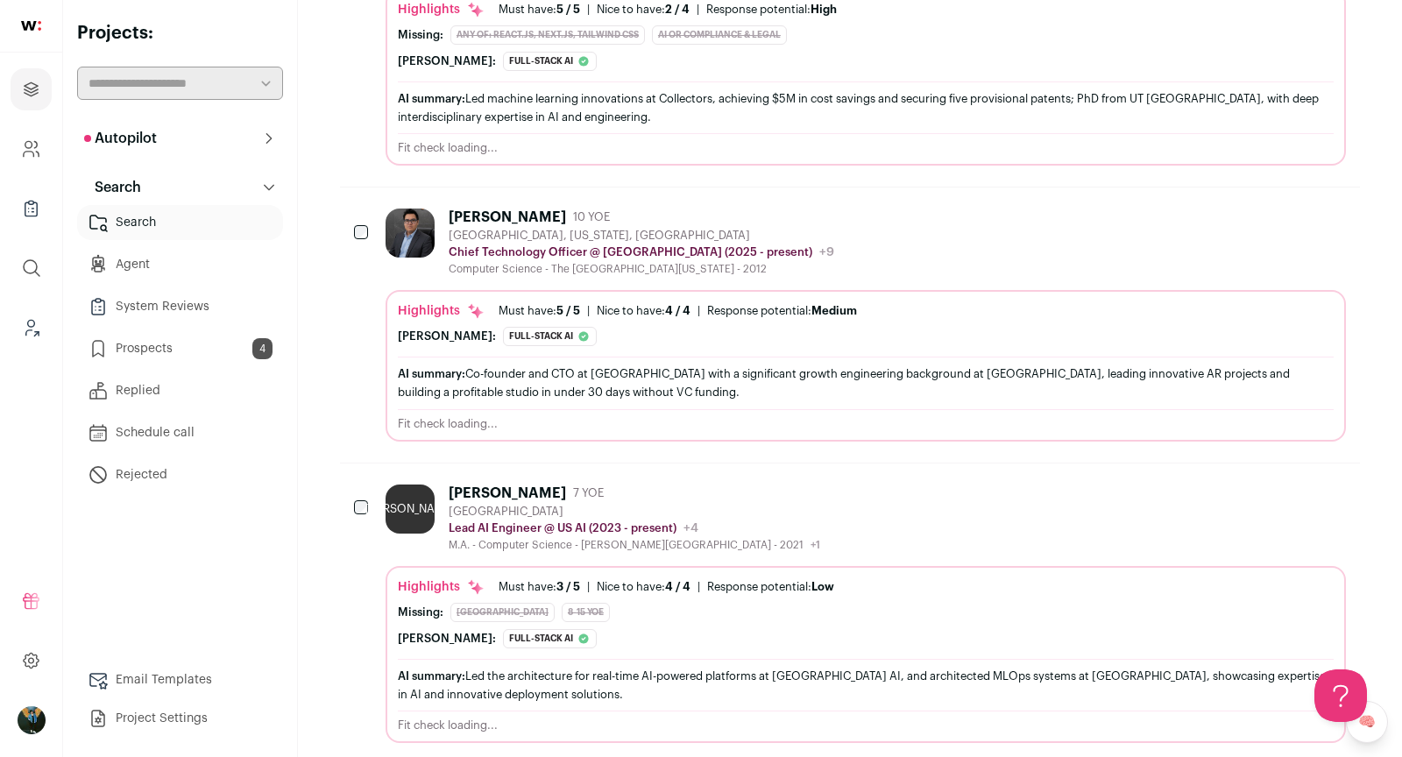
click at [492, 485] on div "[PERSON_NAME]" at bounding box center [507, 494] width 117 height 18
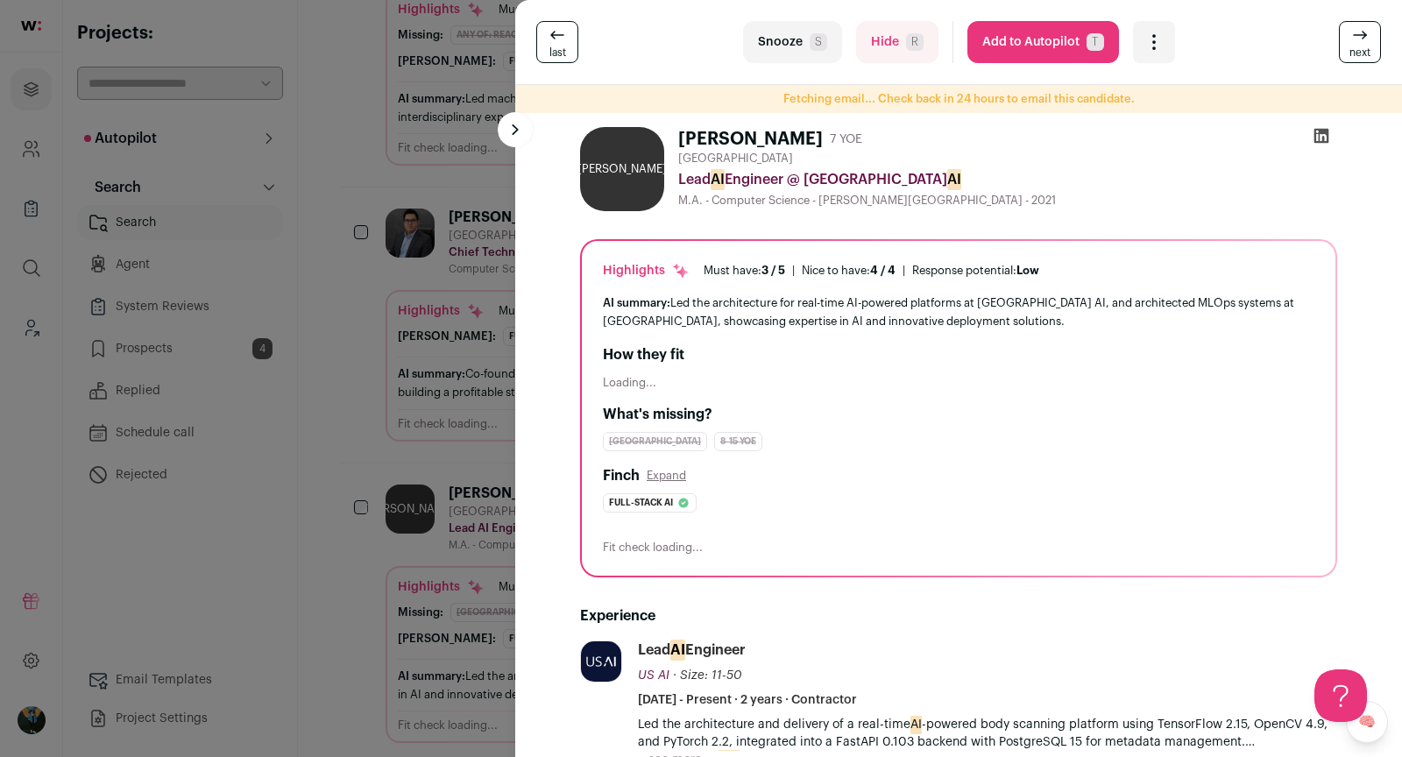
click at [870, 52] on button "Hide R" at bounding box center [897, 42] width 82 height 42
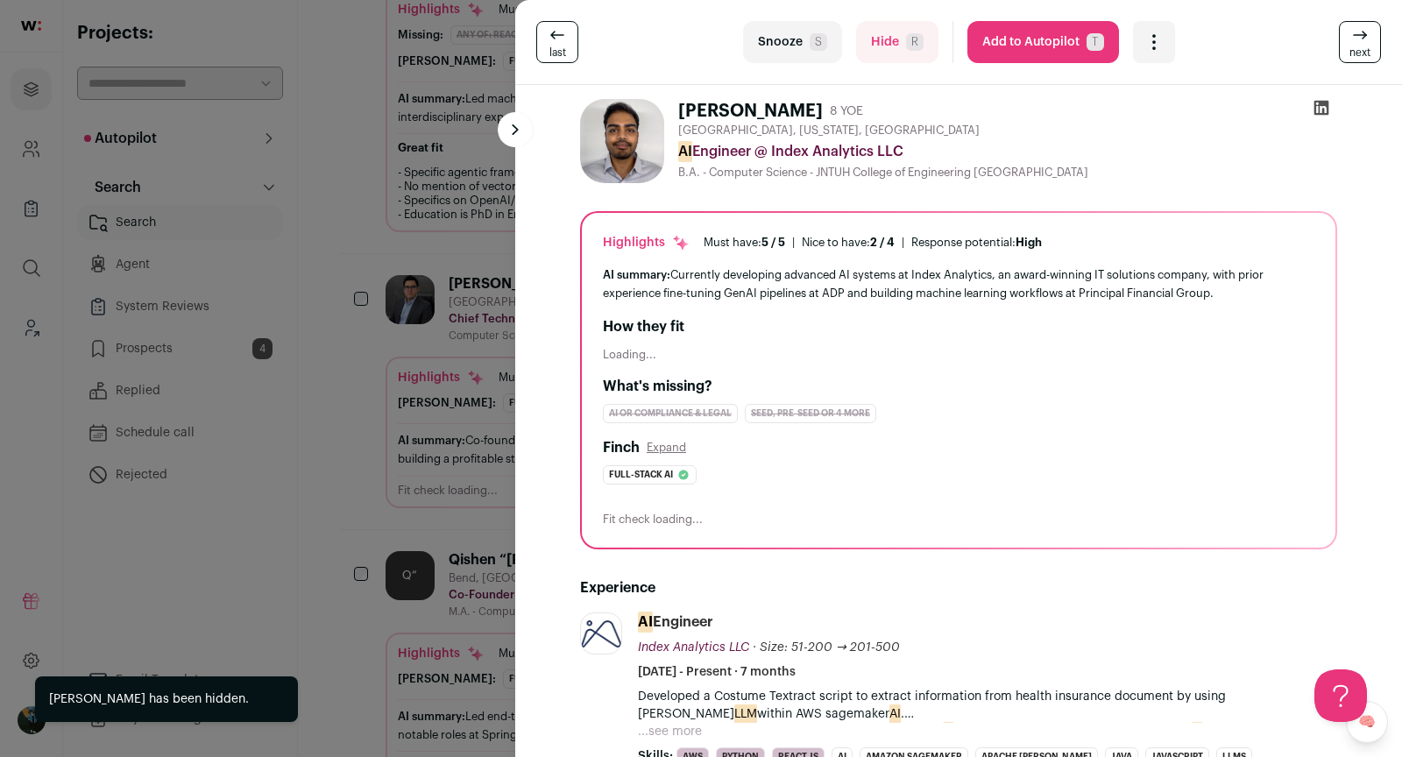
click at [1357, 60] on link "next" at bounding box center [1360, 42] width 42 height 42
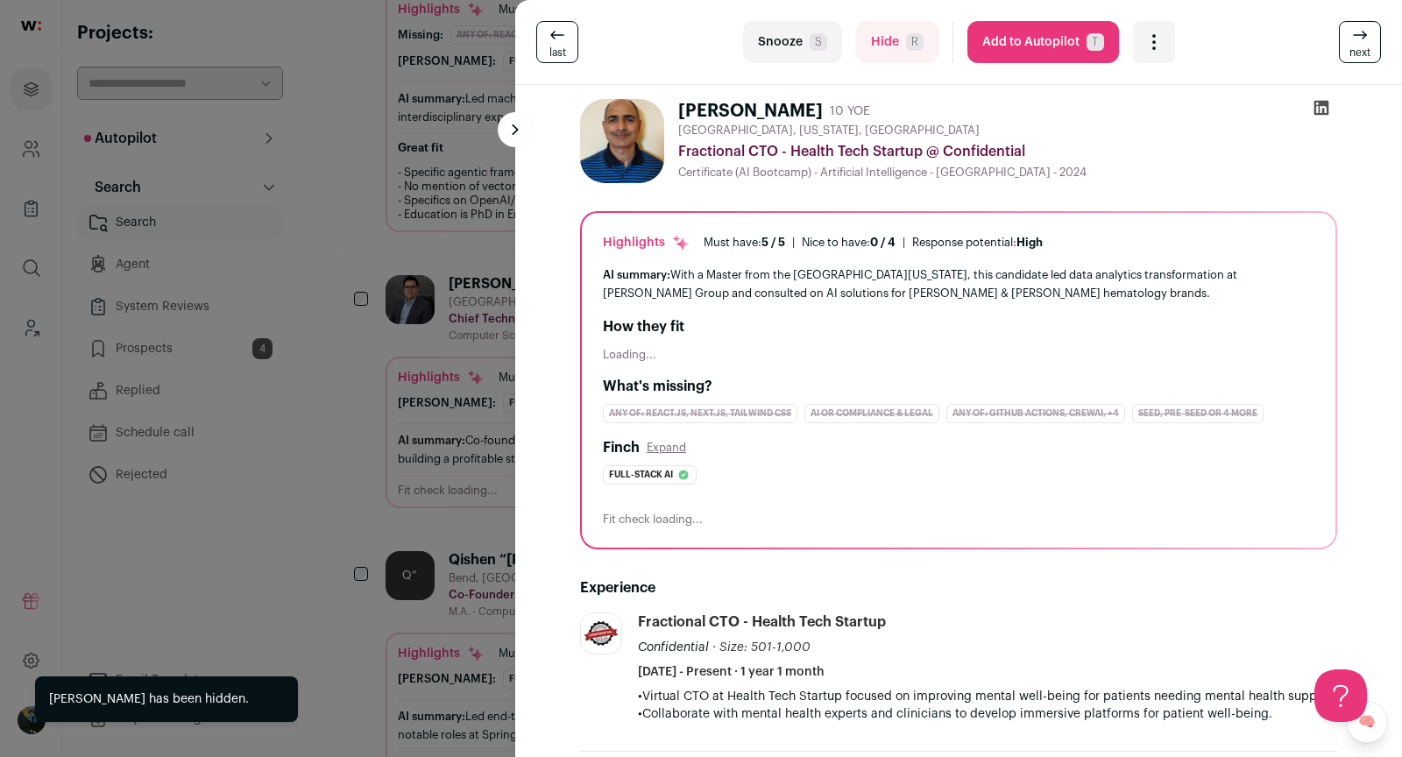
click at [1357, 60] on link "next" at bounding box center [1360, 42] width 42 height 42
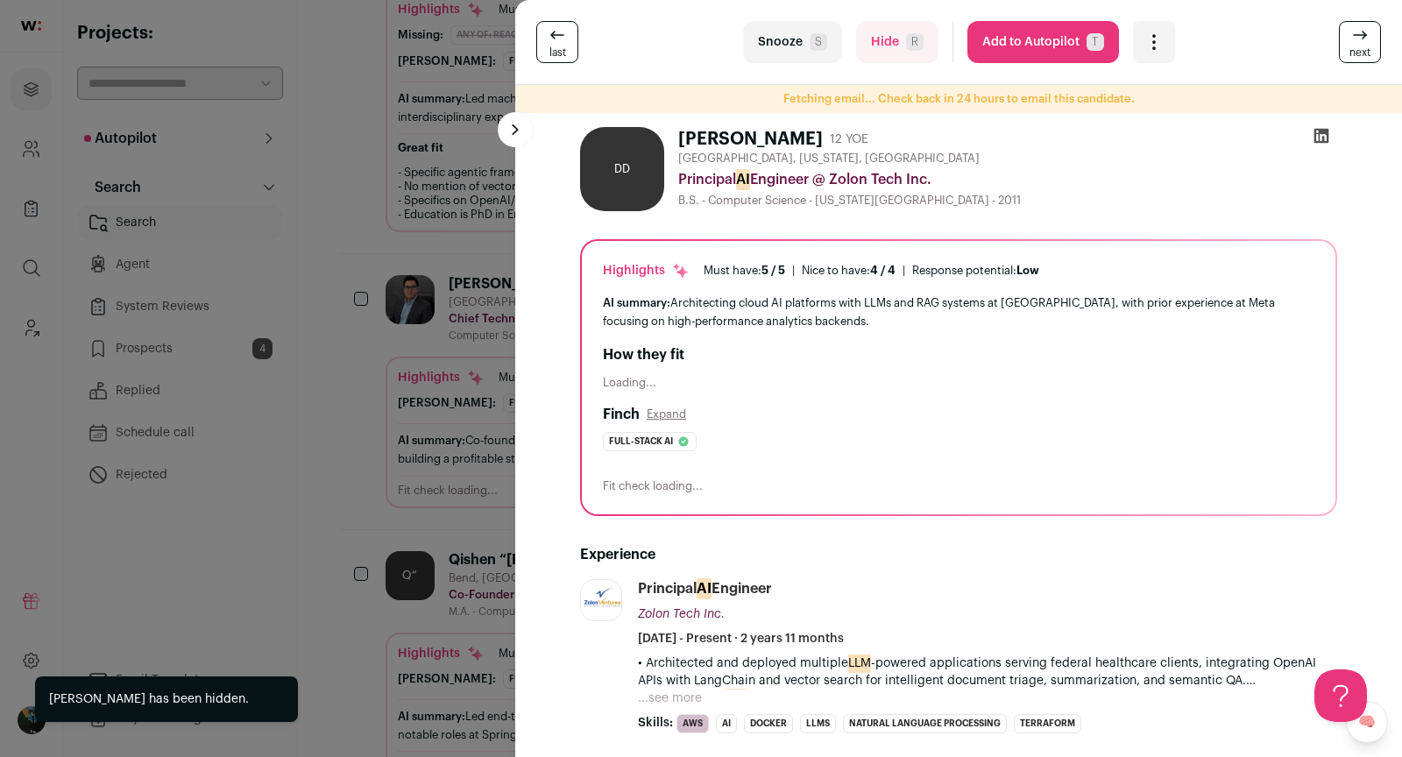
click at [1357, 60] on link "next" at bounding box center [1360, 42] width 42 height 42
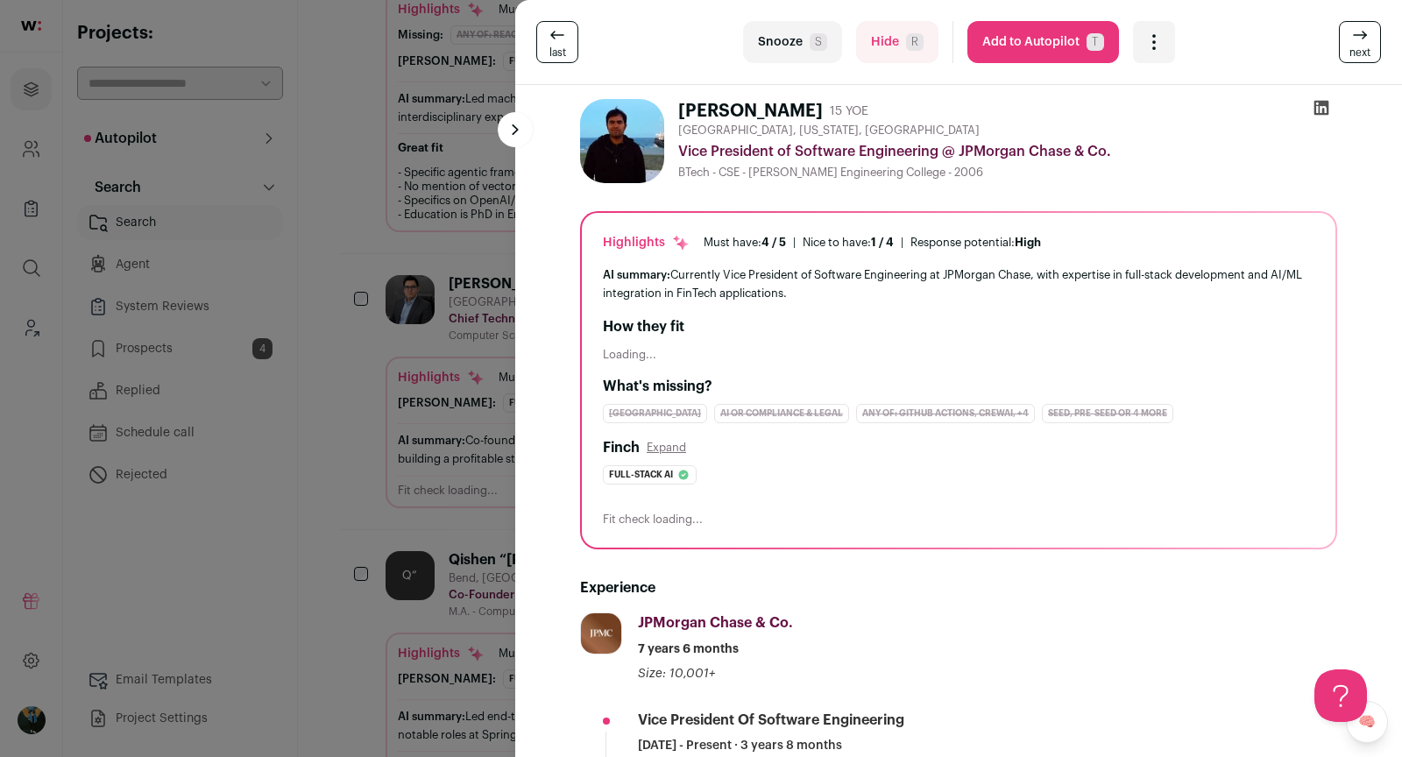
click at [889, 51] on button "Hide R" at bounding box center [897, 42] width 82 height 42
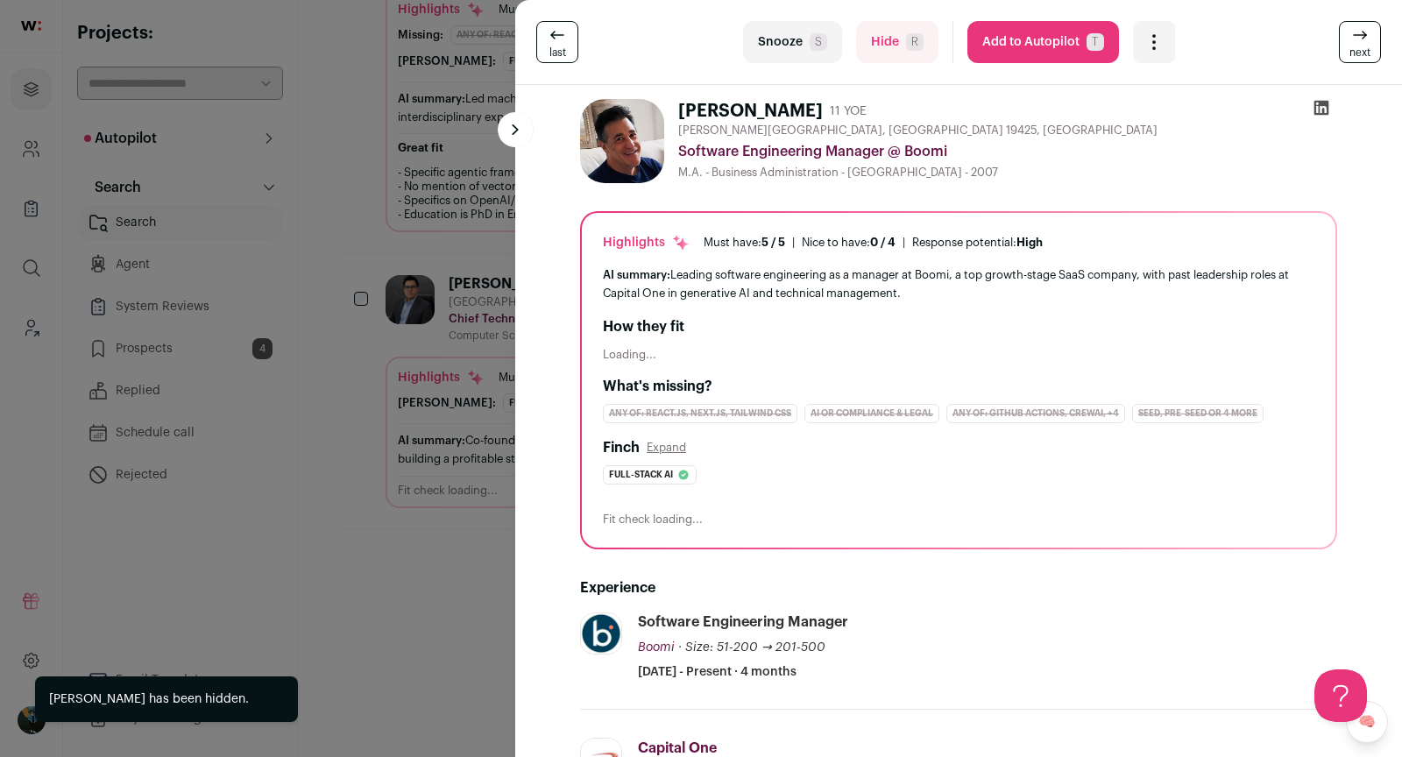
scroll to position [273, 0]
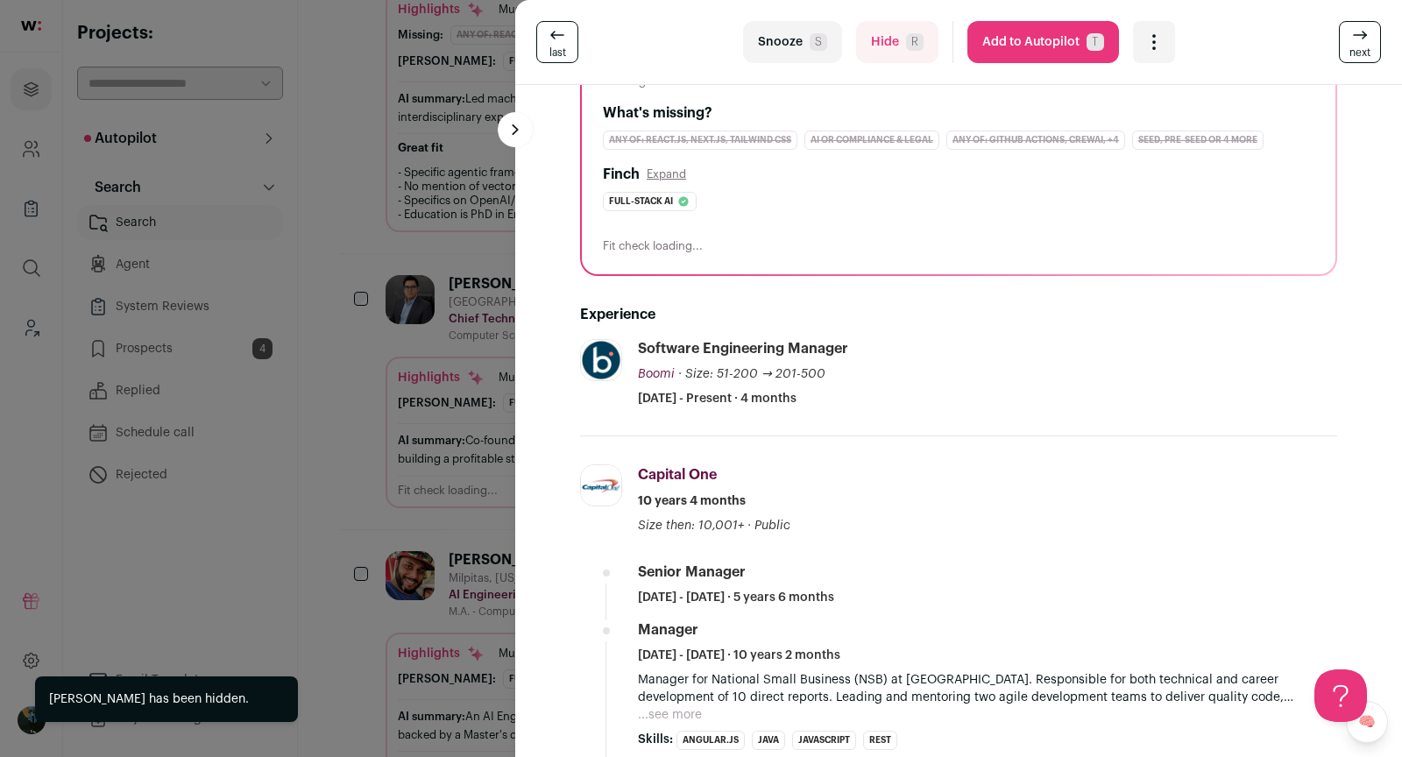
click at [917, 34] on span "R" at bounding box center [915, 42] width 18 height 18
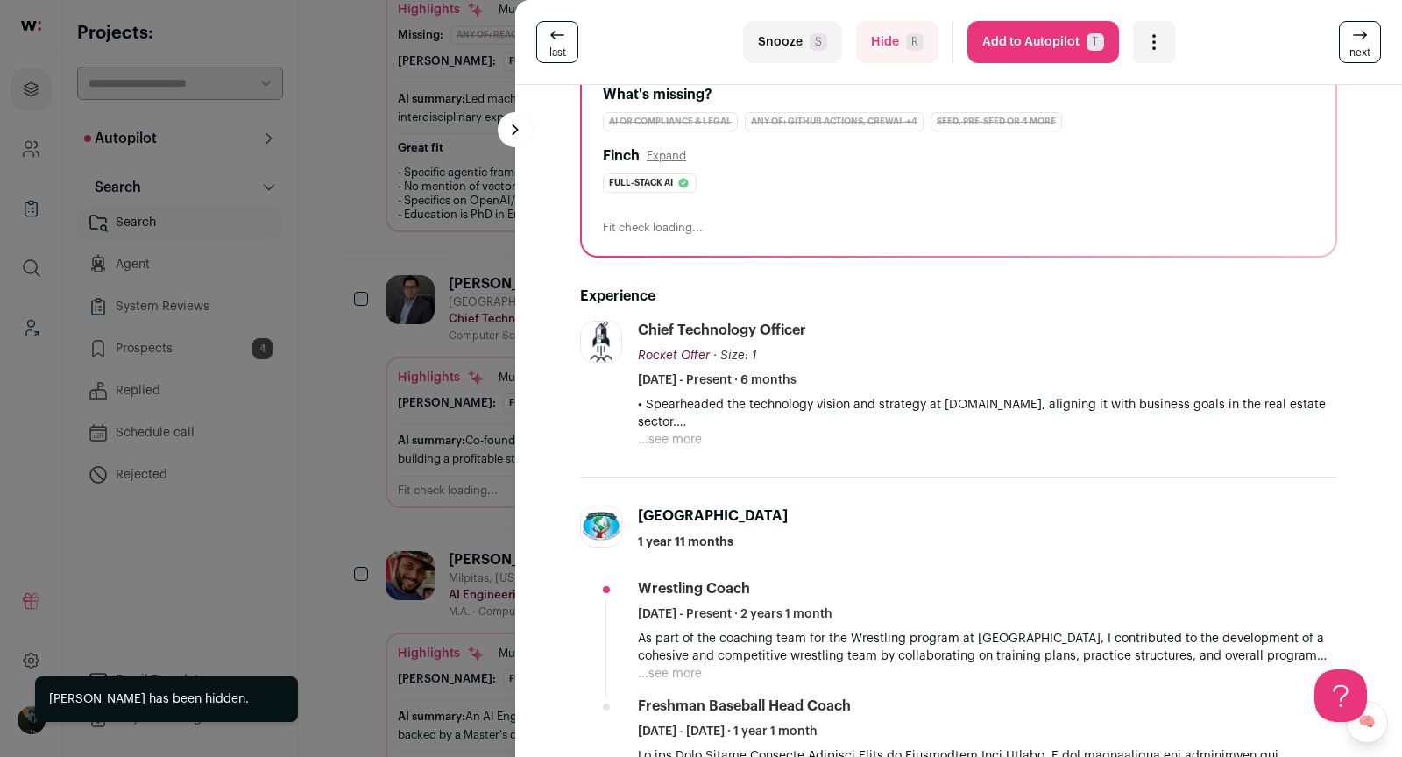
scroll to position [451, 0]
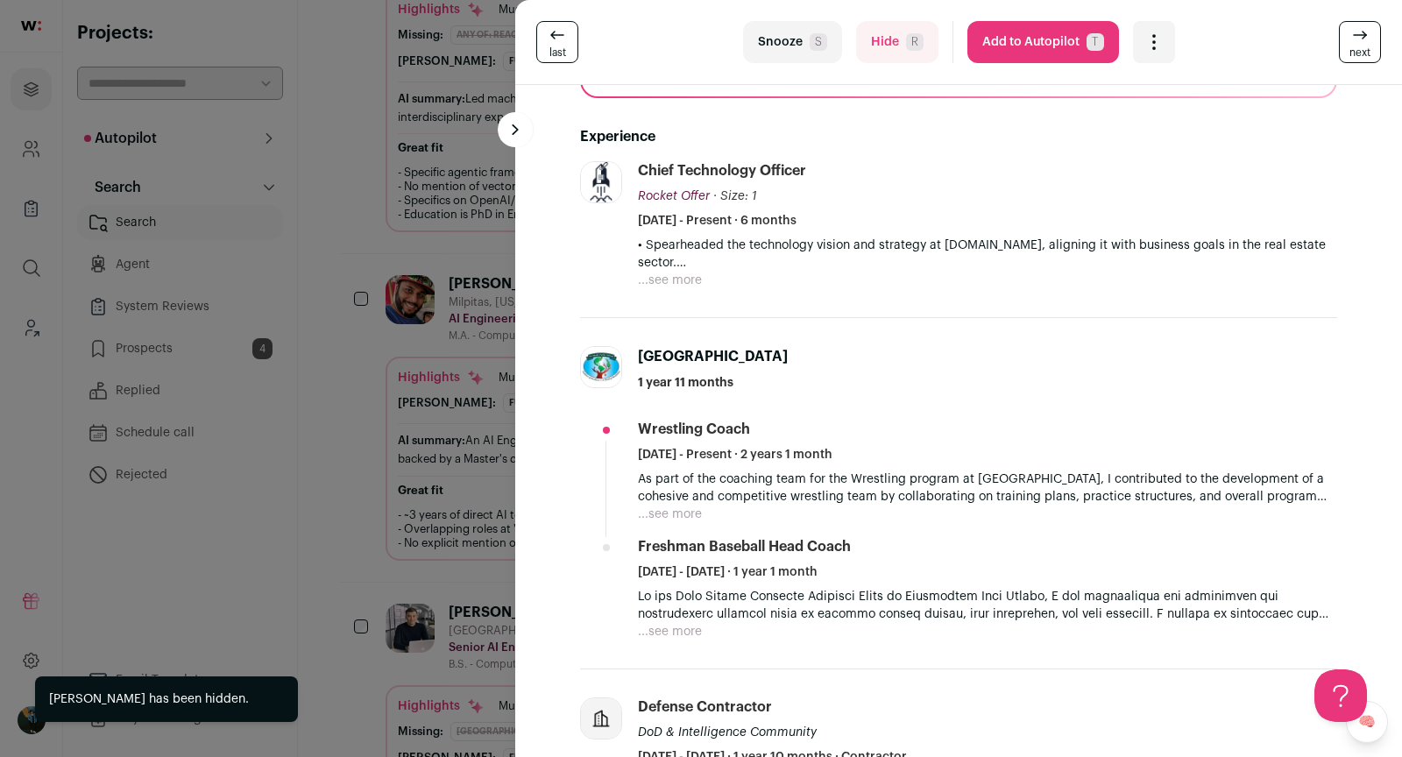
click at [1360, 46] on span "next" at bounding box center [1360, 53] width 21 height 14
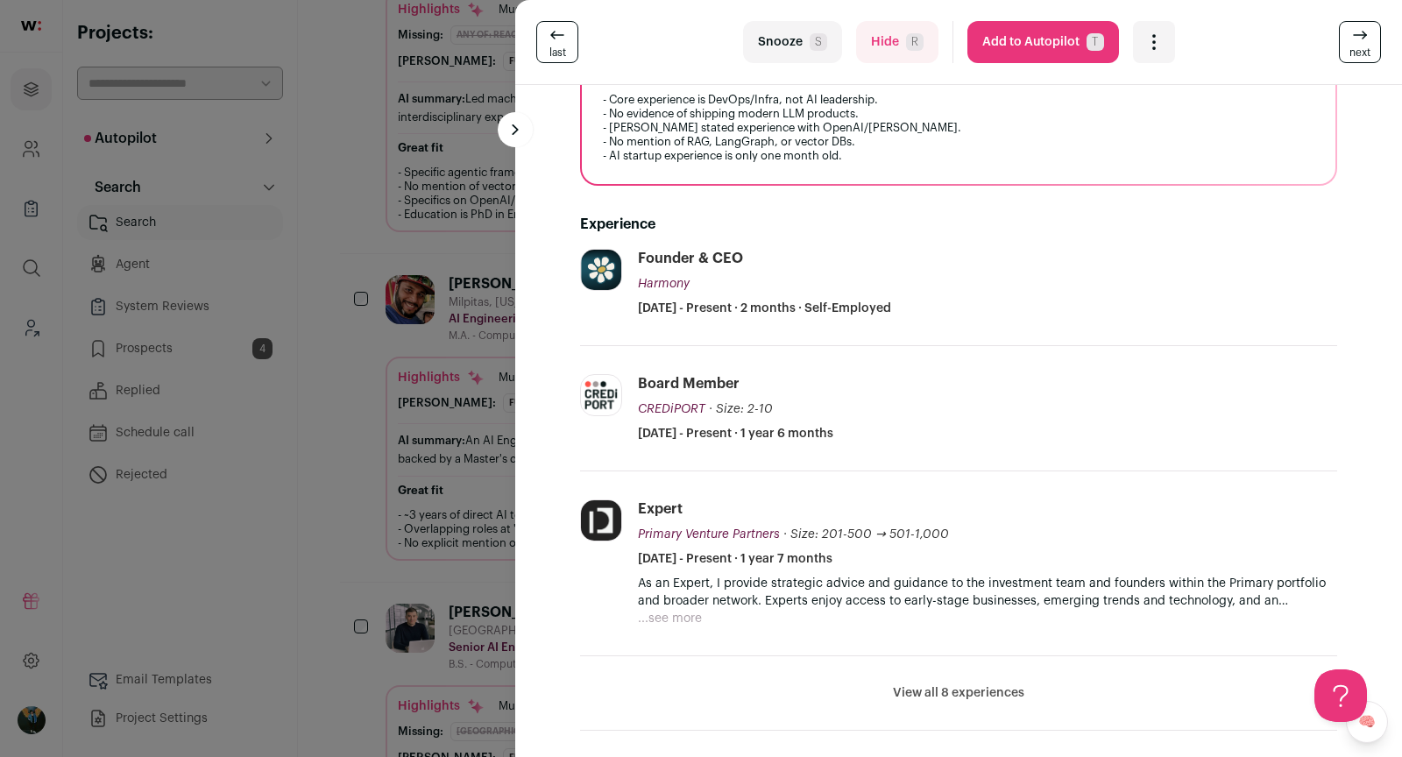
click at [901, 36] on button "Hide R" at bounding box center [897, 42] width 82 height 42
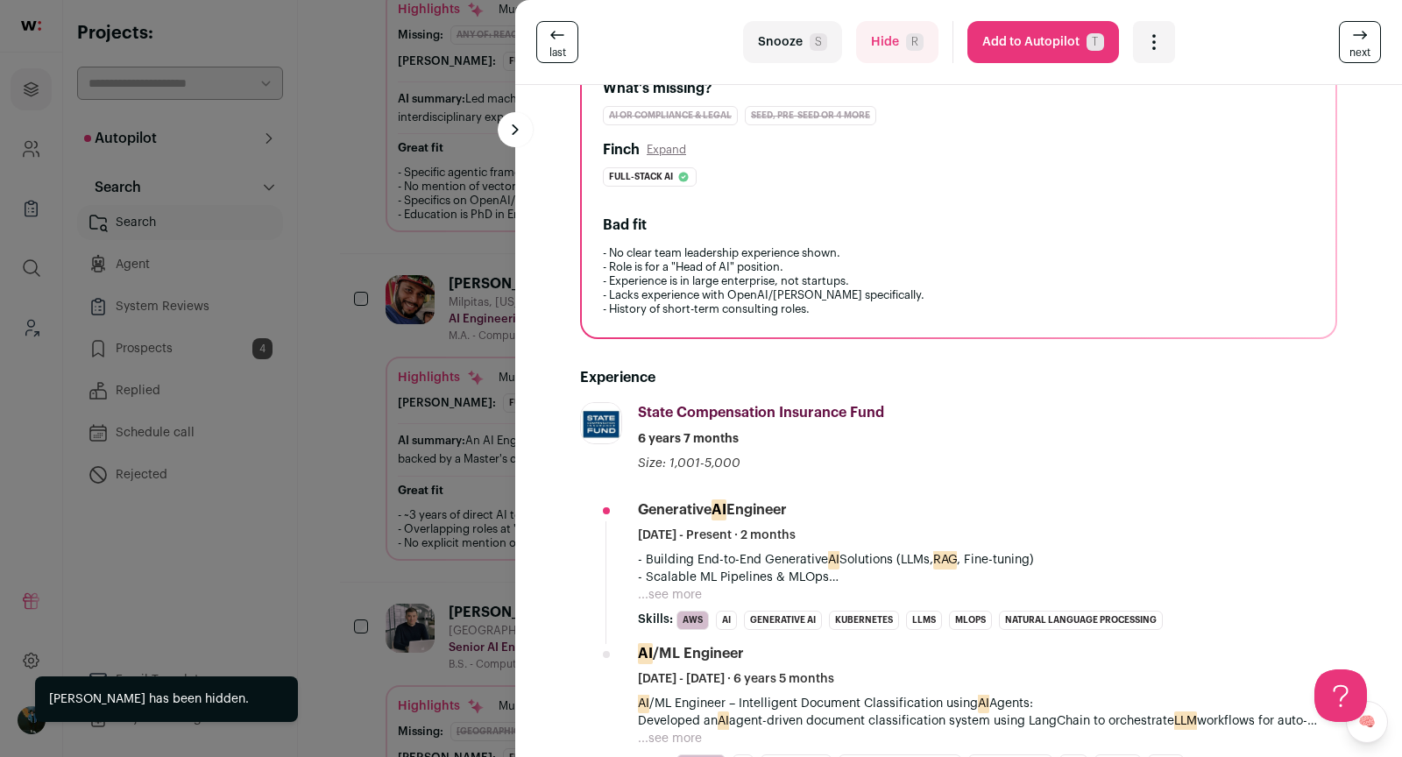
scroll to position [535, 0]
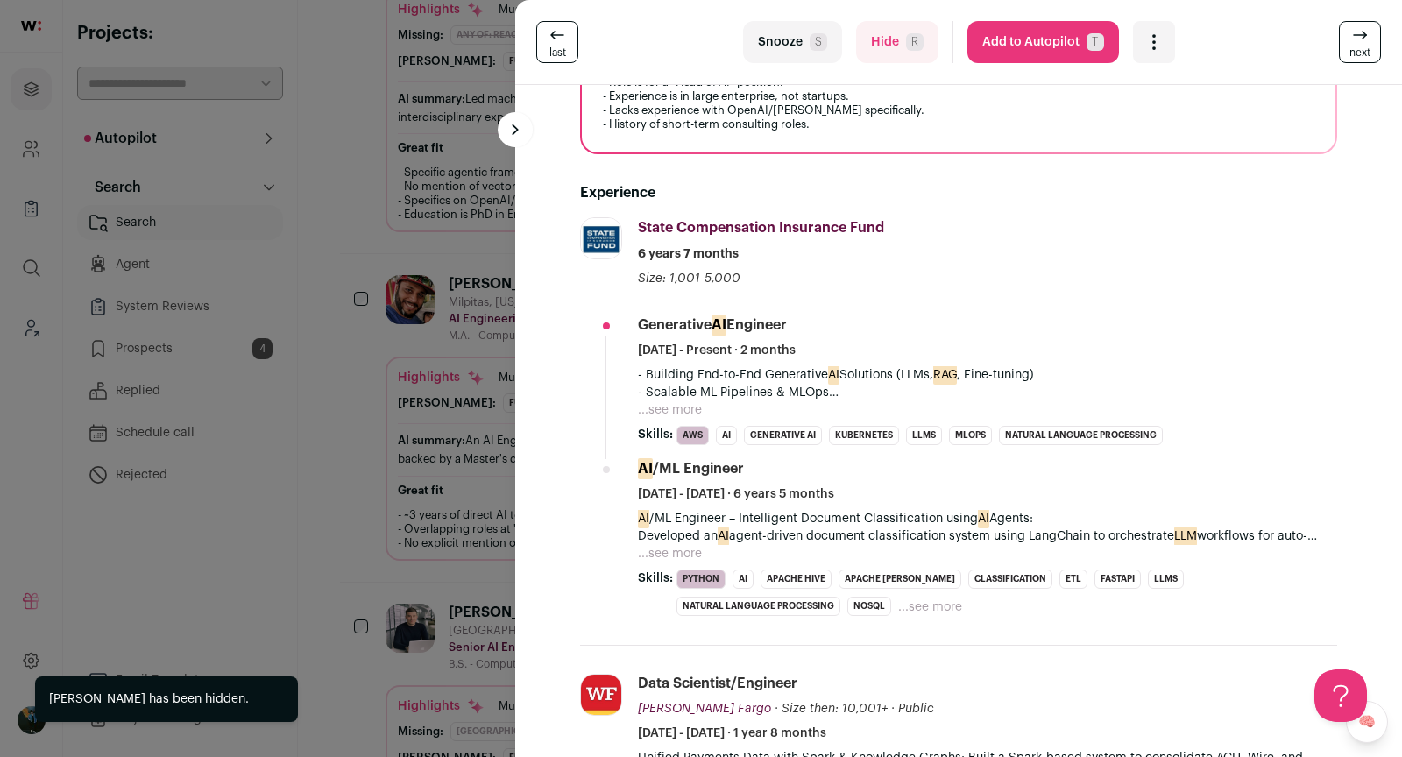
click at [876, 49] on button "Hide R" at bounding box center [897, 42] width 82 height 42
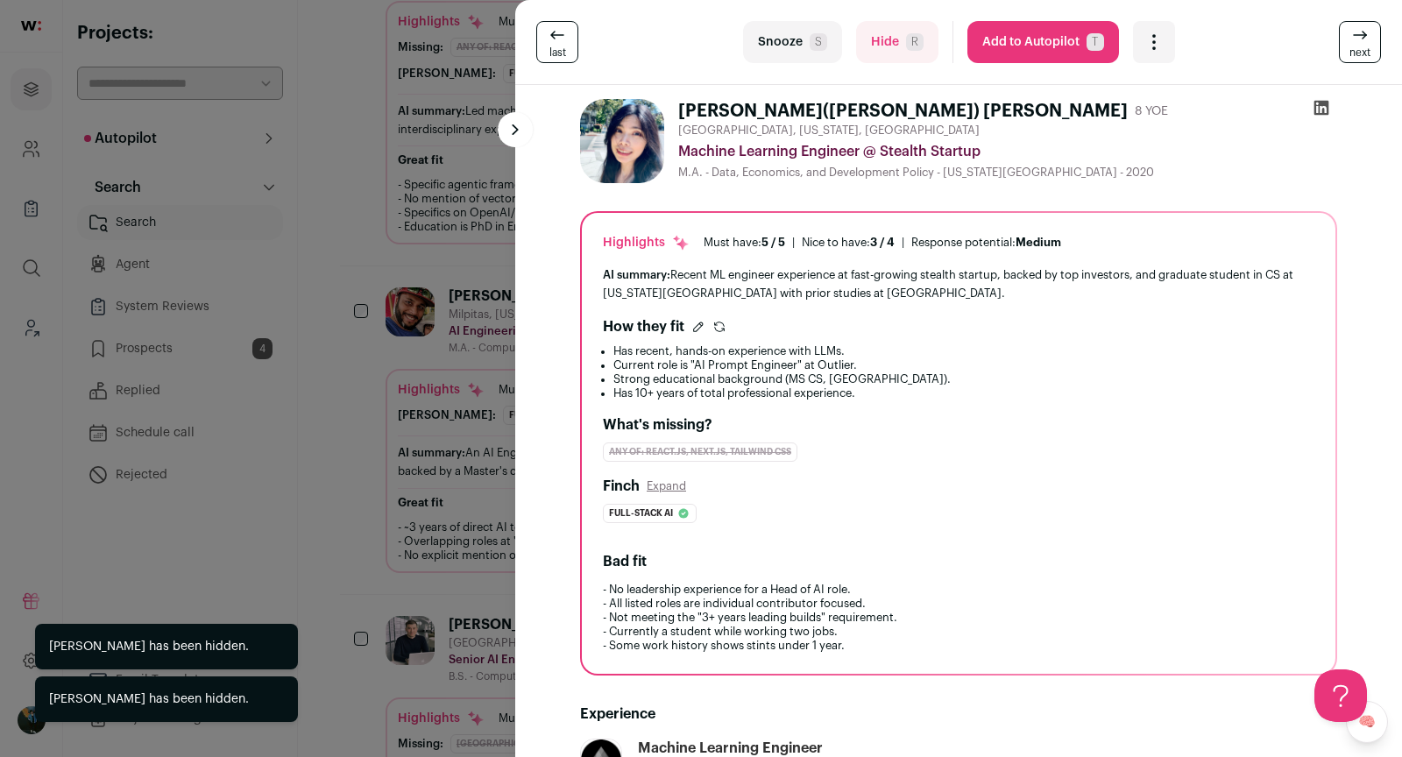
scroll to position [475, 0]
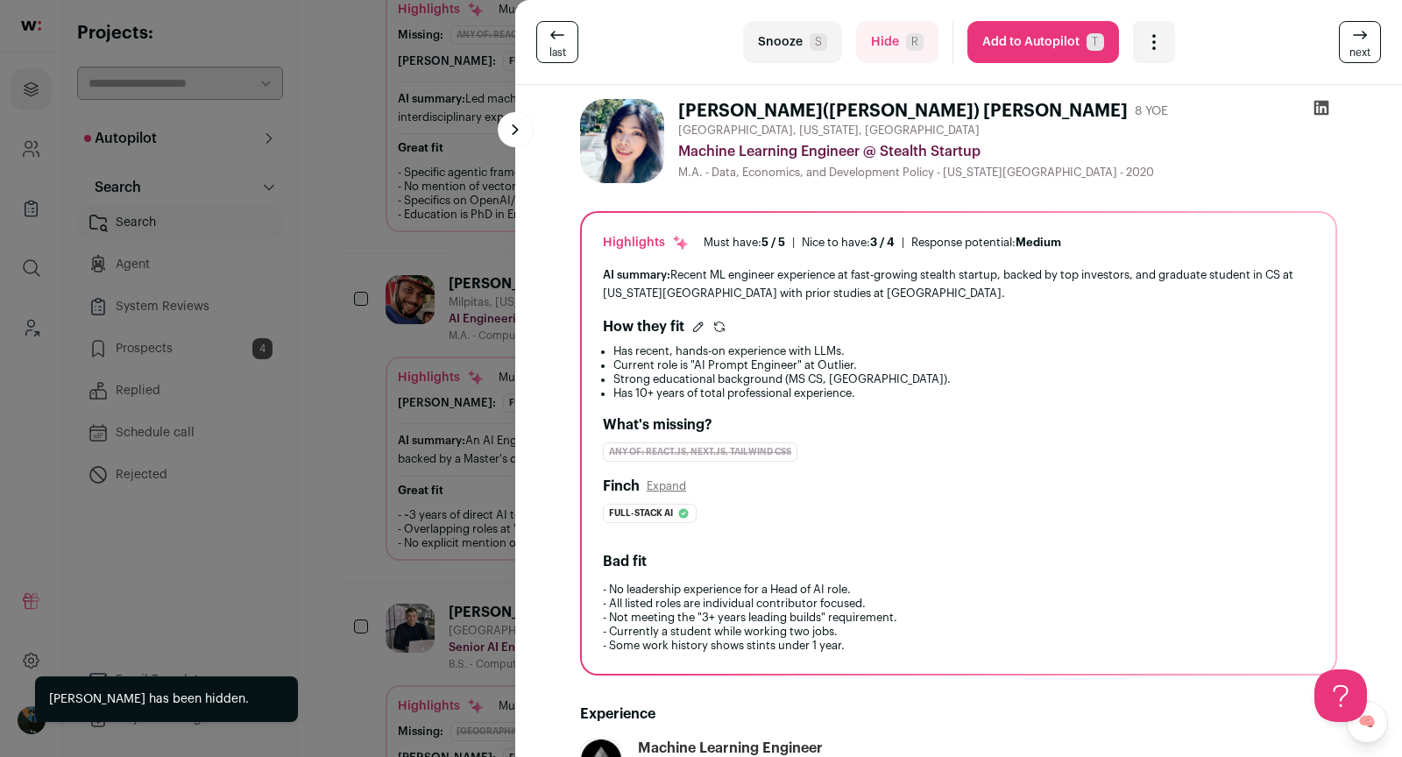
click at [877, 53] on button "Hide R" at bounding box center [897, 42] width 82 height 42
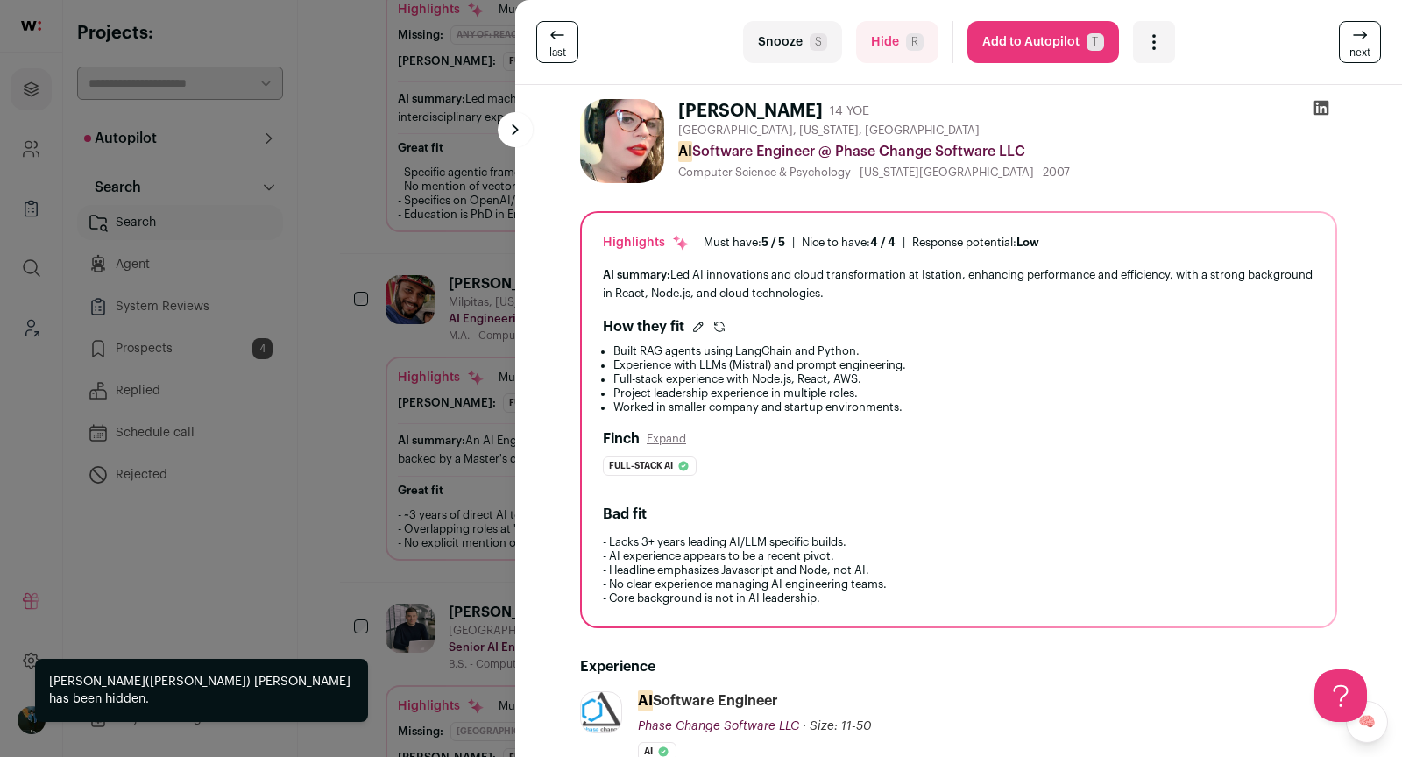
scroll to position [458, 0]
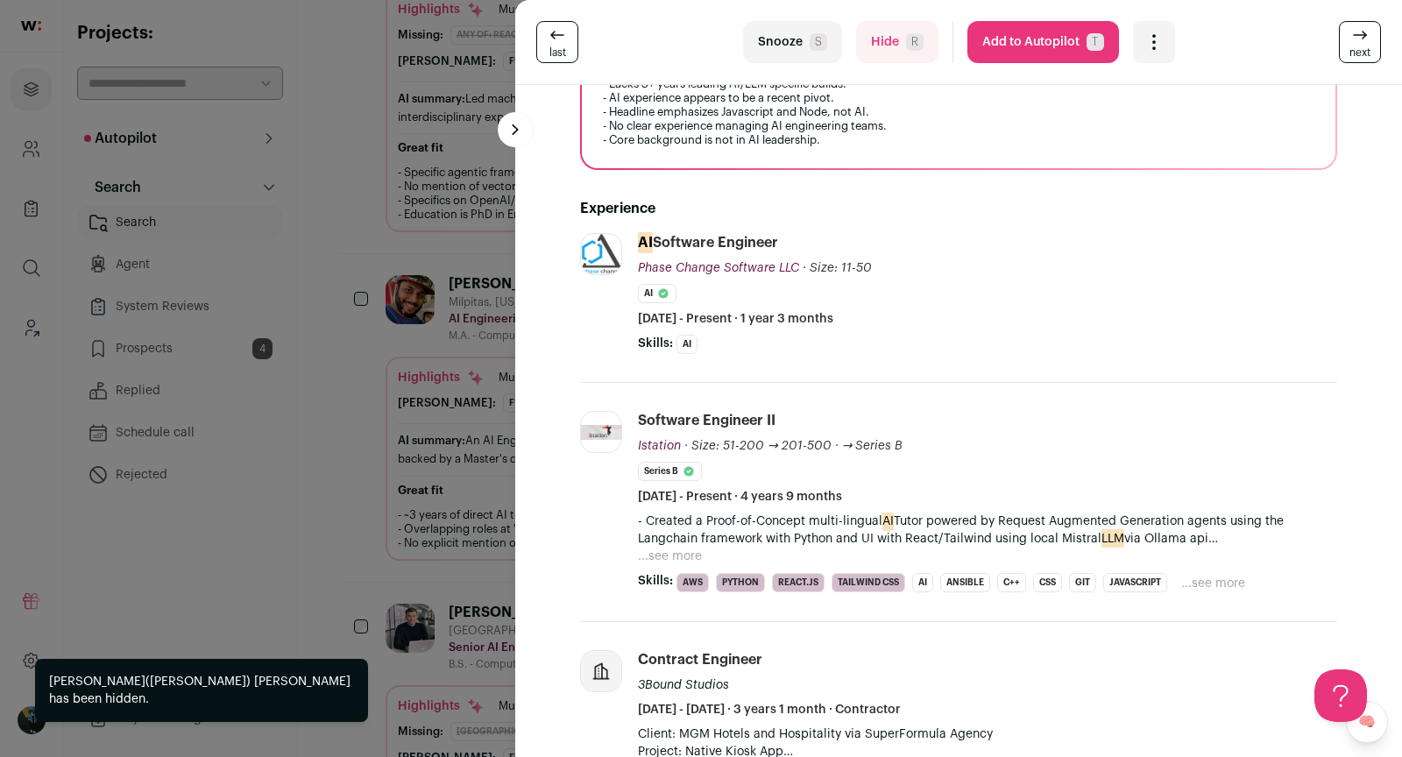
click at [893, 38] on button "Hide R" at bounding box center [897, 42] width 82 height 42
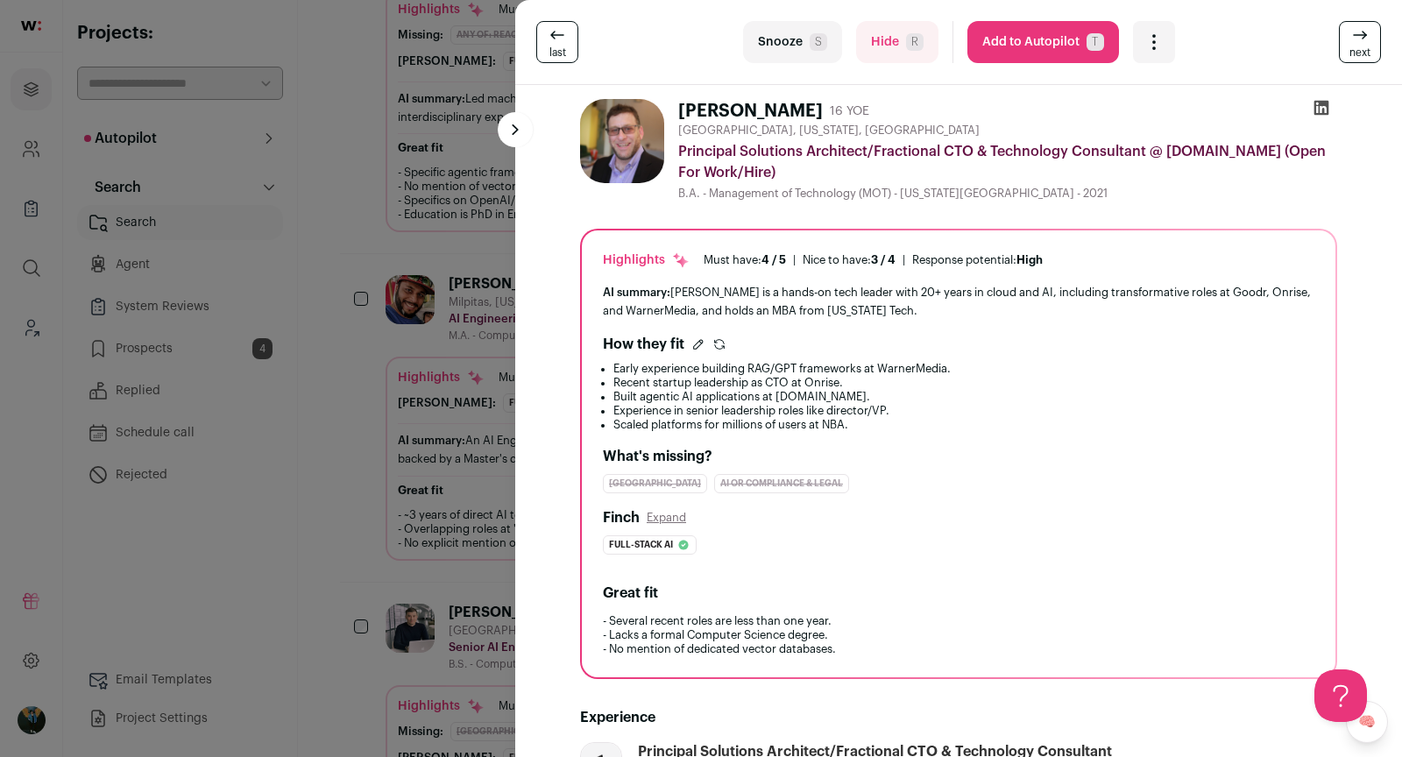
click at [894, 39] on button "Hide R" at bounding box center [897, 42] width 82 height 42
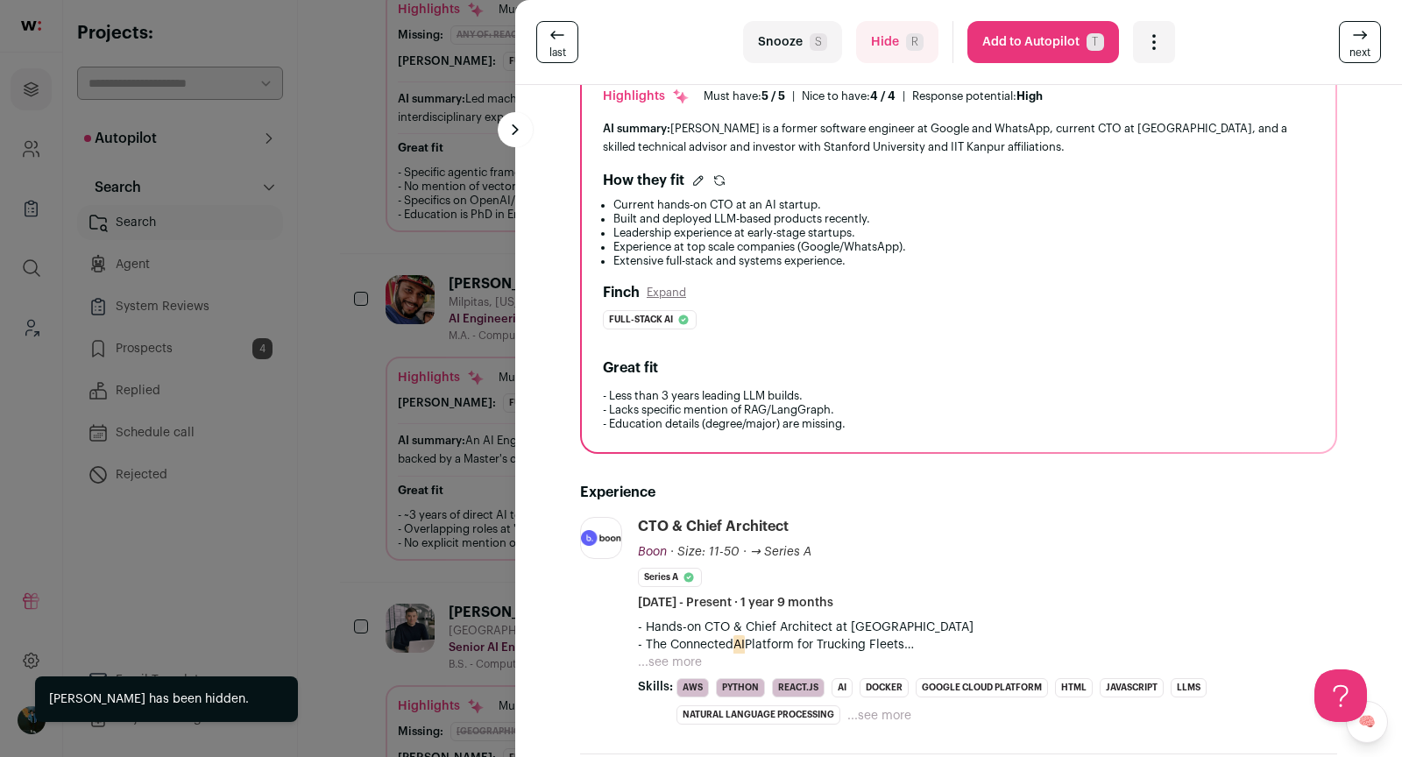
scroll to position [330, 0]
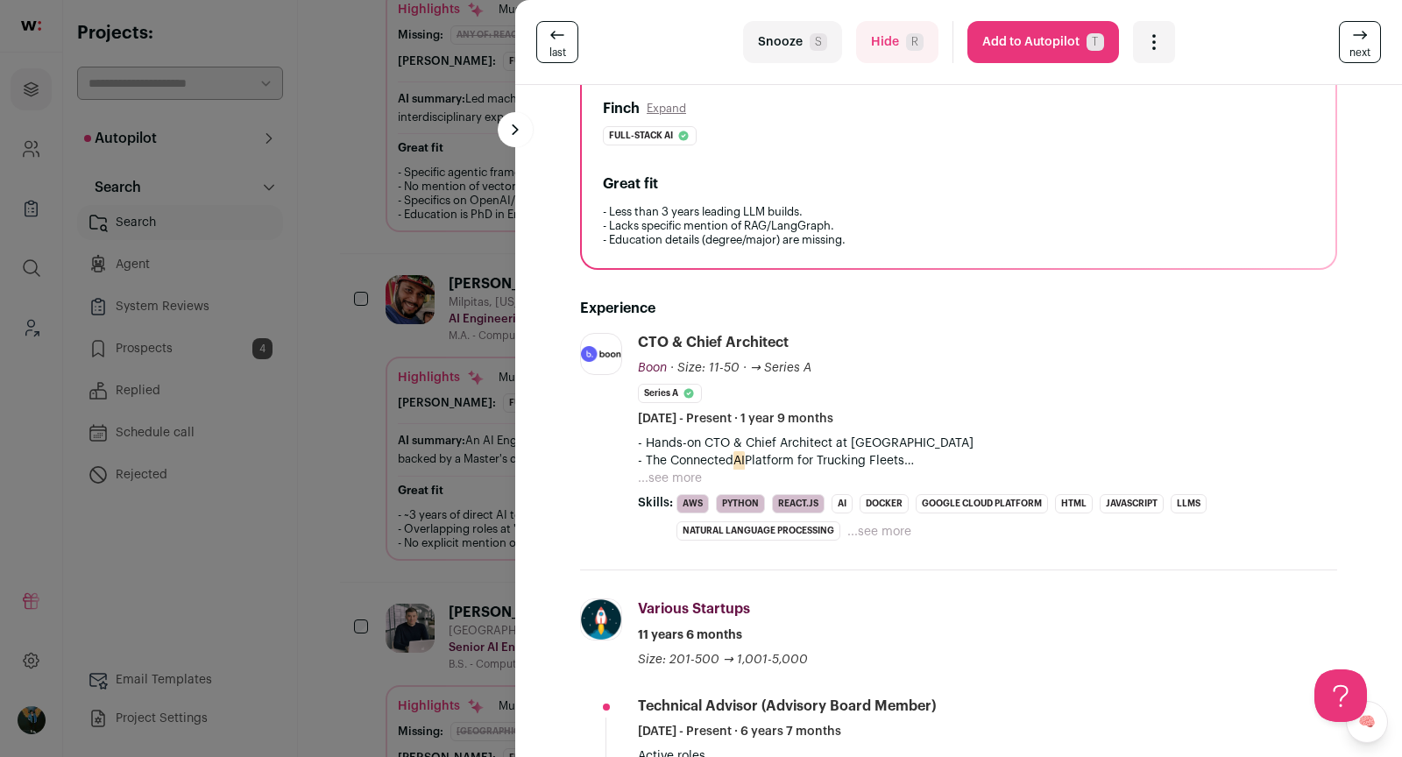
click at [677, 470] on button "...see more" at bounding box center [670, 479] width 64 height 18
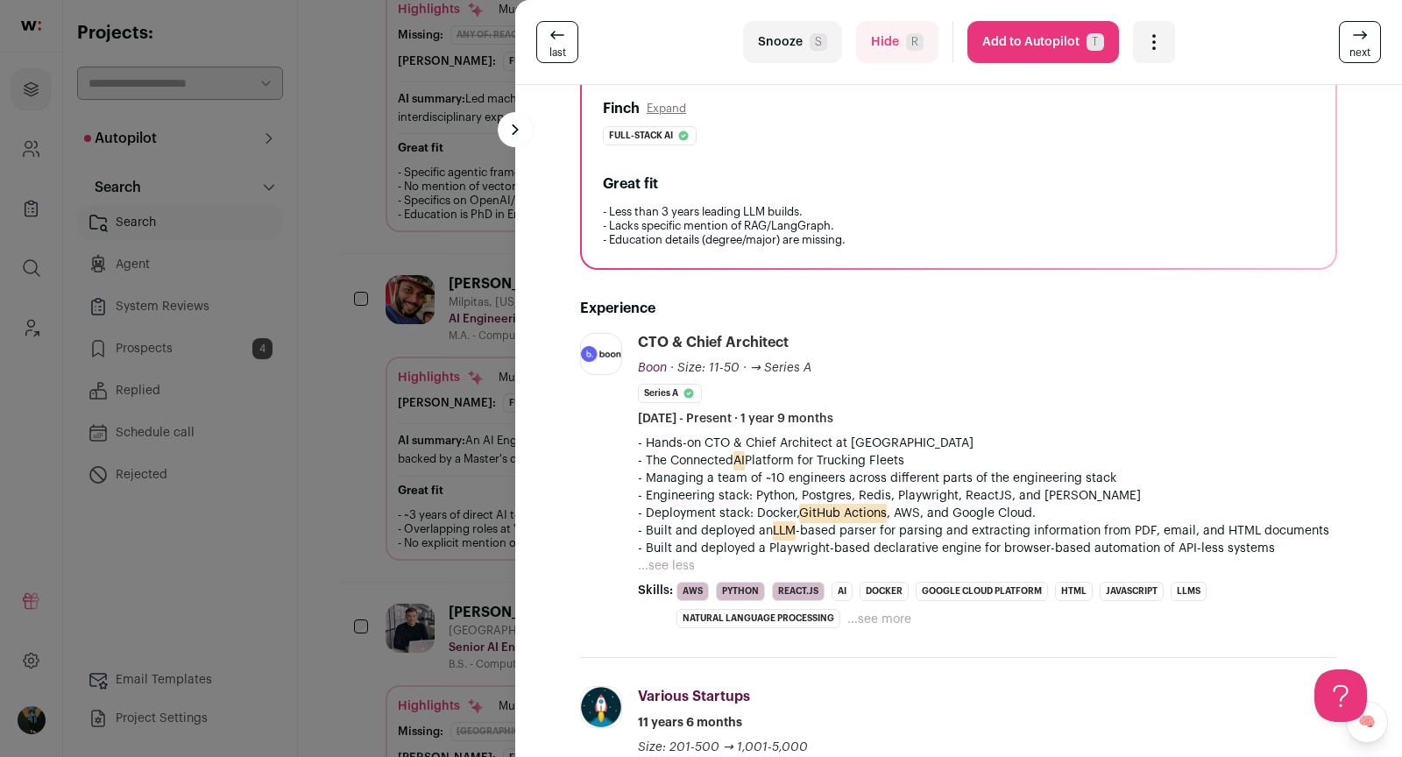
click at [1062, 45] on button "Add to Autopilot T" at bounding box center [1043, 42] width 152 height 42
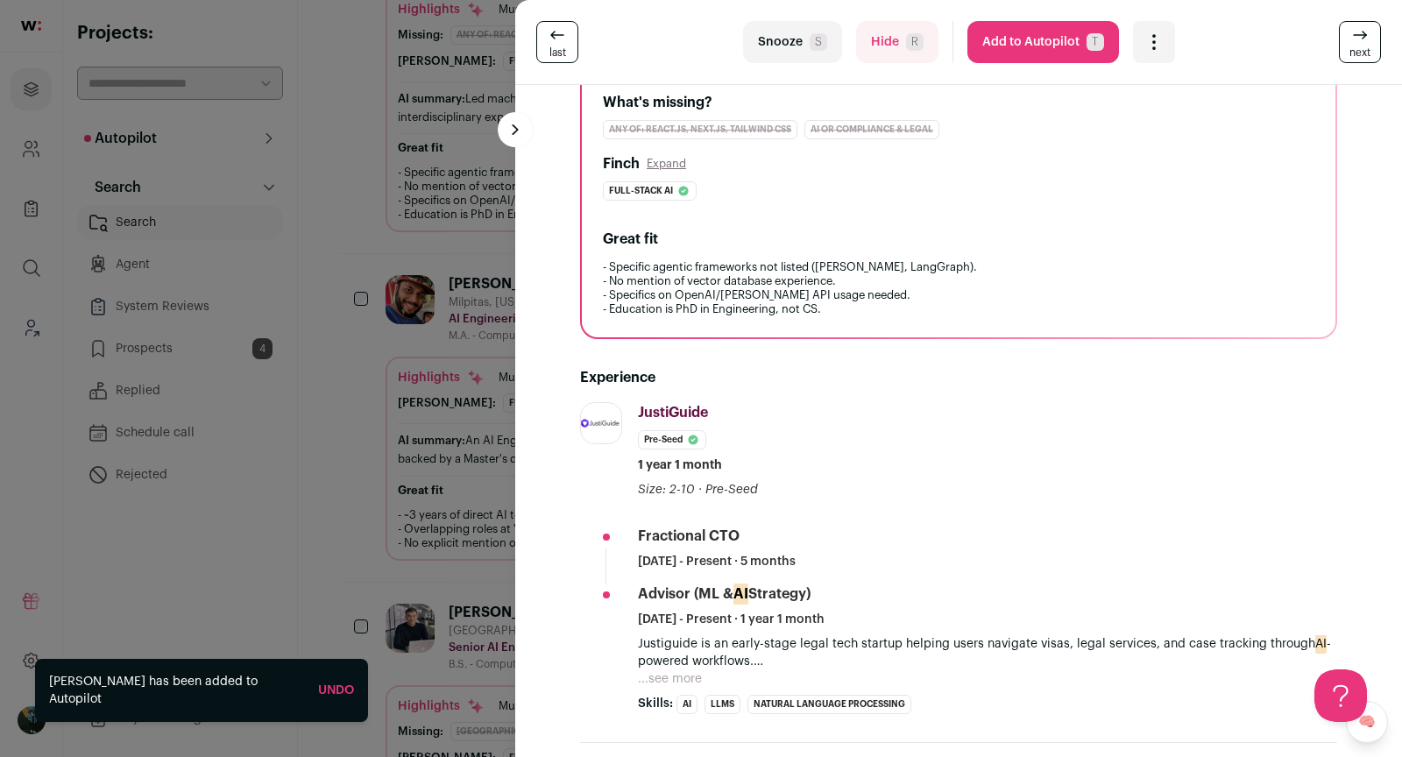
scroll to position [442, 0]
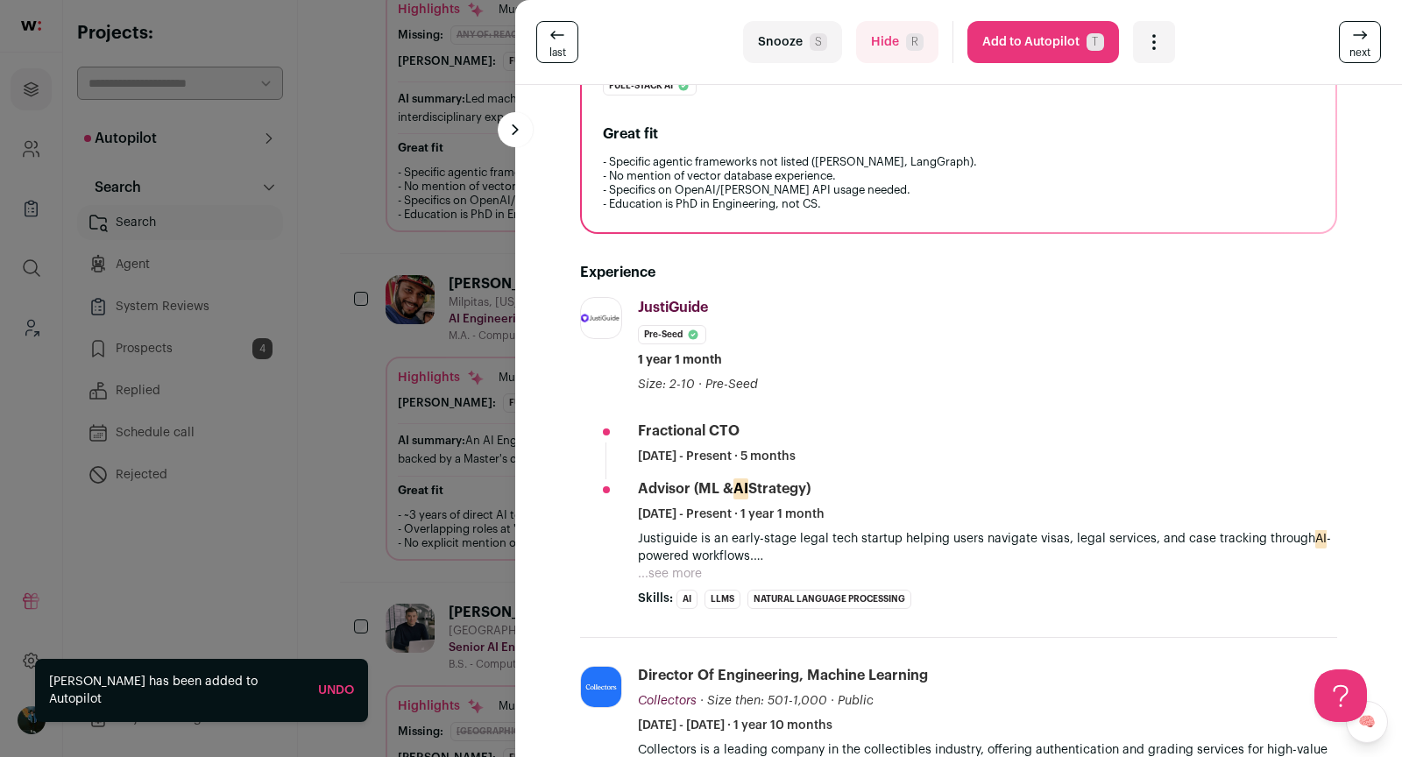
click at [734, 549] on p "Justiguide is an early-stage legal tech startup helping users navigate visas, l…" at bounding box center [987, 547] width 699 height 35
click at [686, 575] on button "...see more" at bounding box center [670, 574] width 64 height 18
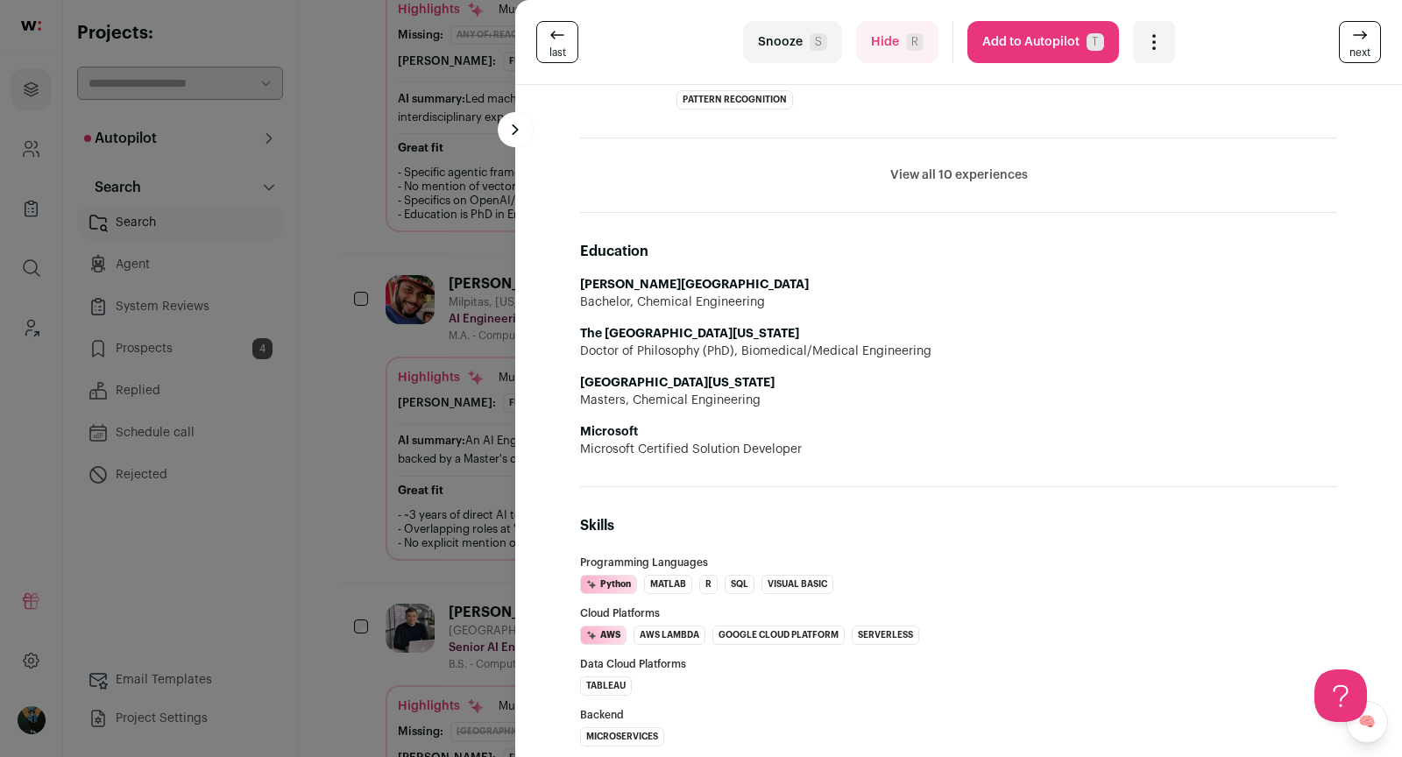
scroll to position [1413, 0]
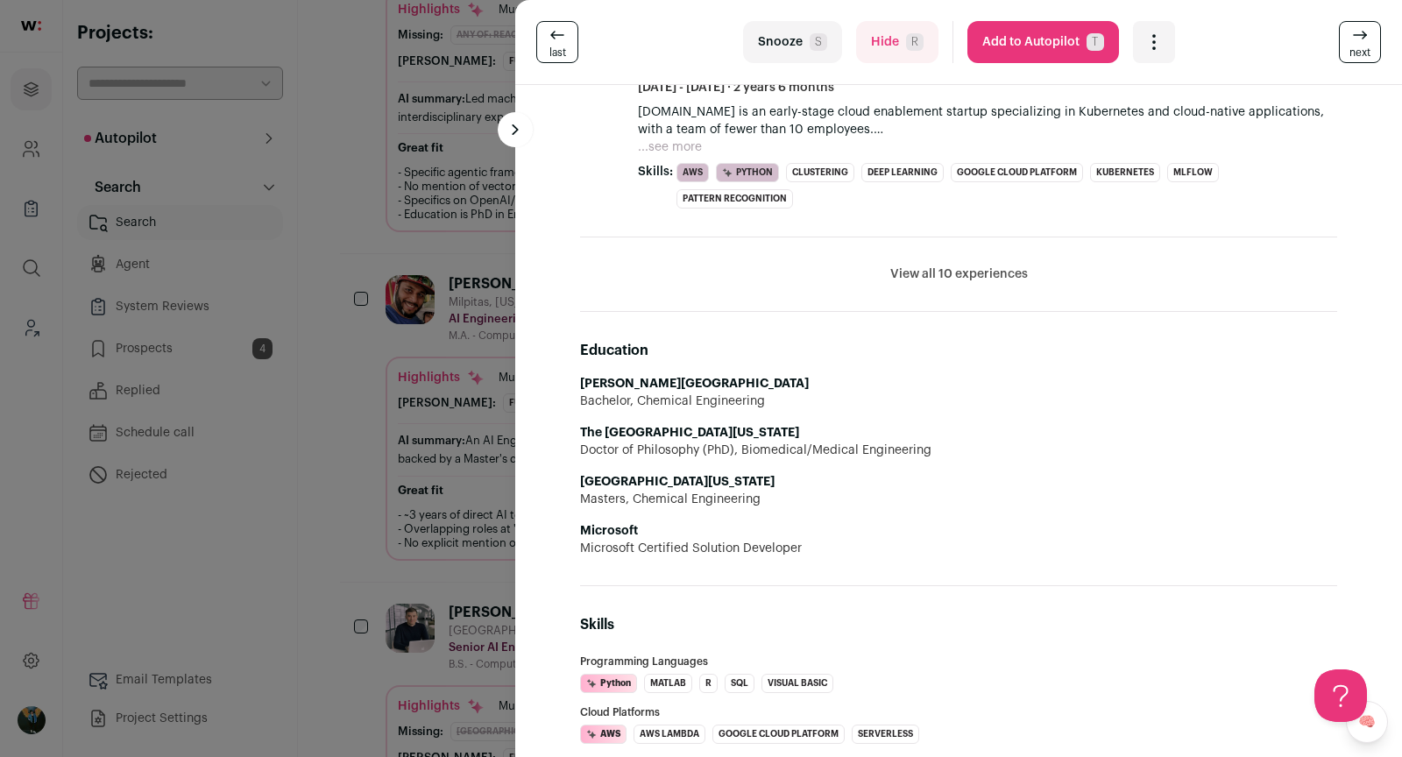
click at [884, 48] on button "Hide R" at bounding box center [897, 42] width 82 height 42
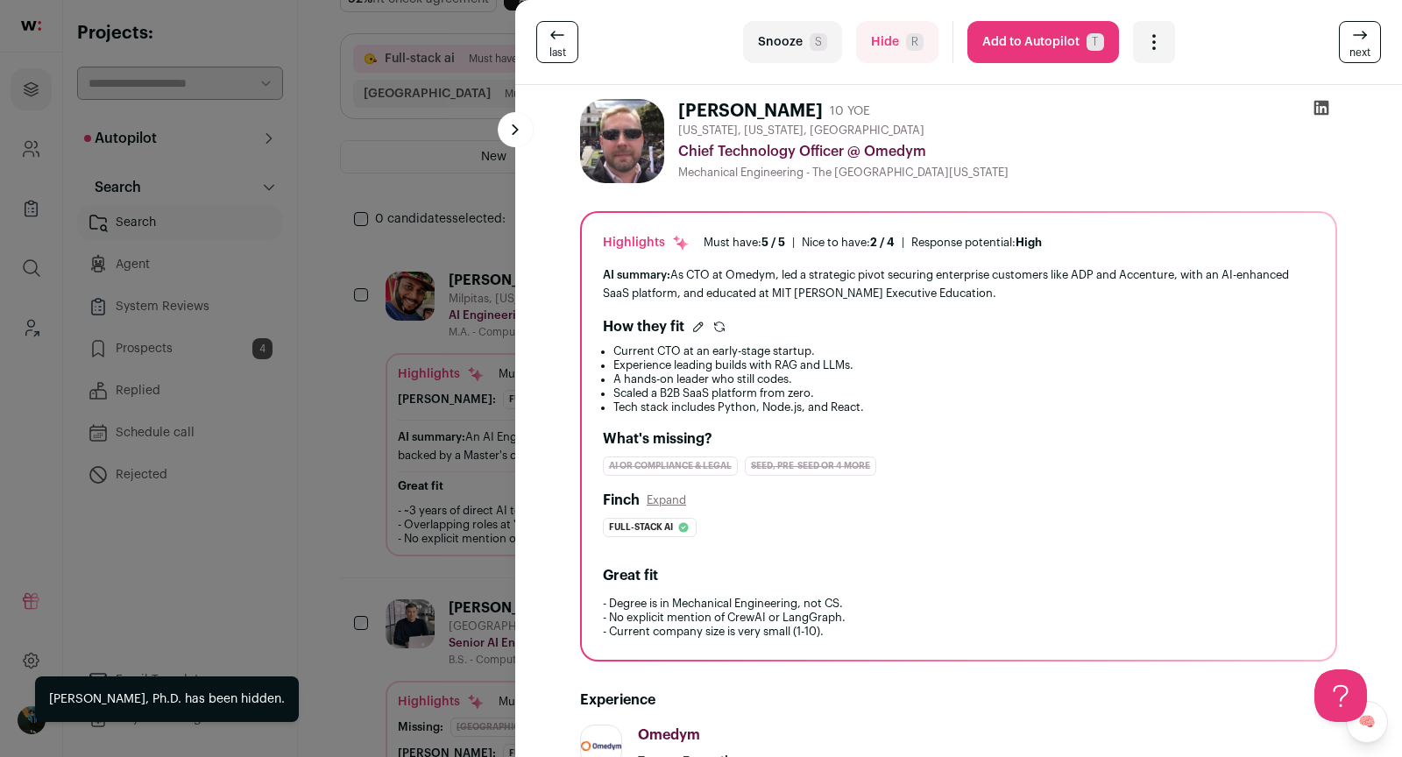
scroll to position [389, 0]
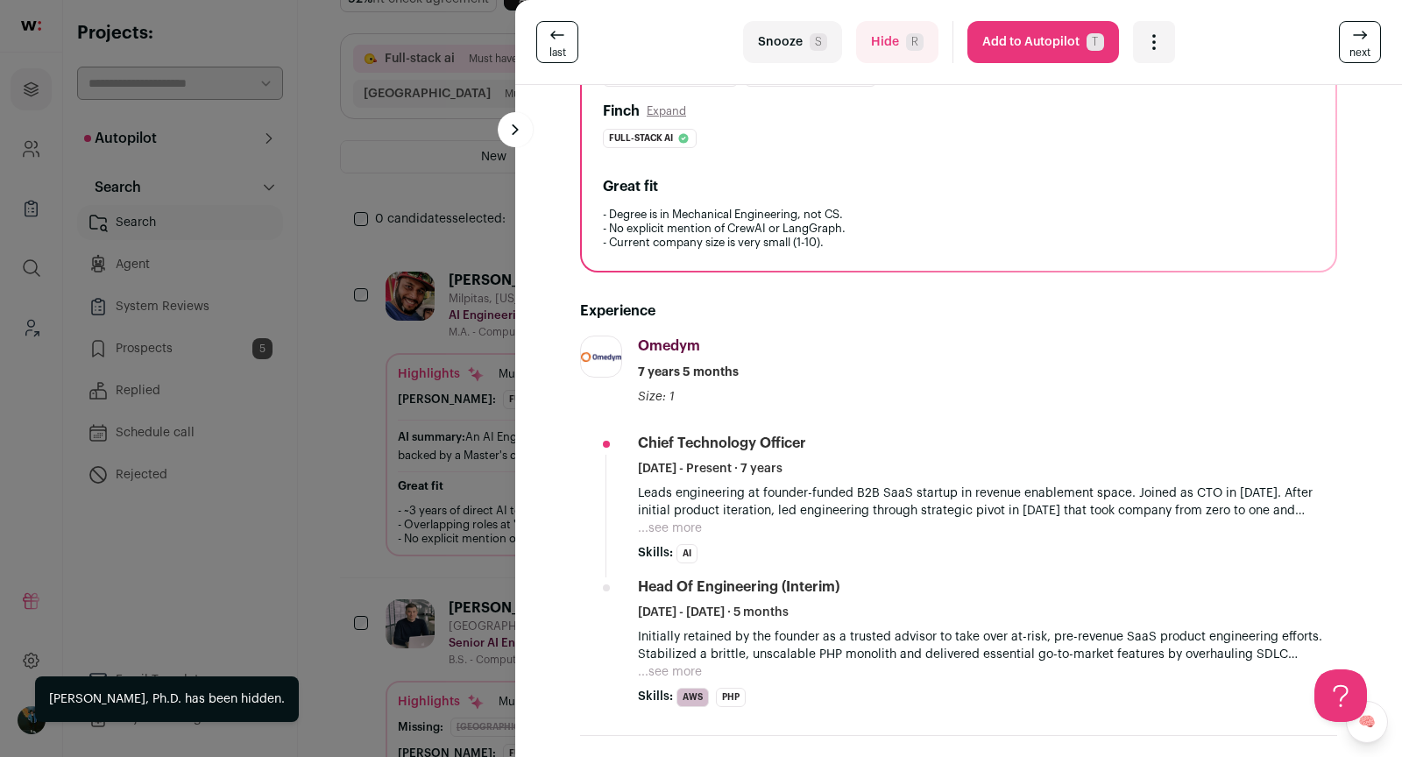
click at [475, 353] on div "last Snooze S Hide R Add to Autopilot T More actions Add to Shortlist Re-calibr…" at bounding box center [701, 378] width 1402 height 757
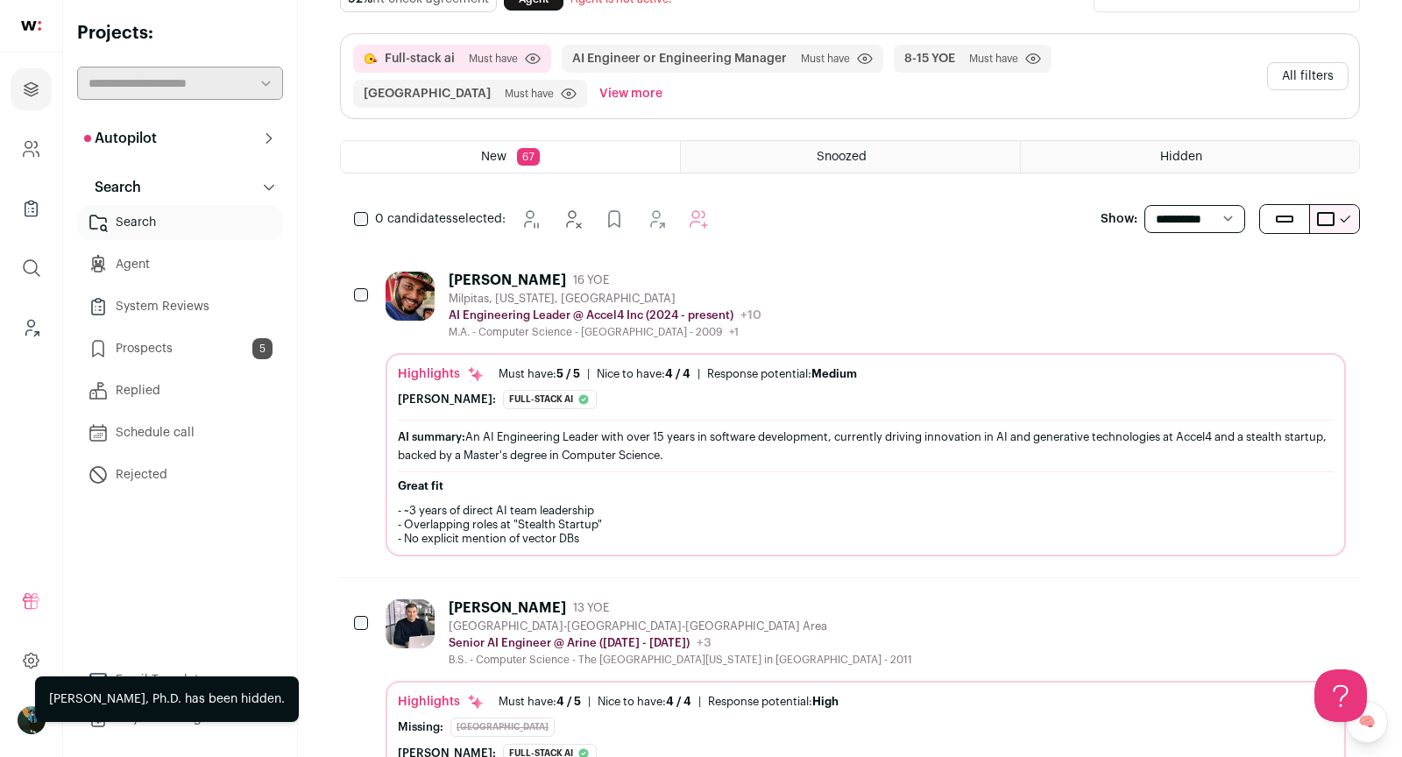
click at [1331, 66] on button "All filters" at bounding box center [1307, 76] width 81 height 28
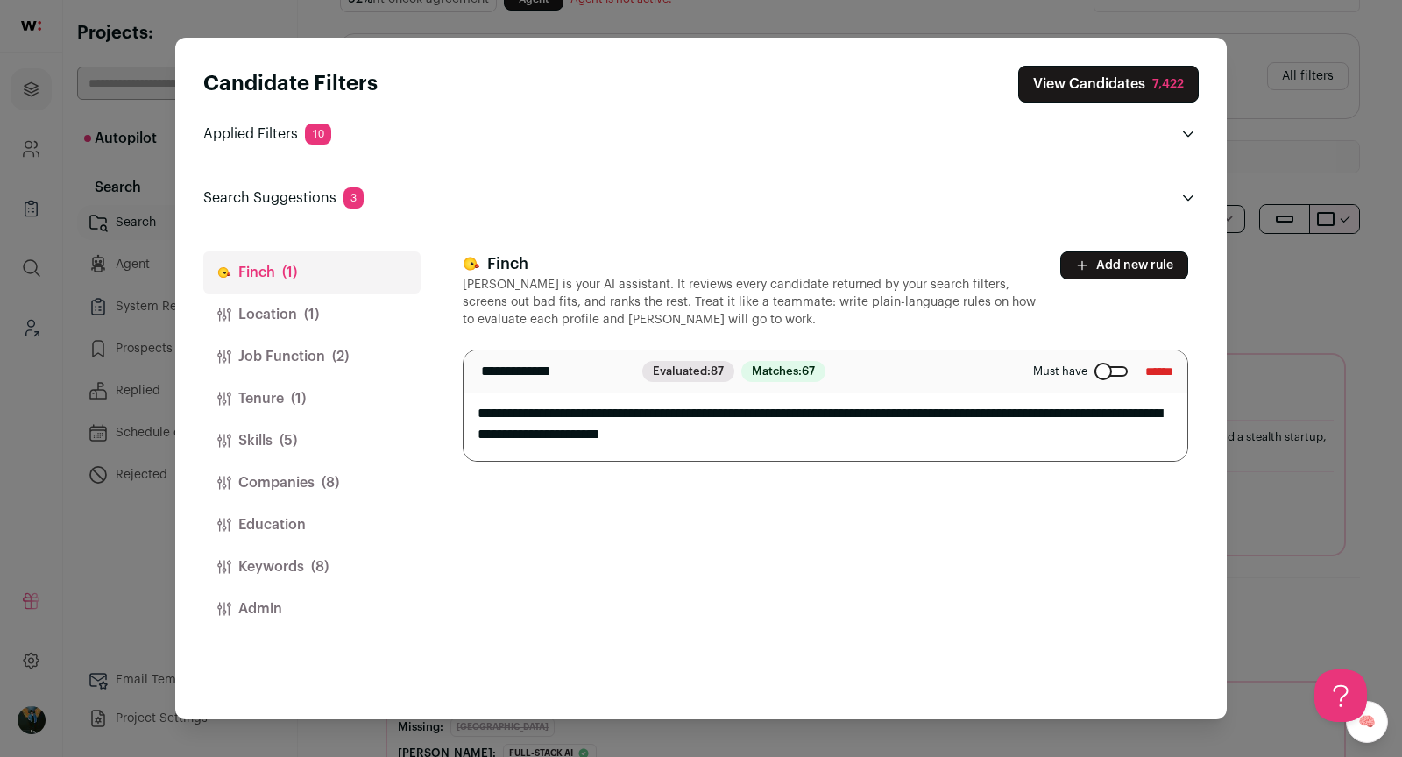
click at [324, 473] on span "(8)" at bounding box center [331, 482] width 18 height 21
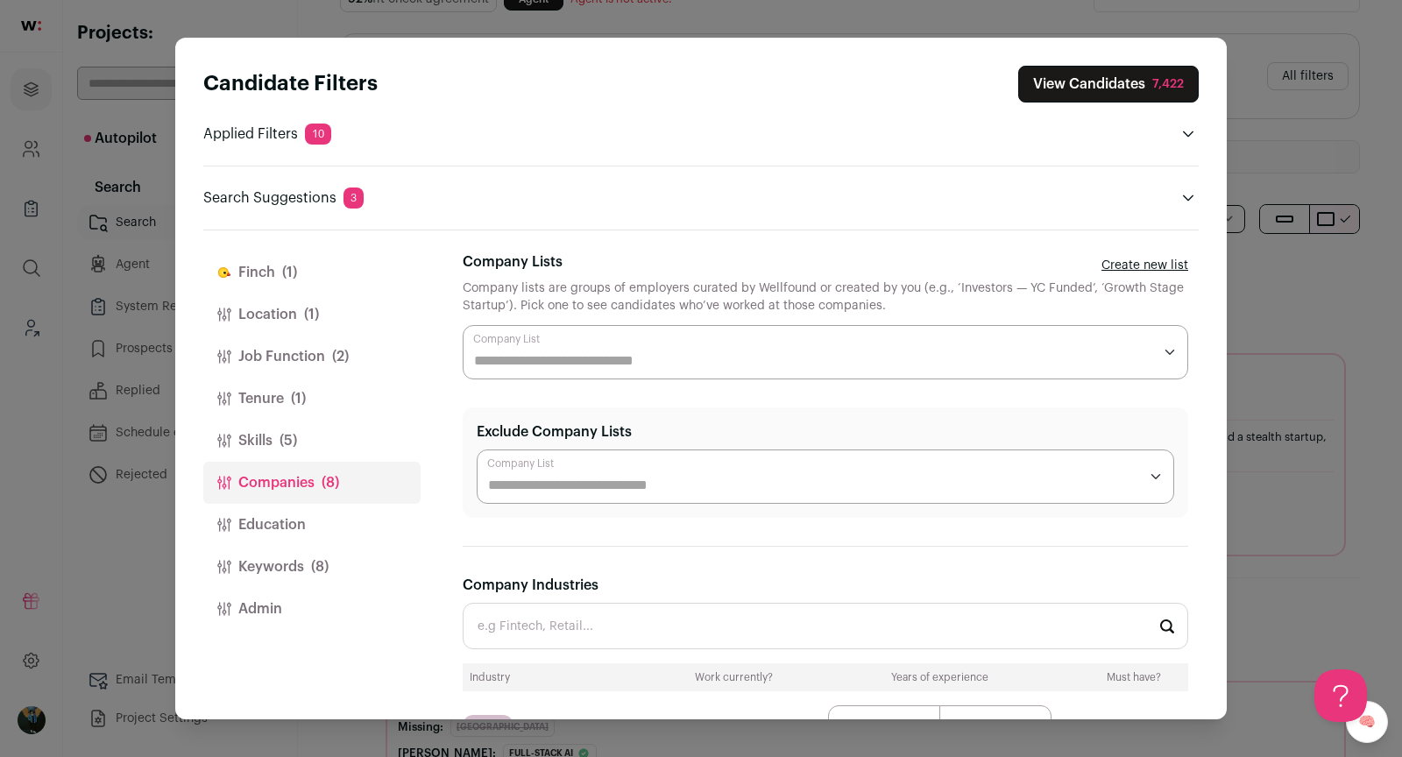
scroll to position [174, 0]
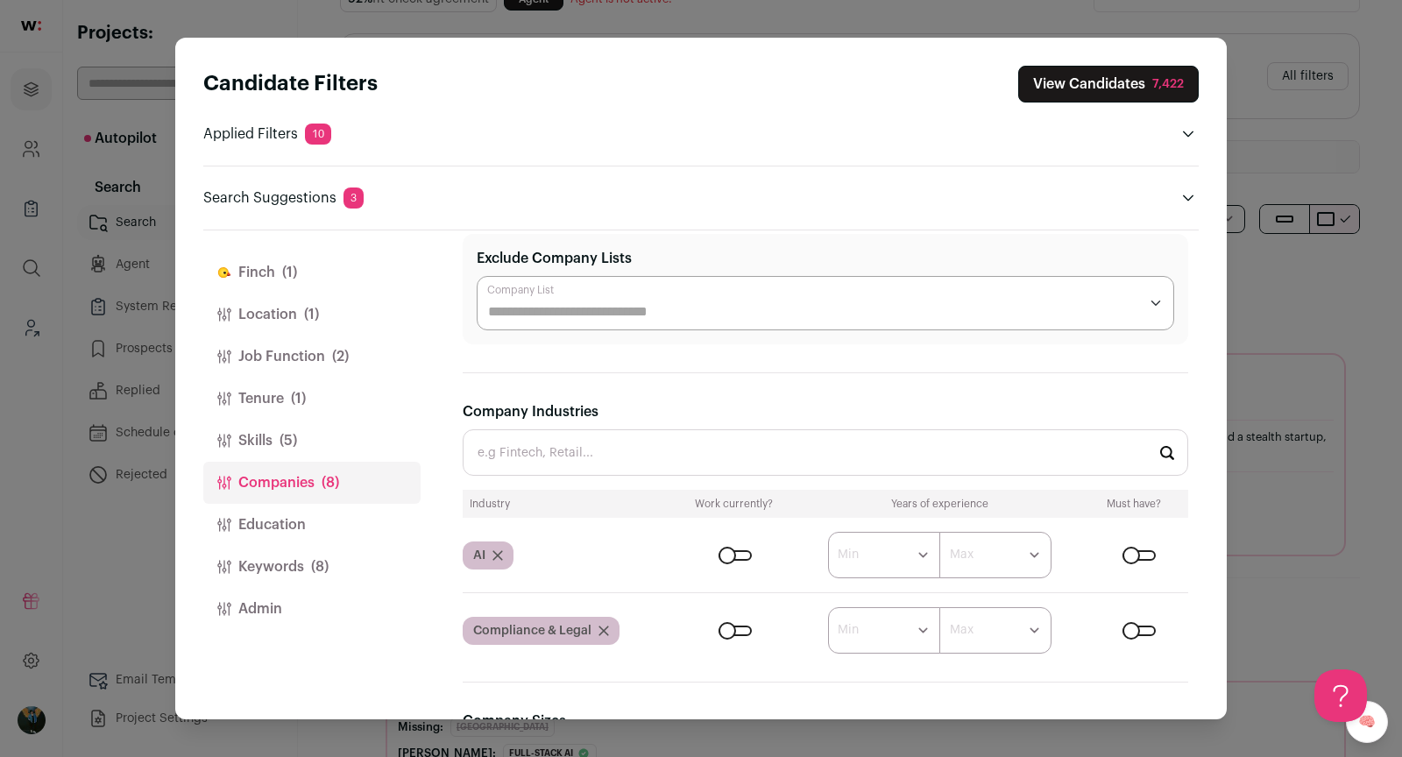
click at [1116, 540] on form "****** ******* ******* ******* ******* ******* ******* ******* ******* ********…" at bounding box center [932, 555] width 514 height 46
click at [1129, 550] on div "Close modal via background" at bounding box center [1139, 555] width 33 height 11
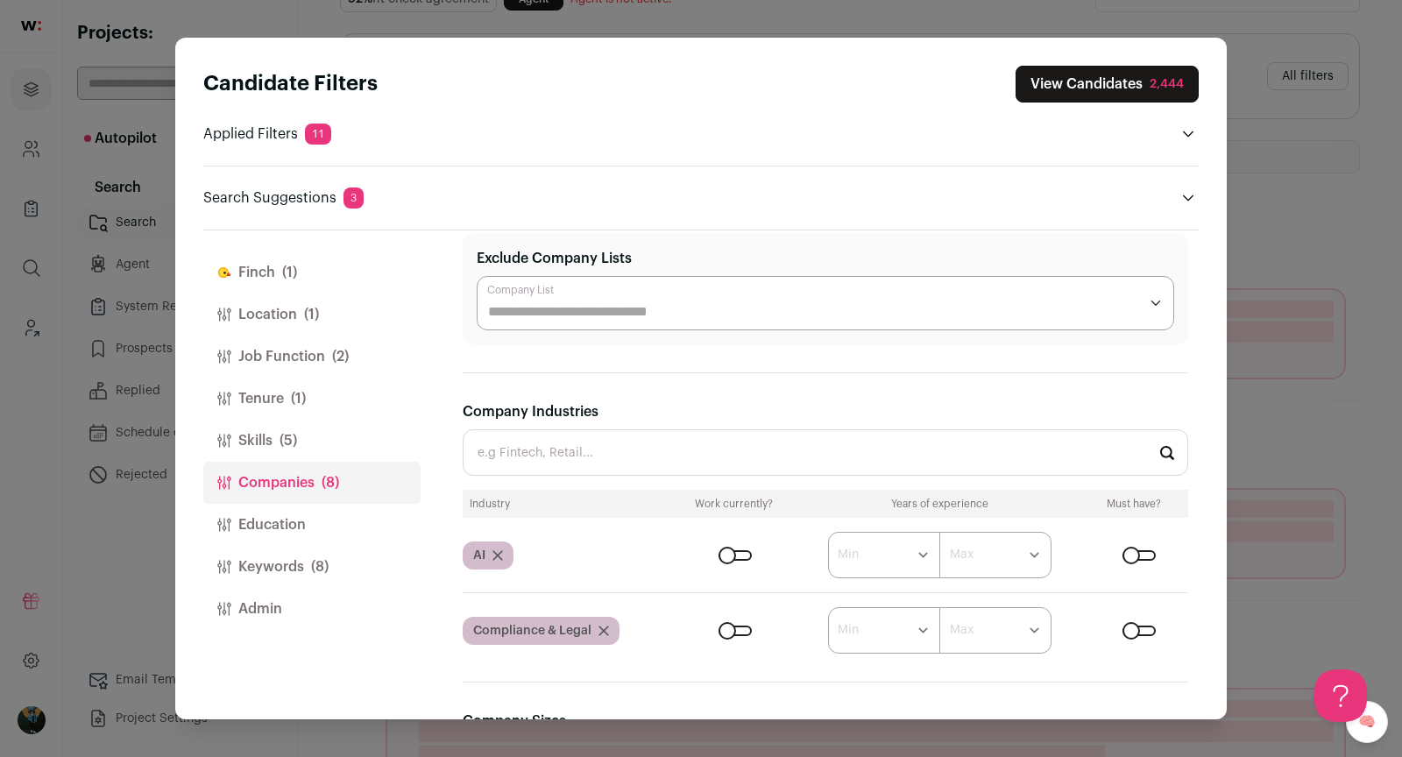
click at [723, 550] on div "Close modal via background" at bounding box center [735, 555] width 33 height 11
click at [1122, 75] on button "View Candidates 920" at bounding box center [1112, 84] width 173 height 37
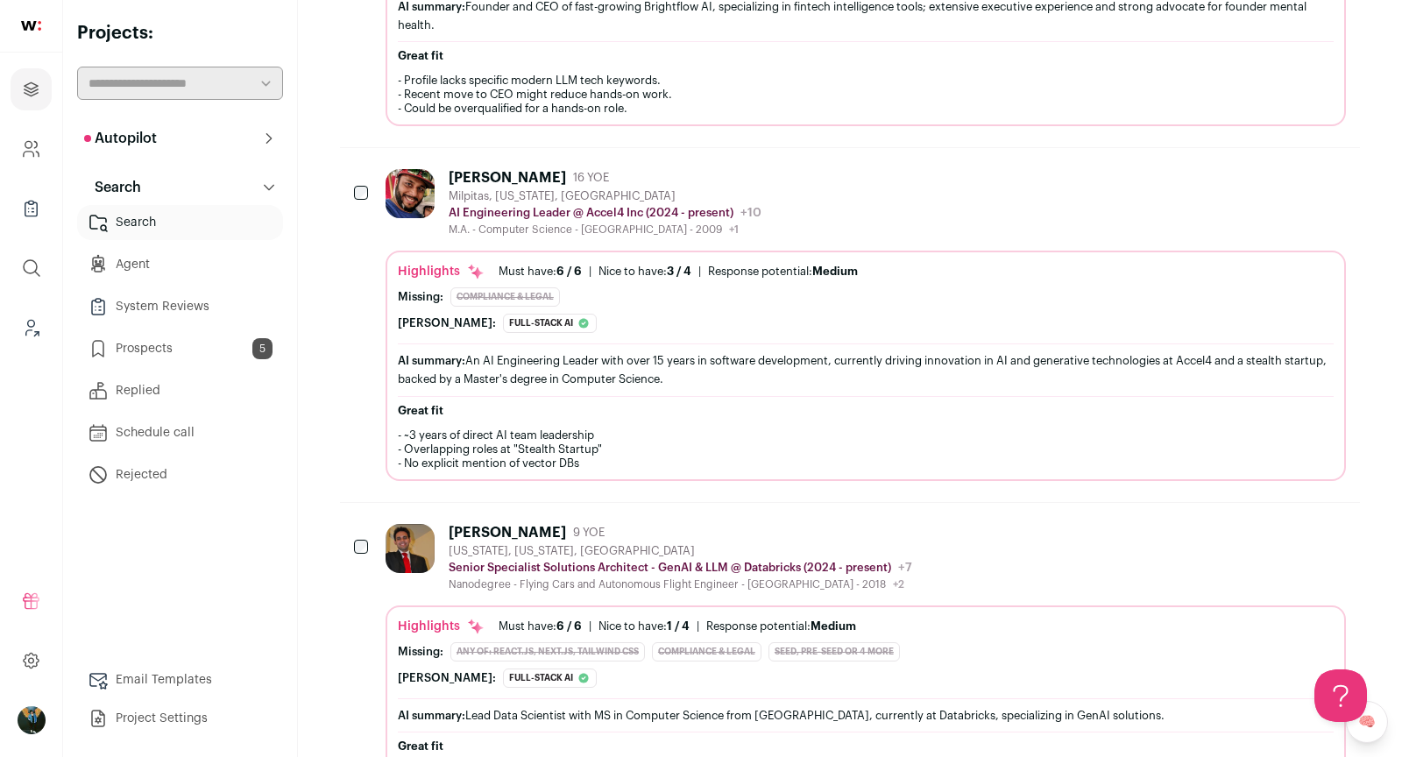
scroll to position [697, 0]
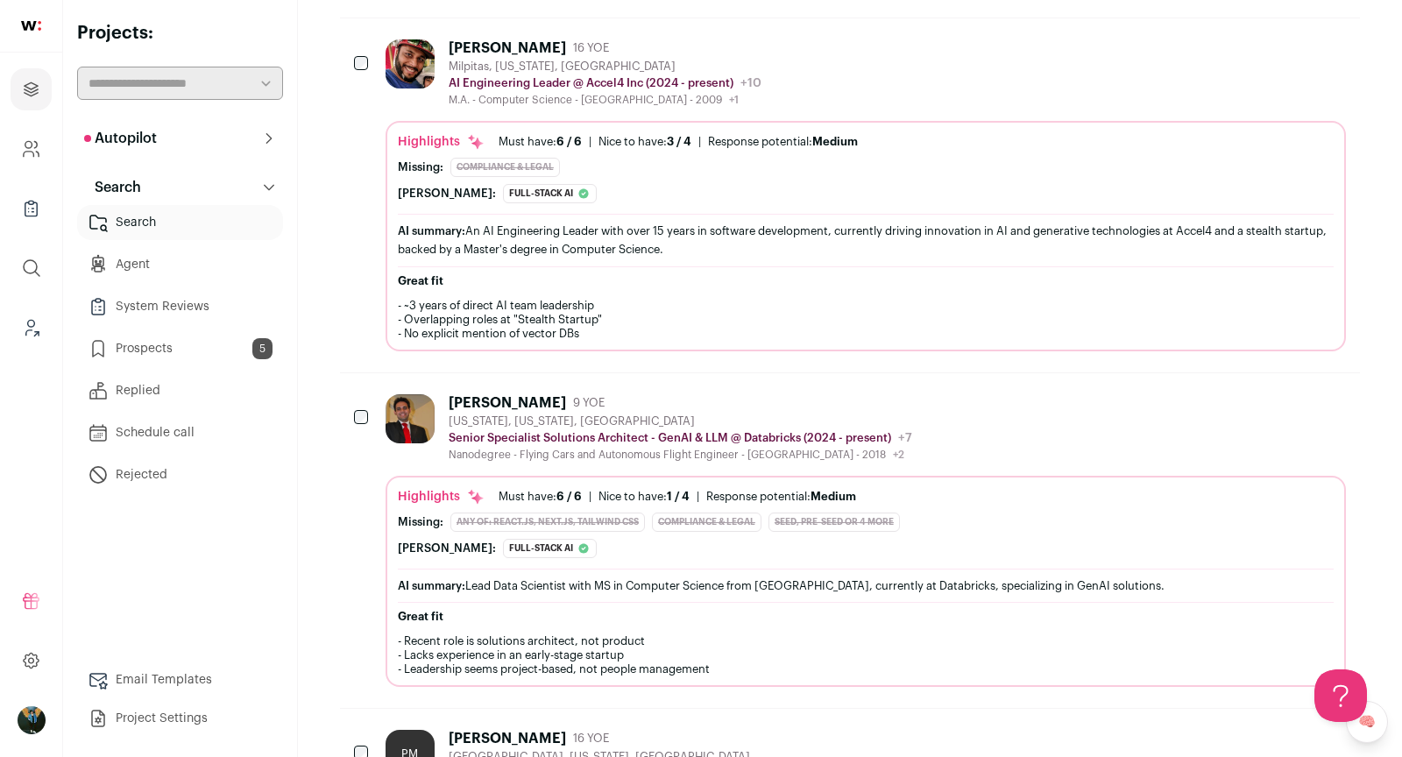
click at [843, 68] on div "Dhawal Chheda 16 YOE Milpitas, California, United States AI Engineering Leader …" at bounding box center [866, 72] width 960 height 67
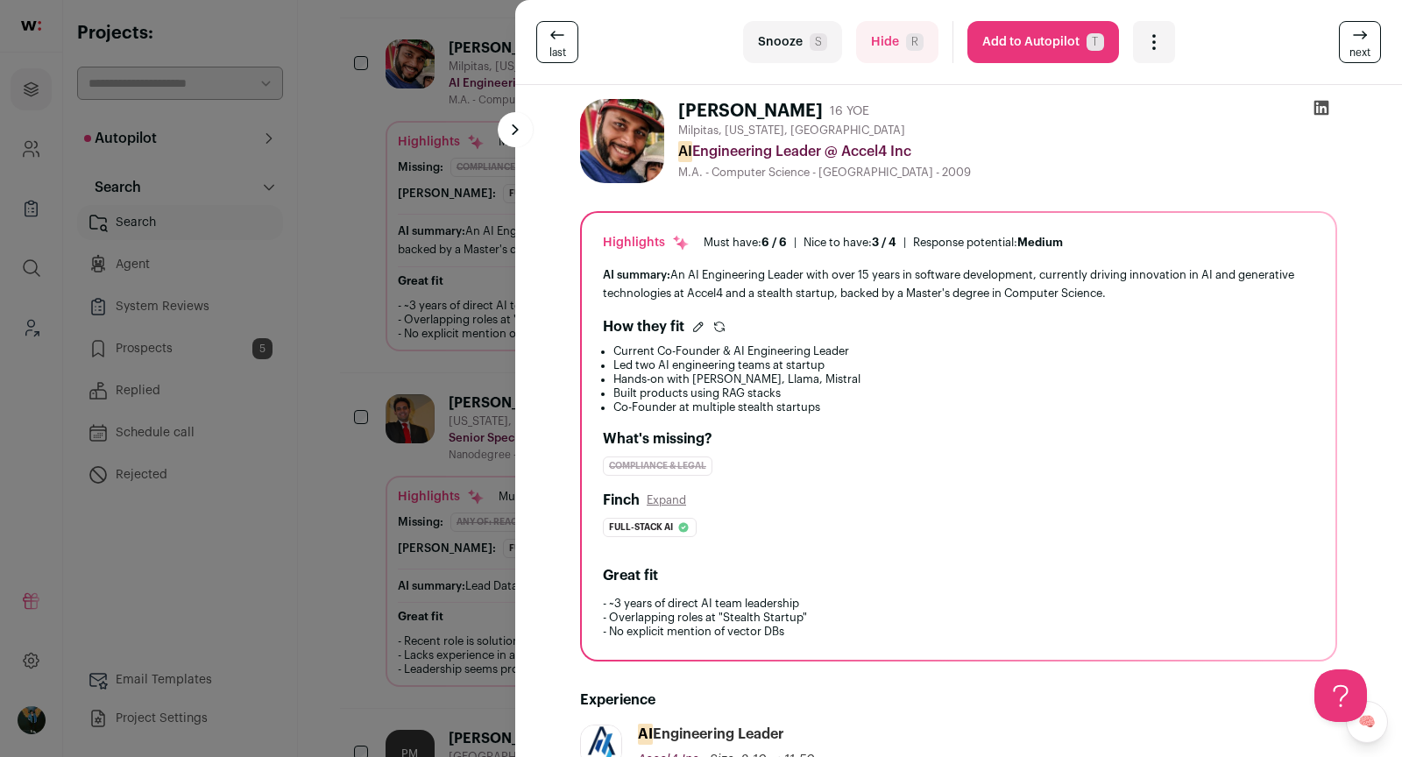
scroll to position [538, 0]
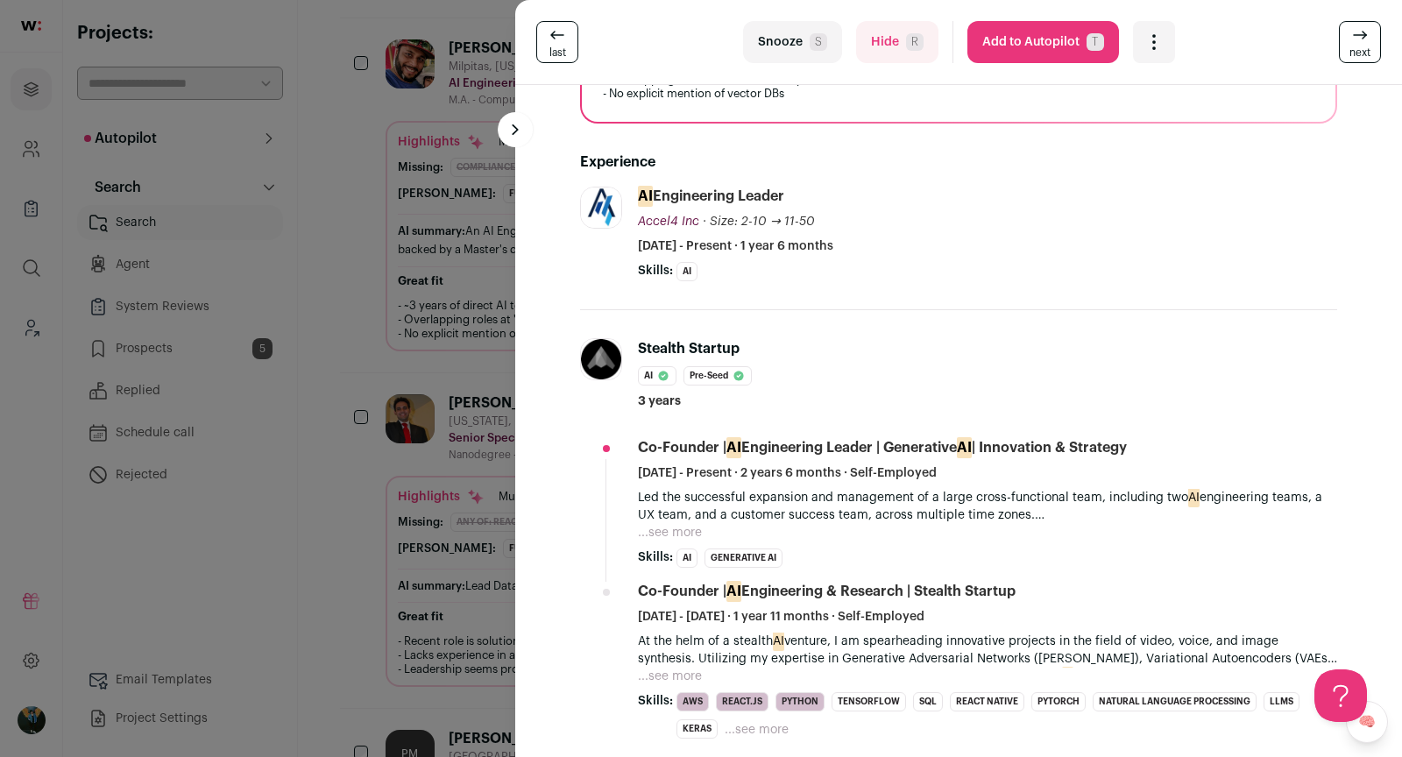
click at [1068, 48] on button "Add to Autopilot T" at bounding box center [1043, 42] width 152 height 42
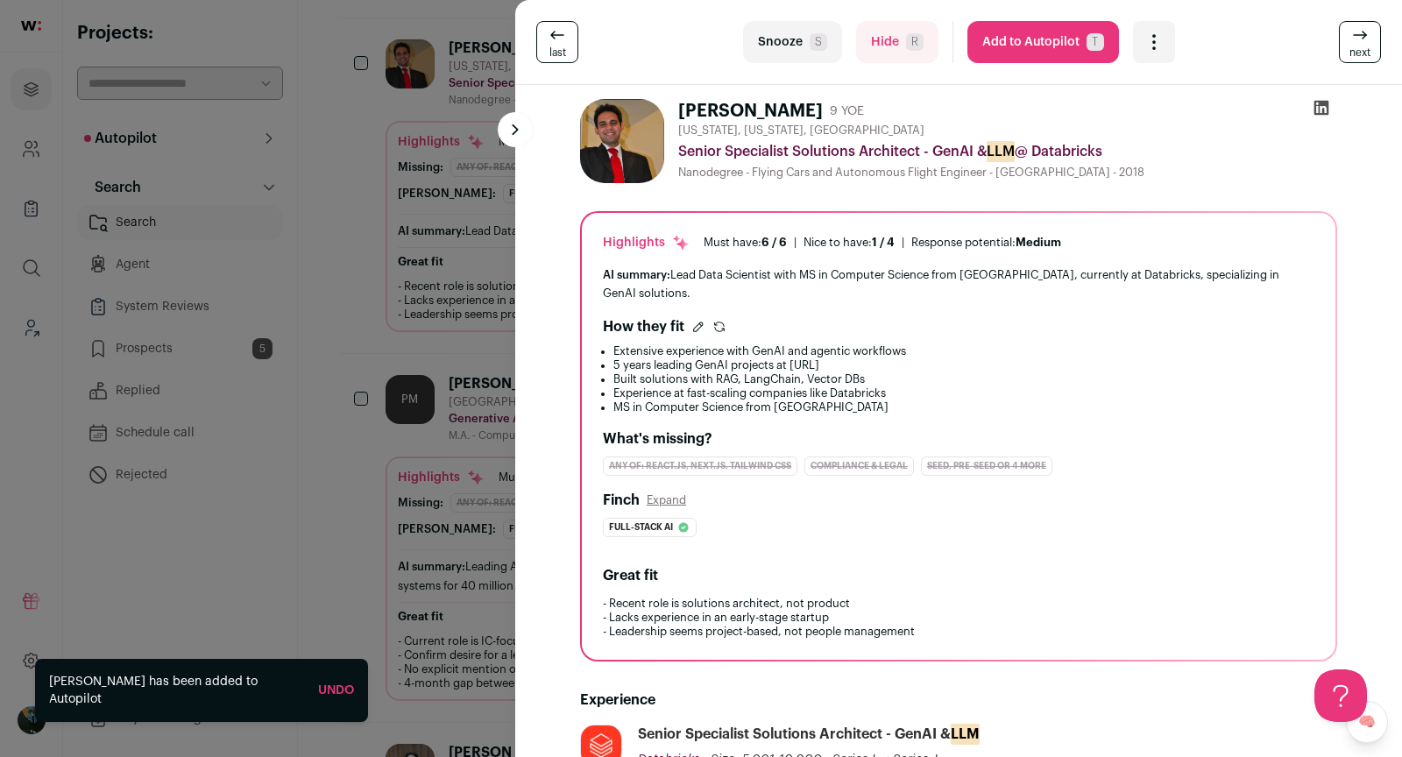
scroll to position [379, 0]
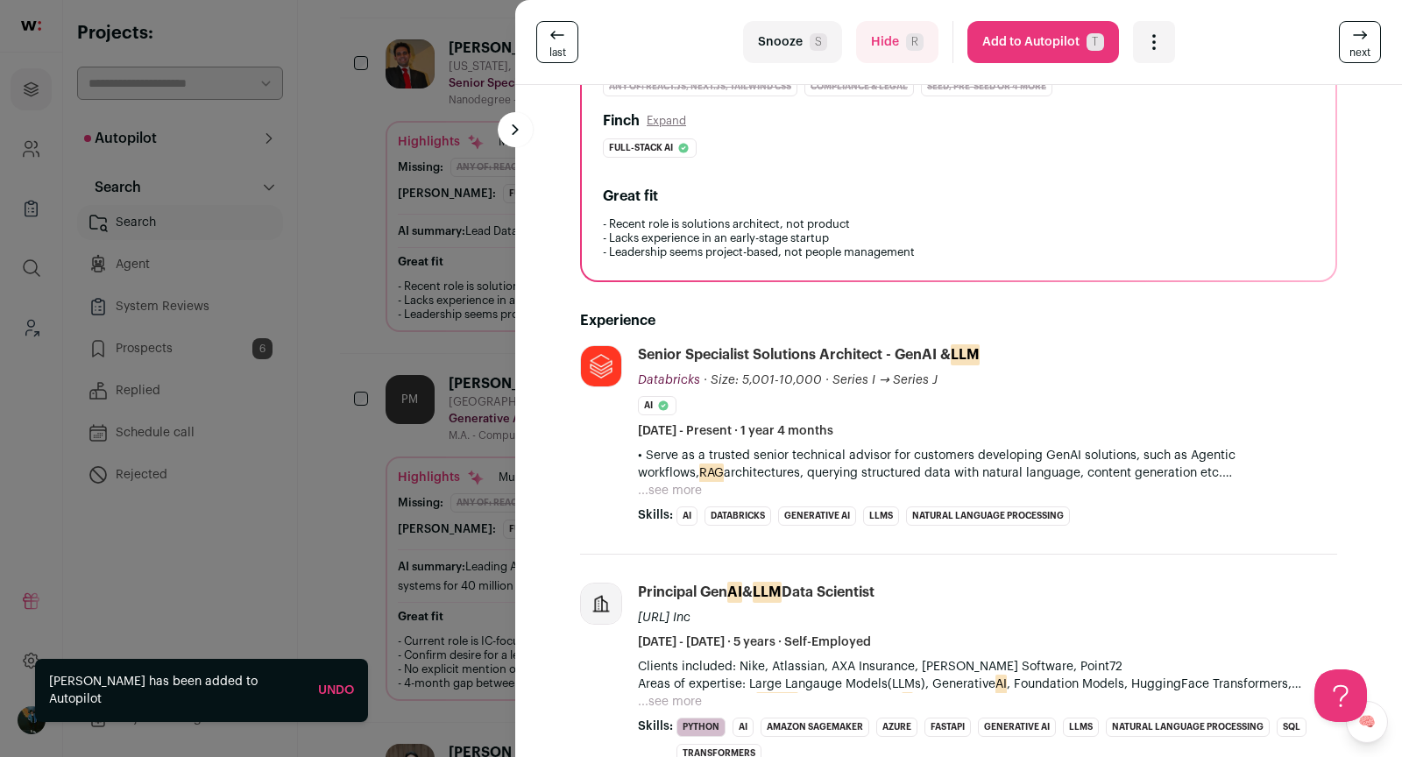
click at [373, 452] on div "last Snooze S Hide R Add to Autopilot T More actions Add to Shortlist Re-calibr…" at bounding box center [701, 378] width 1402 height 757
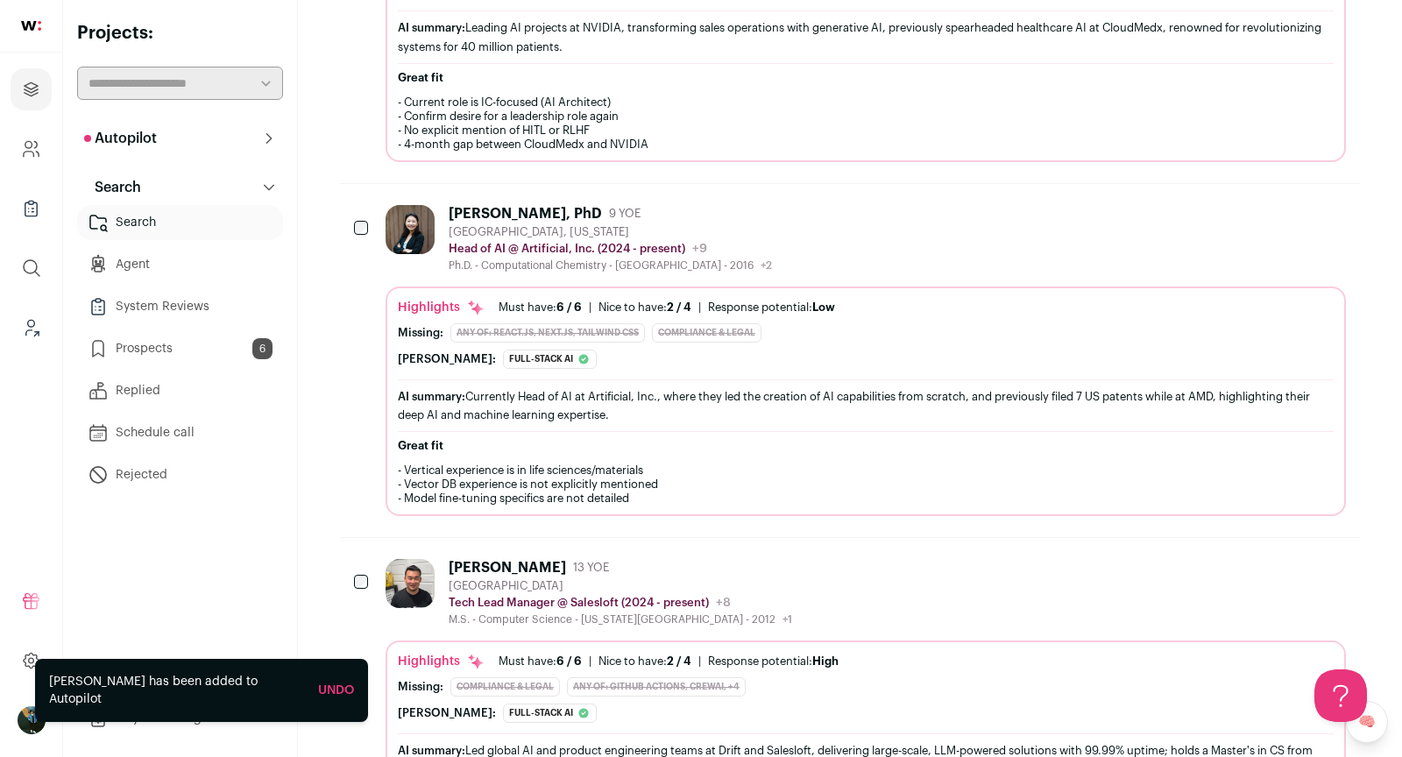
scroll to position [1237, 0]
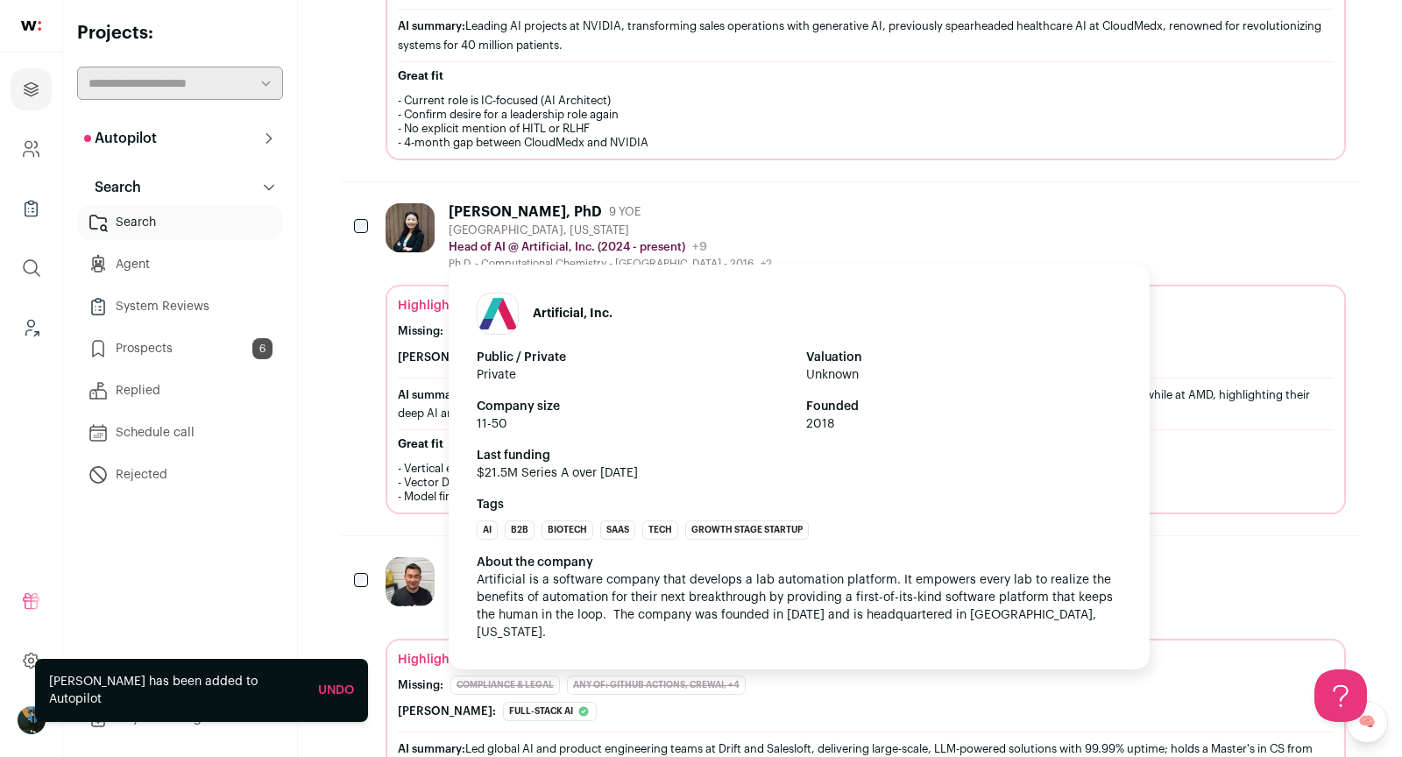
click at [650, 240] on p "Head of AI @ Artificial, Inc. (2024 - present)" at bounding box center [567, 247] width 237 height 14
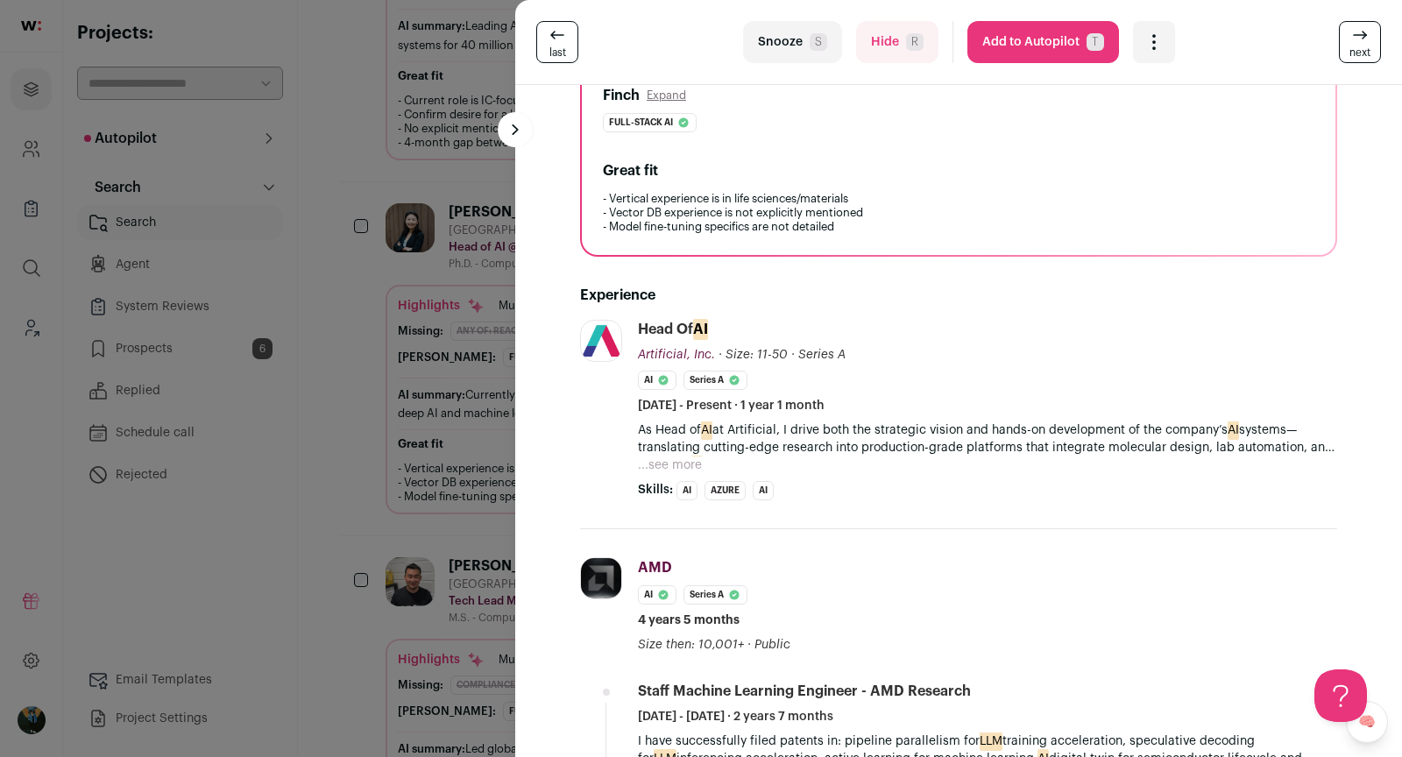
scroll to position [614, 0]
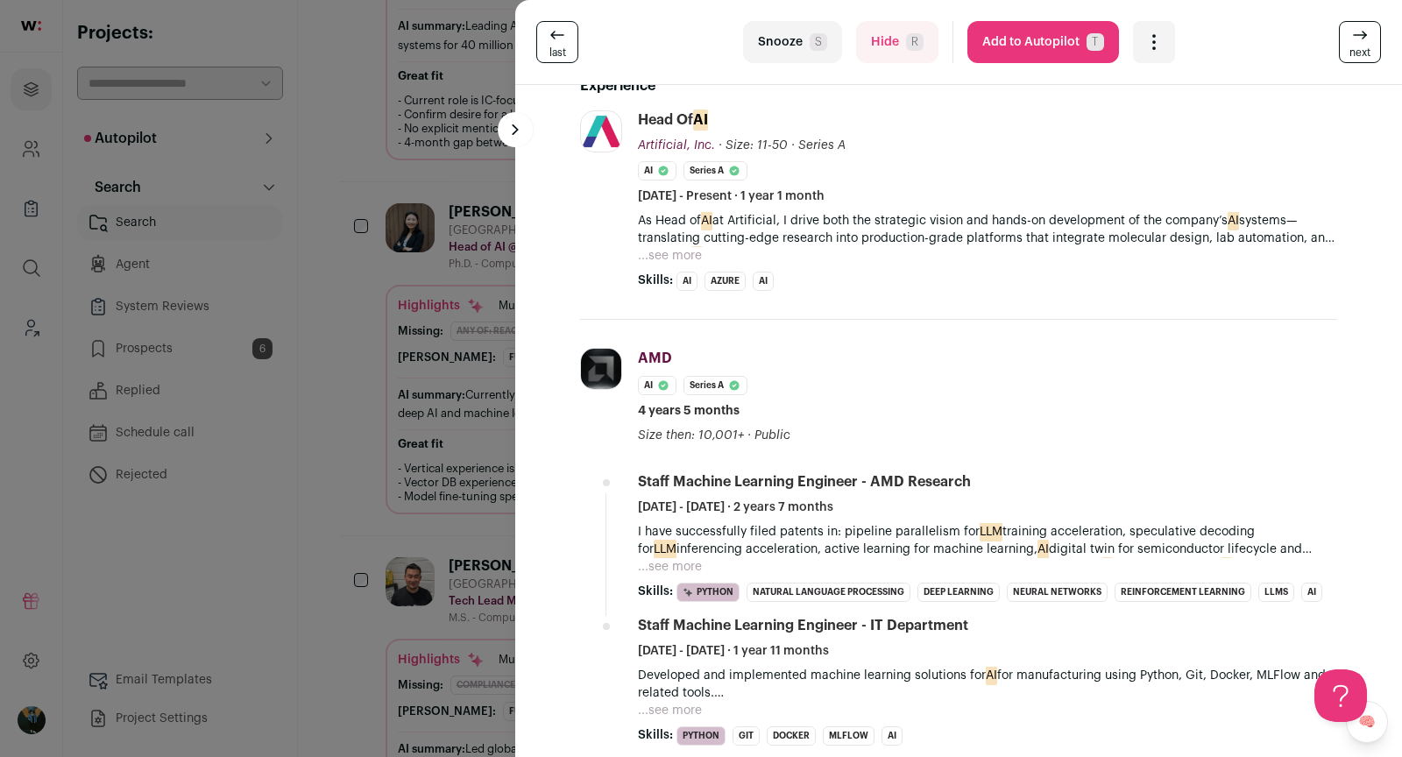
click at [1007, 35] on button "Add to Autopilot T" at bounding box center [1043, 42] width 152 height 42
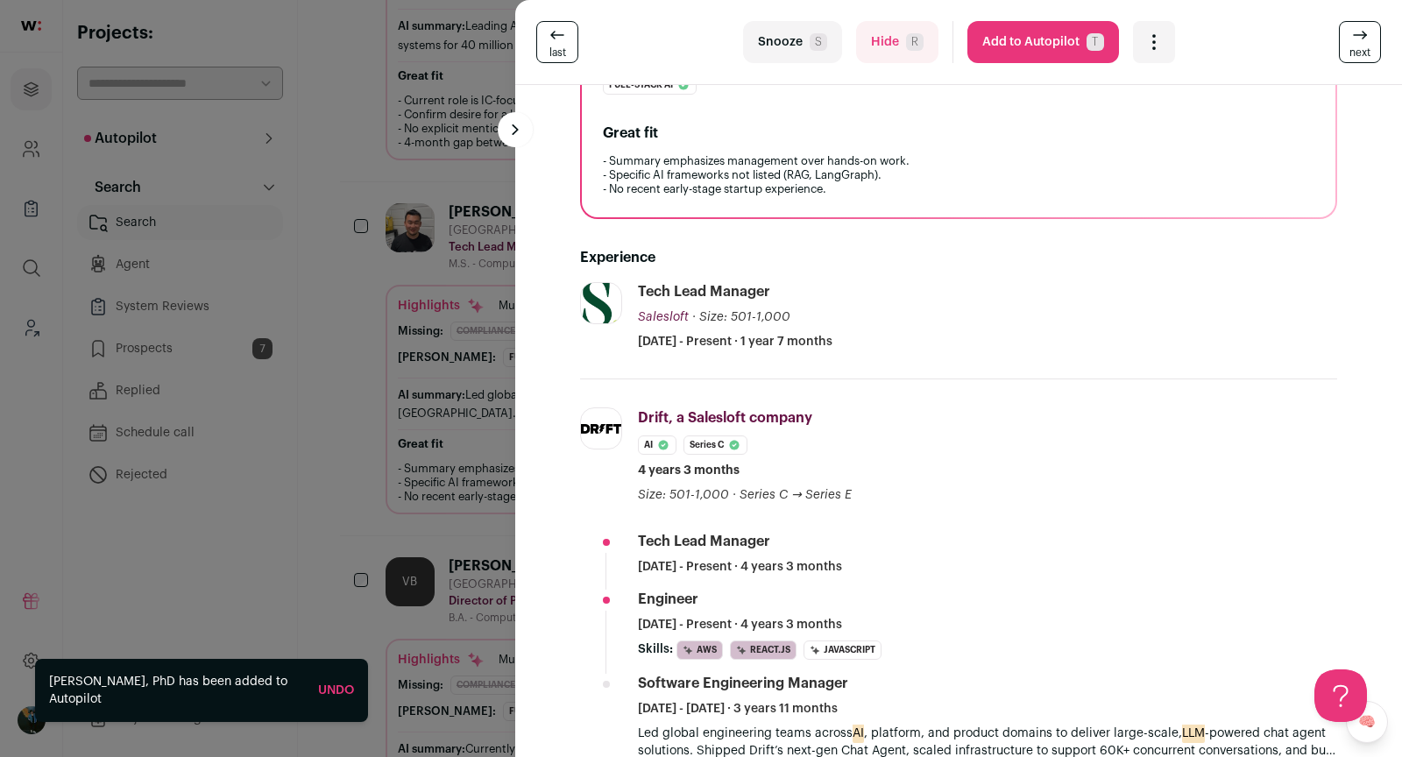
scroll to position [515, 0]
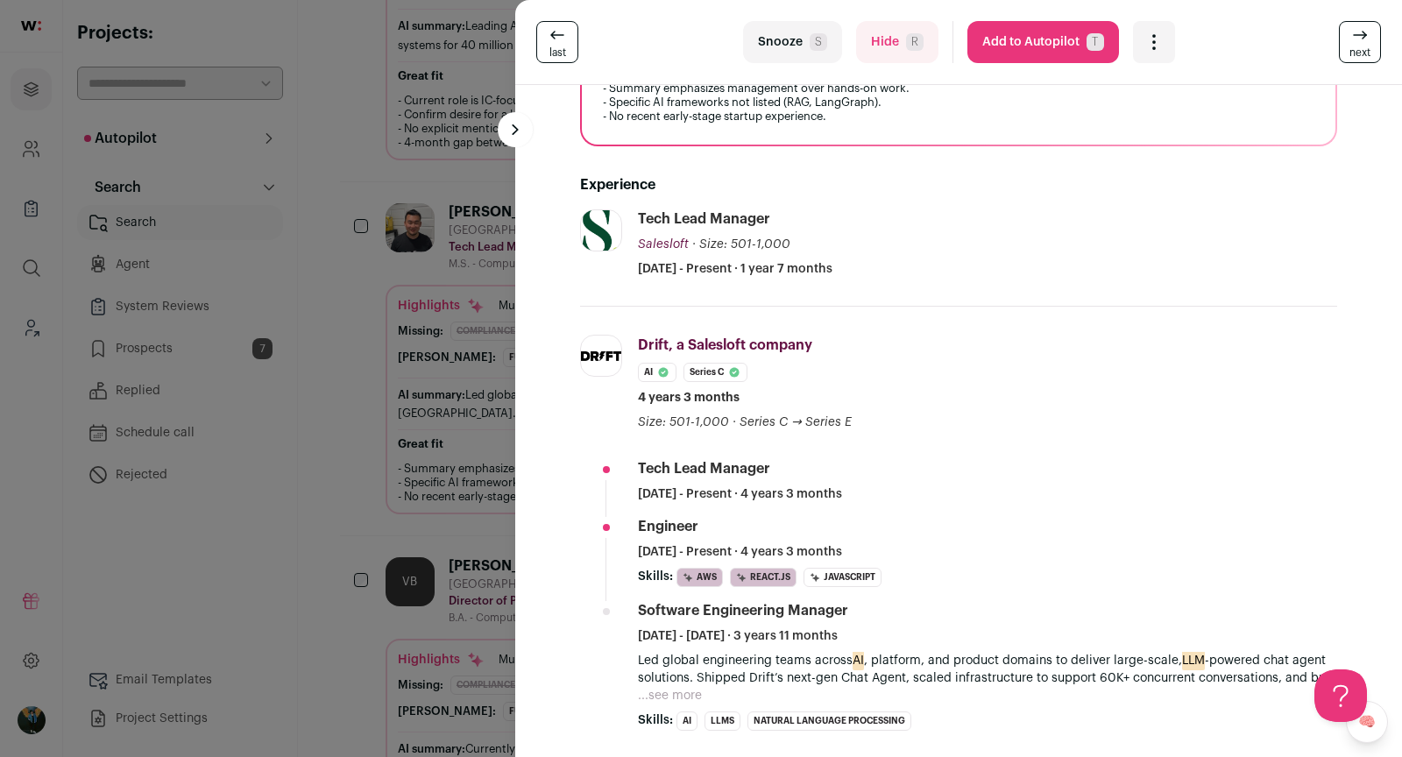
click at [416, 445] on div "last Snooze S Hide R Add to Autopilot T More actions Add to Shortlist Re-calibr…" at bounding box center [701, 378] width 1402 height 757
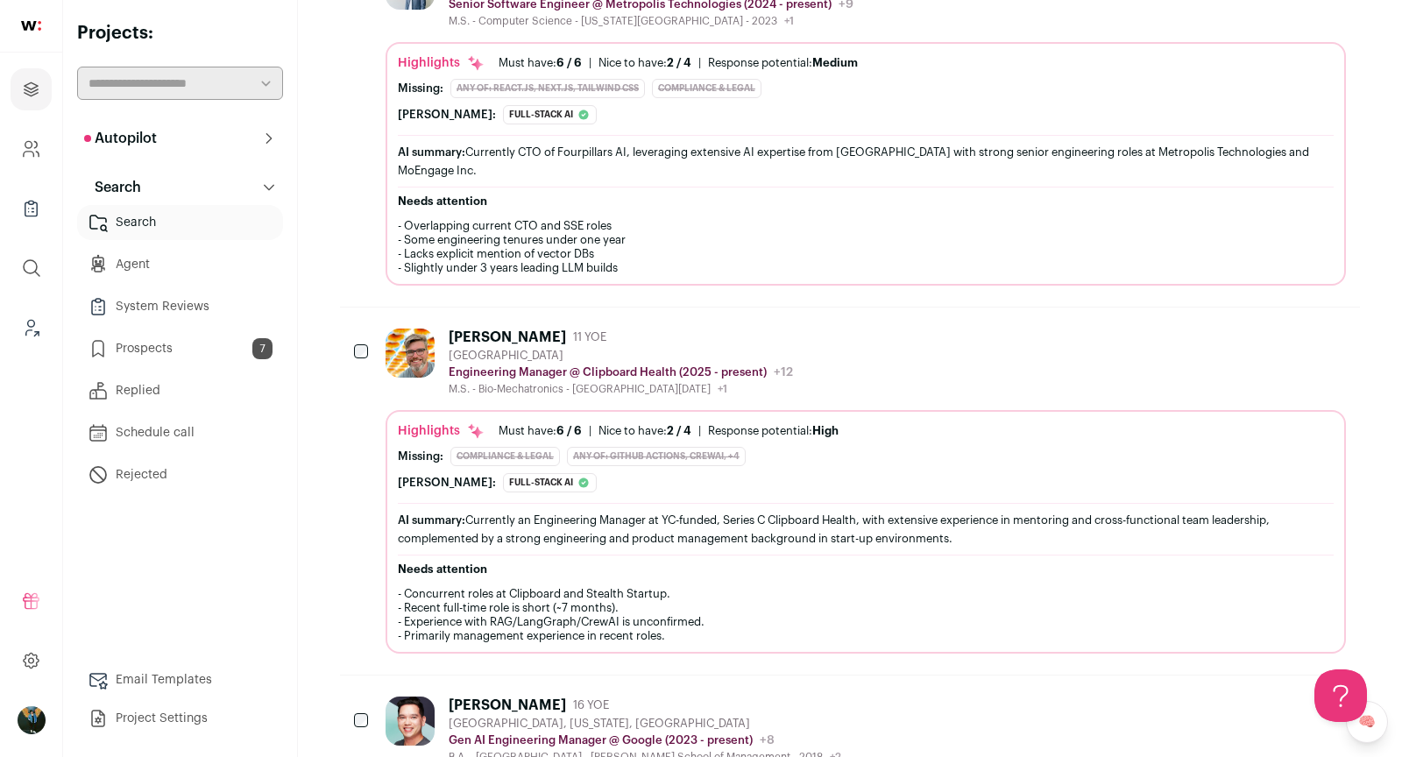
scroll to position [3260, 0]
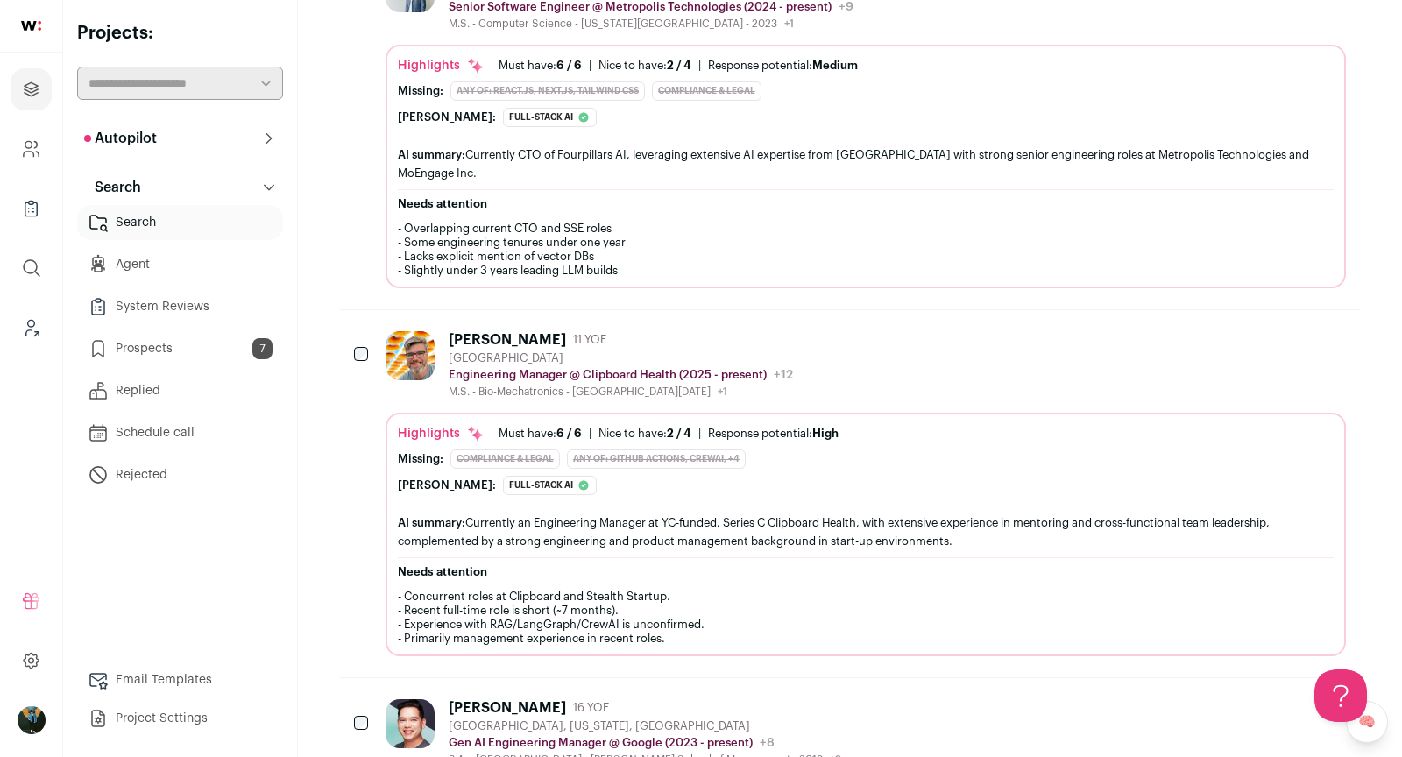
click at [945, 331] on div "Drew Vanderriet 11 YOE Greater Orlando Engineering Manager @ Clipboard Health (…" at bounding box center [866, 364] width 960 height 67
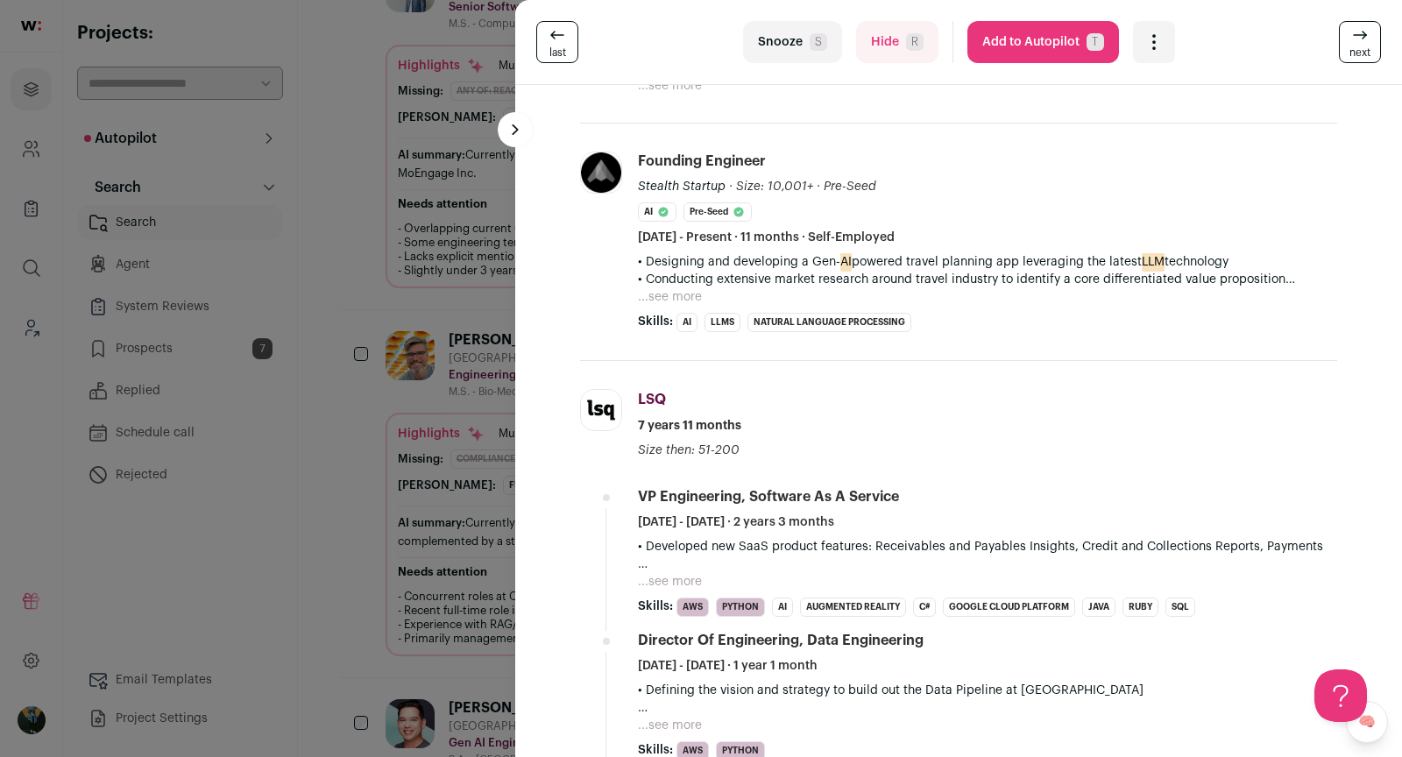
scroll to position [811, 0]
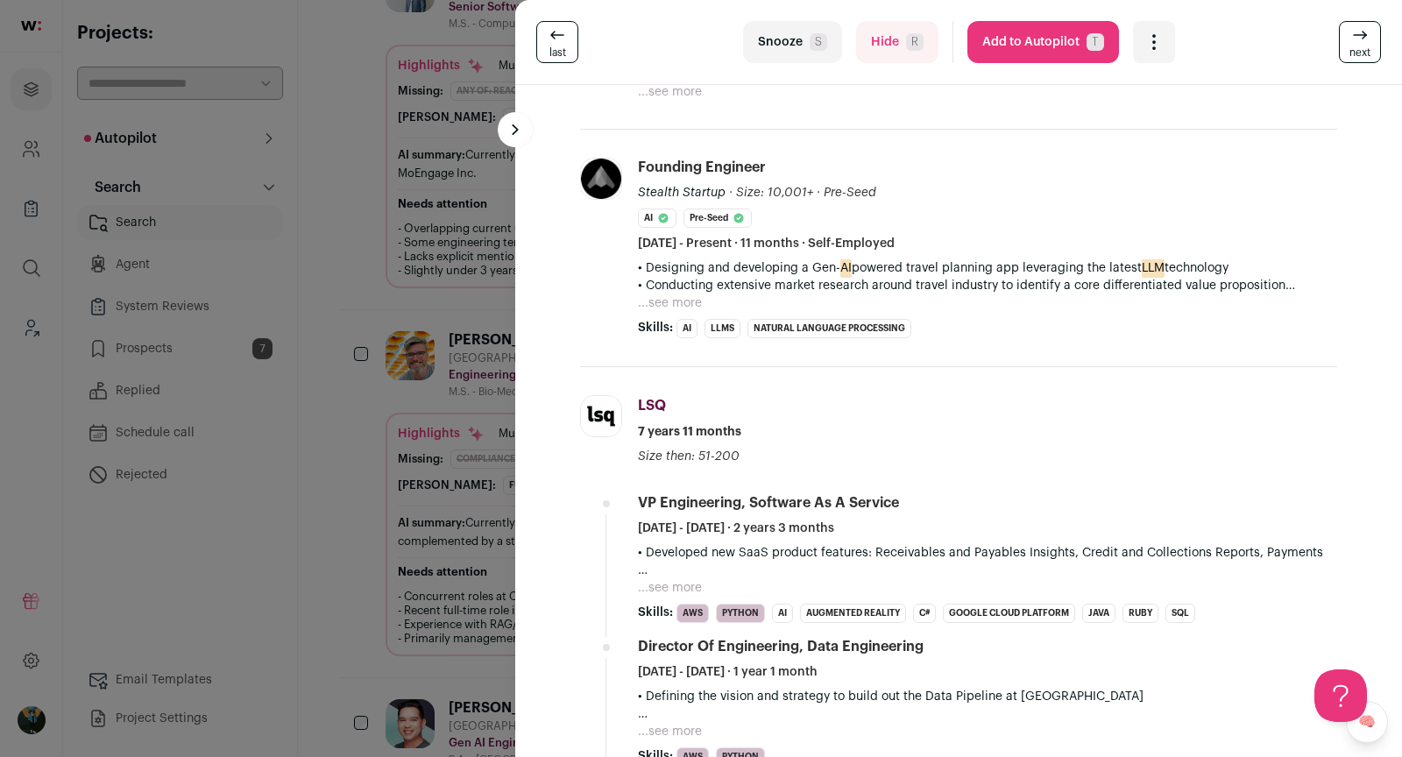
click at [683, 294] on button "...see more" at bounding box center [670, 303] width 64 height 18
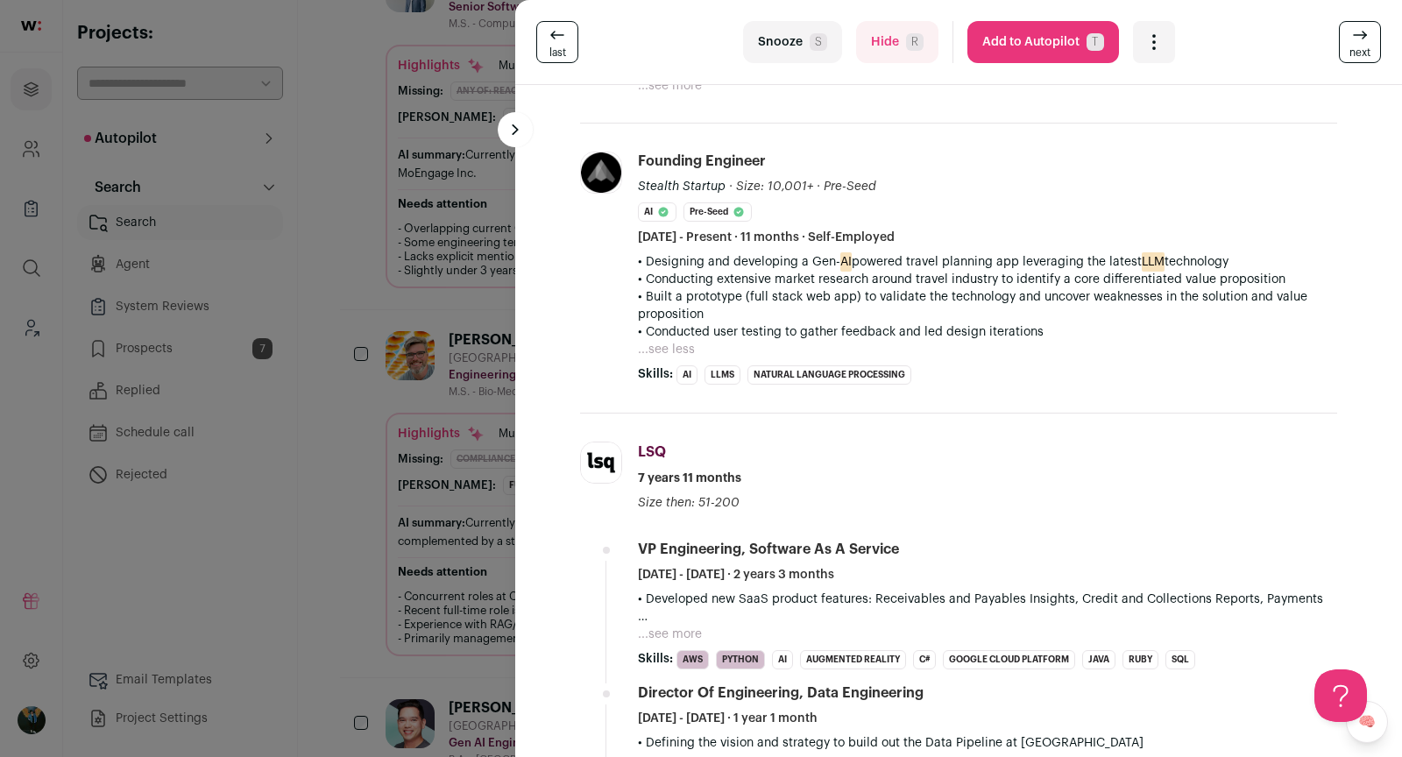
scroll to position [1090, 0]
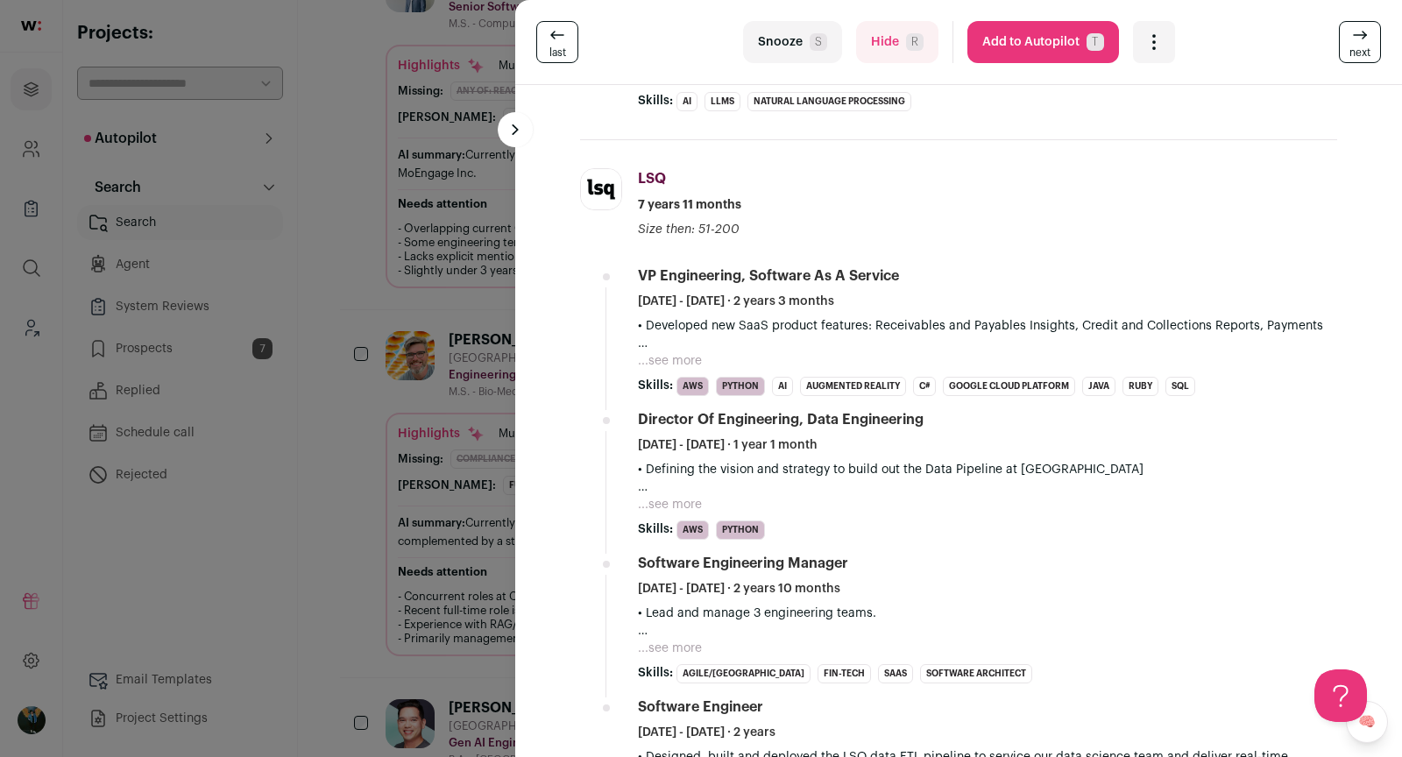
click at [1009, 51] on button "Add to Autopilot T" at bounding box center [1043, 42] width 152 height 42
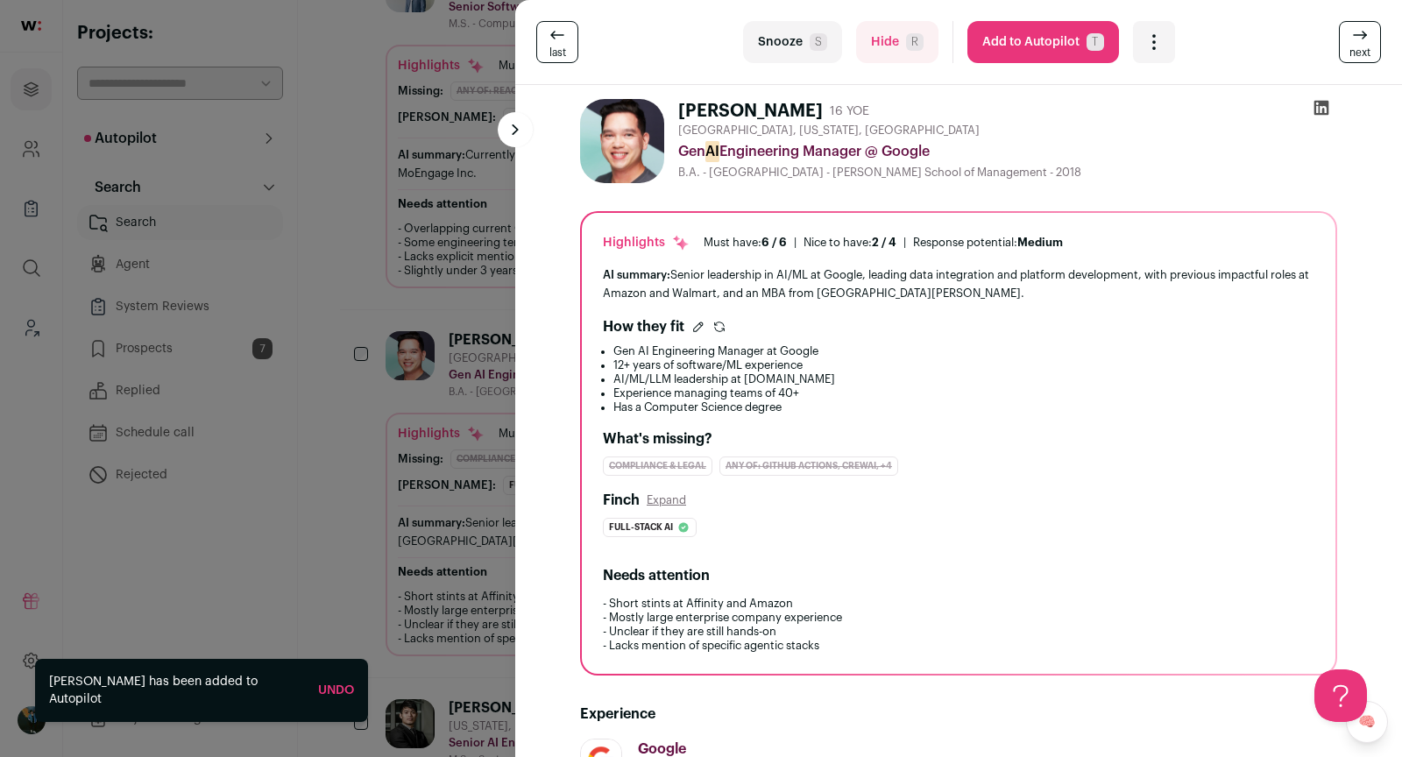
click at [380, 501] on div "last Snooze S Hide R Add to Autopilot T More actions Add to Shortlist Re-calibr…" at bounding box center [701, 378] width 1402 height 757
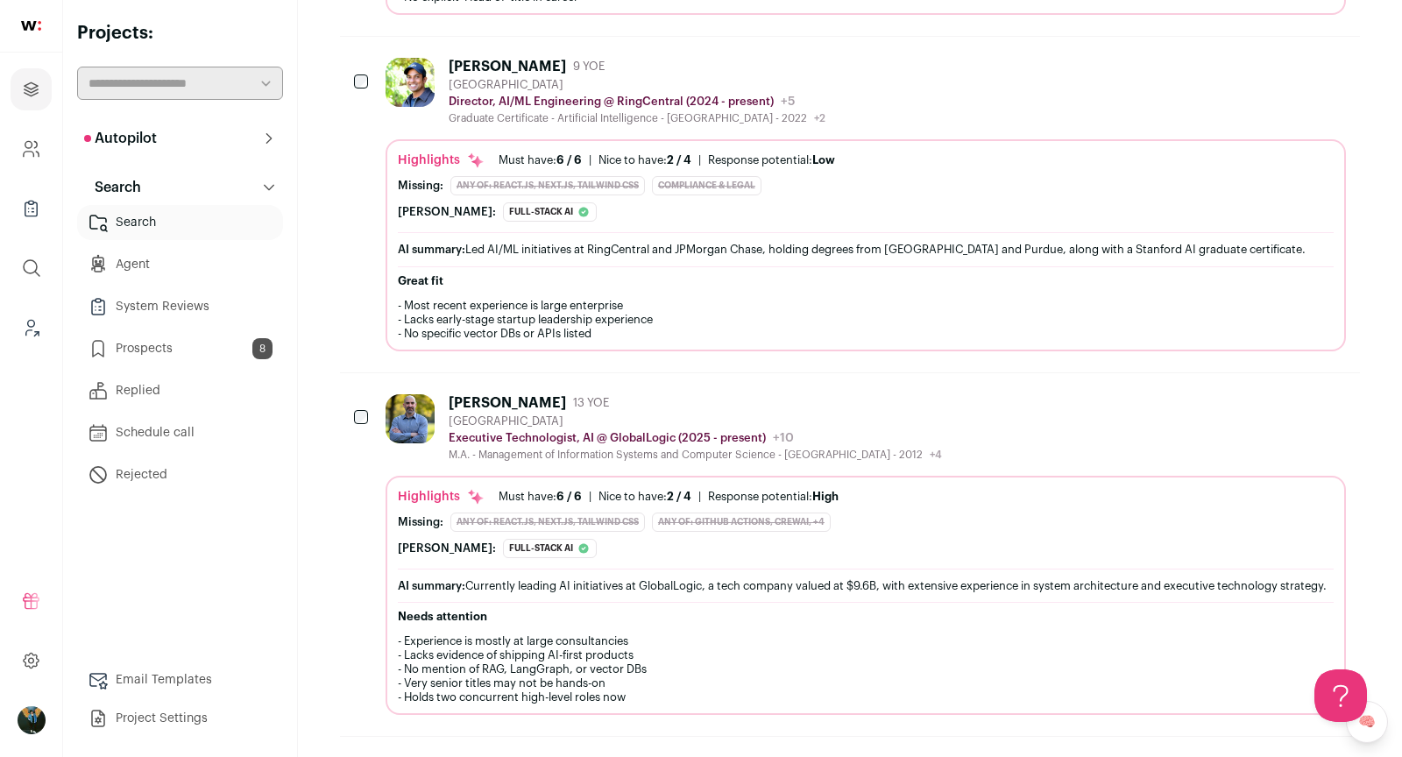
scroll to position [4702, 0]
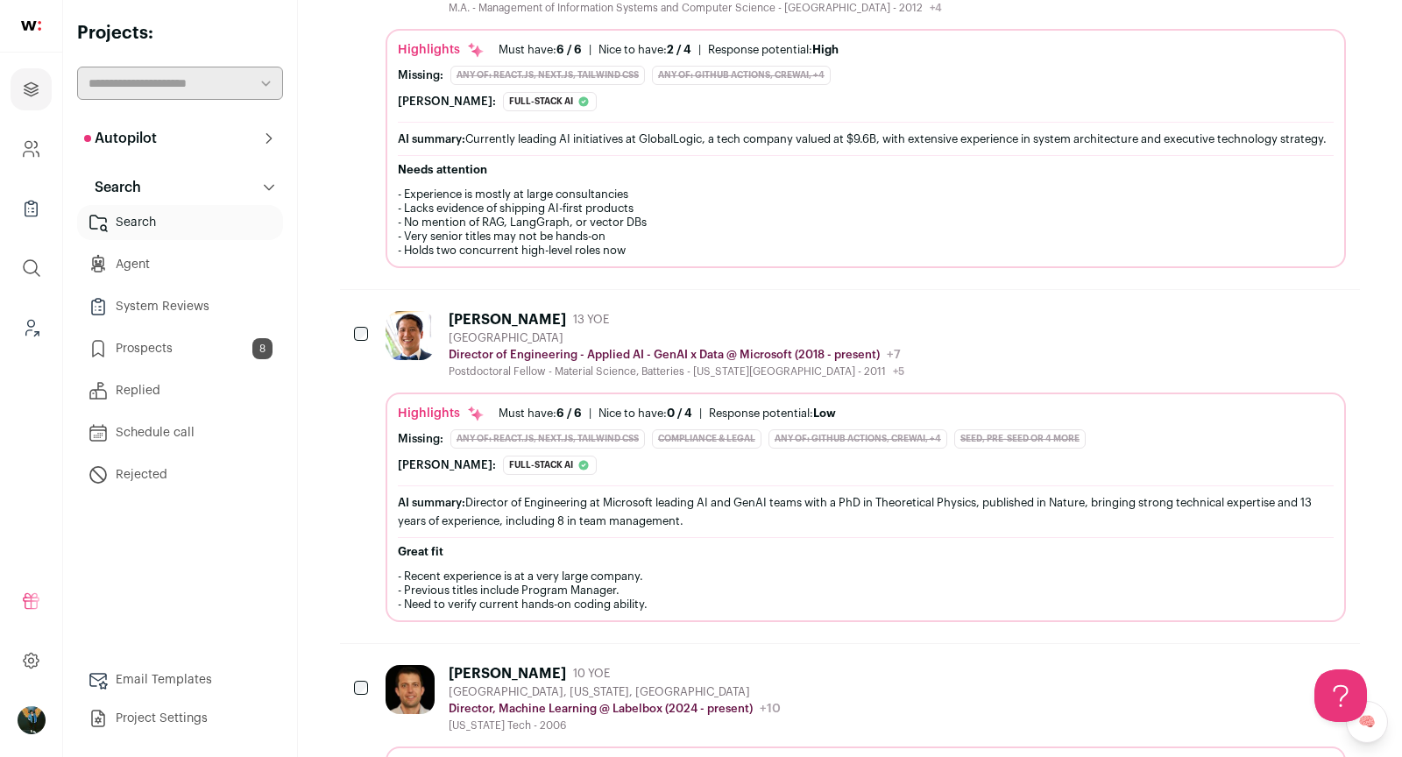
click at [151, 359] on link "Prospects 8" at bounding box center [180, 348] width 206 height 35
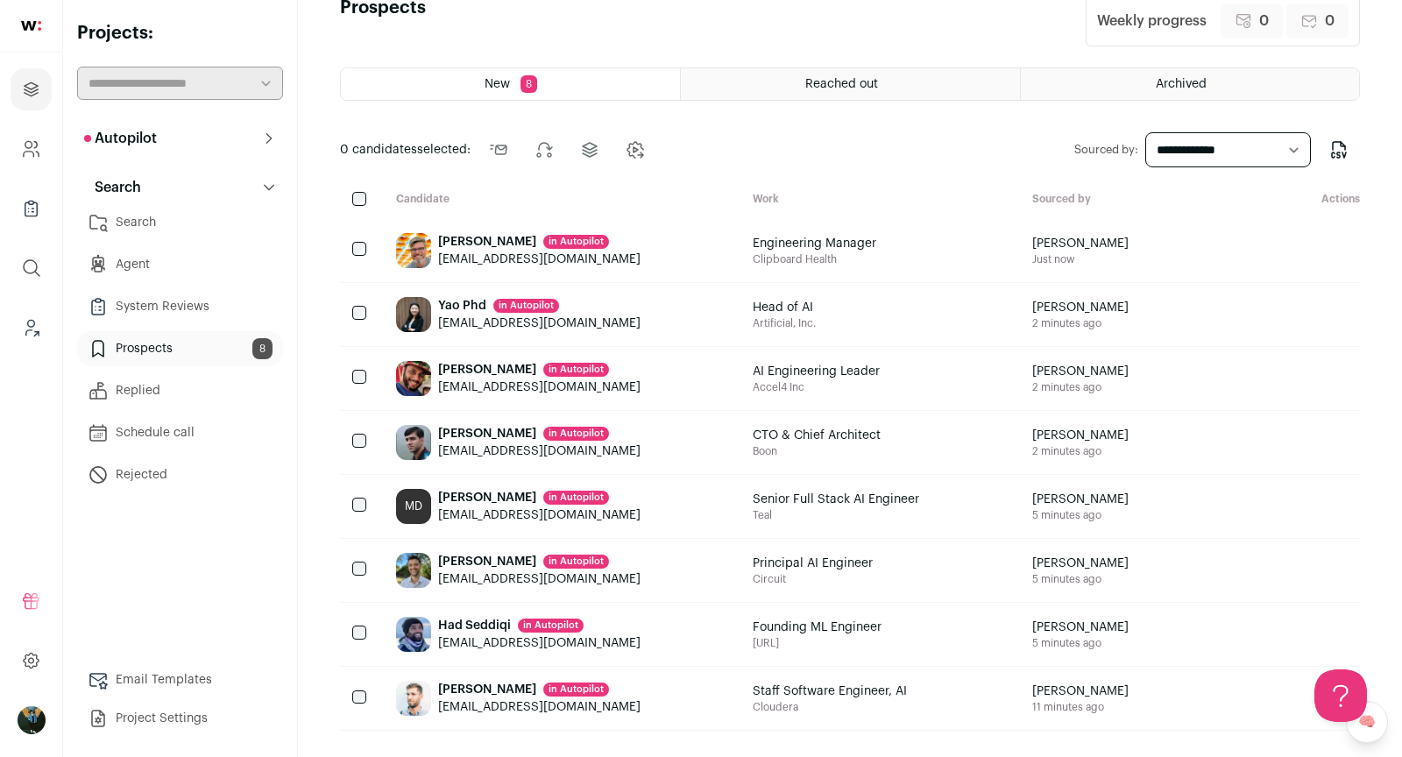
click at [136, 308] on link "System Reviews" at bounding box center [180, 306] width 206 height 35
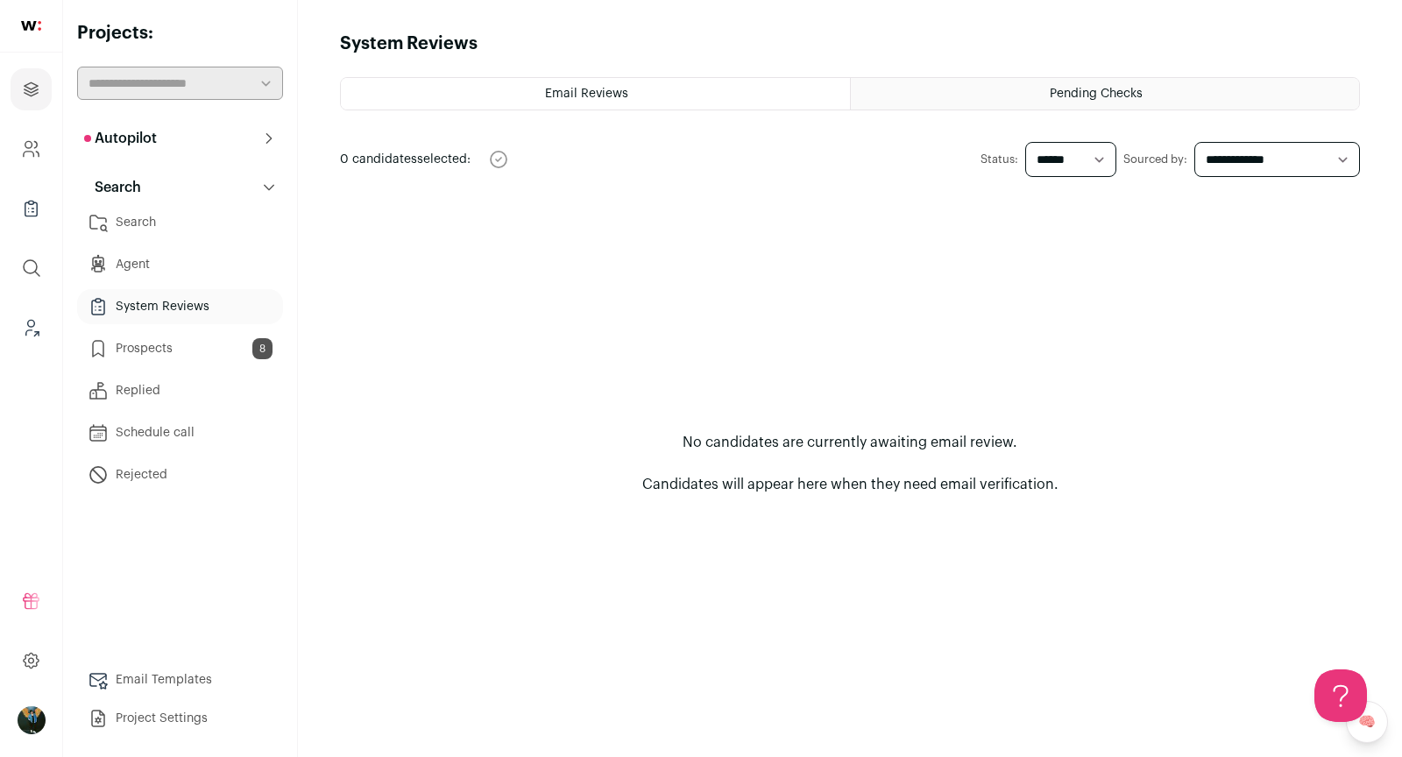
click at [163, 359] on link "Prospects 8" at bounding box center [180, 348] width 206 height 35
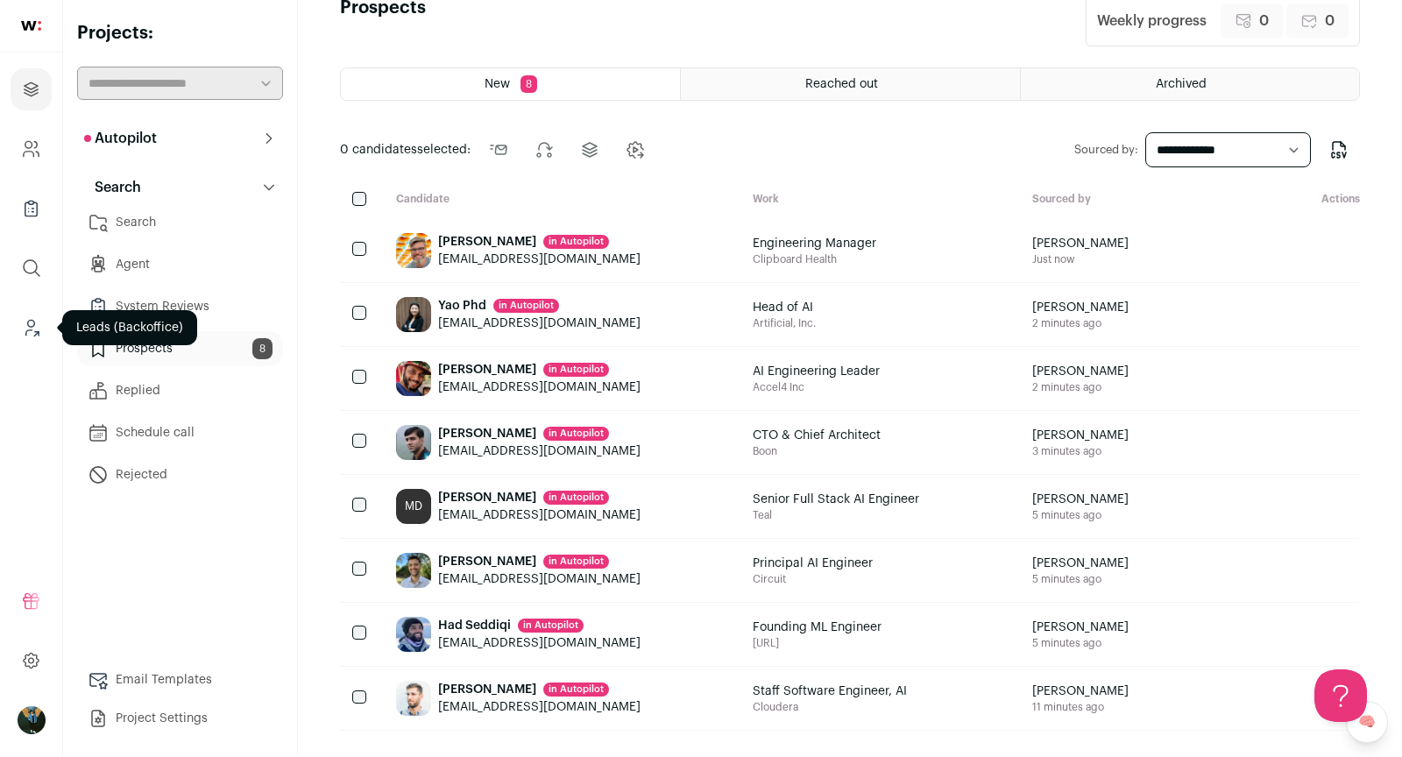
click at [34, 337] on link "Leads (Backoffice)" at bounding box center [31, 328] width 41 height 42
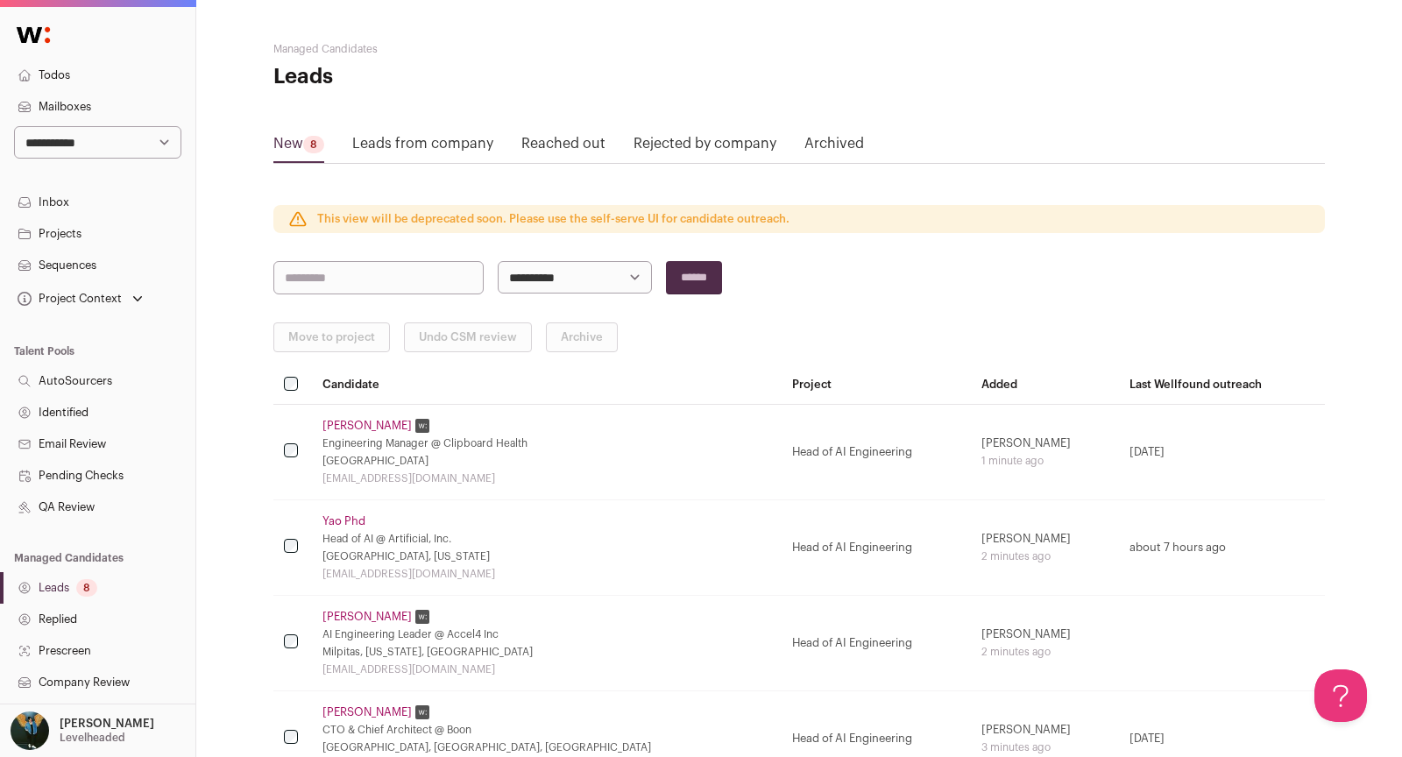
click at [87, 584] on div "8" at bounding box center [86, 588] width 21 height 18
click at [418, 138] on link "Leads from company" at bounding box center [422, 147] width 141 height 28
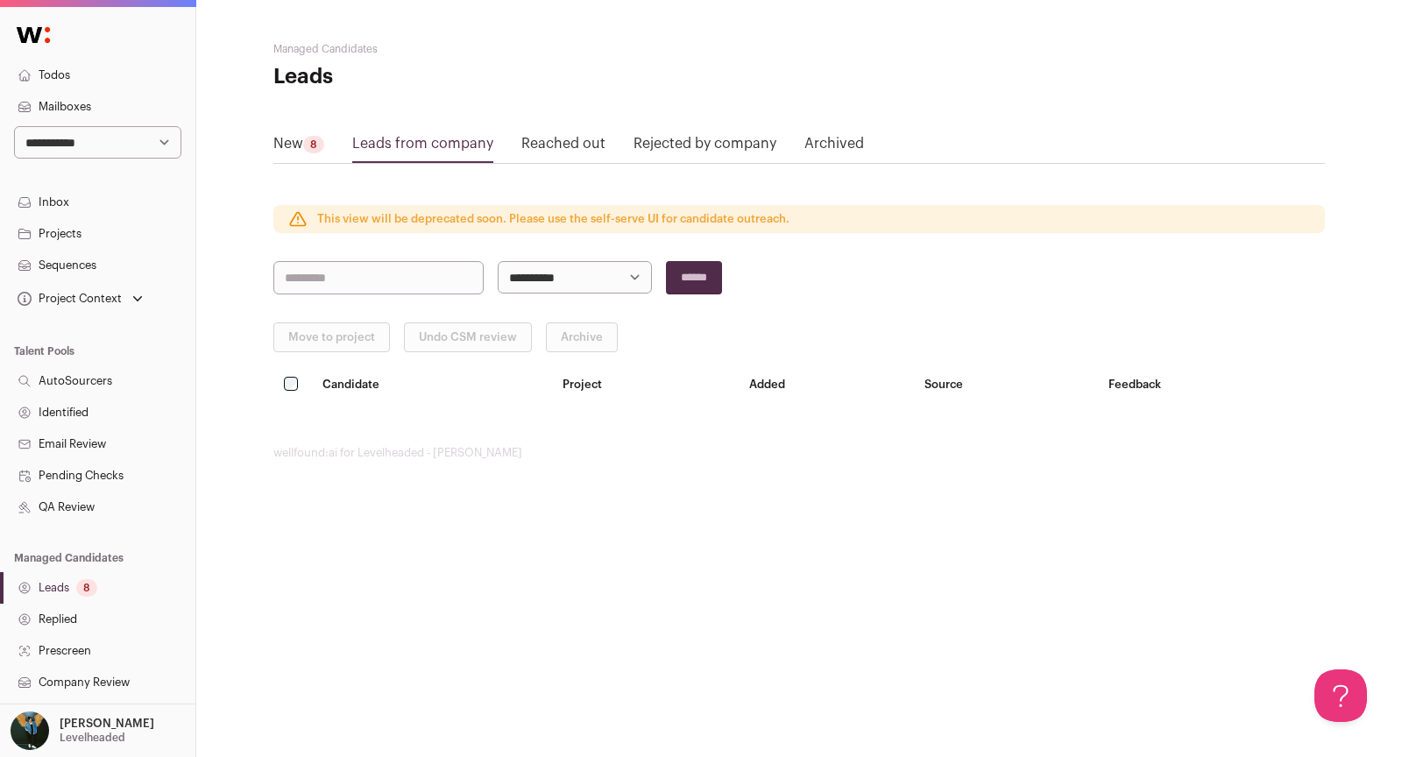
click at [598, 138] on link "Reached out" at bounding box center [563, 147] width 84 height 28
click at [708, 144] on link "Rejected by company" at bounding box center [705, 147] width 143 height 28
click at [838, 138] on link "Archived" at bounding box center [834, 147] width 60 height 28
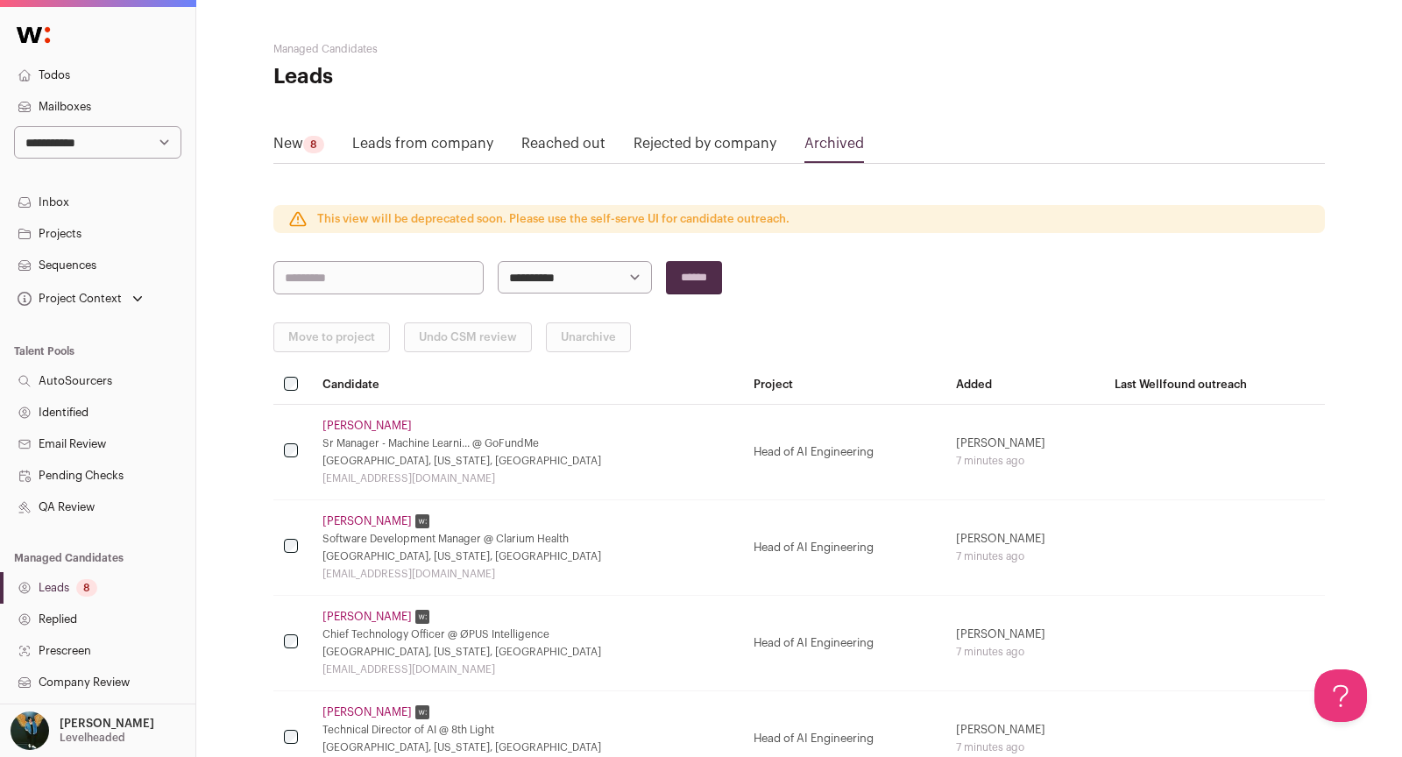
click at [302, 141] on link "New 8" at bounding box center [298, 147] width 51 height 28
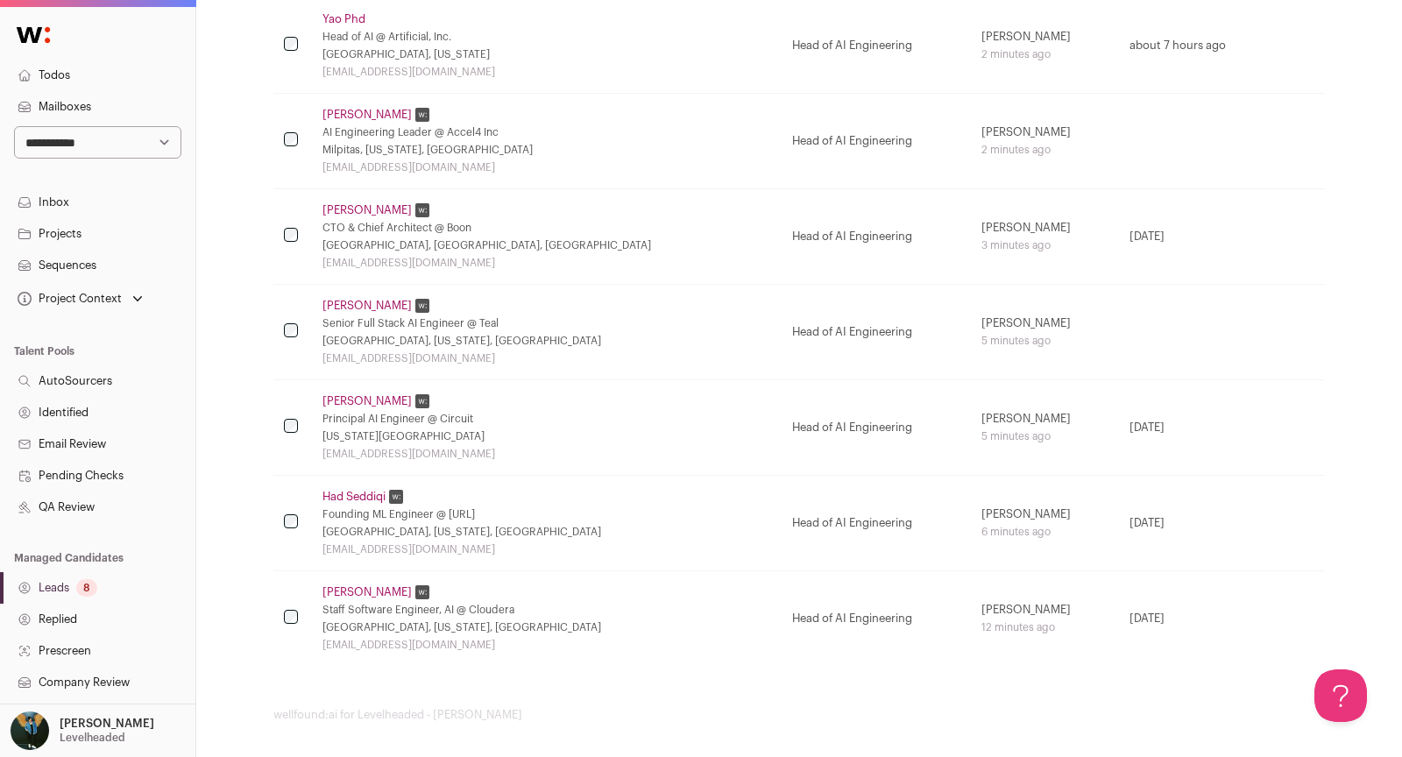
scroll to position [250, 0]
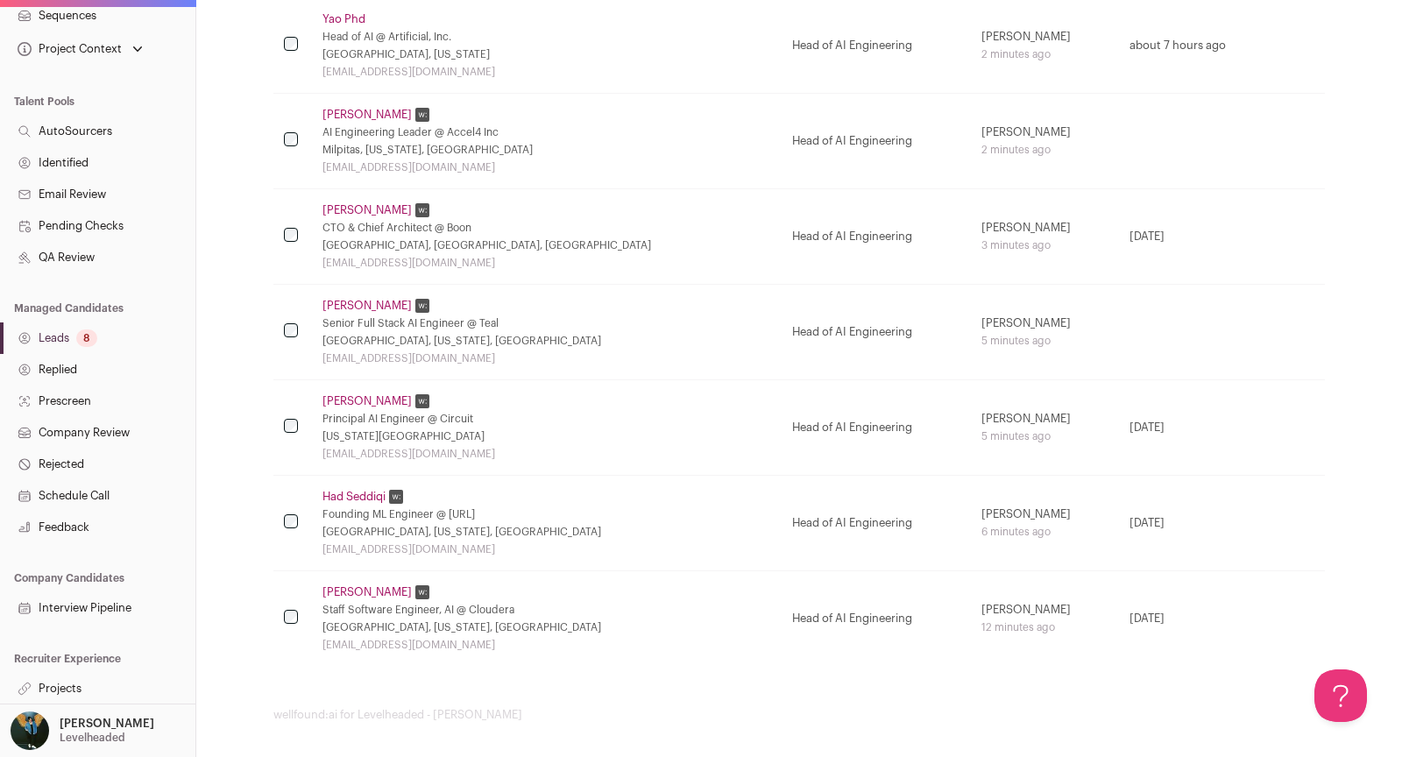
click at [81, 687] on link "Projects" at bounding box center [97, 689] width 195 height 32
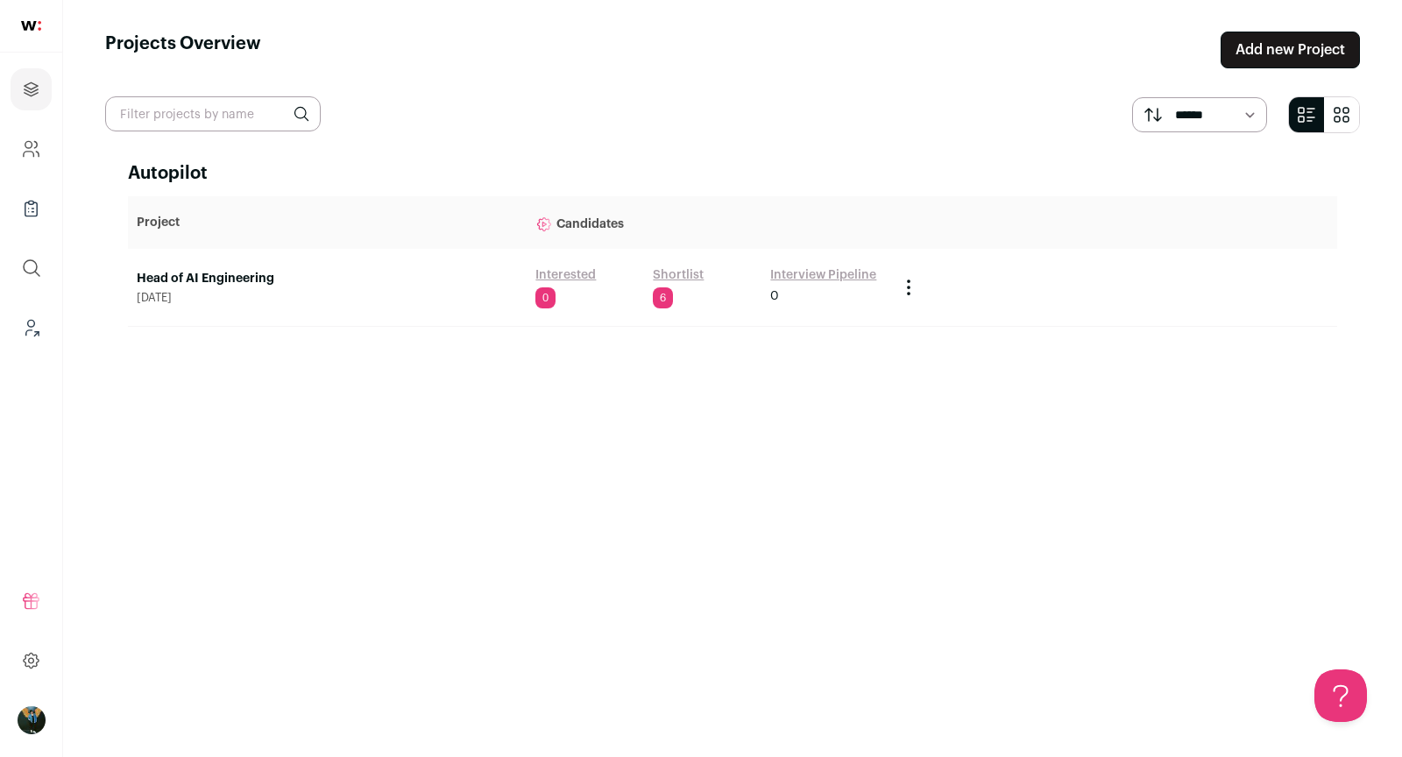
click at [195, 277] on link "Head of AI Engineering" at bounding box center [327, 279] width 381 height 18
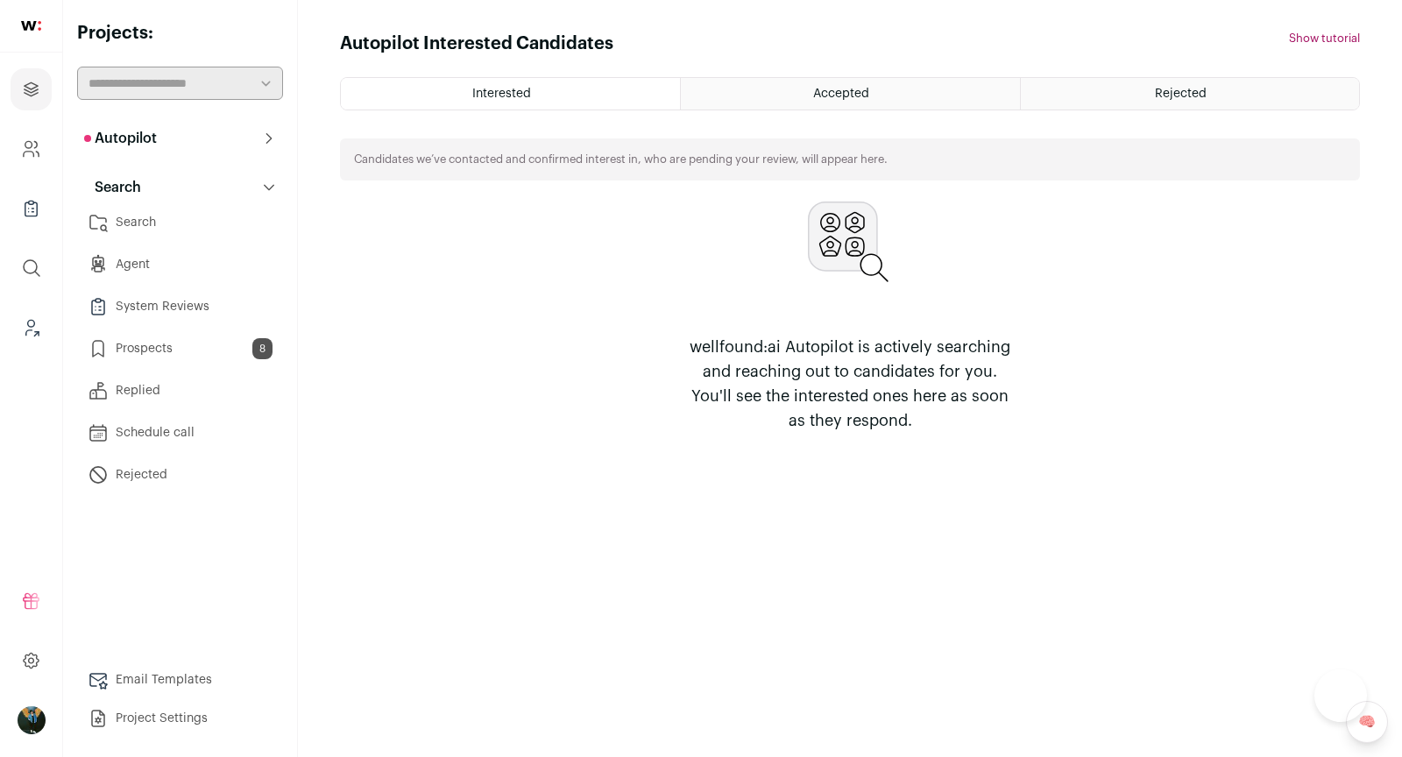
click at [204, 357] on html "Projects Company and ATS Settings Company Lists (Experimental) Global Search Le…" at bounding box center [701, 378] width 1402 height 757
click at [188, 351] on link "Prospects 8" at bounding box center [180, 348] width 206 height 35
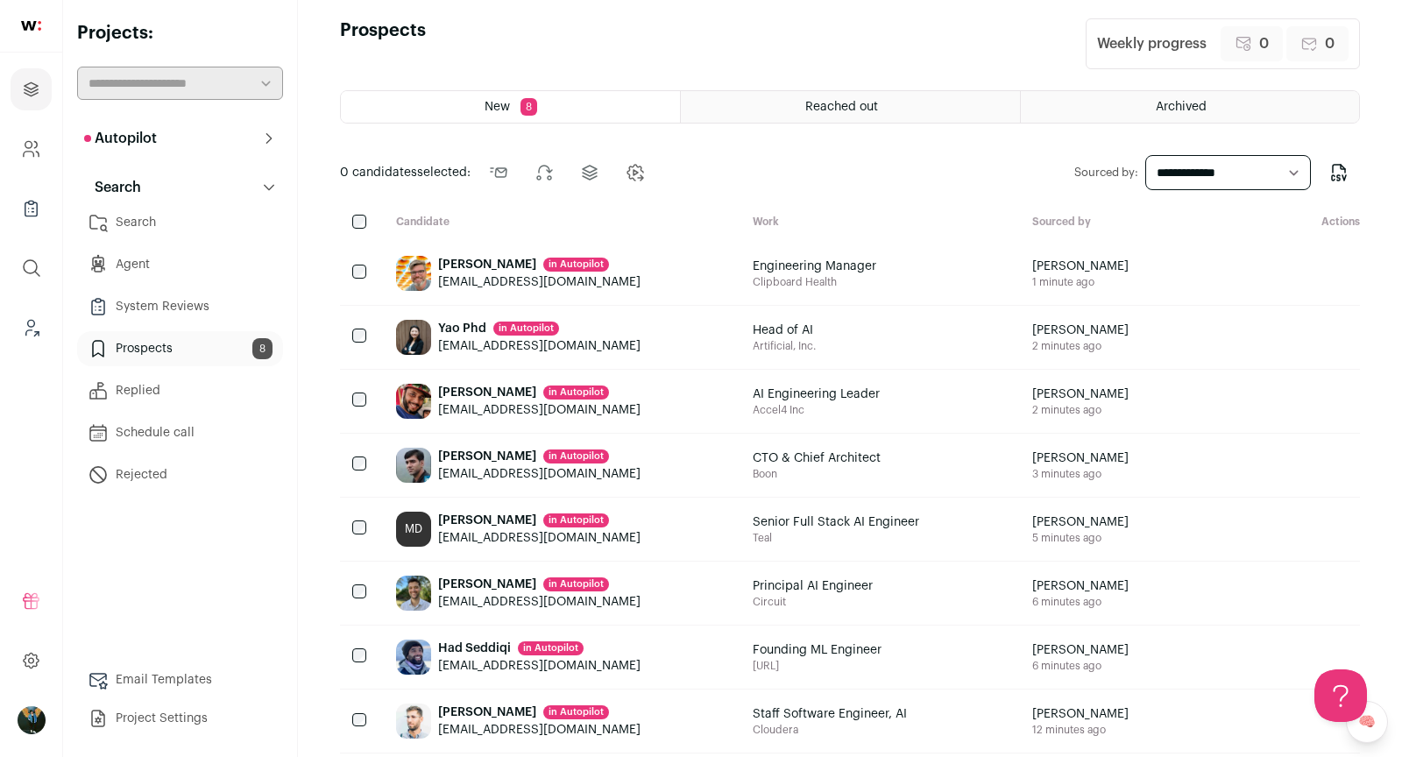
scroll to position [36, 0]
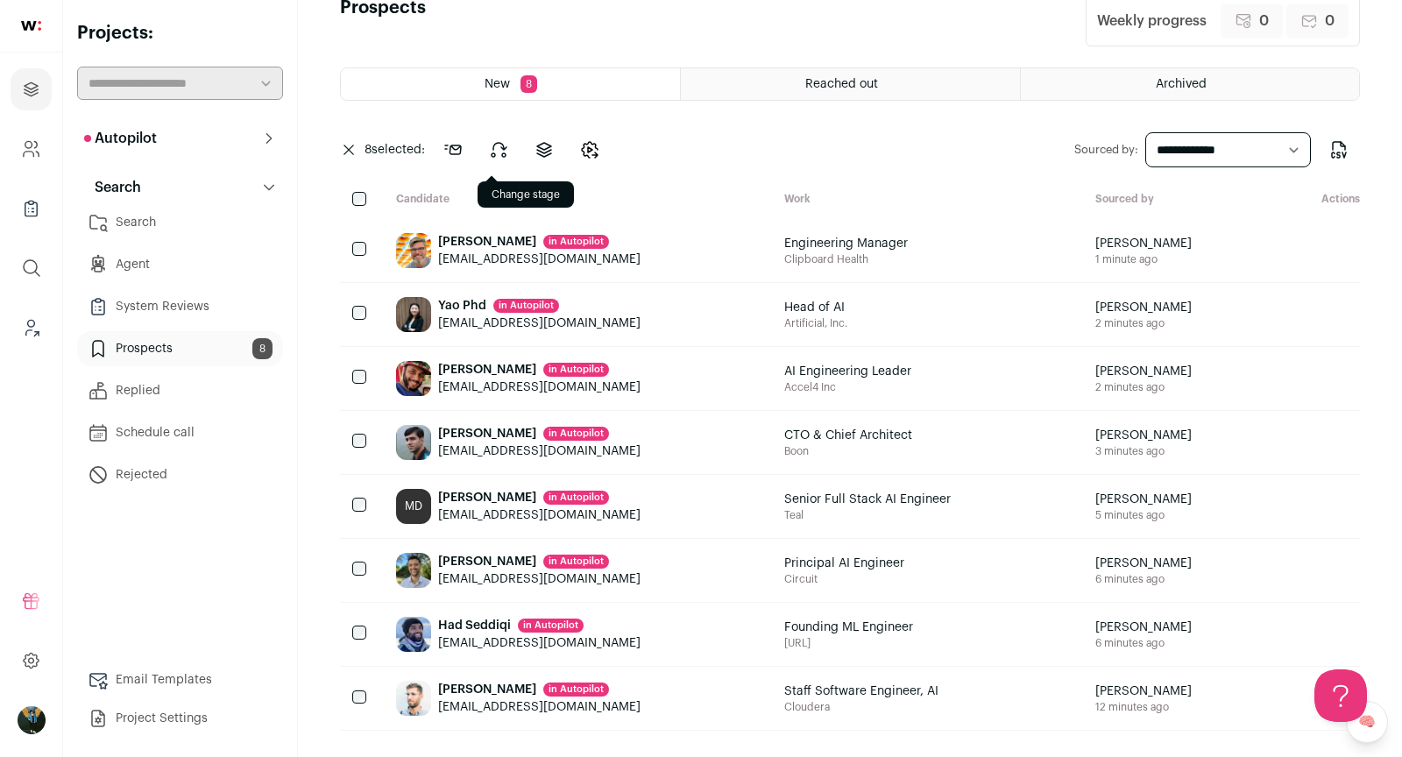
click at [511, 136] on button at bounding box center [499, 150] width 42 height 42
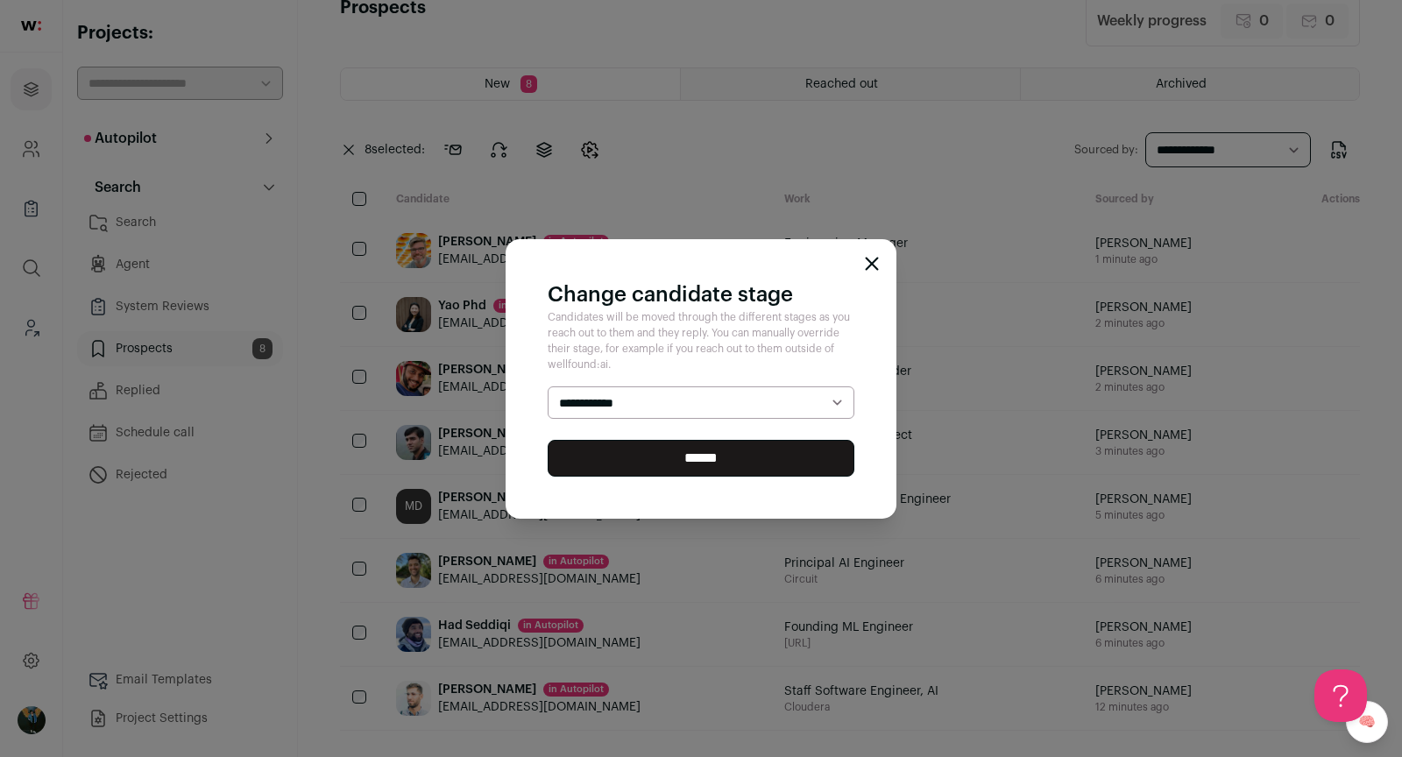
click at [620, 387] on select "**********" at bounding box center [701, 402] width 307 height 32
click at [813, 152] on div "**********" at bounding box center [701, 378] width 1402 height 757
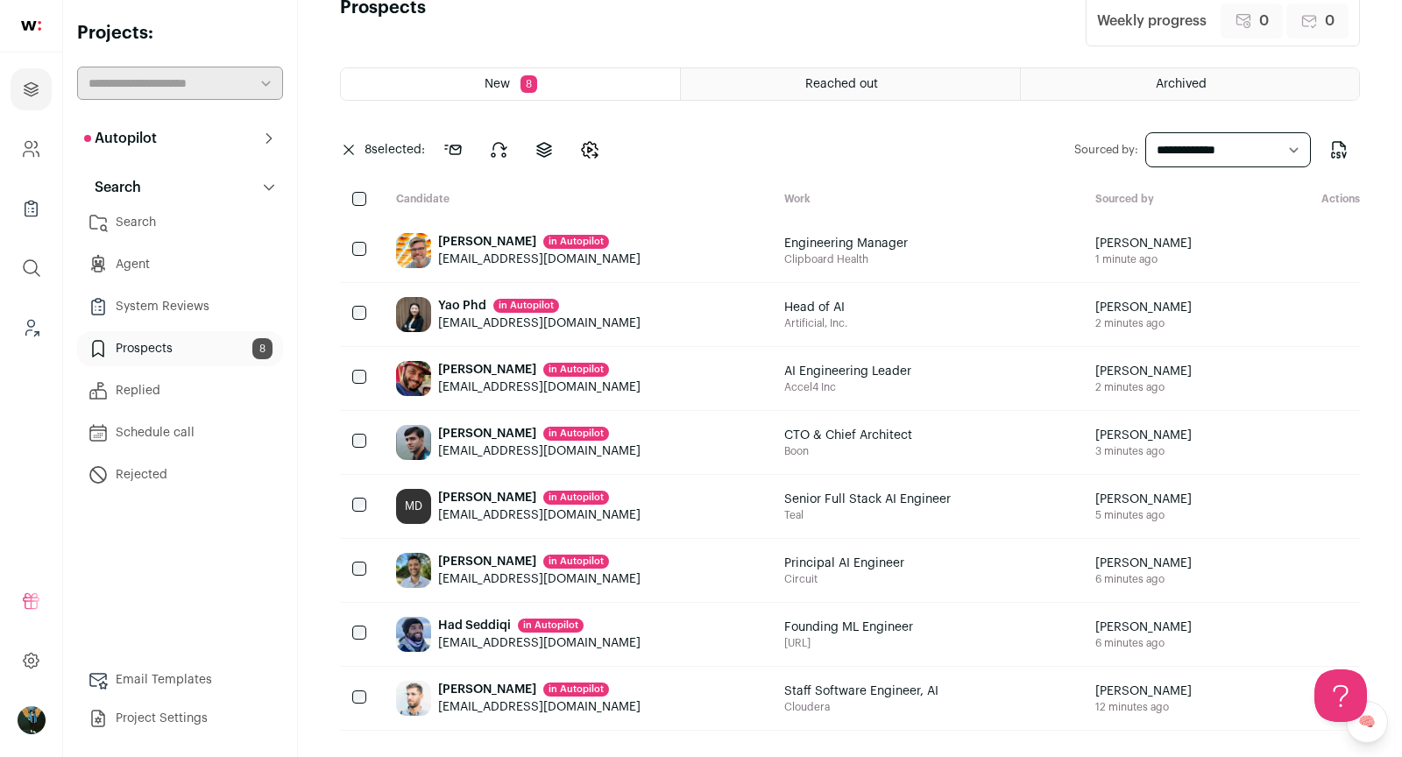
click at [121, 165] on div "Autopilot Autopilot Interested Shortlist 6 Interview Pipeline Analytics Context…" at bounding box center [180, 307] width 206 height 372
click at [113, 132] on p "Autopilot" at bounding box center [120, 138] width 73 height 21
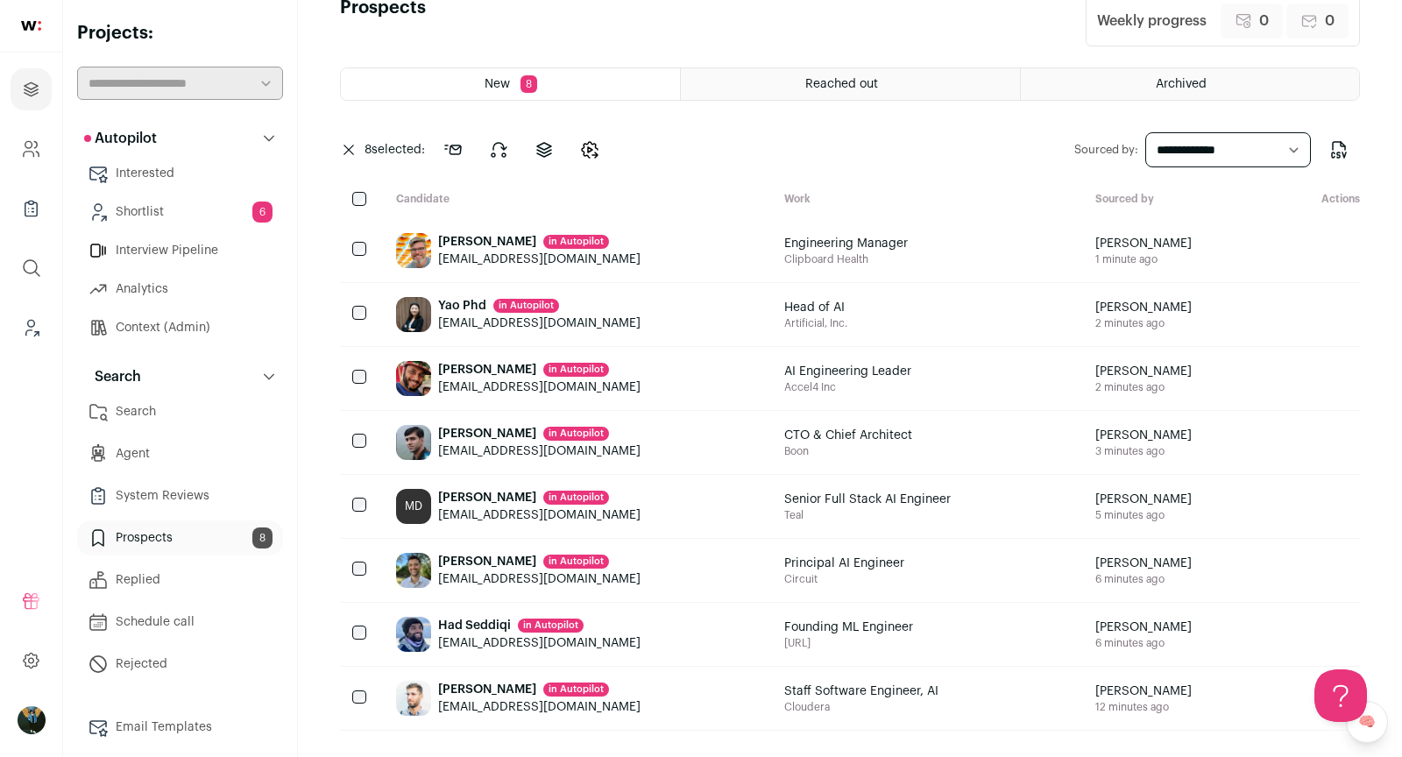
click at [154, 222] on link "Shortlist 6" at bounding box center [180, 212] width 206 height 35
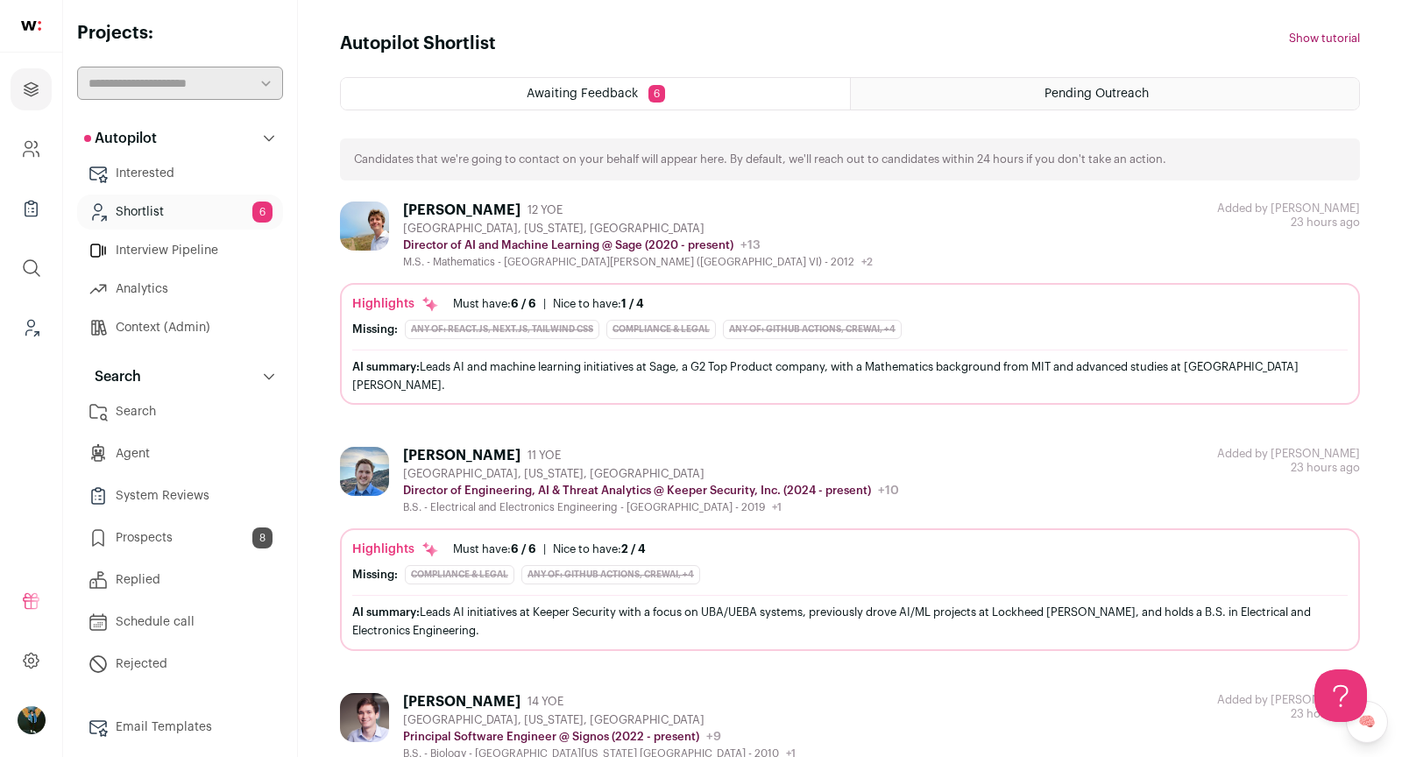
click at [164, 418] on link "Search" at bounding box center [180, 411] width 206 height 35
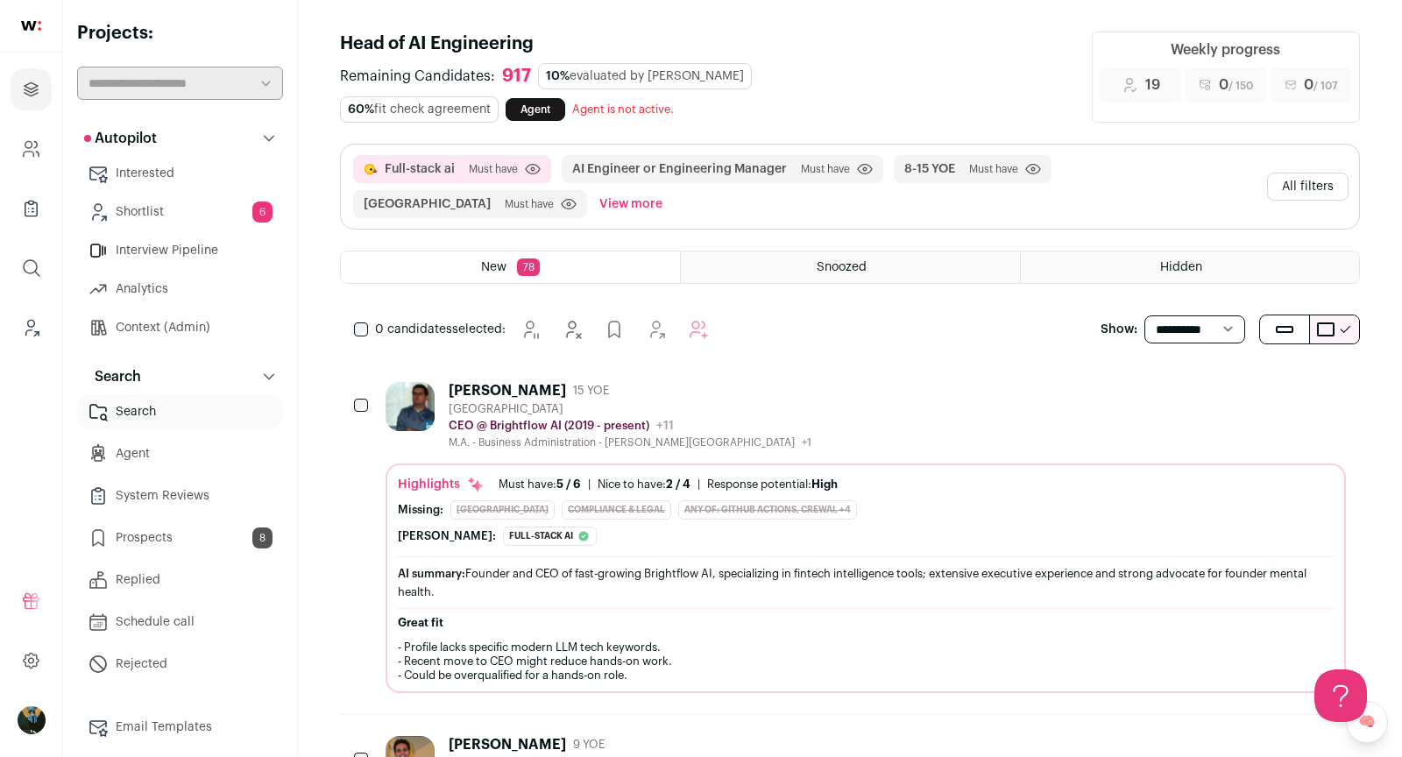
click at [1320, 180] on button "All filters" at bounding box center [1307, 187] width 81 height 28
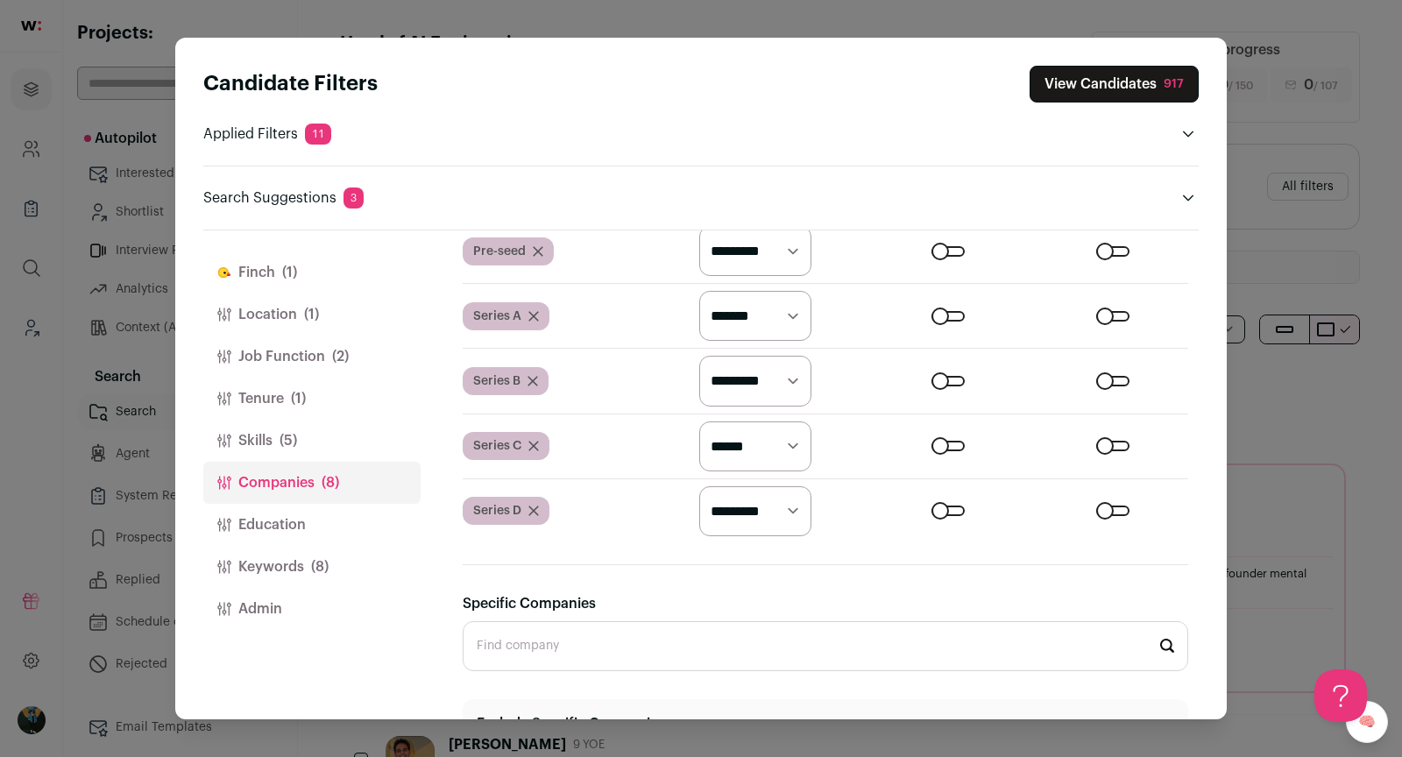
scroll to position [960, 0]
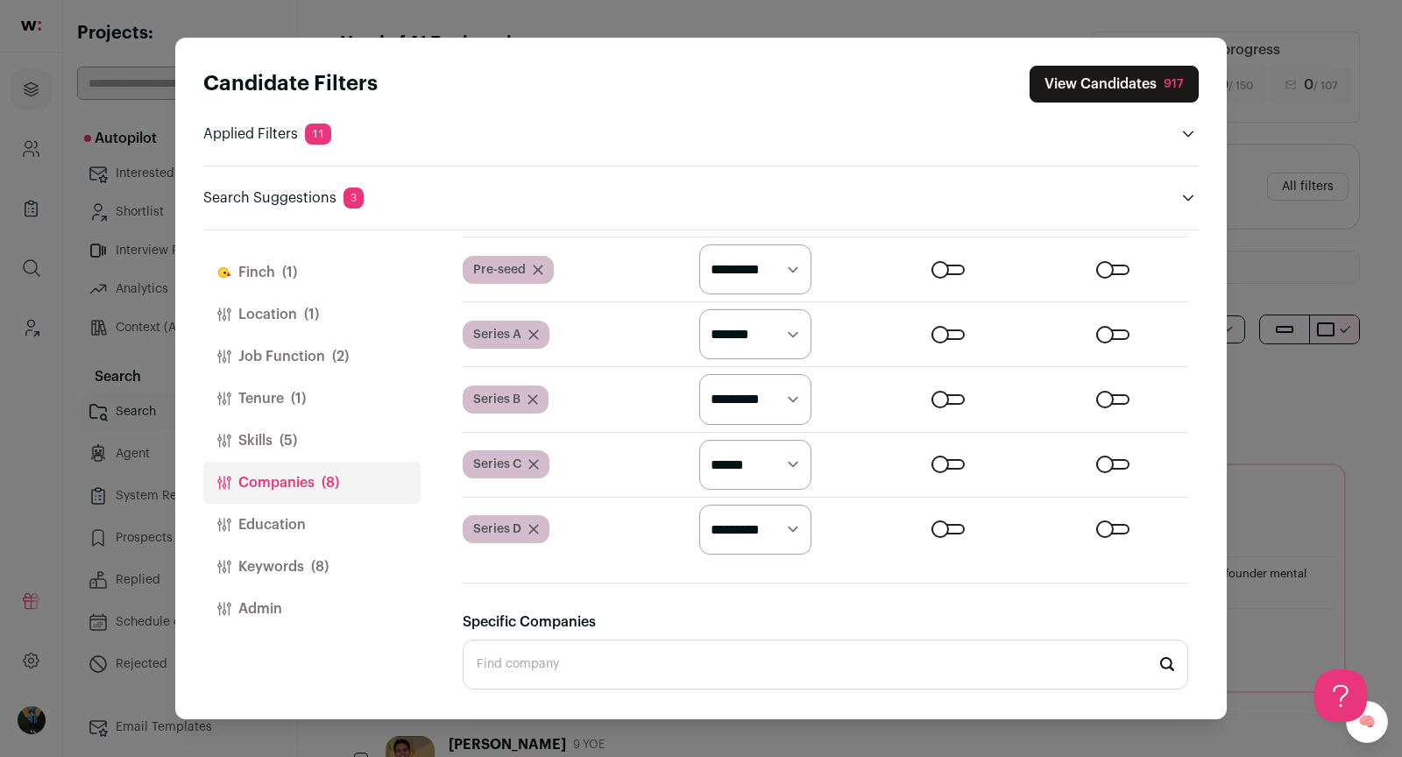
click at [785, 456] on select "********* ******* ******" at bounding box center [755, 465] width 112 height 50
click at [783, 265] on select "********* ******* ******" at bounding box center [755, 269] width 112 height 50
click at [1109, 330] on div "Close modal via background" at bounding box center [1112, 334] width 33 height 11
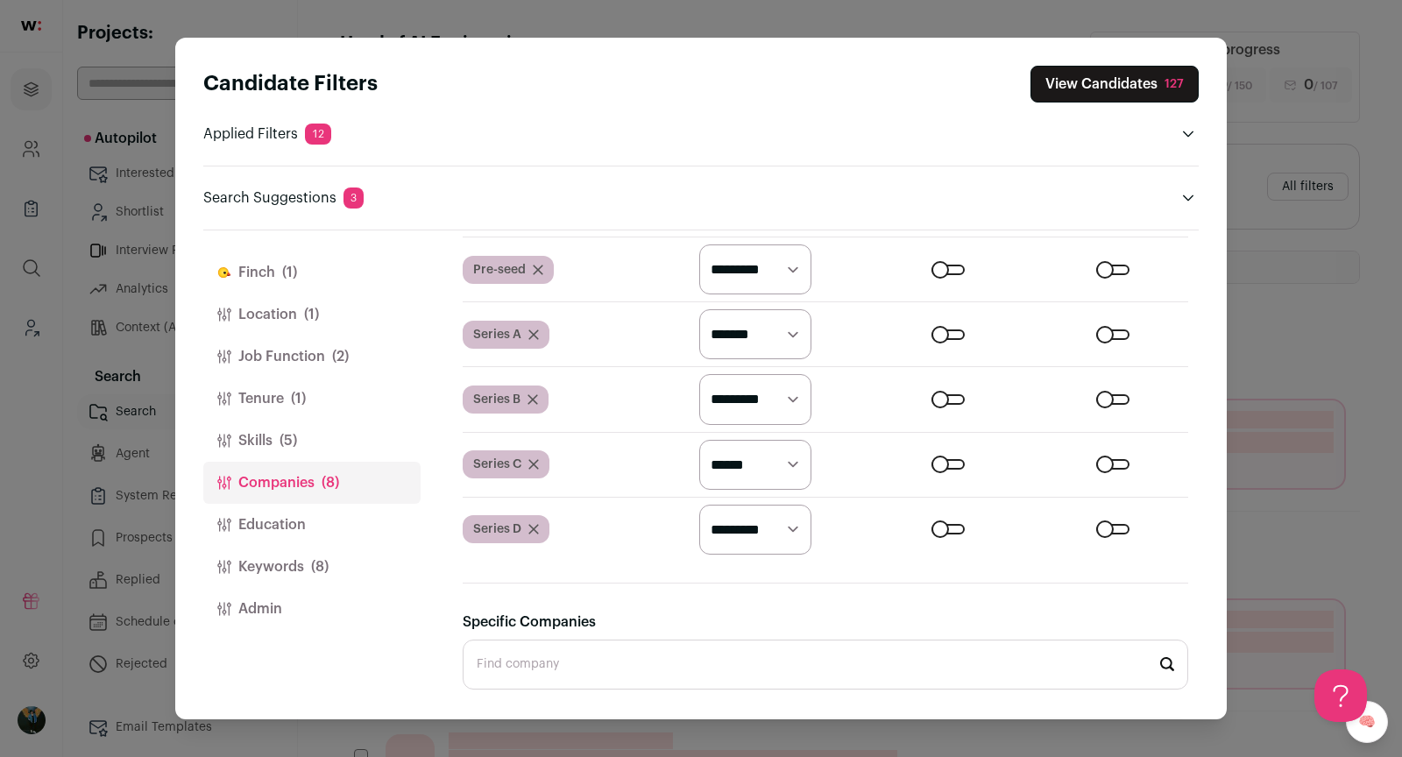
click at [1151, 88] on button "View Candidates 127" at bounding box center [1115, 84] width 168 height 37
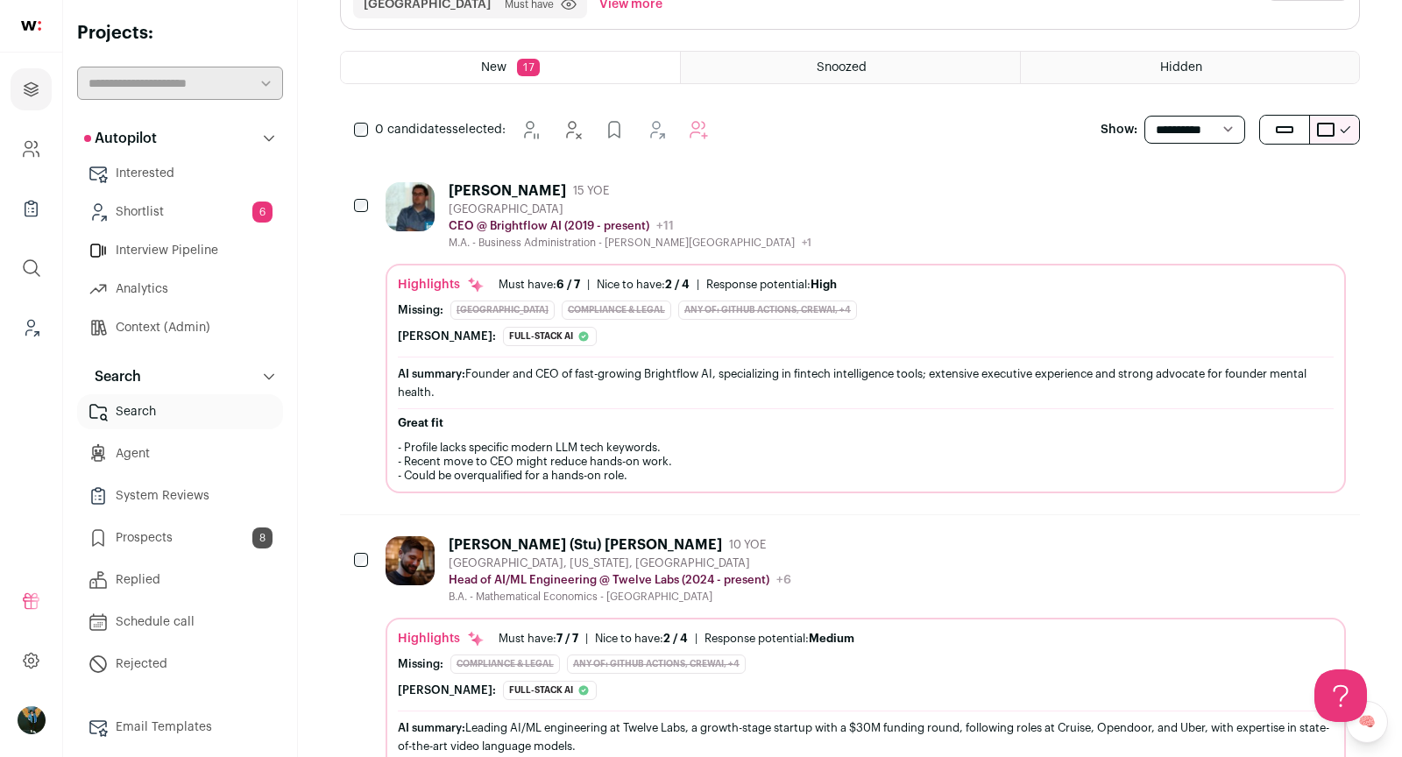
scroll to position [390, 0]
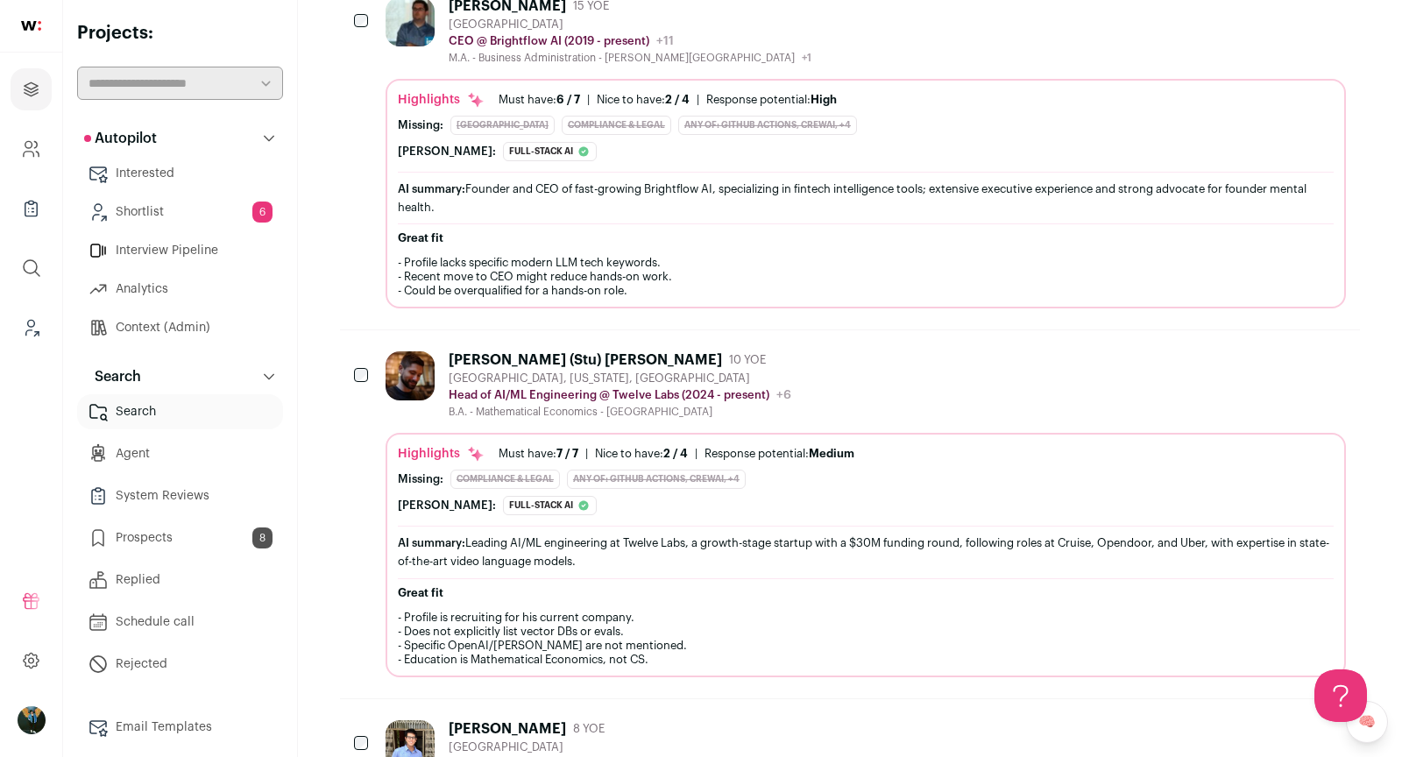
click at [1329, 351] on icon "Add to Prospects" at bounding box center [1331, 359] width 21 height 21
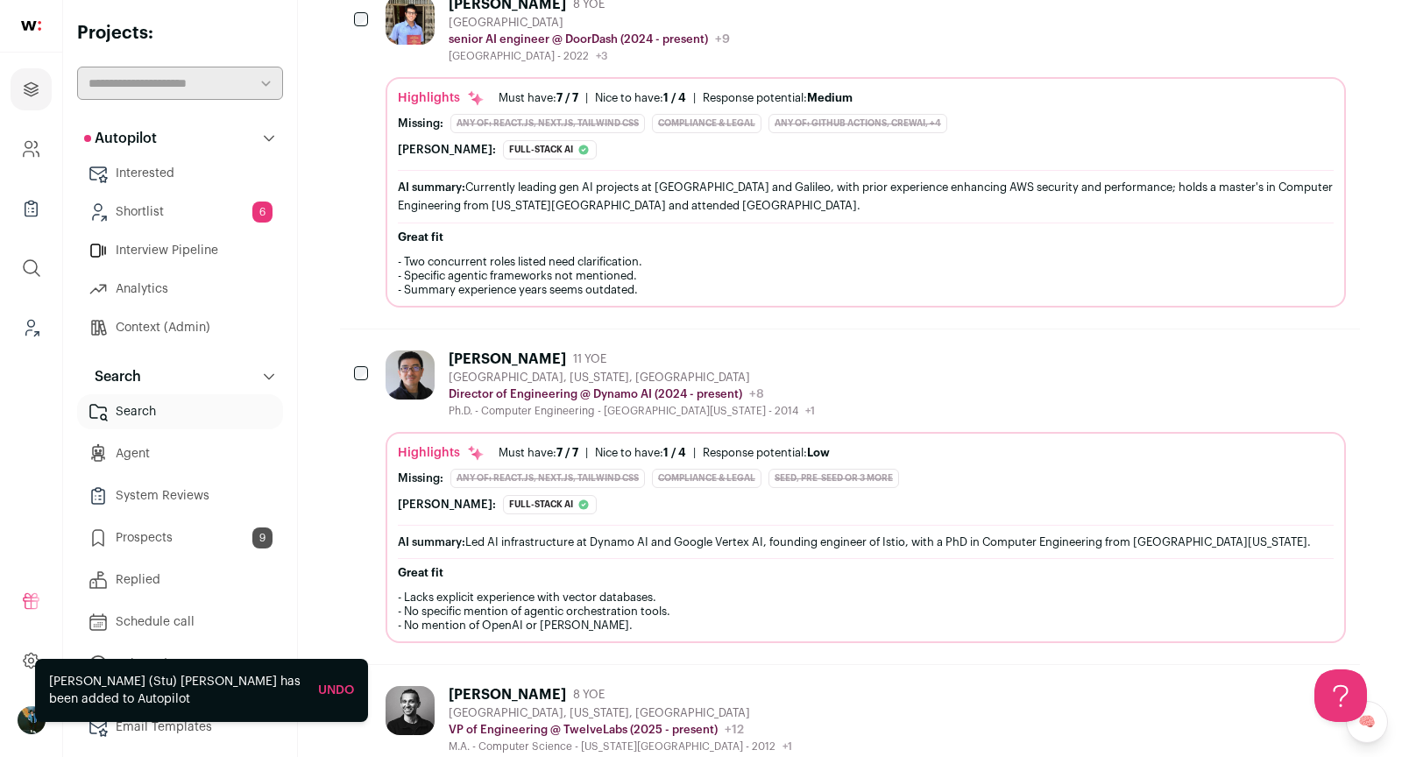
scroll to position [741, 0]
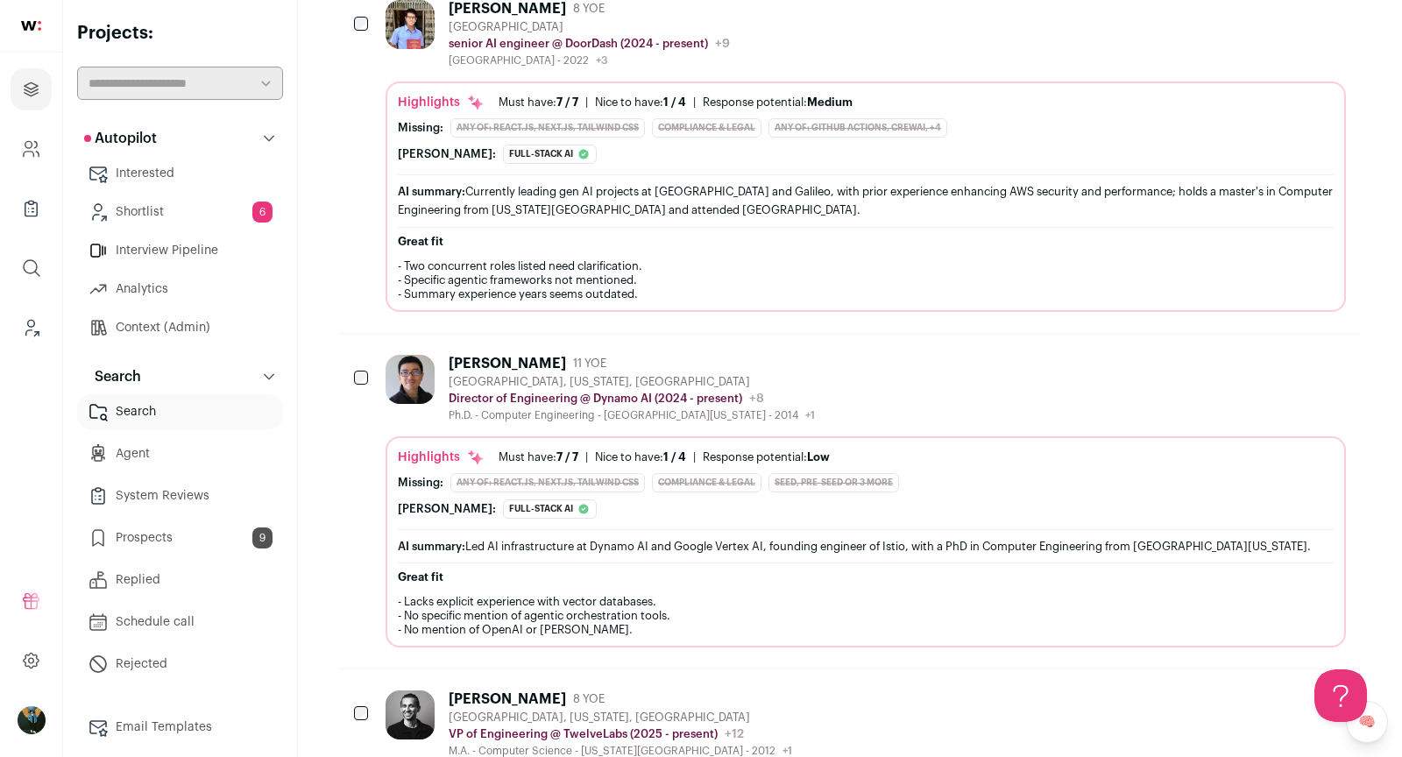
click at [790, 32] on div "Sarthak Sharma 8 YOE San Francisco Bay Area senior AI engineer @ DoorDash (2024…" at bounding box center [866, 33] width 960 height 67
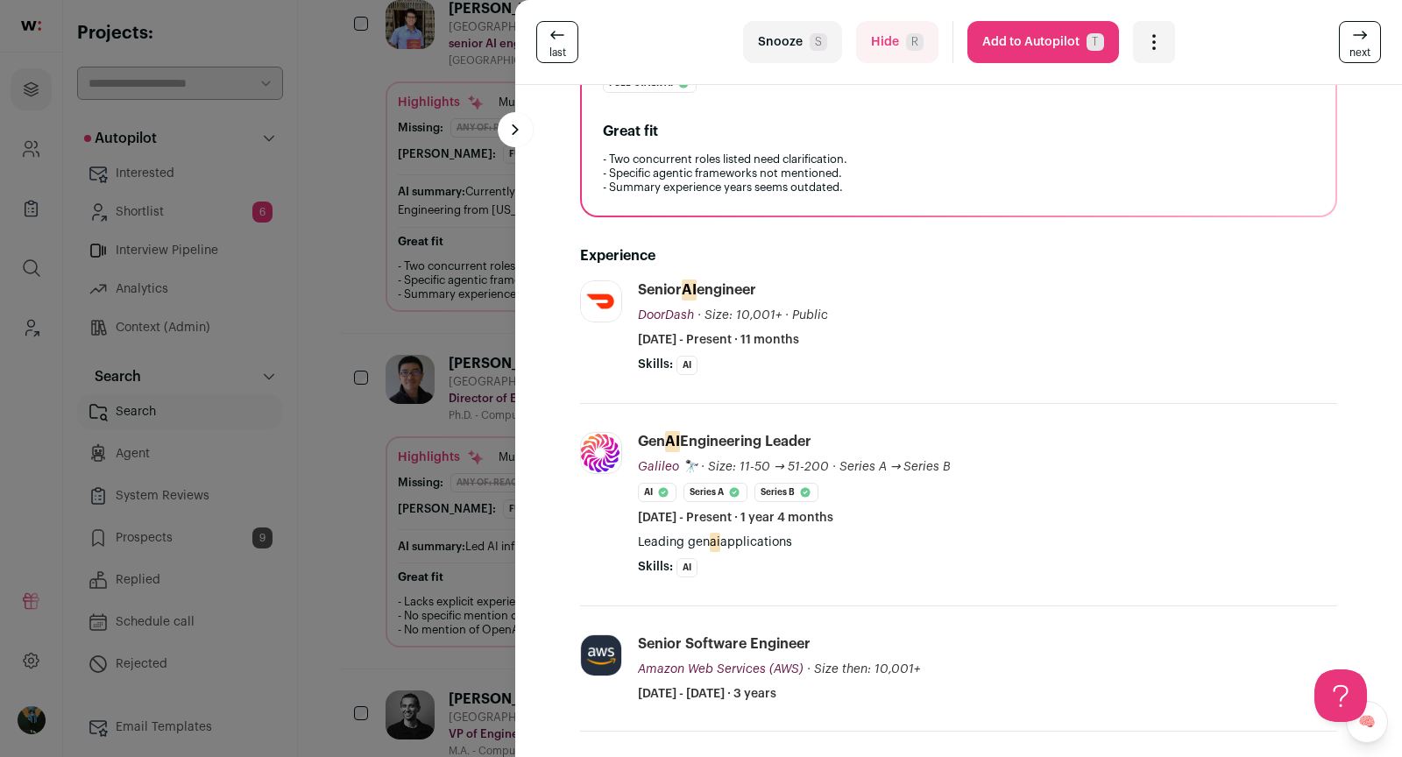
scroll to position [0, 0]
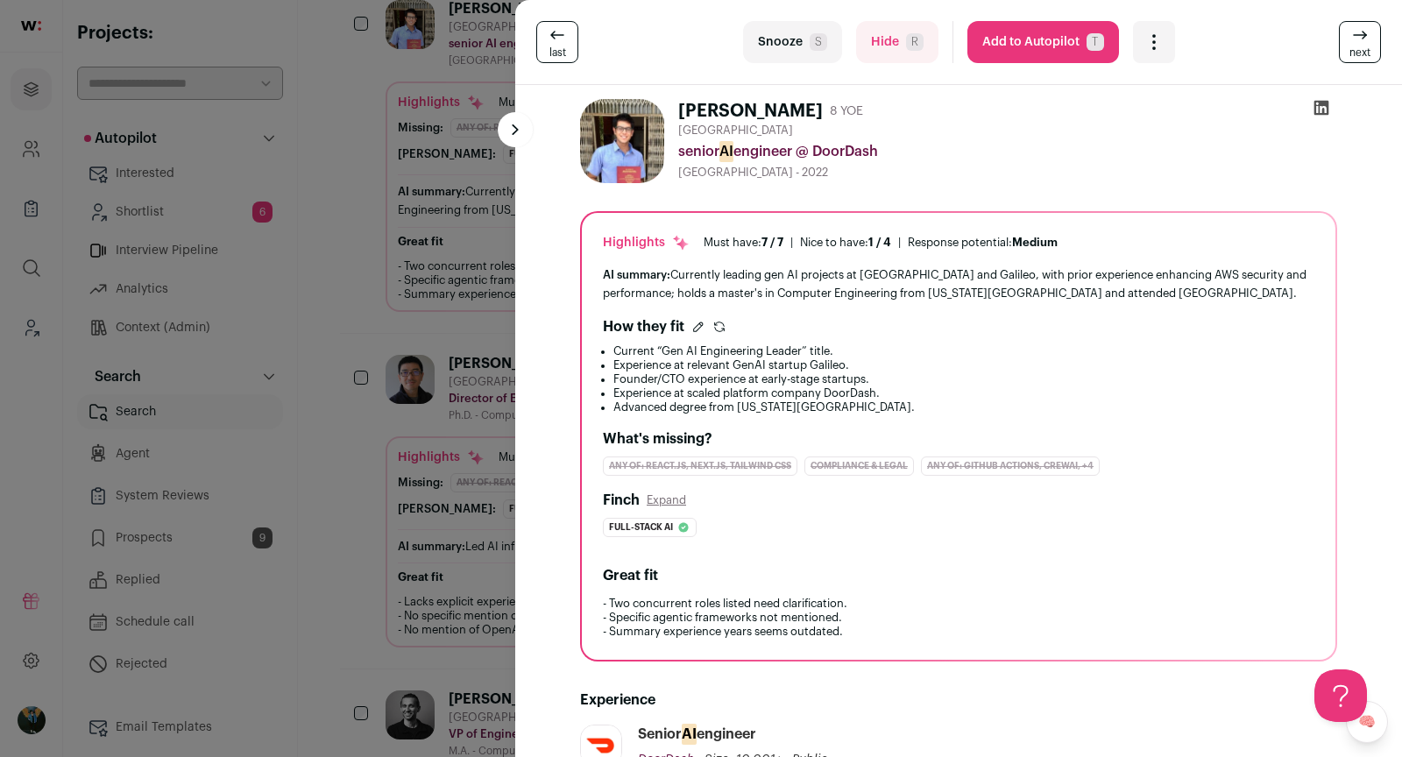
click at [1327, 110] on icon at bounding box center [1321, 108] width 15 height 15
click at [1074, 33] on button "Add to Autopilot T" at bounding box center [1043, 42] width 152 height 42
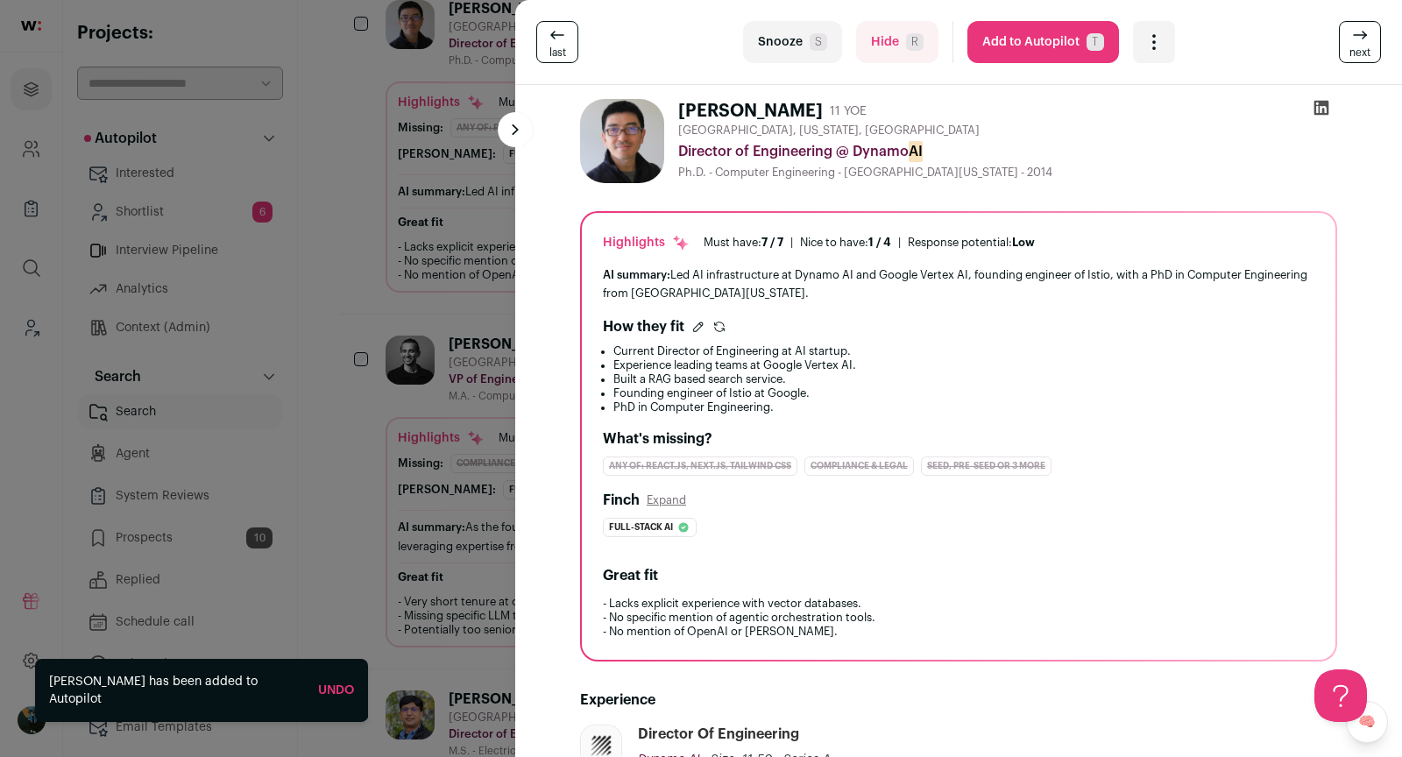
click at [463, 487] on div "last Snooze S Hide R Add to Autopilot T More actions Add to Shortlist Re-calibr…" at bounding box center [701, 378] width 1402 height 757
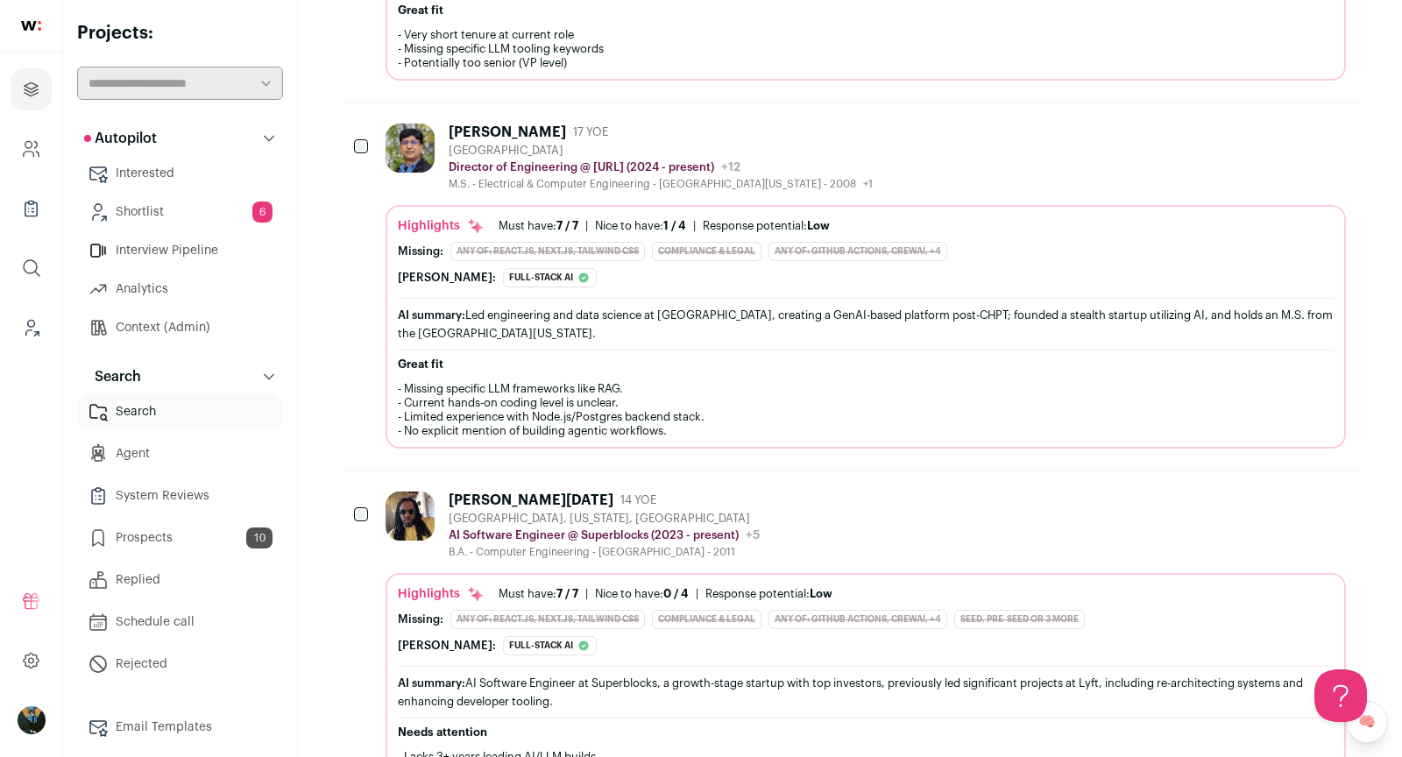
scroll to position [1457, 0]
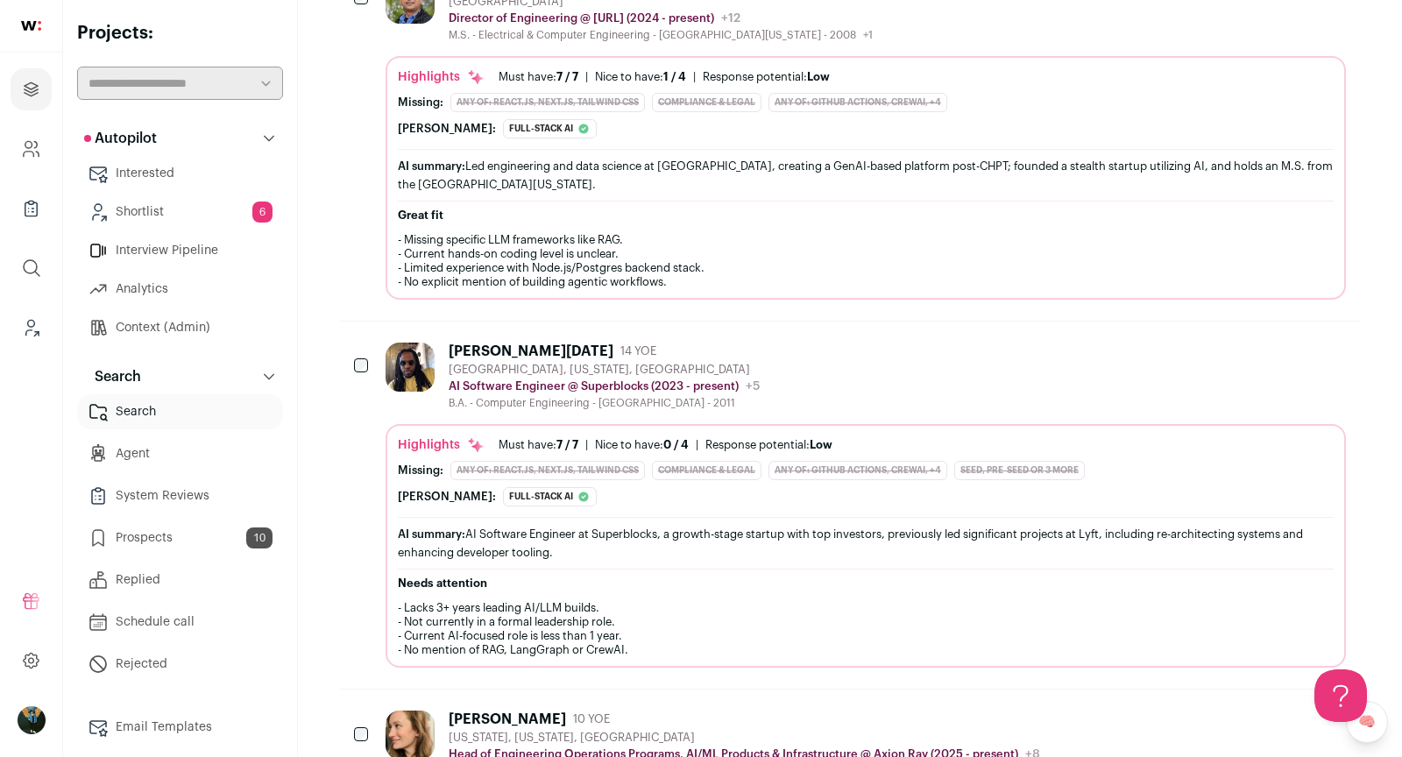
click at [936, 351] on div "Carl Noel 14 YOE Seattle, Washington, United States AI Software Engineer @ Supe…" at bounding box center [866, 376] width 960 height 67
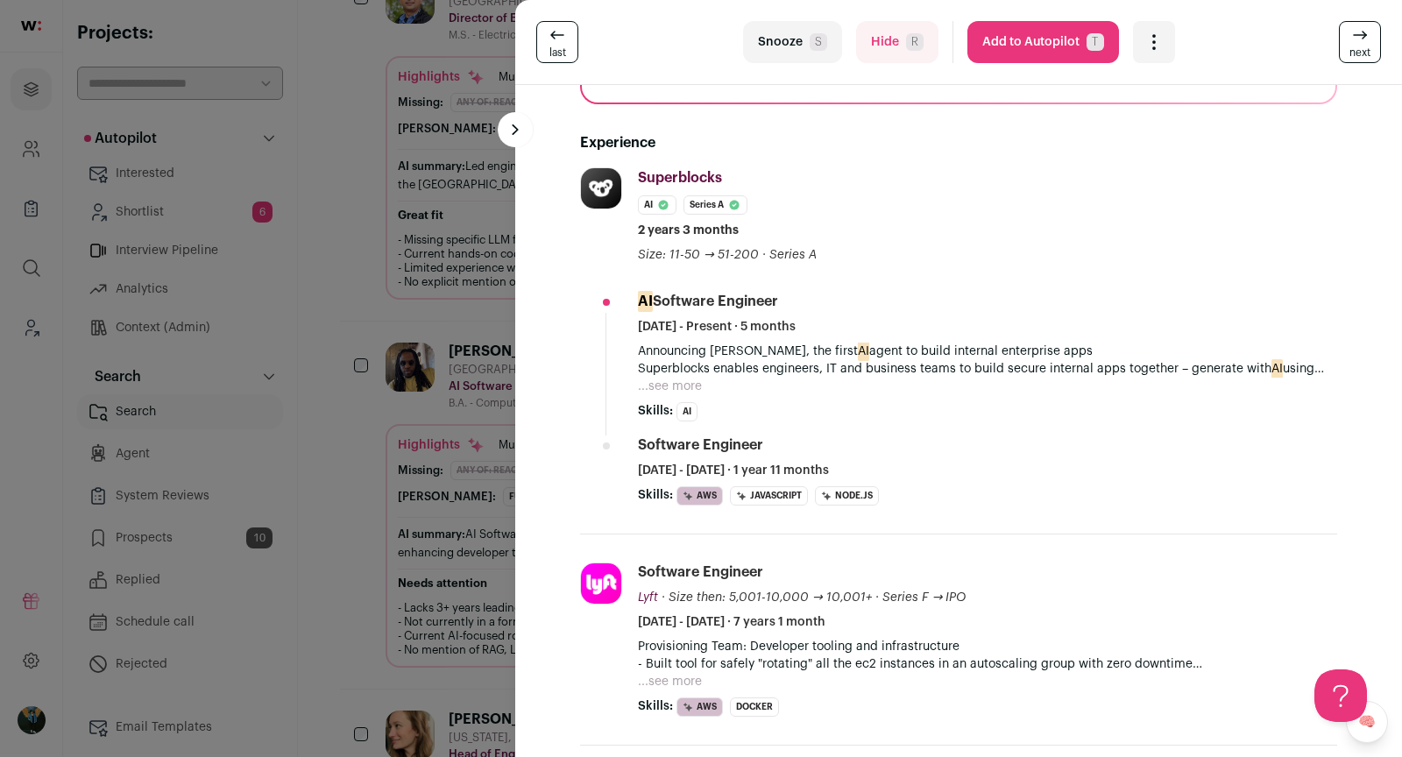
scroll to position [773, 0]
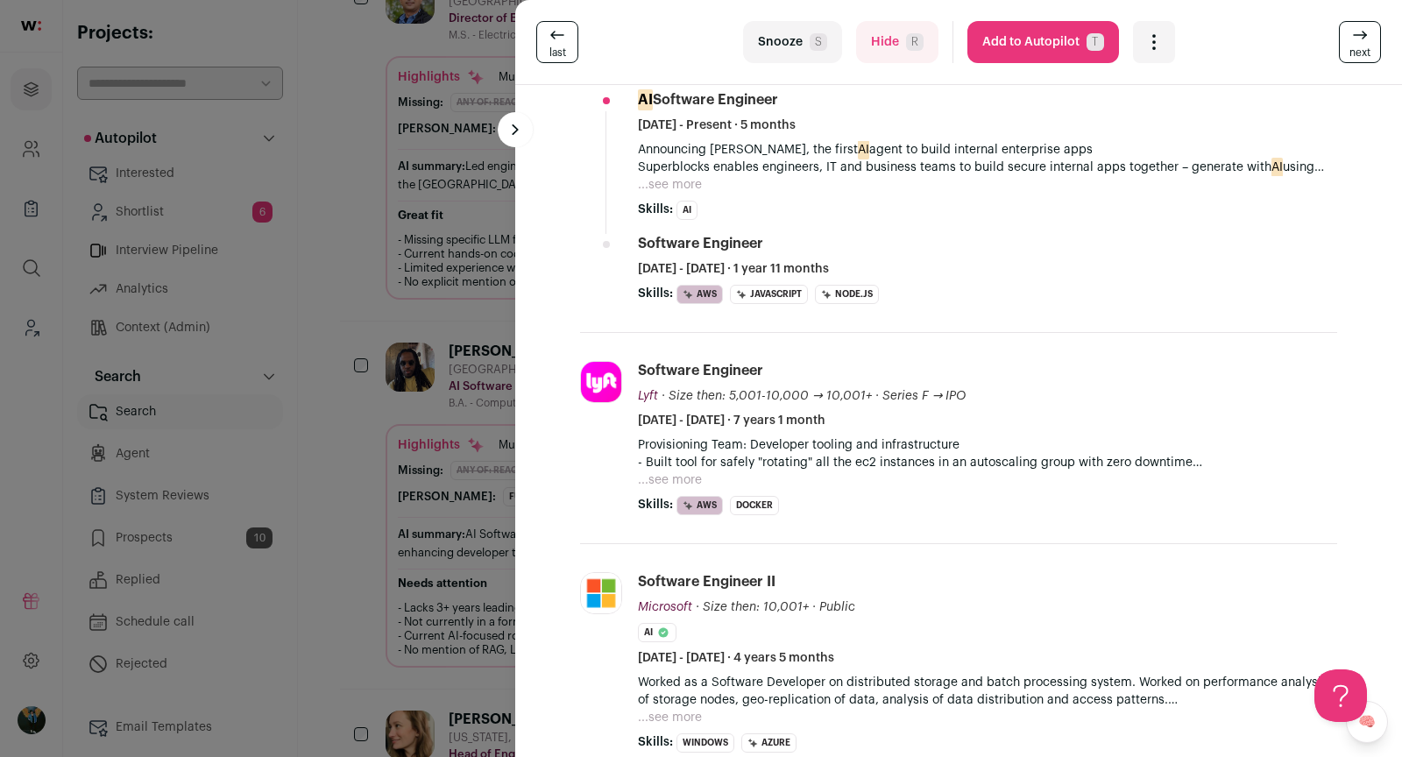
click at [366, 581] on div "last Snooze S Hide R Add to Autopilot T More actions Add to Shortlist Re-calibr…" at bounding box center [701, 378] width 1402 height 757
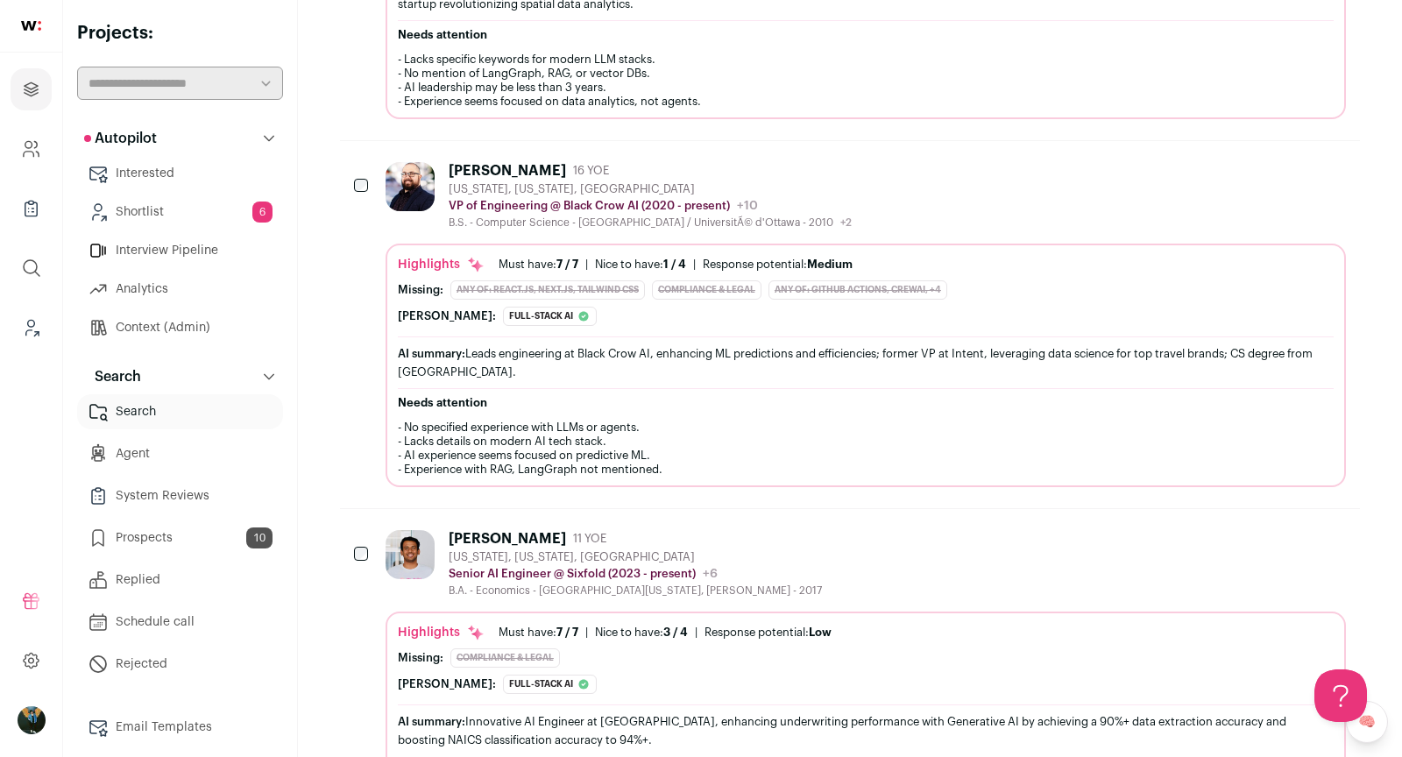
scroll to position [3496, 0]
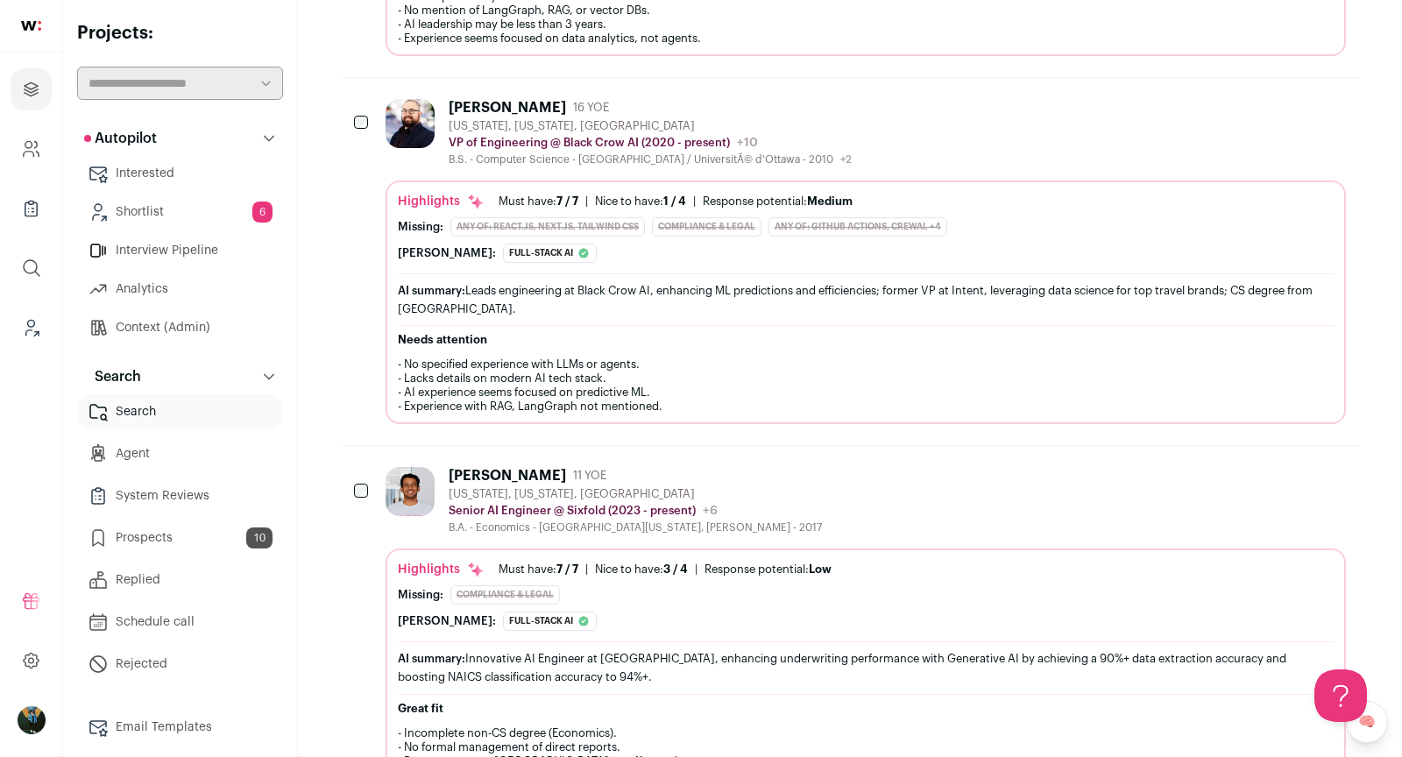
click at [616, 612] on div "Finch: Full-stack ai The profile demonstrates strong technical experience (over…" at bounding box center [866, 621] width 936 height 19
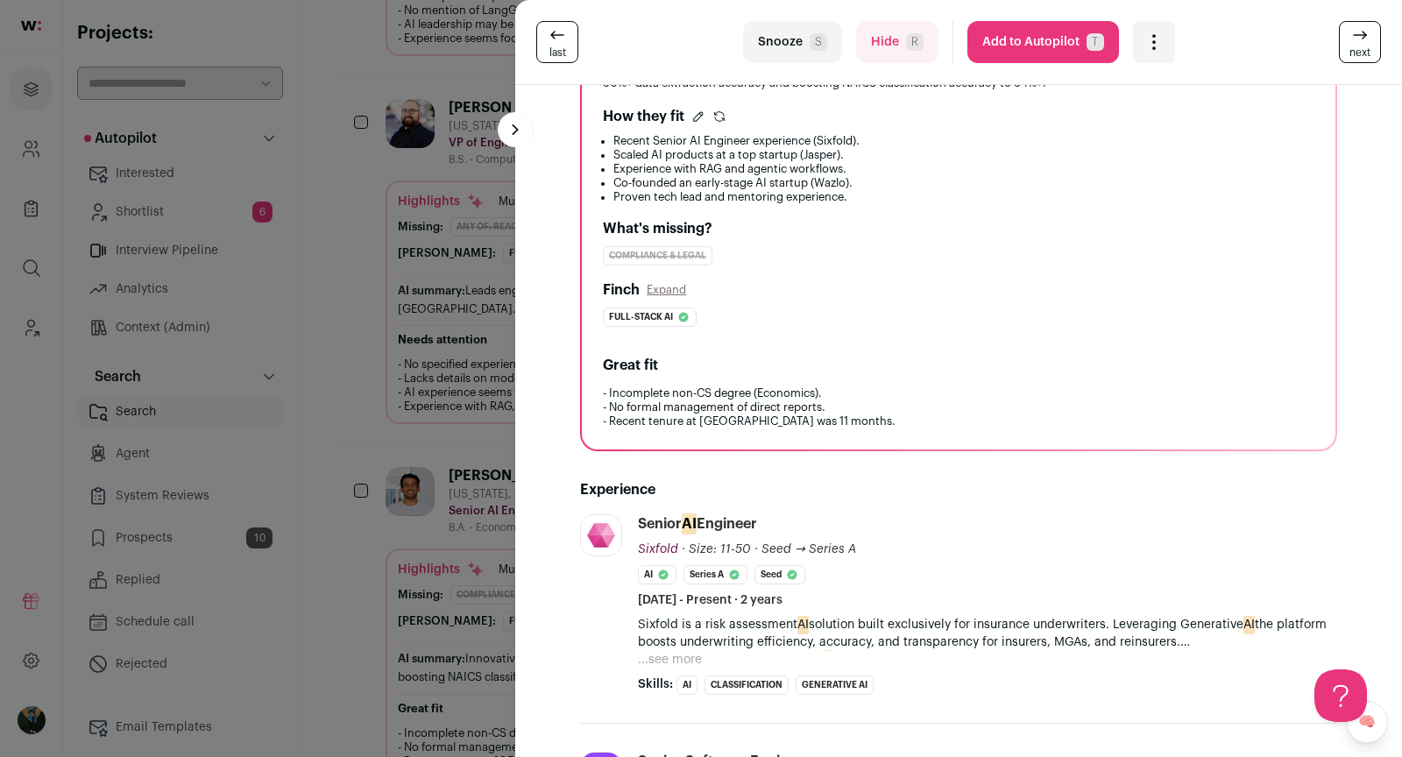
scroll to position [317, 0]
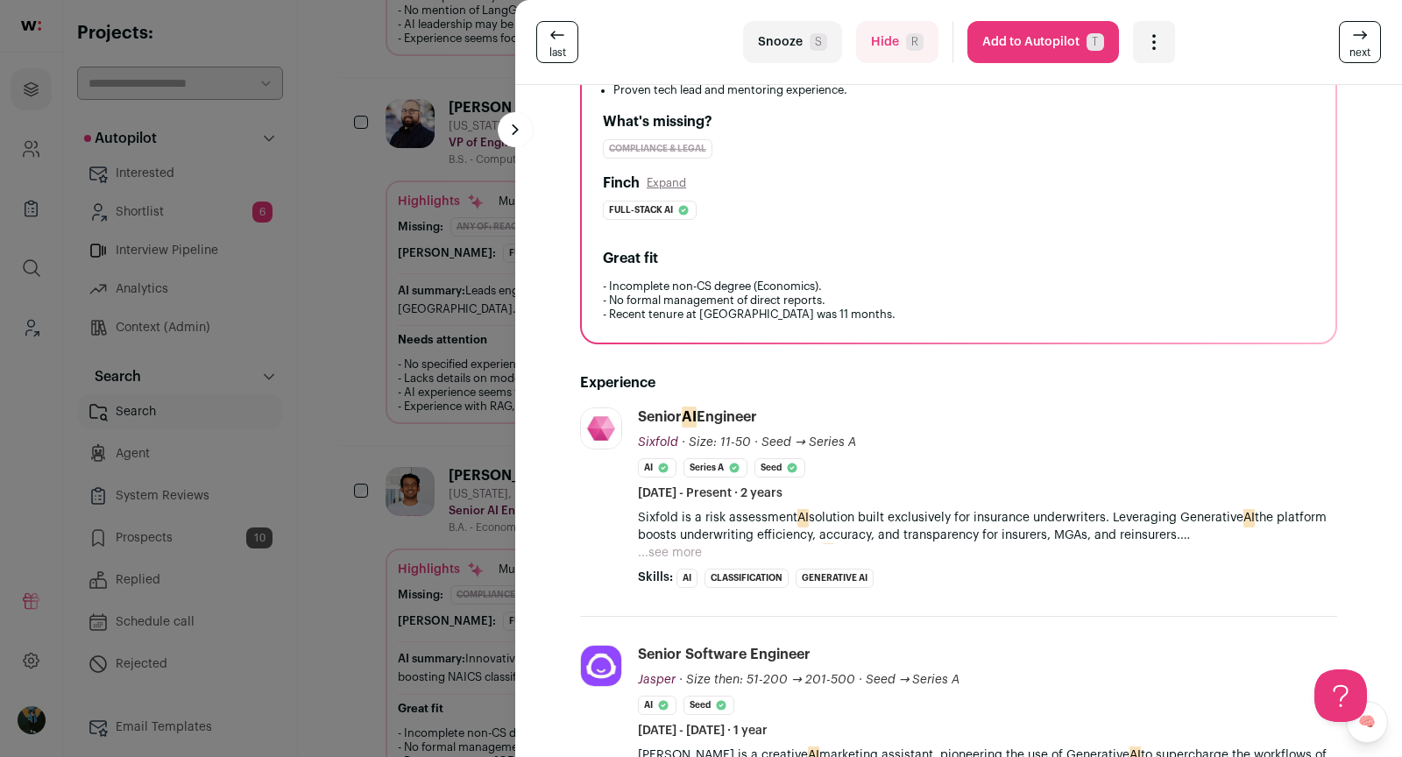
click at [1023, 47] on button "Add to Autopilot T" at bounding box center [1043, 42] width 152 height 42
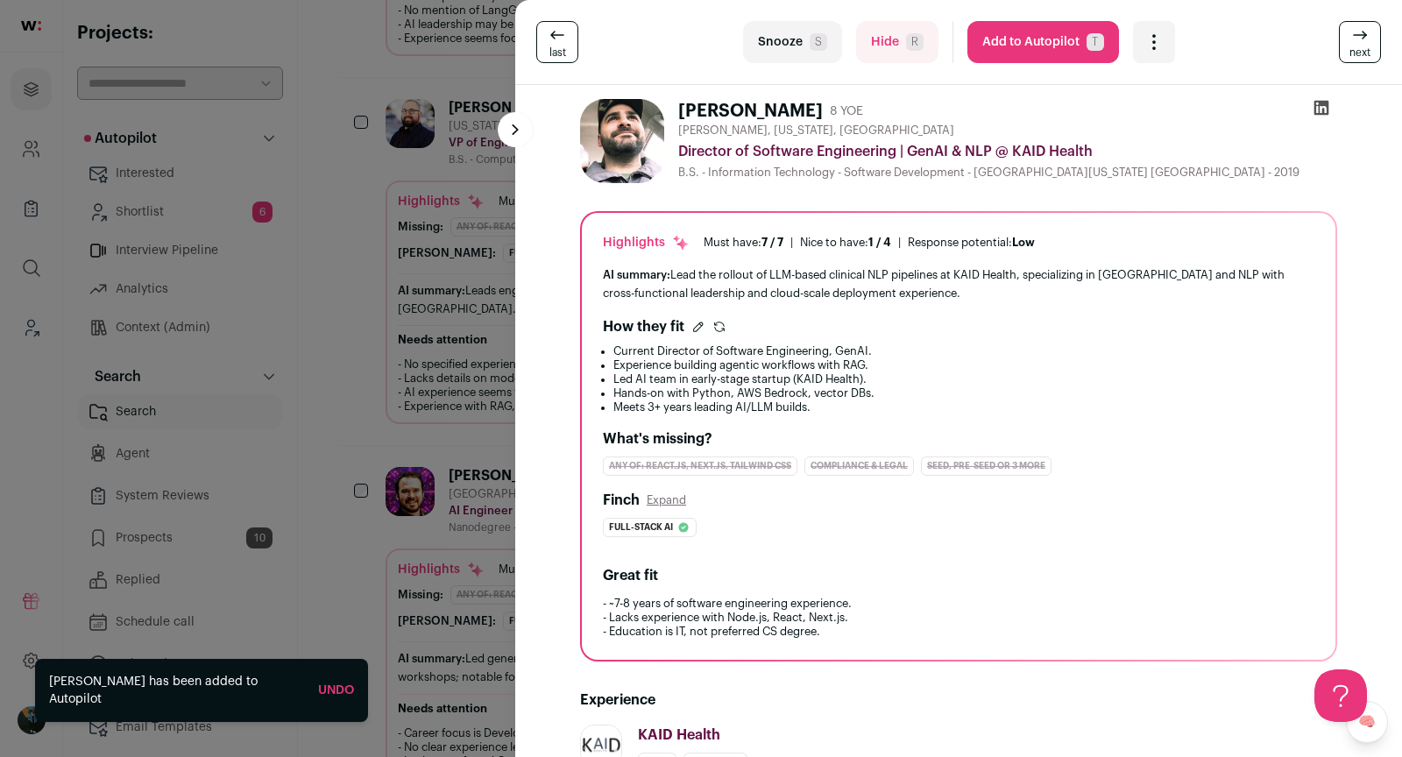
scroll to position [719, 0]
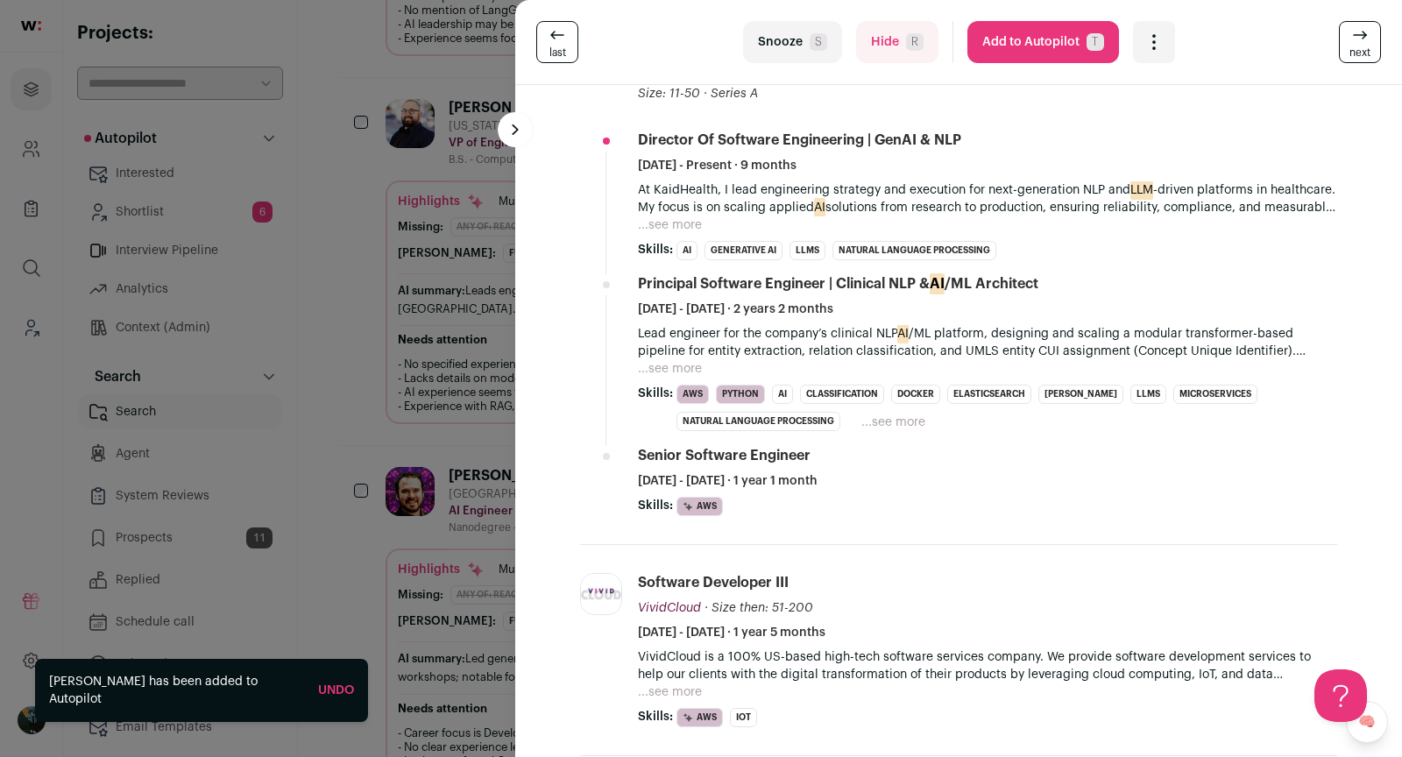
click at [510, 589] on div "last Snooze S Hide R Add to Autopilot T More actions Add to Shortlist Re-calibr…" at bounding box center [701, 378] width 1402 height 757
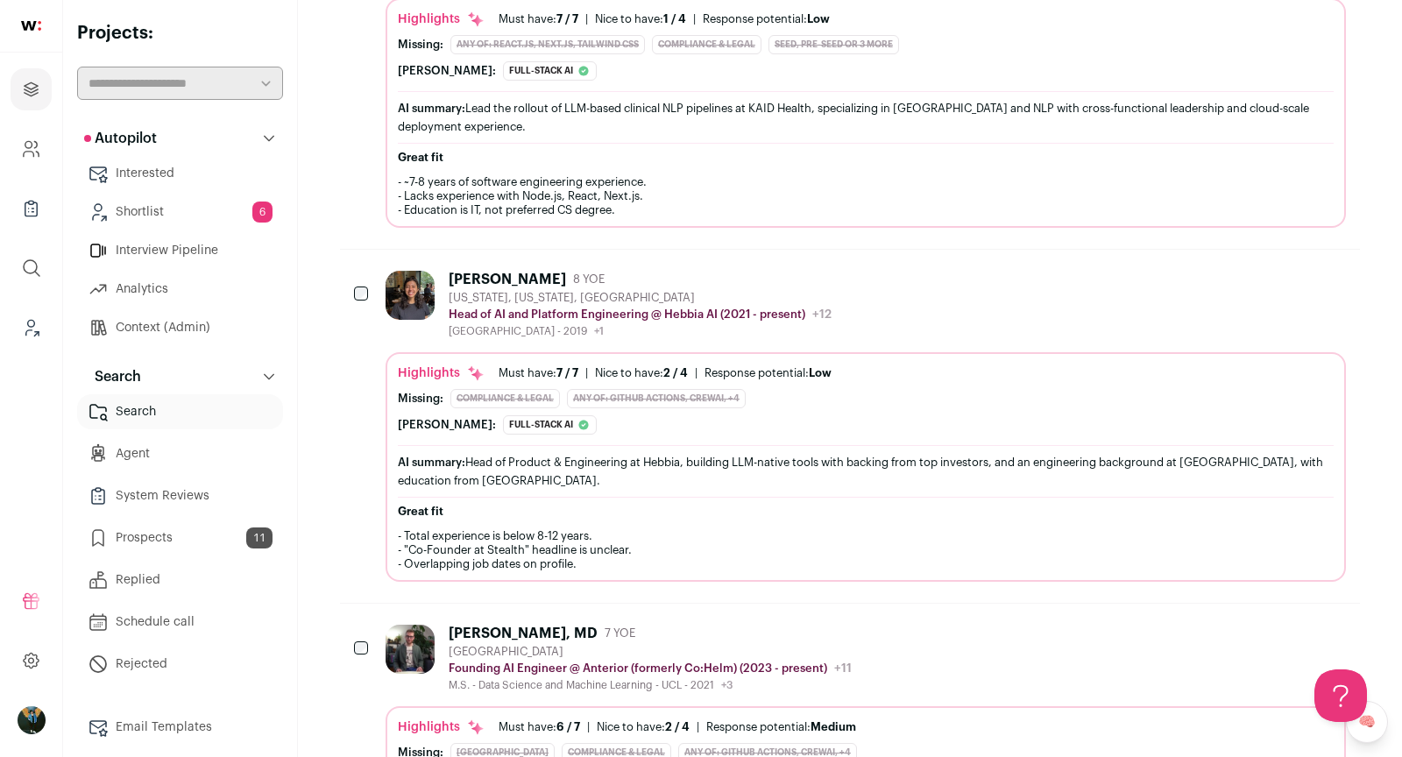
scroll to position [4416, 0]
click at [1330, 267] on icon "Add to Prospects" at bounding box center [1331, 277] width 21 height 21
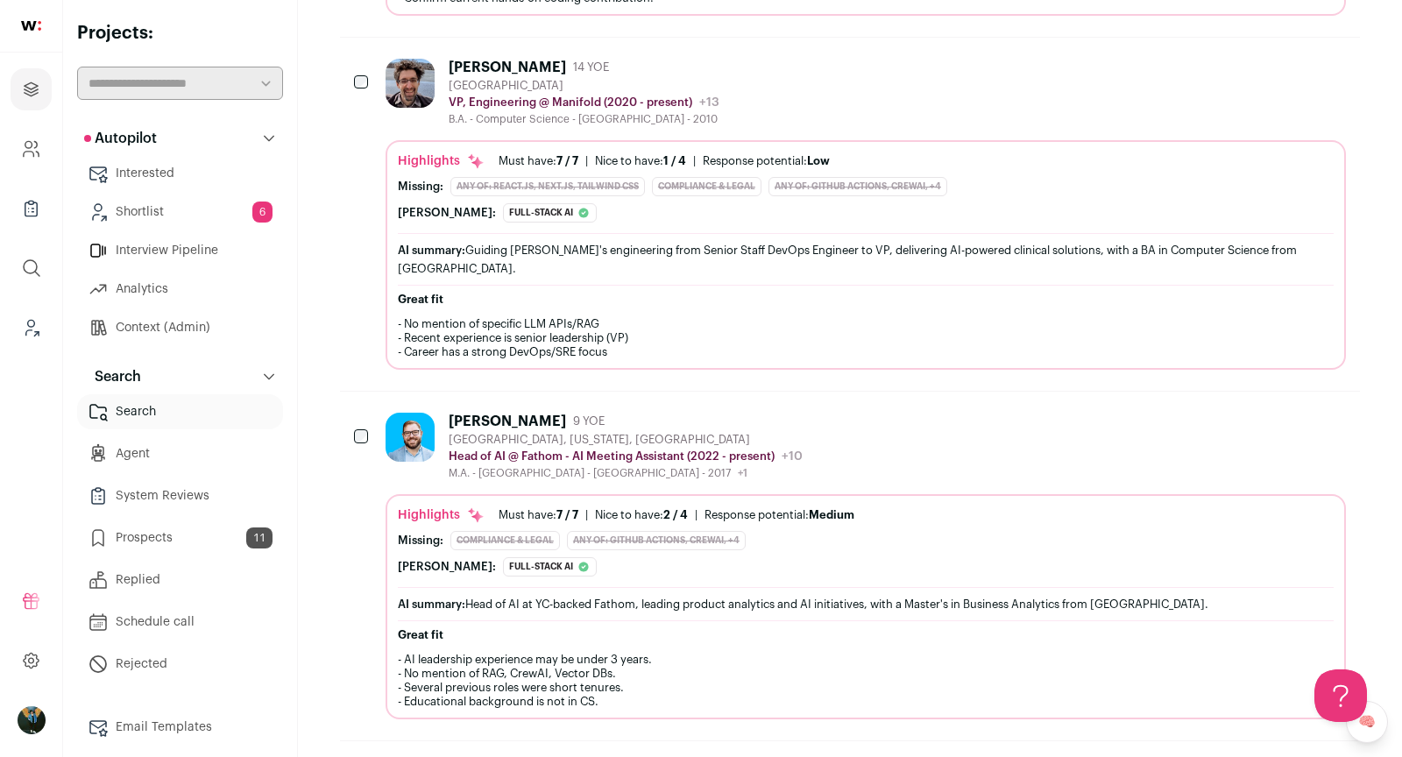
scroll to position [8165, 0]
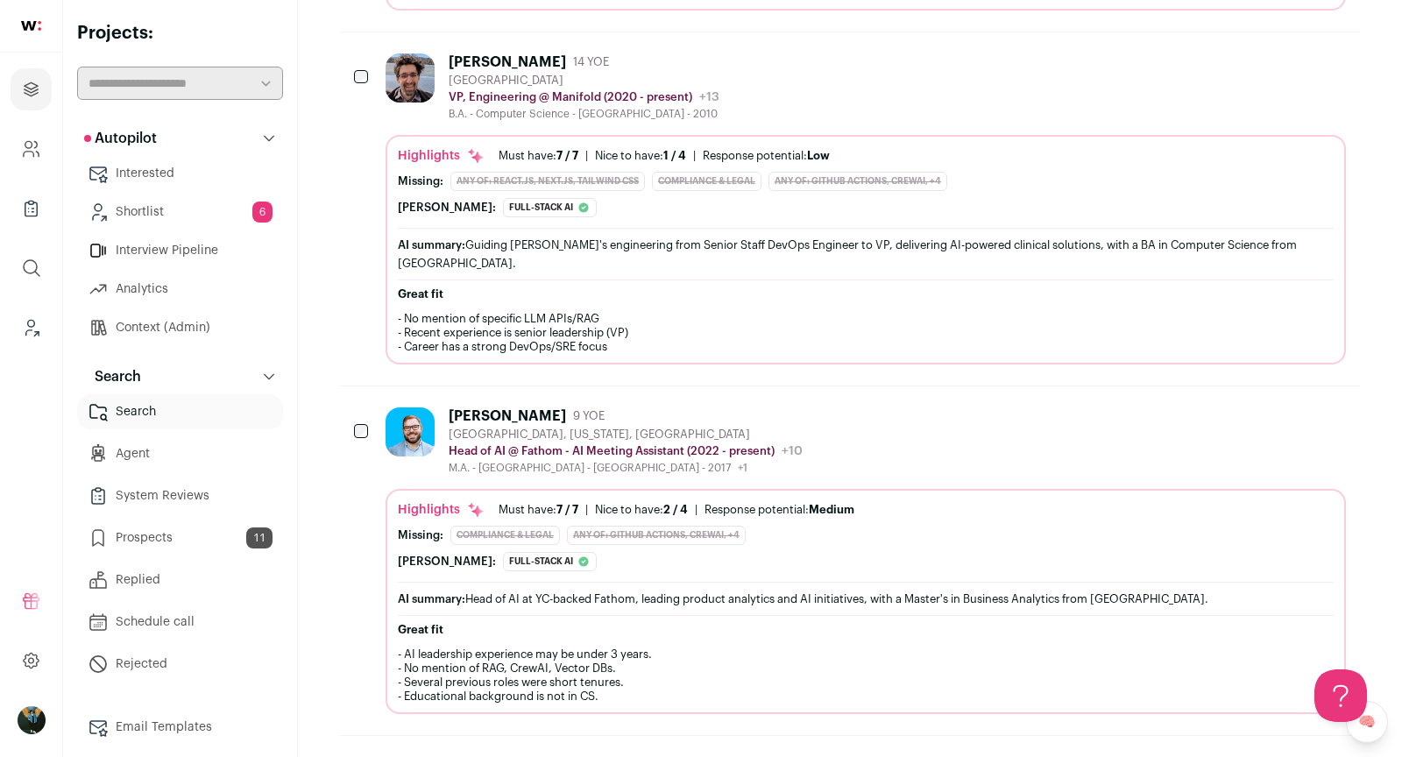
click at [1342, 405] on icon "Add to Prospects" at bounding box center [1331, 415] width 21 height 21
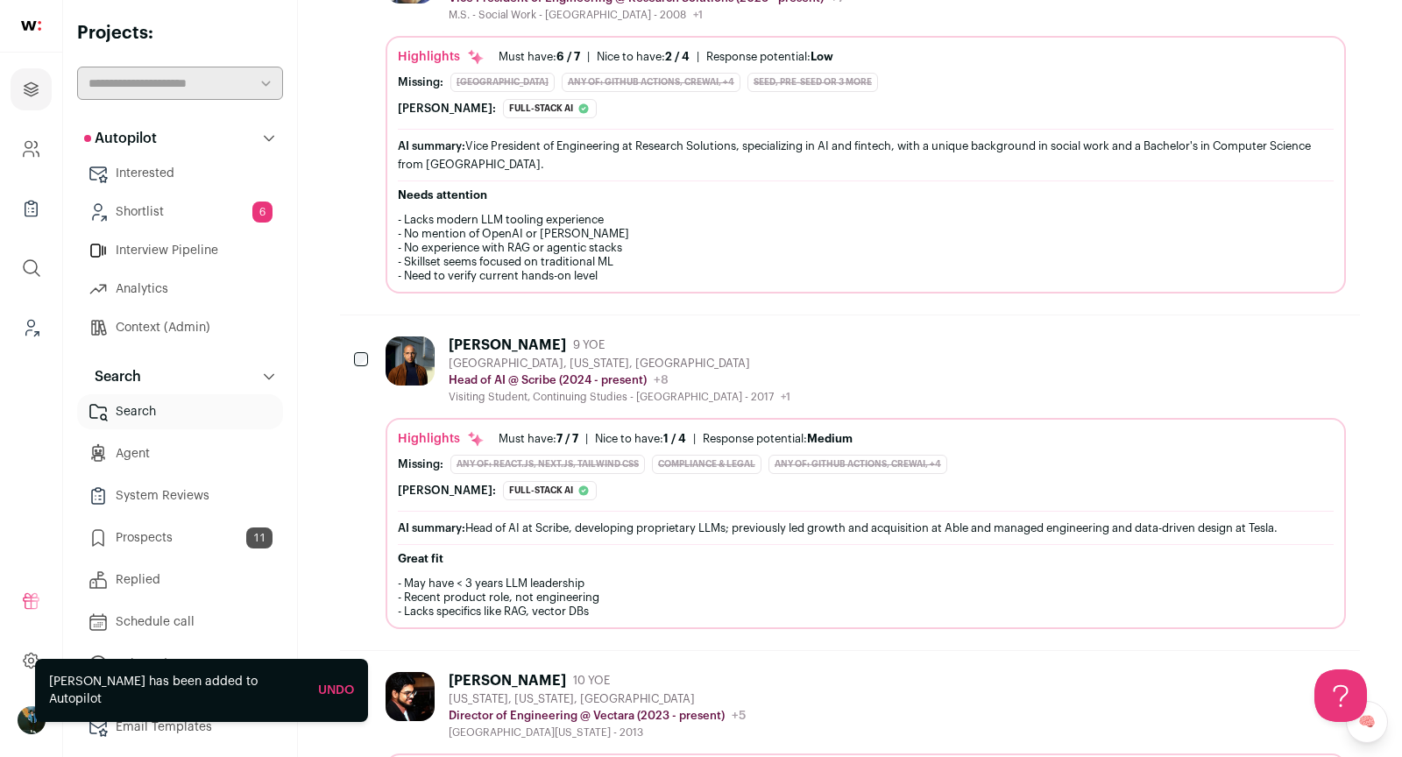
scroll to position [9090, 0]
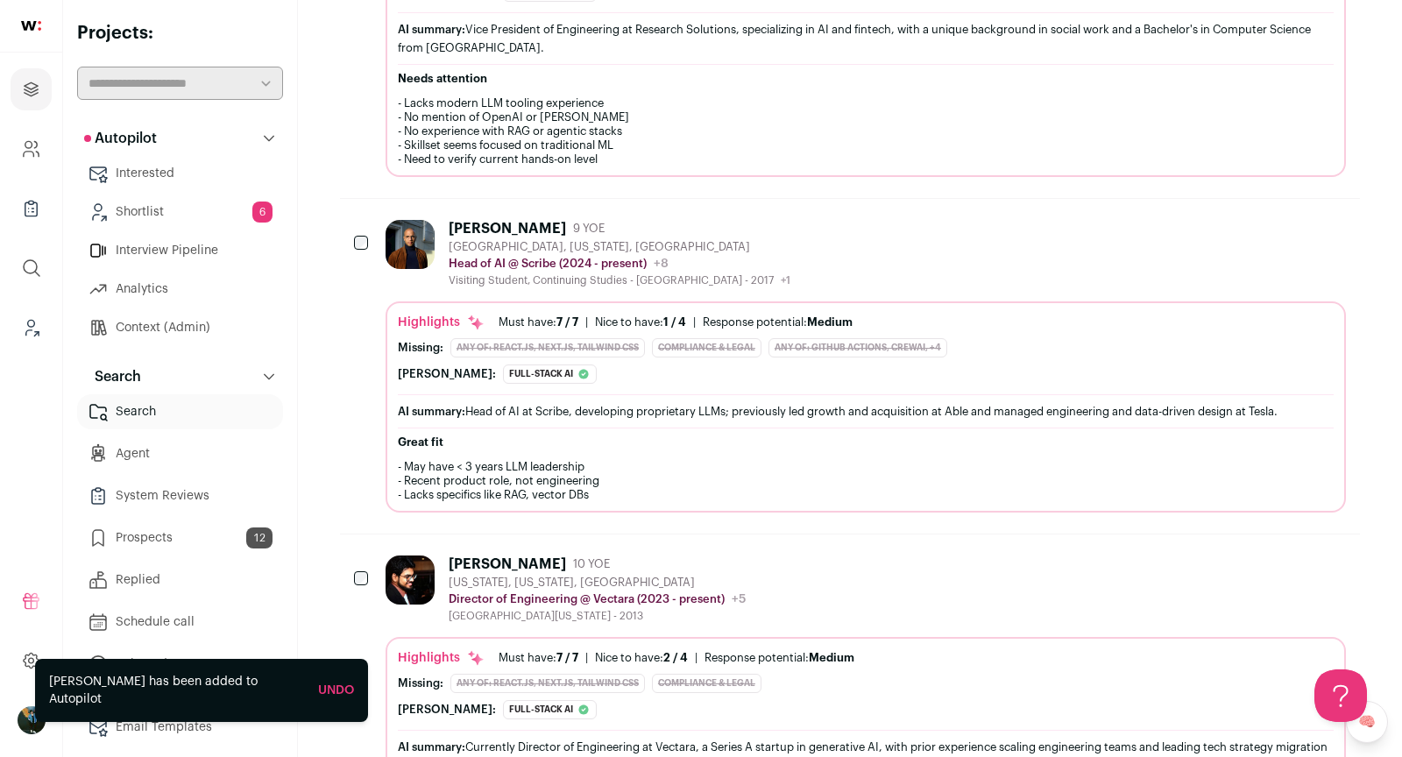
click at [1335, 217] on icon "Add to Prospects" at bounding box center [1331, 227] width 21 height 21
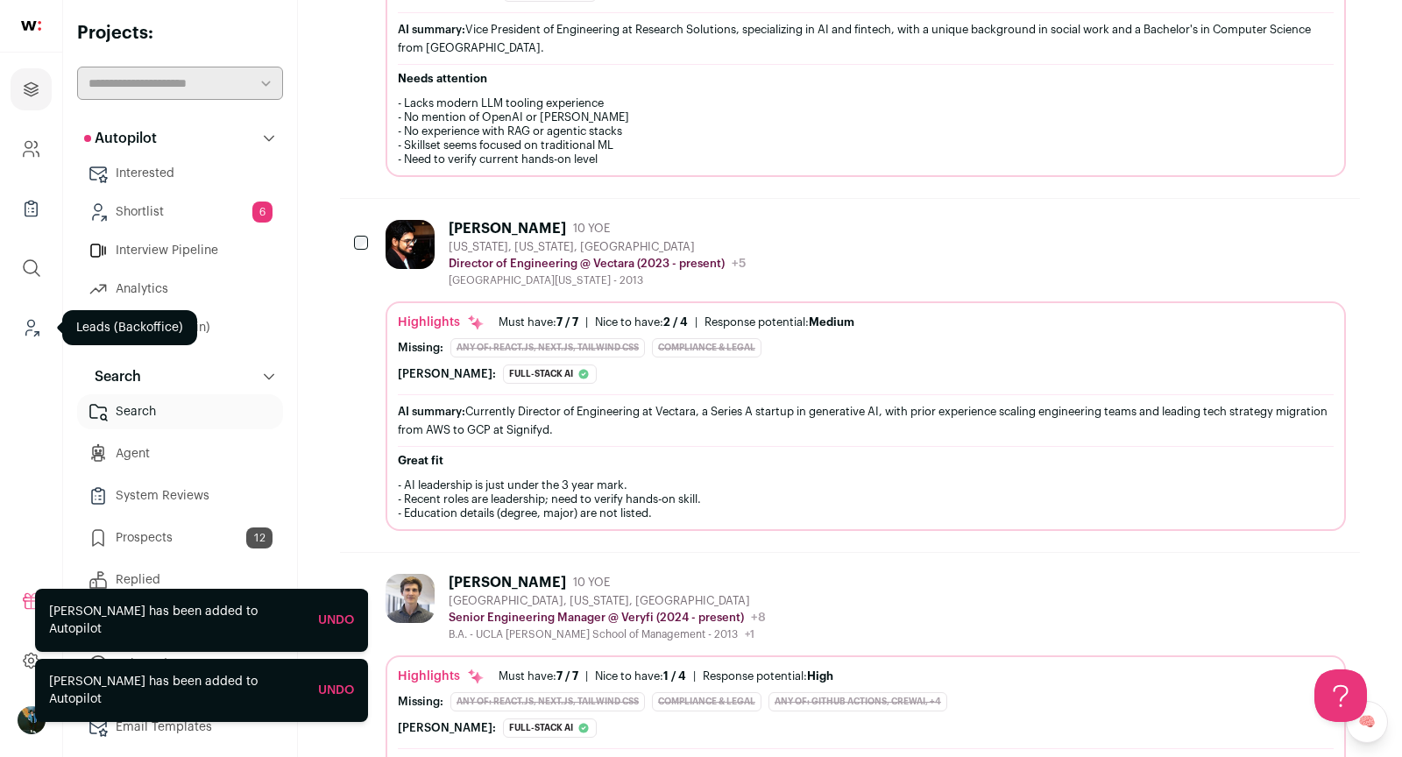
click at [36, 325] on icon "Leads (Backoffice)" at bounding box center [31, 327] width 20 height 21
click at [40, 340] on link "Leads (Backoffice)" at bounding box center [31, 328] width 41 height 42
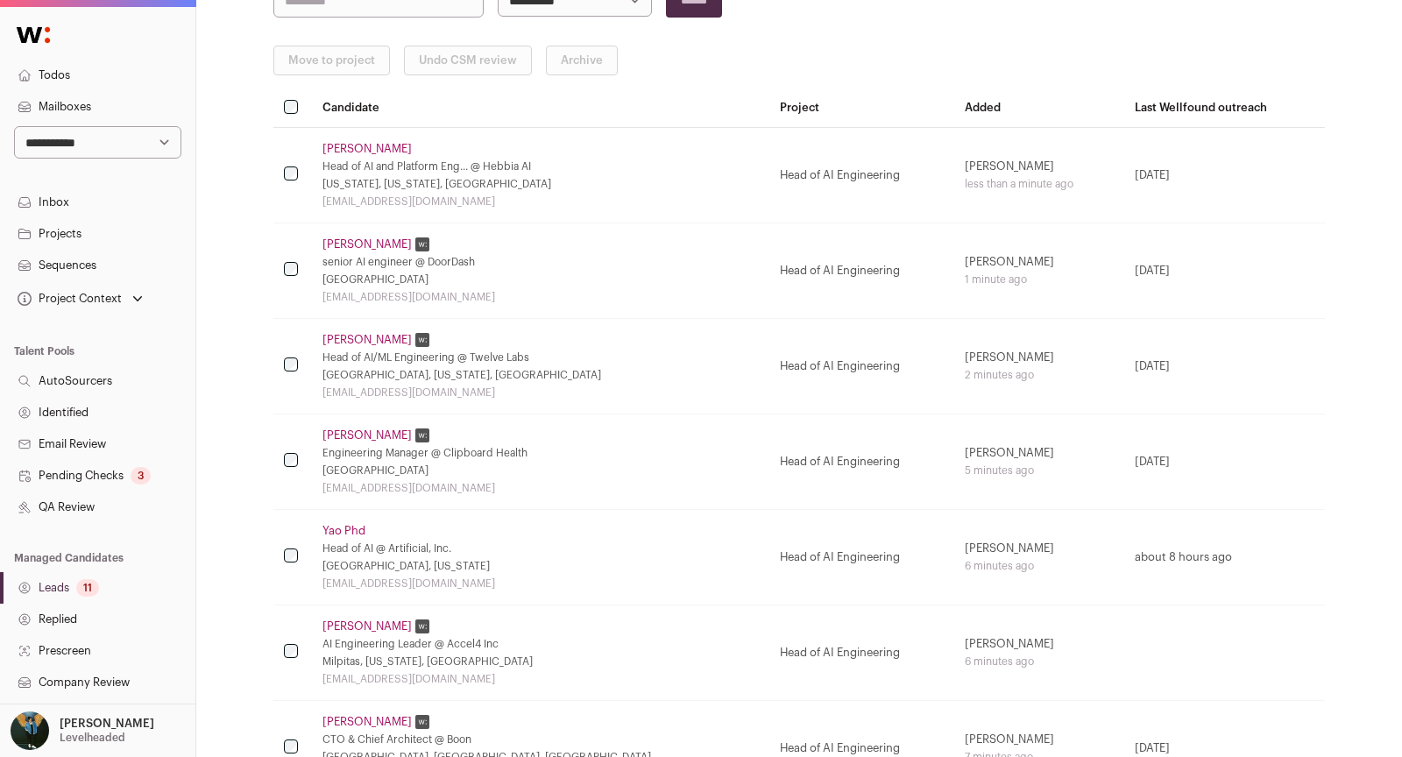
scroll to position [278, 0]
click at [100, 469] on link "Pending Checks 3" at bounding box center [97, 476] width 195 height 32
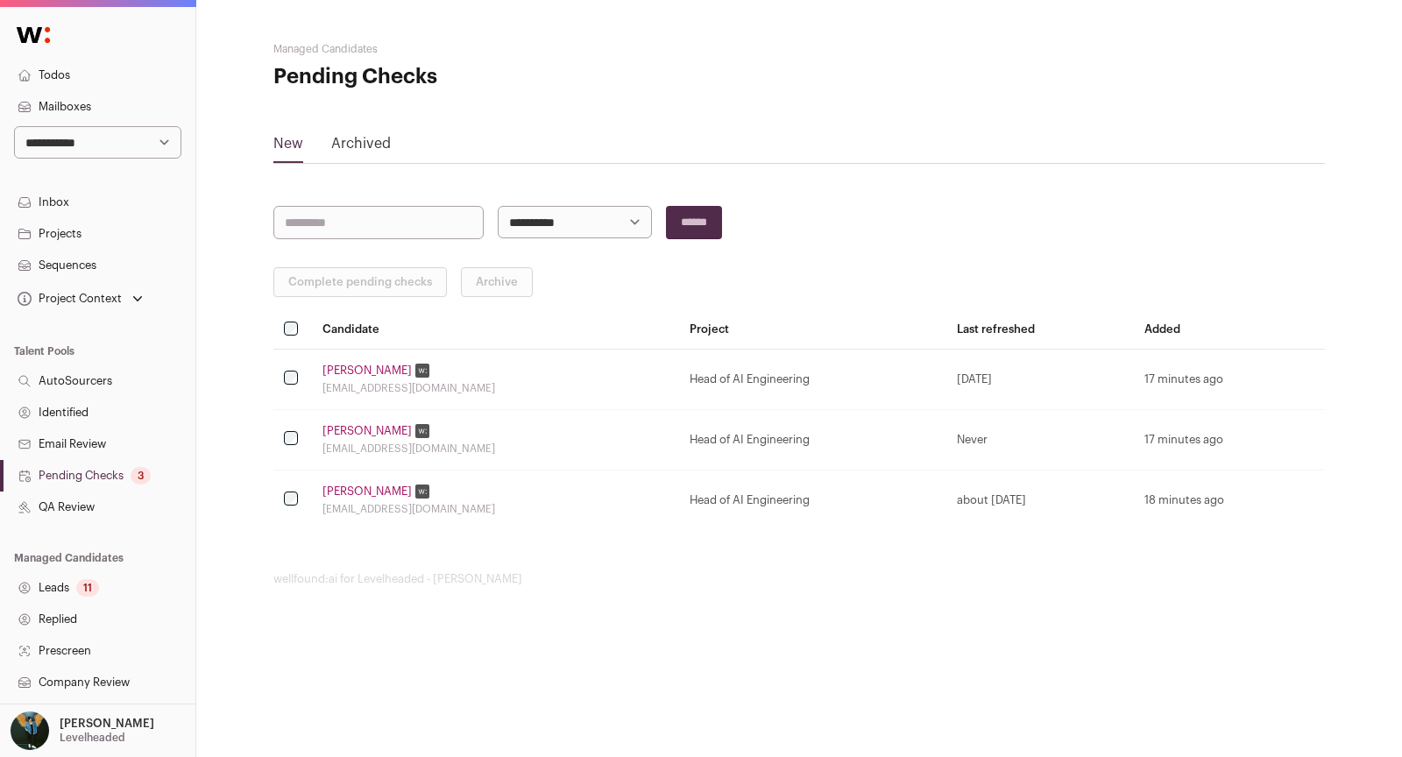
click at [287, 336] on th at bounding box center [292, 330] width 39 height 38
click at [380, 263] on main "**********" at bounding box center [799, 314] width 1052 height 628
click at [385, 286] on button "Complete pending checks" at bounding box center [360, 282] width 174 height 30
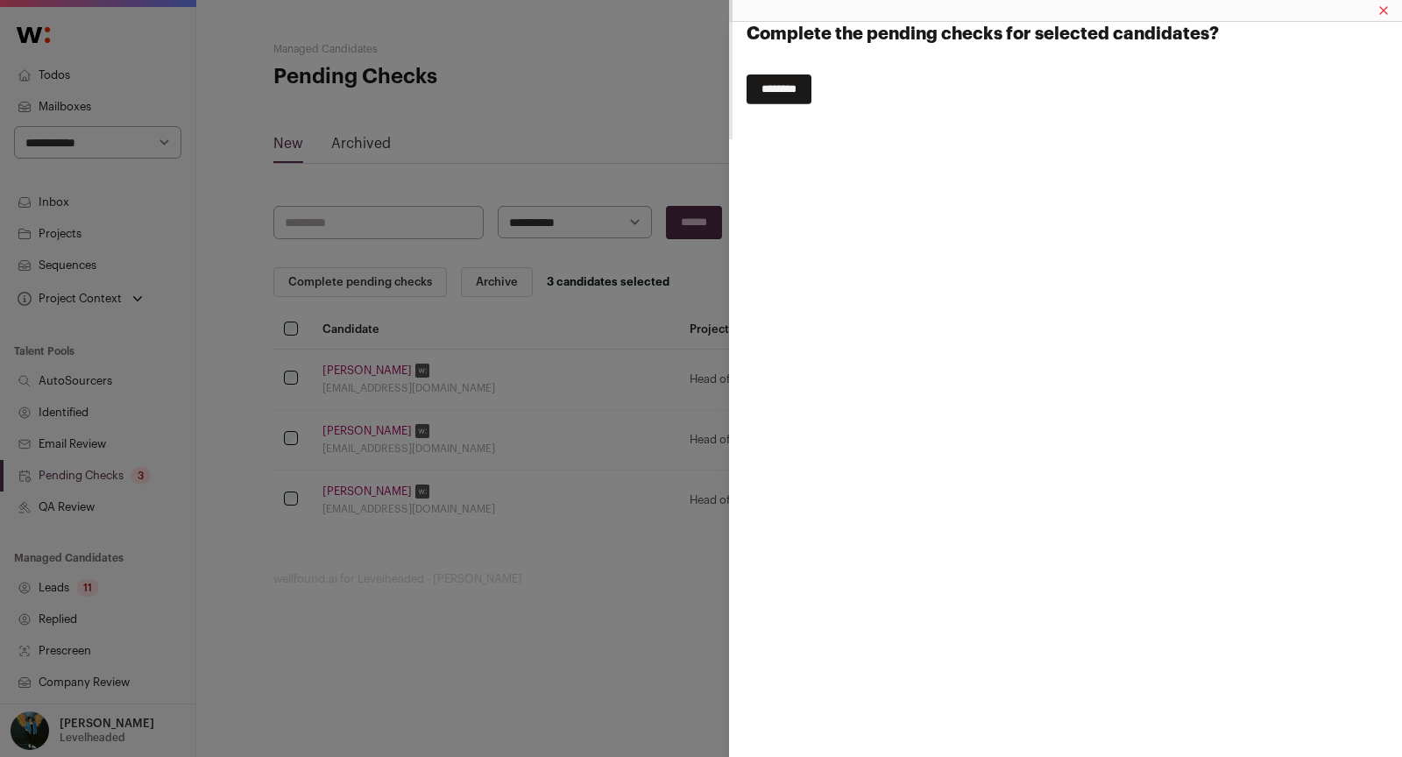
click at [806, 74] on form "Complete the pending checks for selected candidates? ********" at bounding box center [1067, 70] width 641 height 96
click at [805, 88] on input "********" at bounding box center [779, 89] width 65 height 30
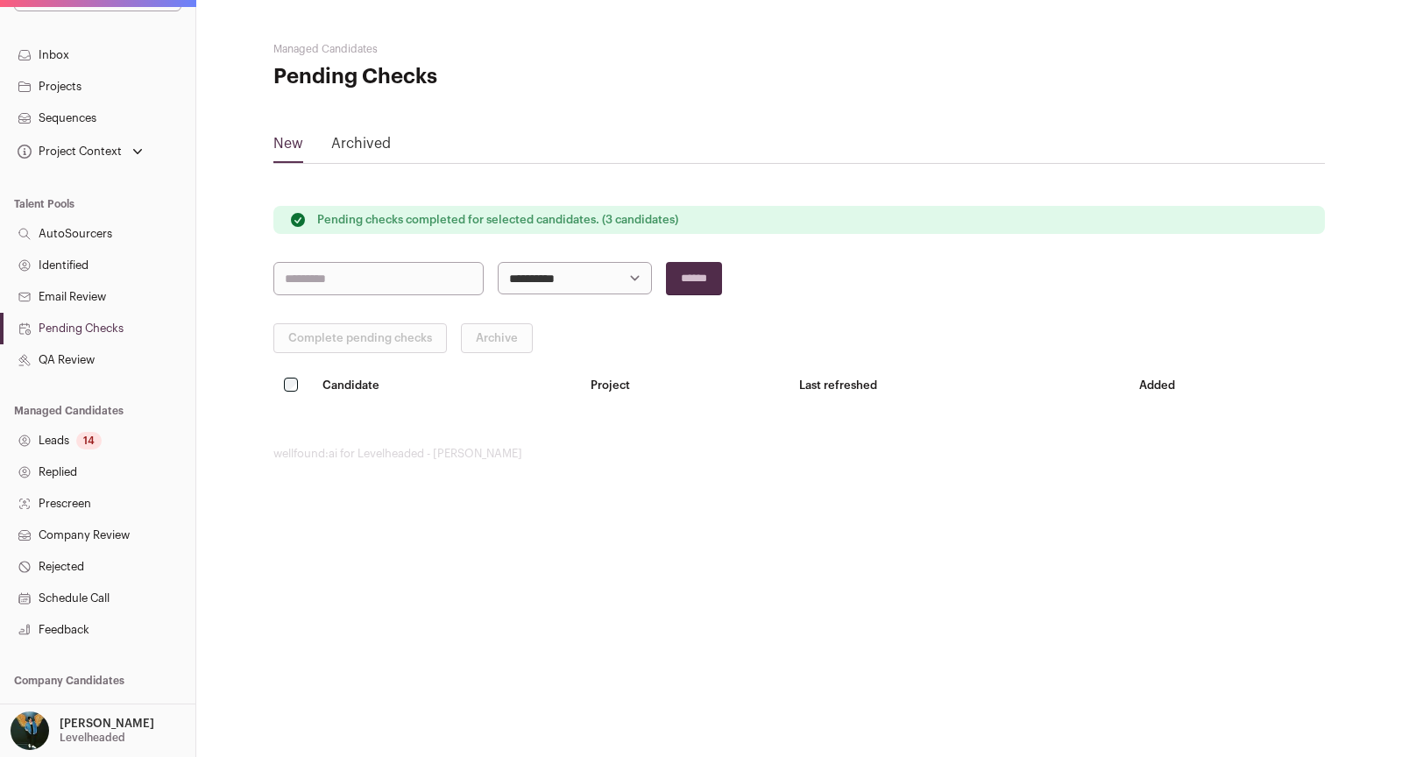
scroll to position [172, 0]
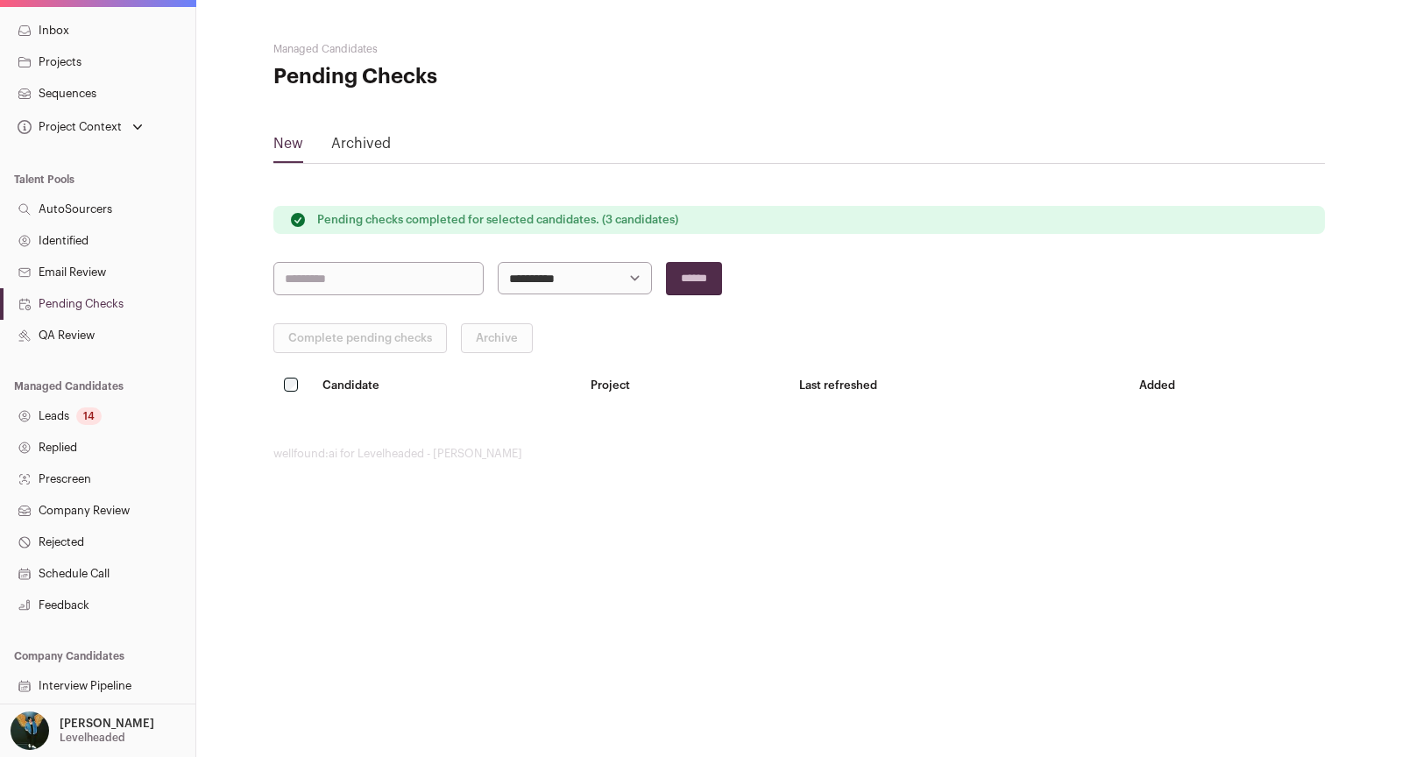
click at [71, 423] on link "Leads 14" at bounding box center [97, 416] width 195 height 32
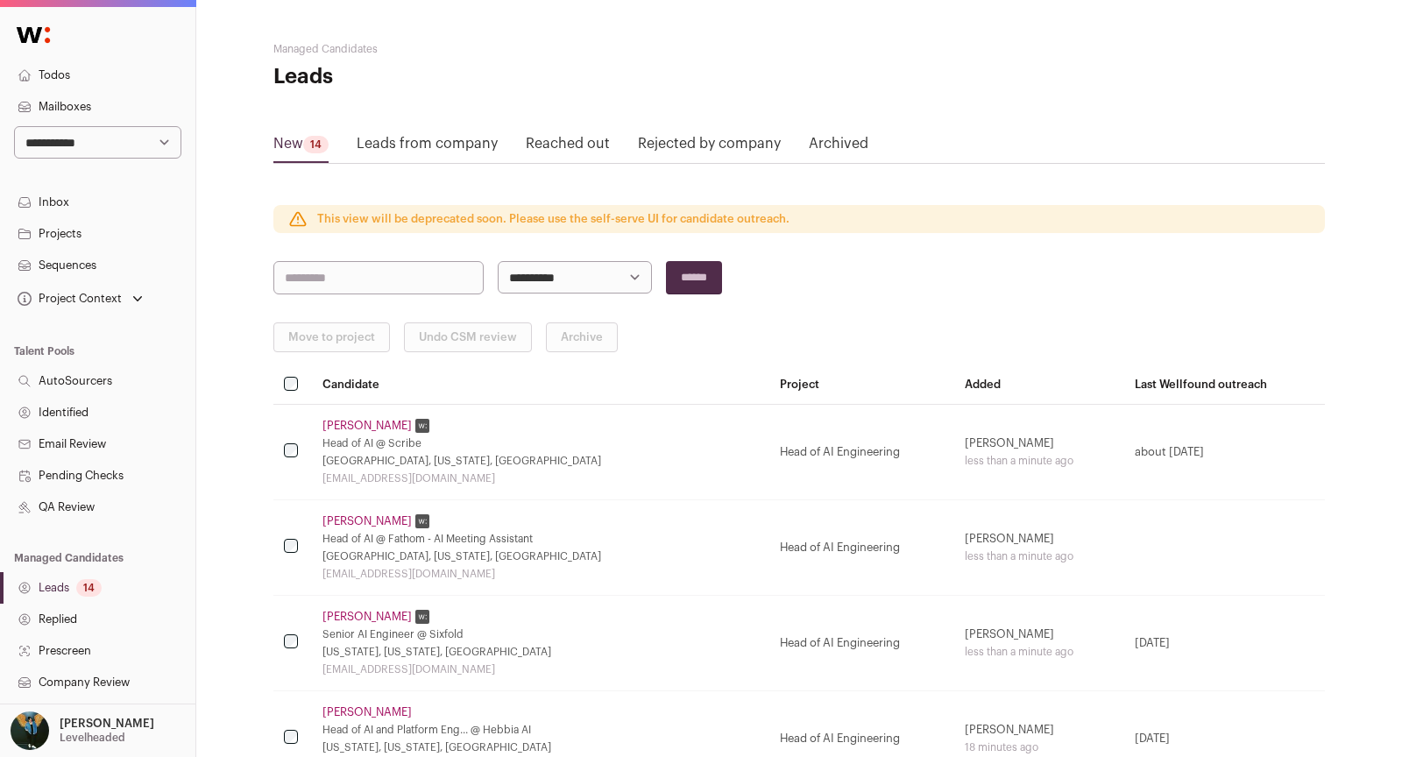
scroll to position [250, 0]
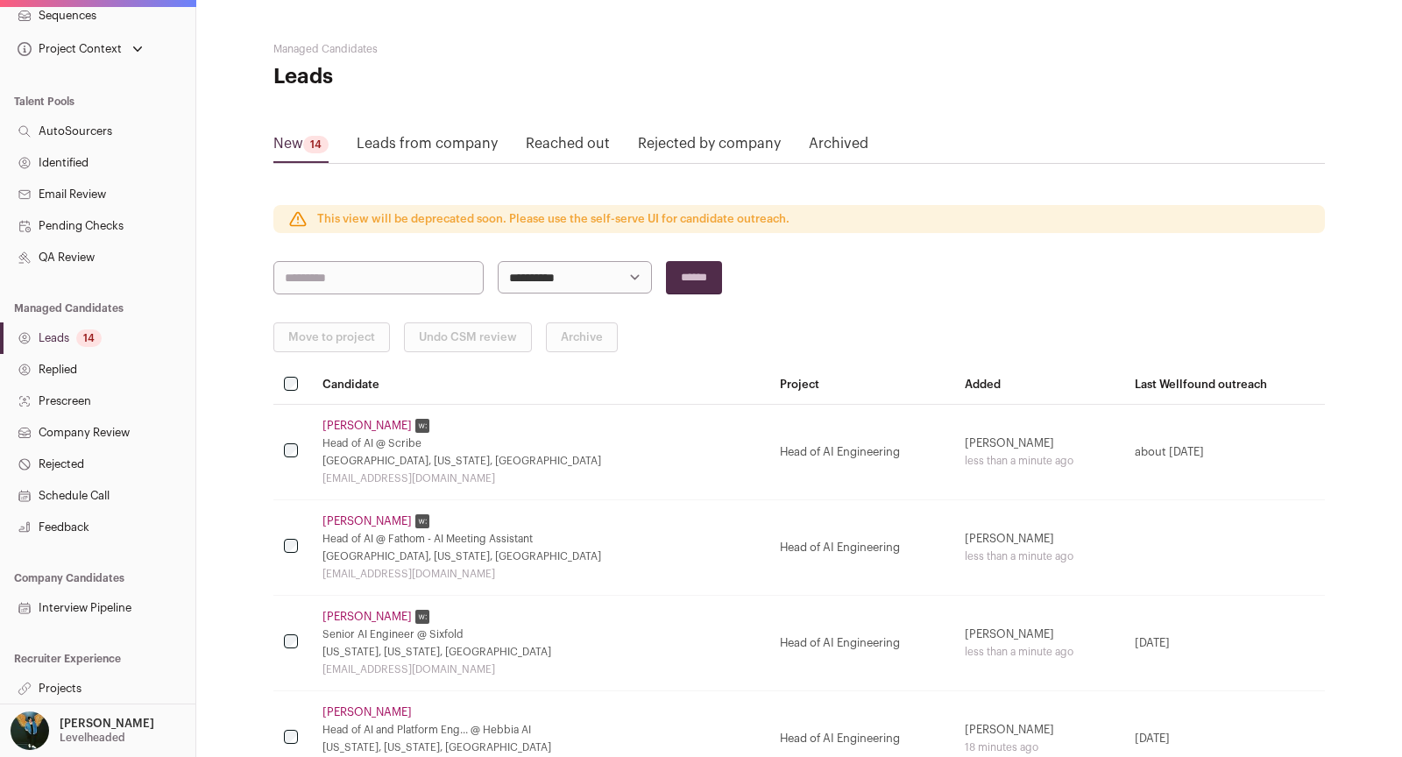
click at [63, 699] on link "Projects" at bounding box center [97, 689] width 195 height 32
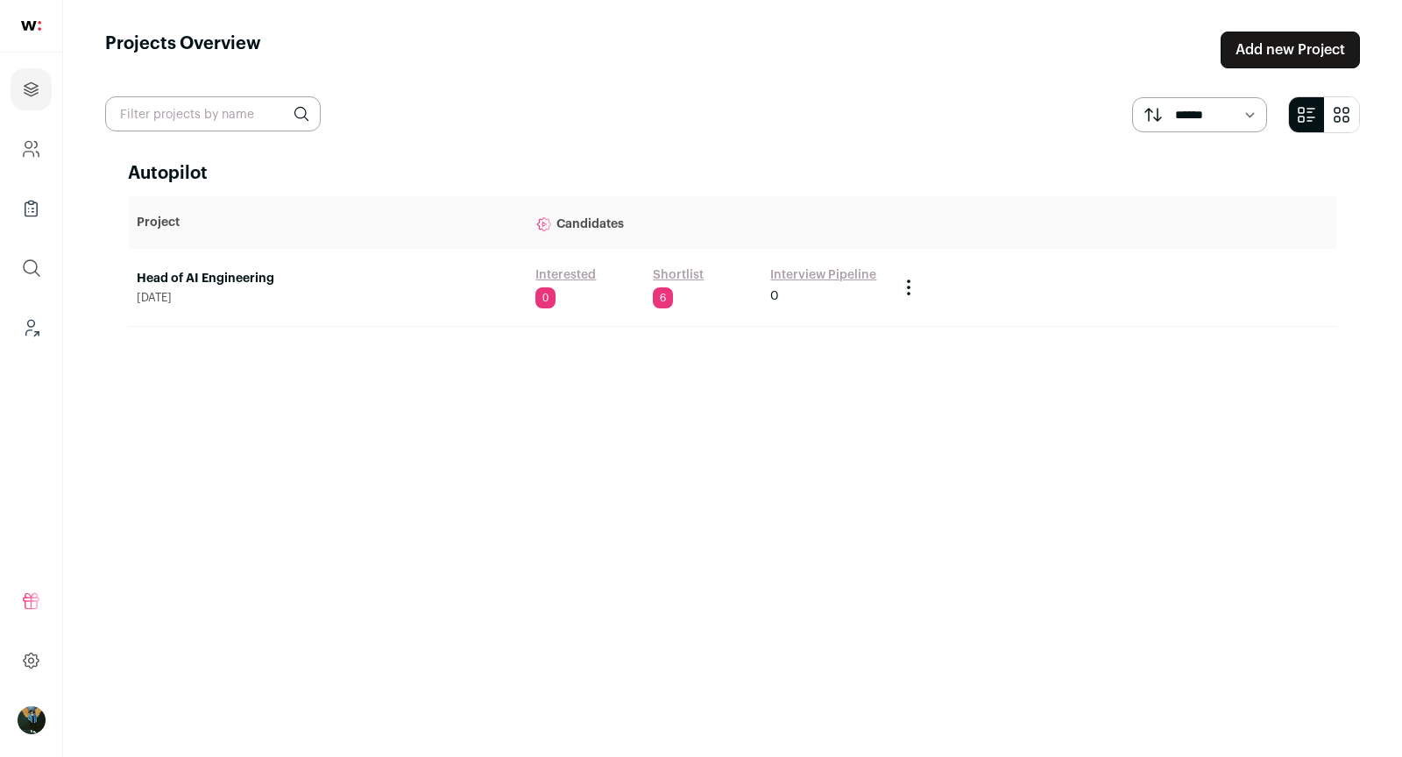
click at [678, 273] on link "Shortlist" at bounding box center [678, 275] width 51 height 18
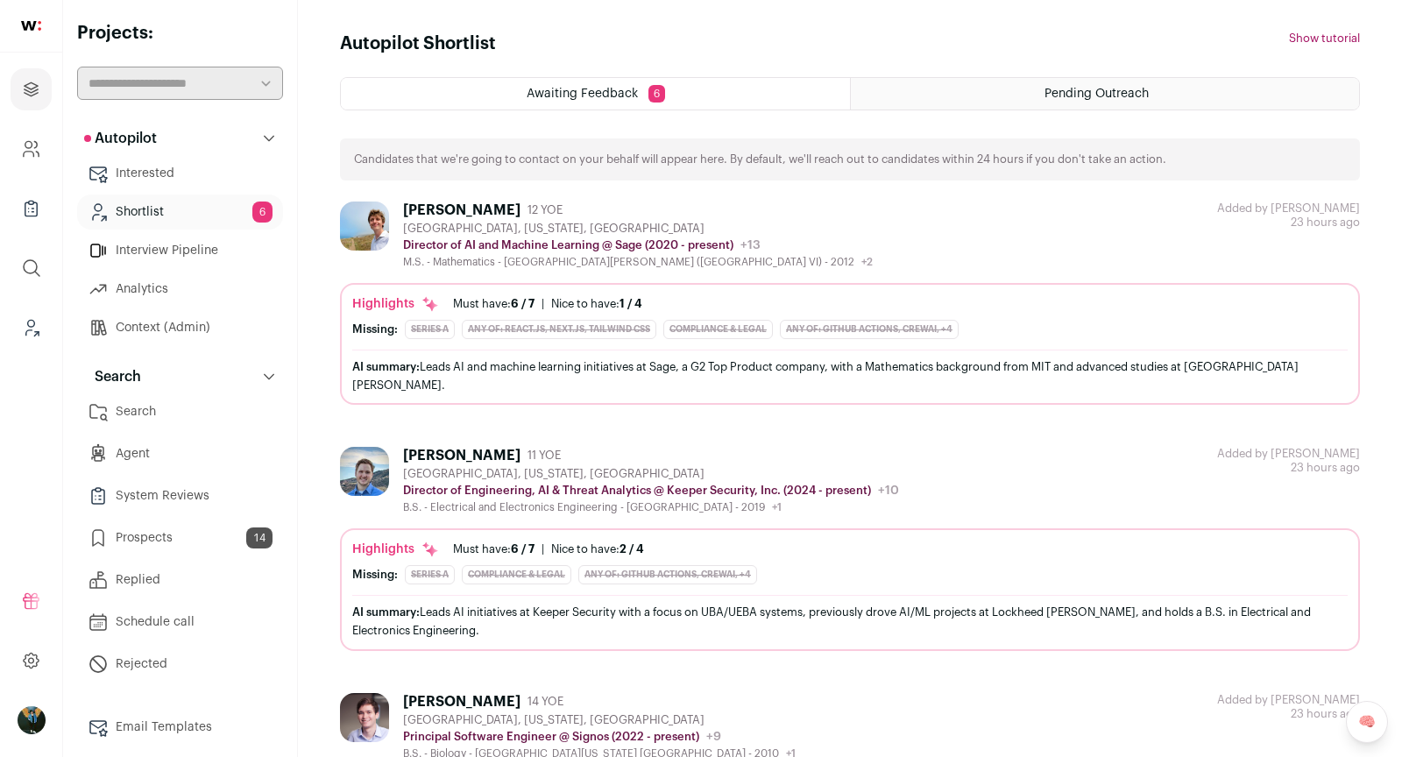
click at [144, 540] on link "Prospects 14" at bounding box center [180, 538] width 206 height 35
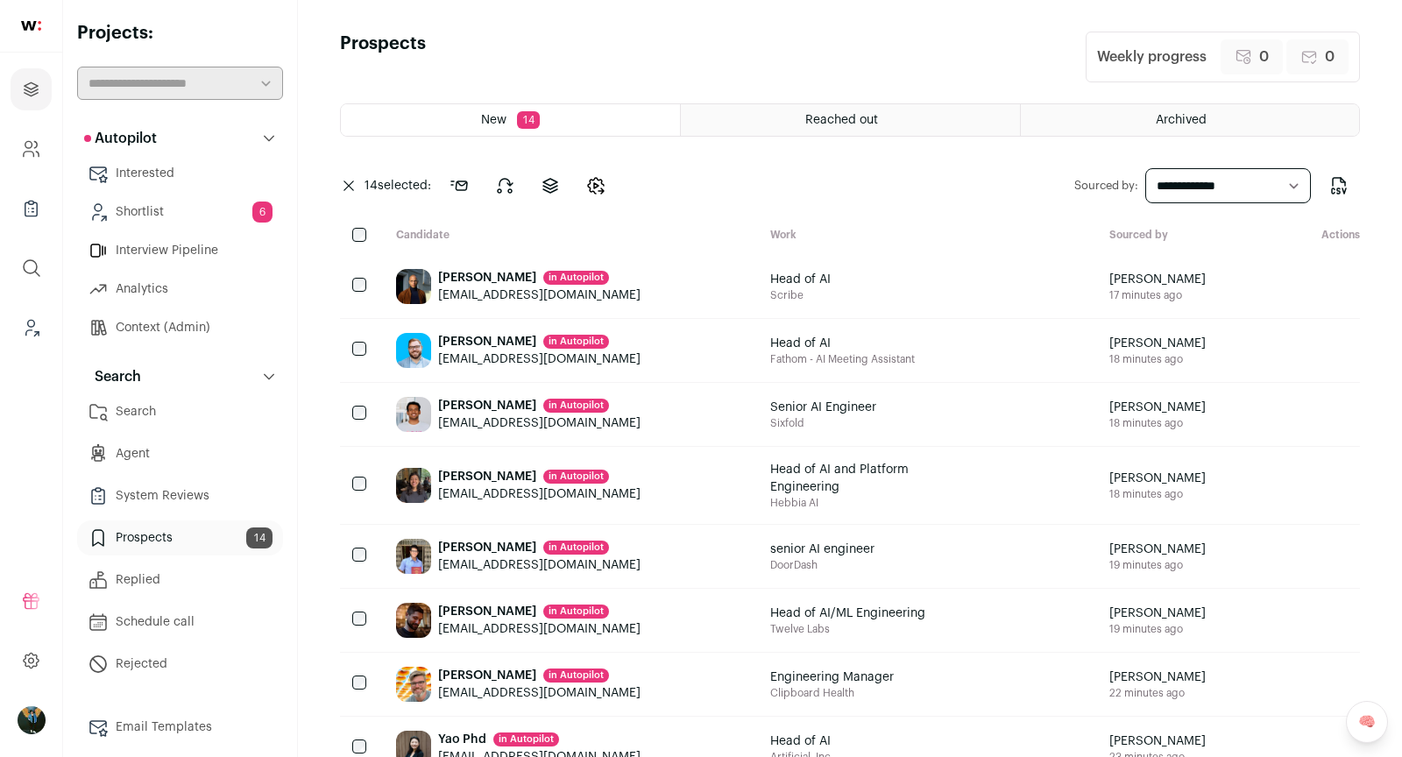
click at [1190, 190] on select "**********" at bounding box center [1228, 185] width 166 height 35
click at [599, 179] on icon "Change candidates stage" at bounding box center [596, 186] width 16 height 16
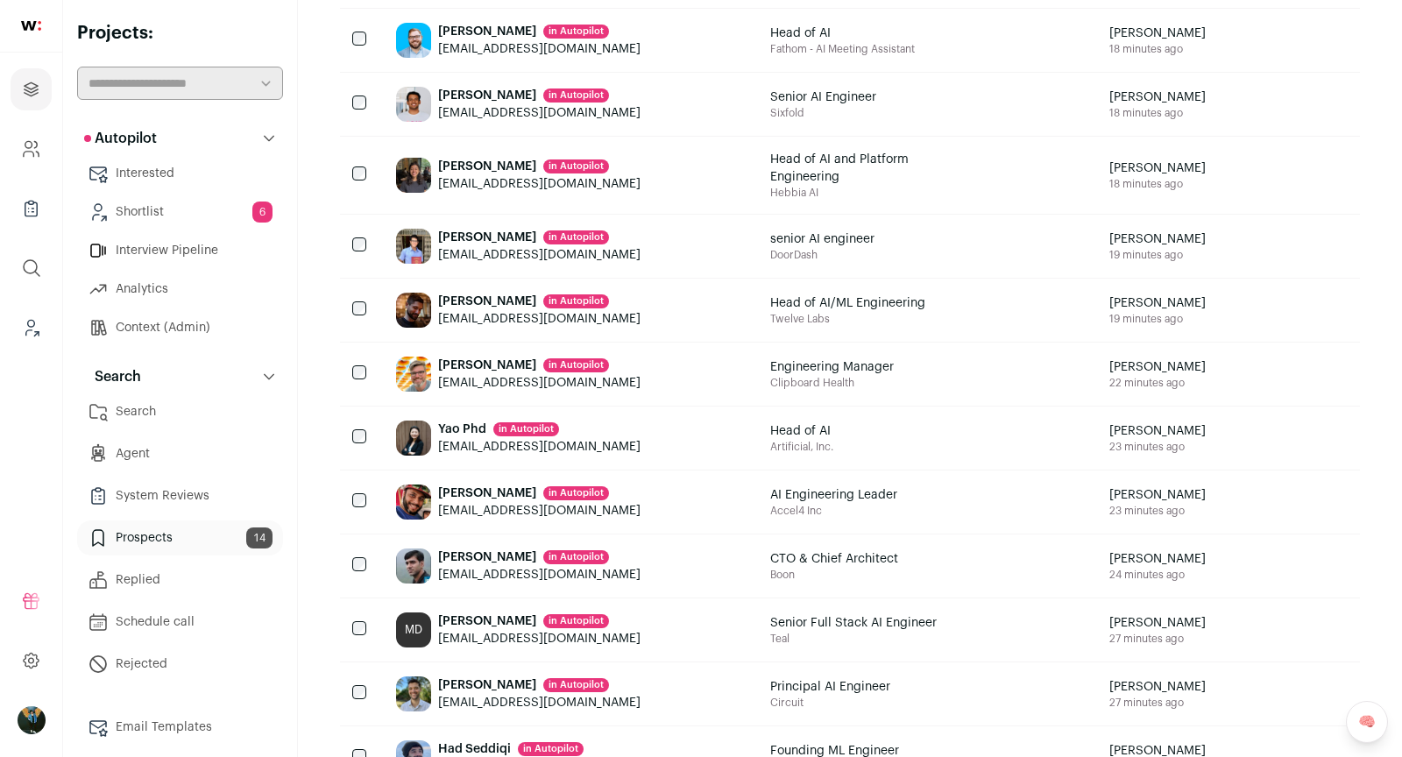
scroll to position [473, 0]
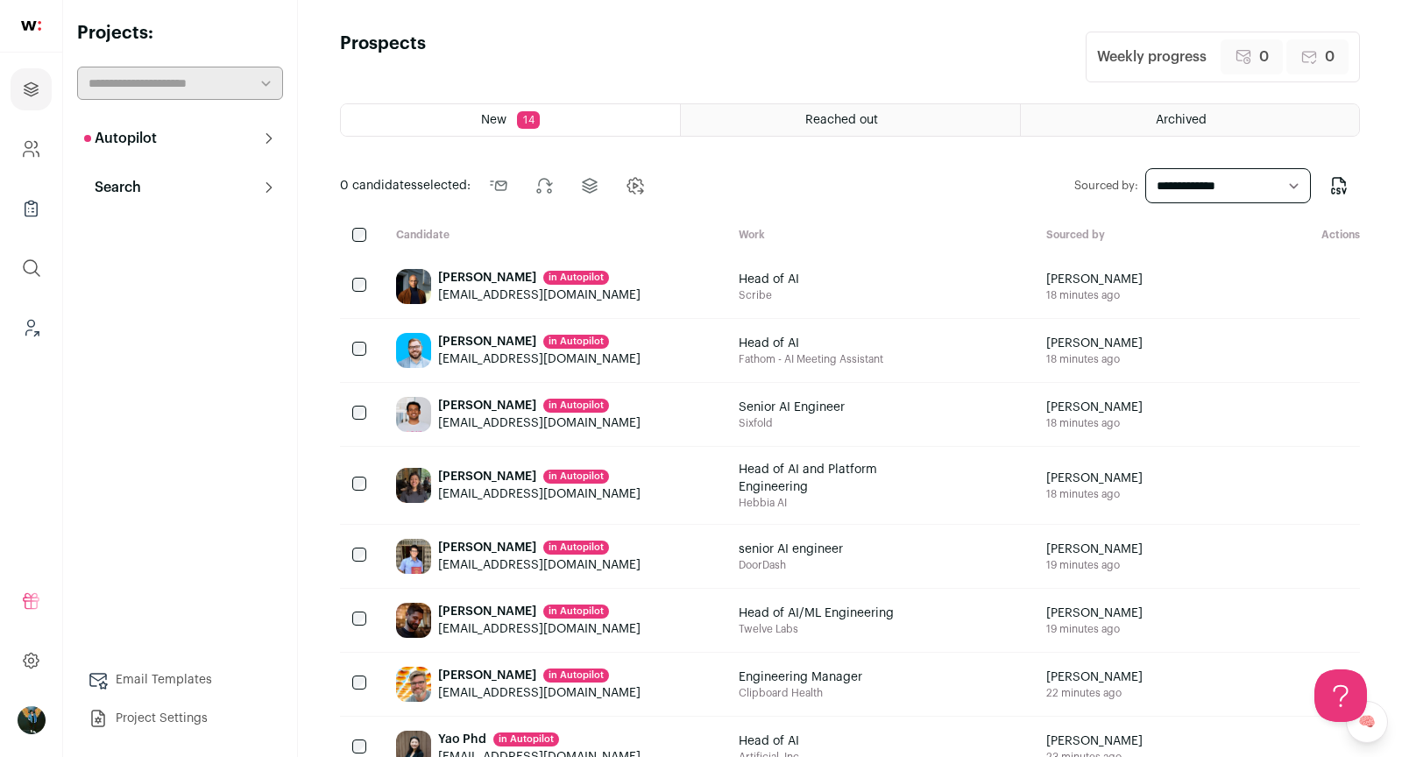
click at [247, 184] on button "Search" at bounding box center [180, 187] width 206 height 35
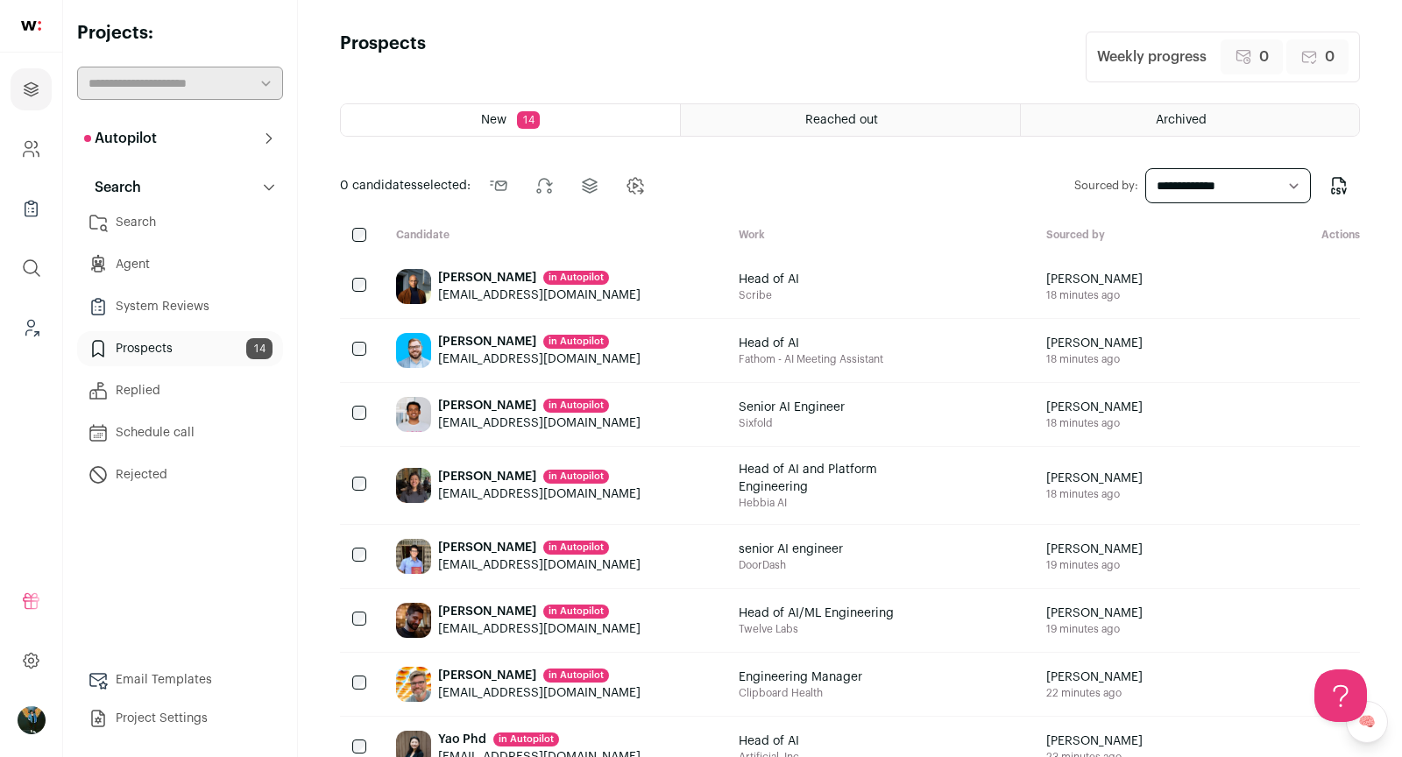
click at [161, 130] on button "Autopilot" at bounding box center [180, 138] width 206 height 35
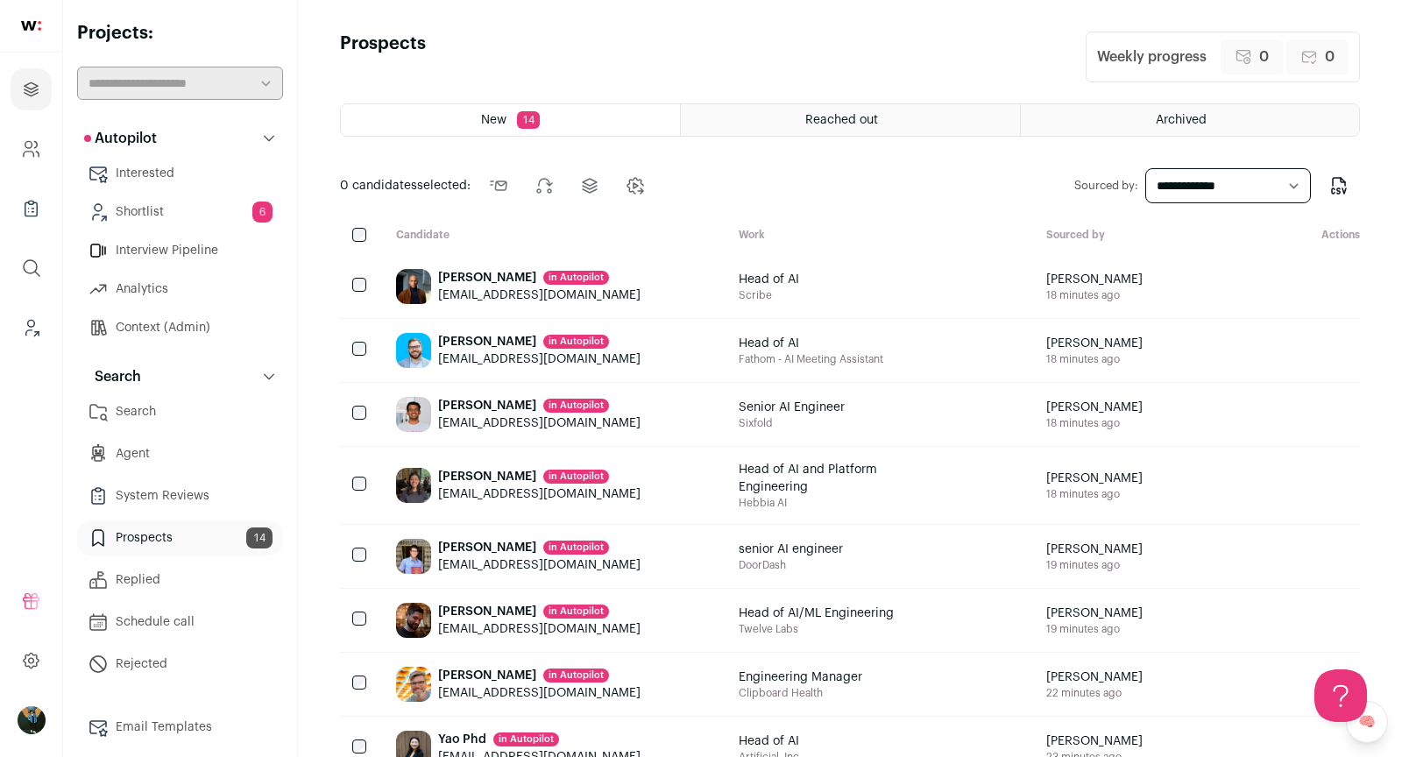
click at [352, 239] on div at bounding box center [361, 236] width 42 height 17
click at [356, 240] on div at bounding box center [361, 236] width 42 height 17
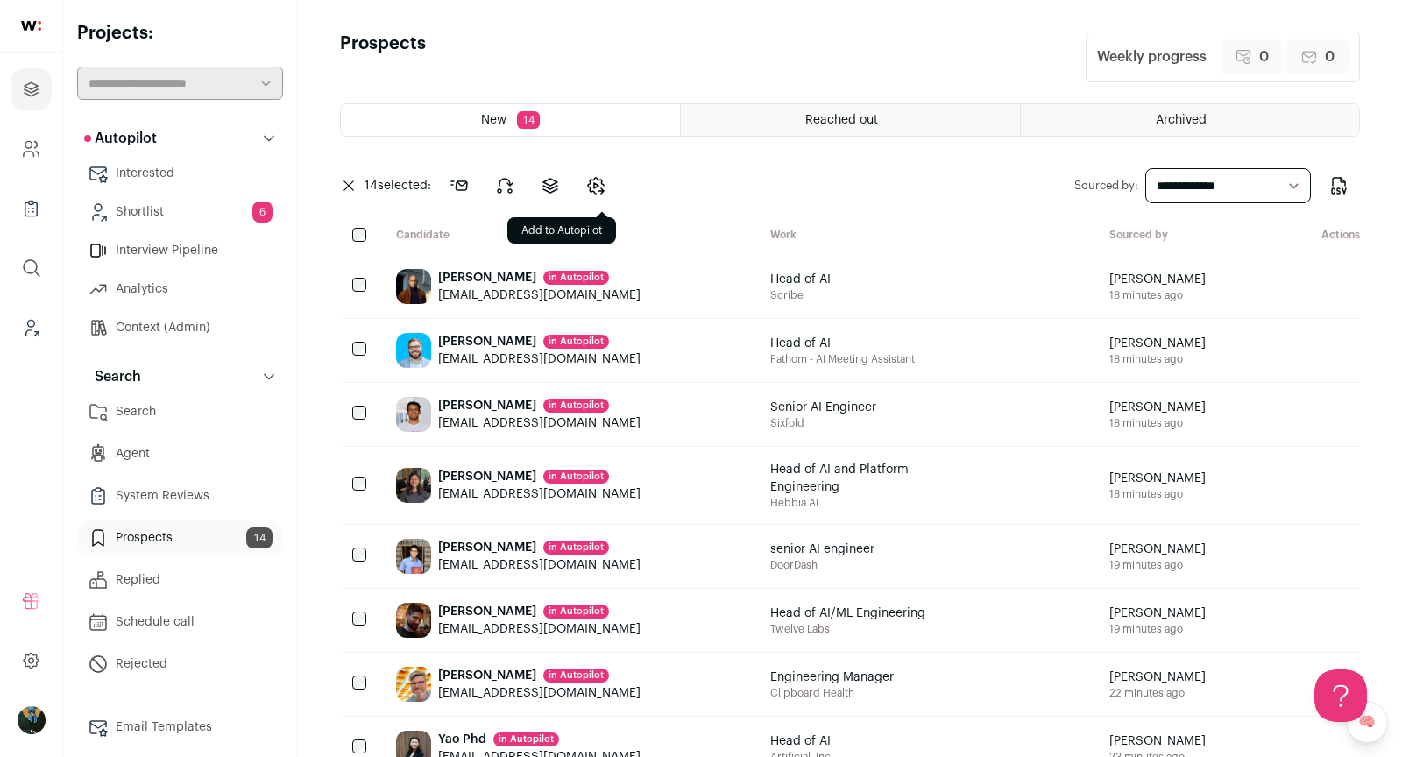
click at [602, 196] on button "Change candidates stage" at bounding box center [596, 186] width 42 height 42
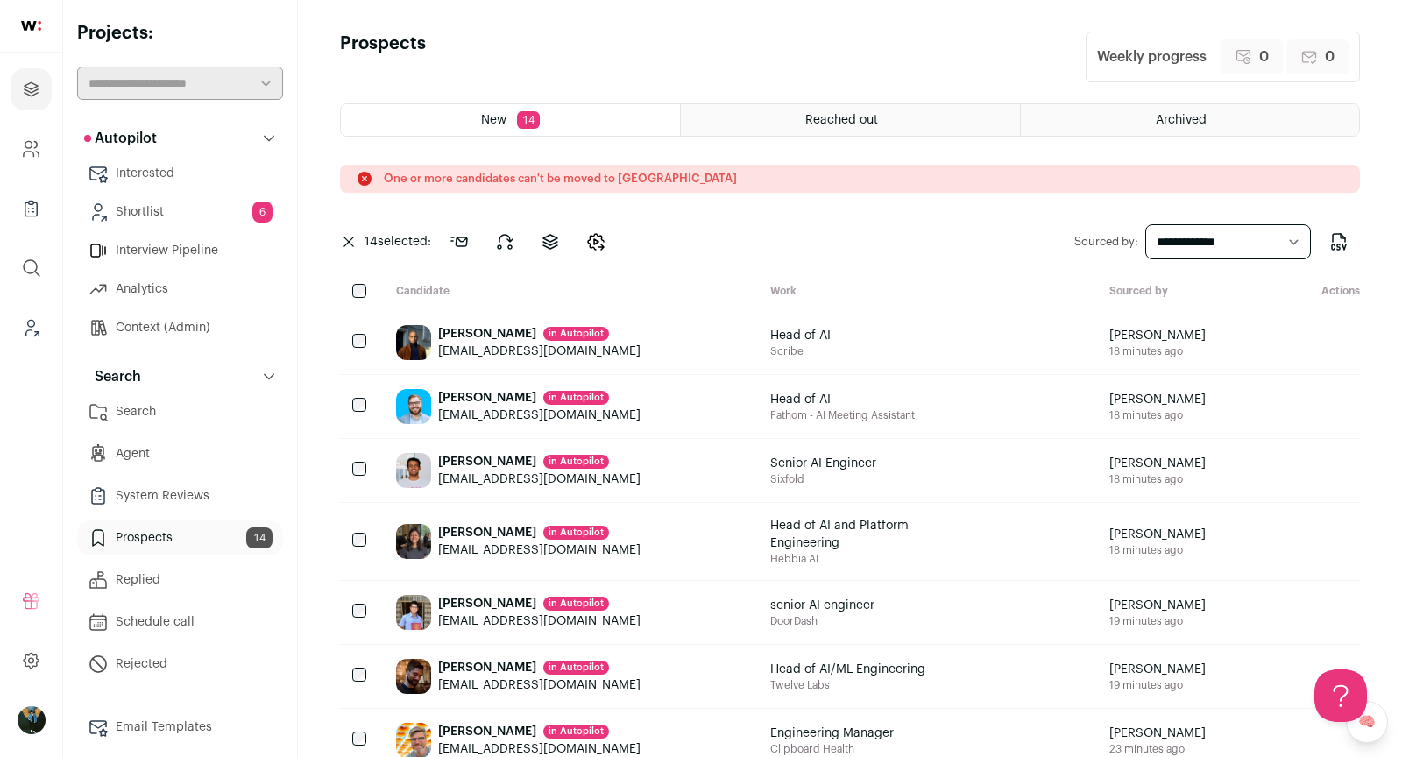
click at [357, 329] on div at bounding box center [361, 342] width 42 height 63
click at [621, 240] on div "**********" at bounding box center [850, 242] width 1020 height 42
click at [598, 244] on icon "Change candidates stage" at bounding box center [594, 246] width 5 height 5
click at [597, 231] on icon "Change candidates stage" at bounding box center [589, 241] width 21 height 21
